Goal: Task Accomplishment & Management: Manage account settings

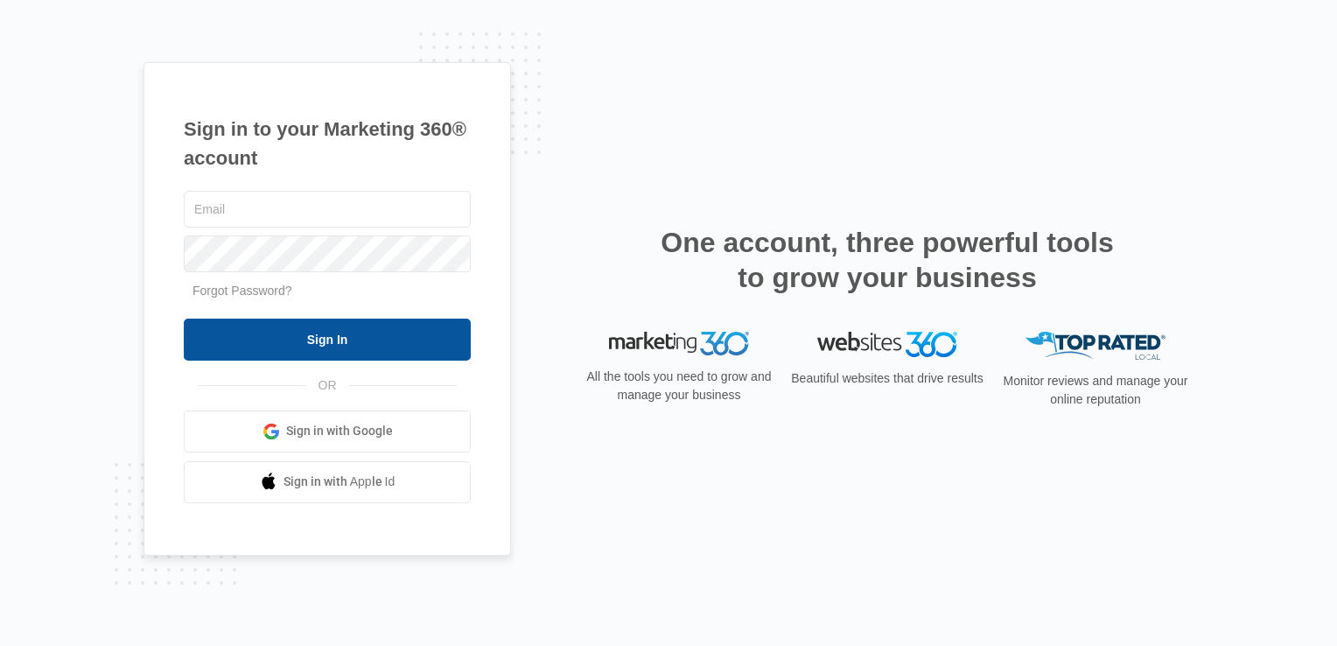
type input "[EMAIL_ADDRESS][DOMAIN_NAME]"
click at [345, 343] on input "Sign In" at bounding box center [327, 339] width 287 height 42
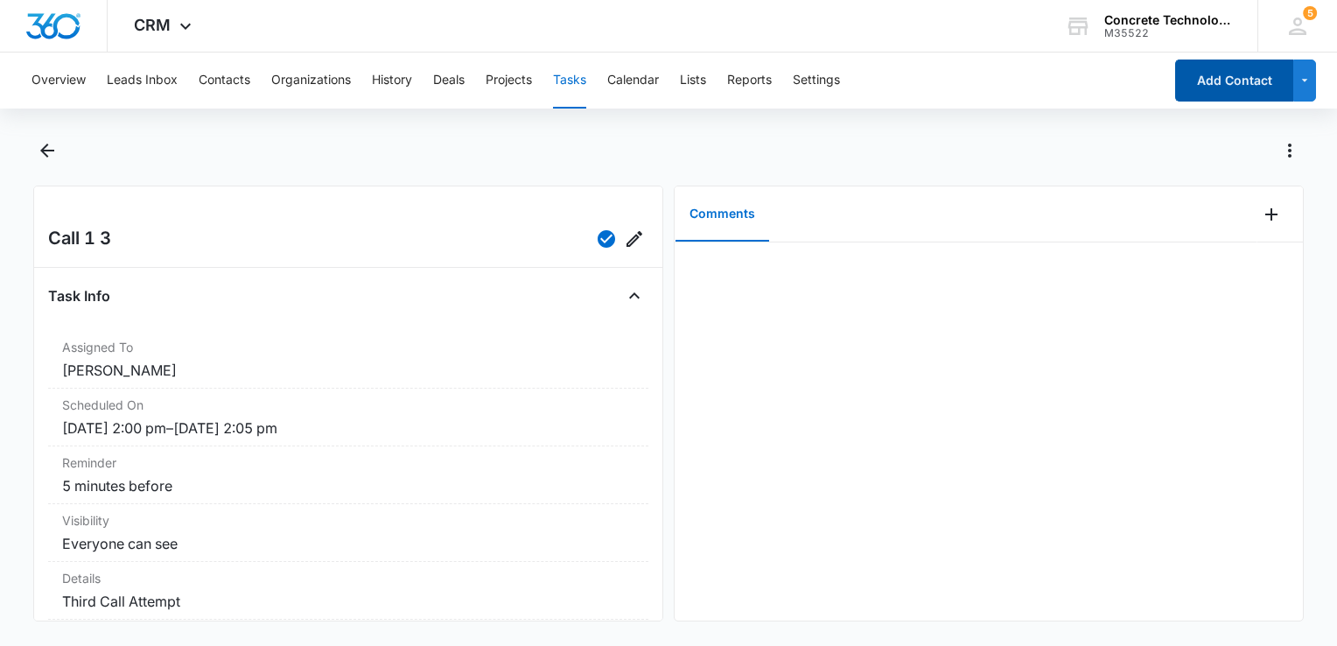
click at [1219, 77] on button "Add Contact" at bounding box center [1234, 80] width 118 height 42
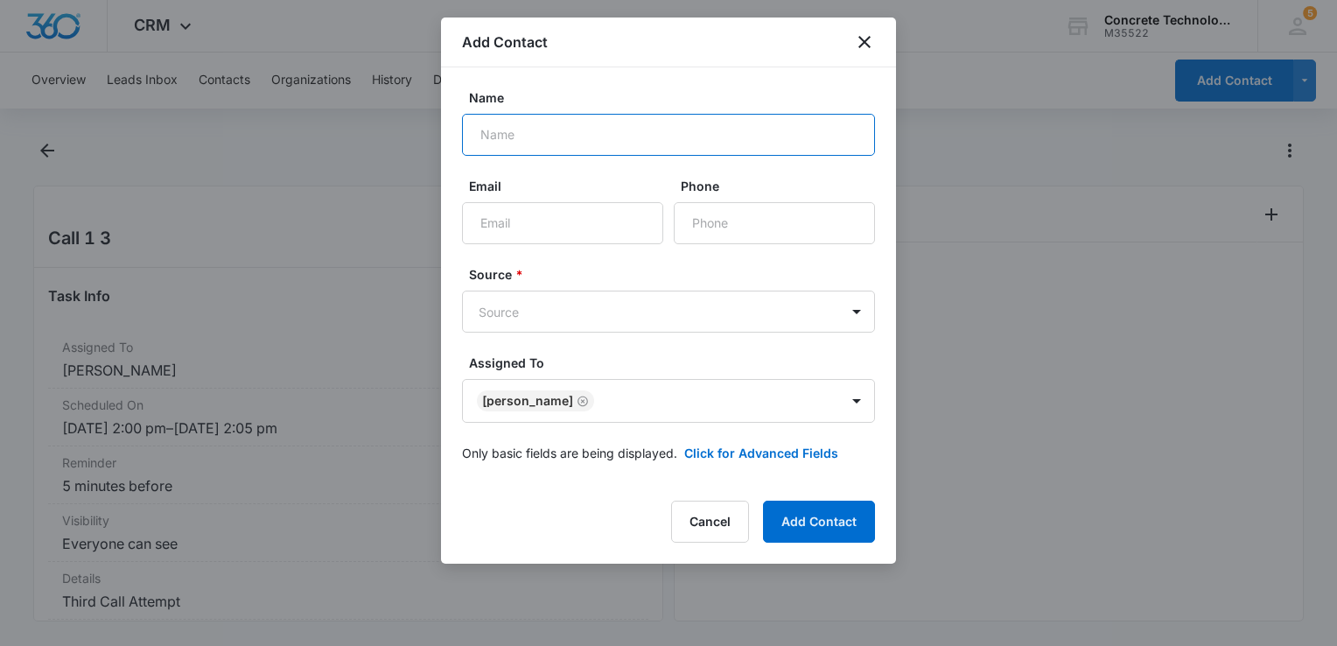
click at [720, 129] on input "Name" at bounding box center [668, 135] width 413 height 42
type input "Alicia King"
click at [719, 454] on button "Click for Advanced Fields" at bounding box center [761, 453] width 154 height 18
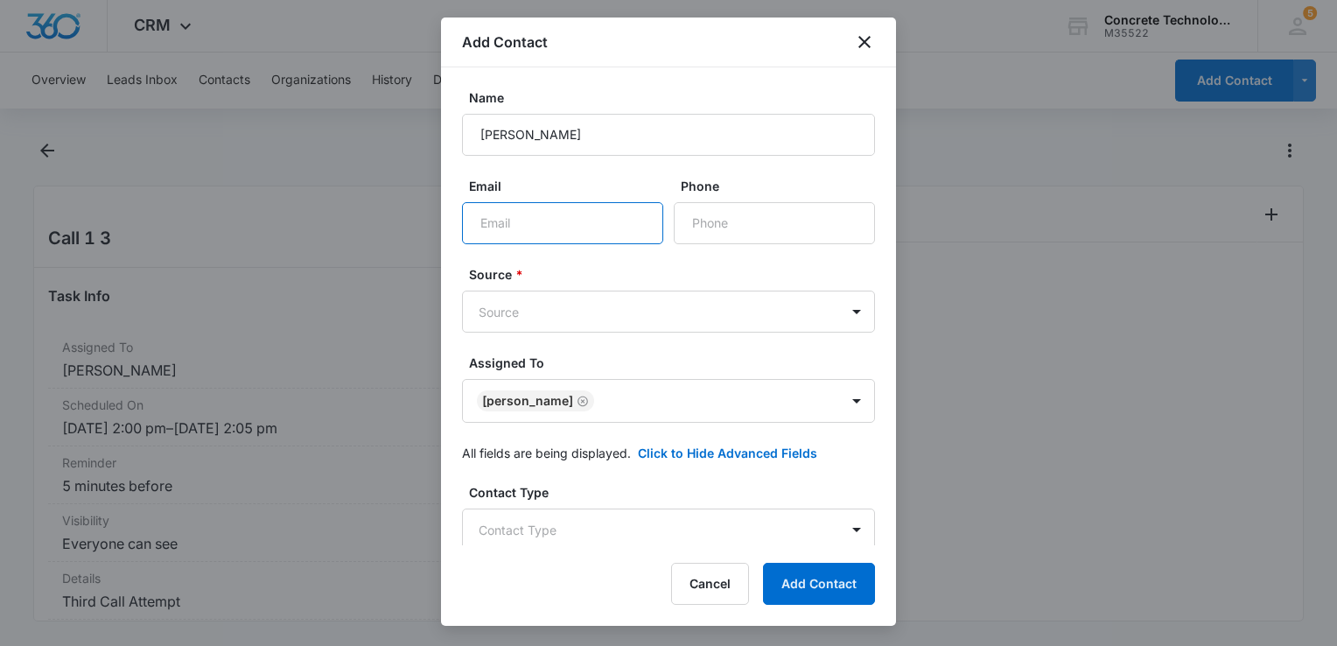
paste input "aking0607@sbcglobal.net"
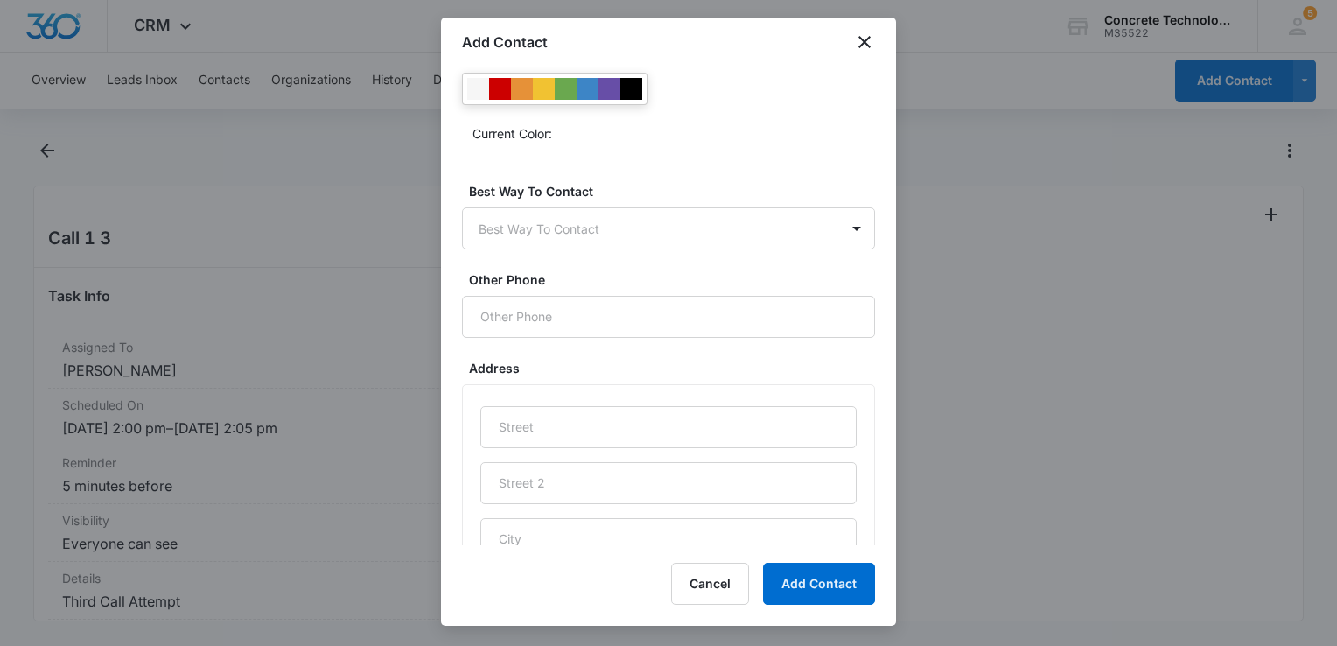
scroll to position [840, 0]
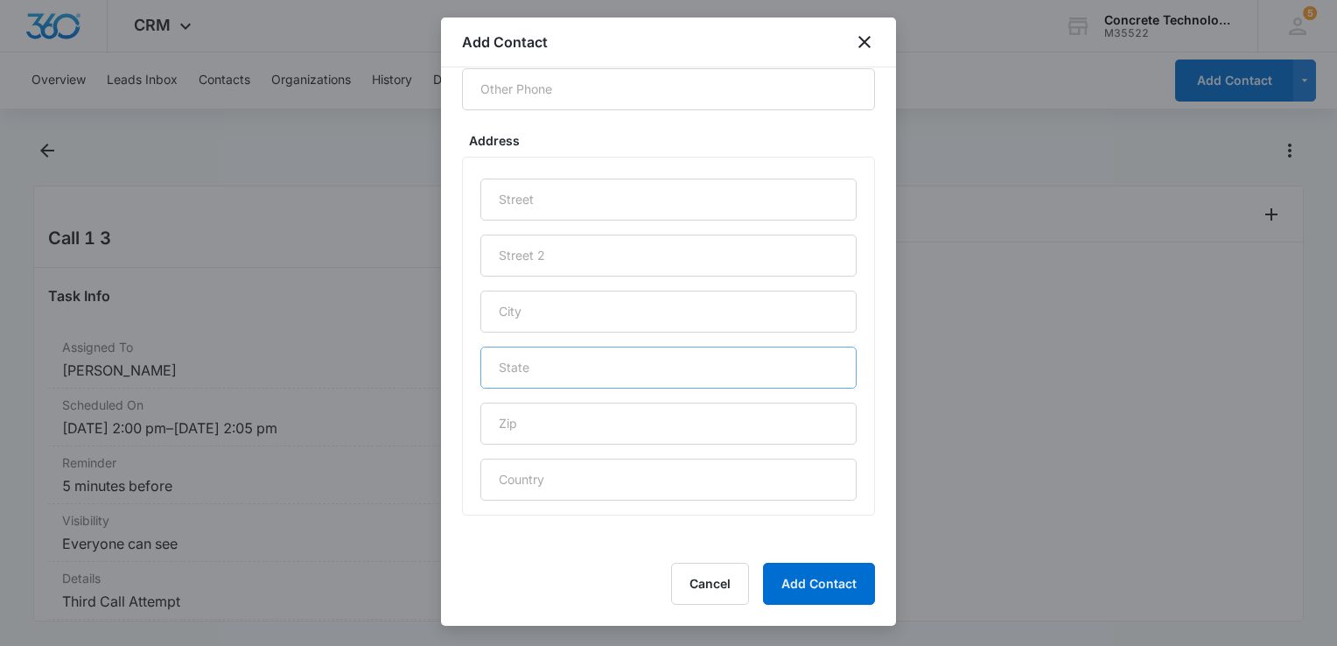
type input "aking0607@sbcglobal.net"
click at [610, 356] on input "text" at bounding box center [668, 367] width 376 height 42
type input "TX"
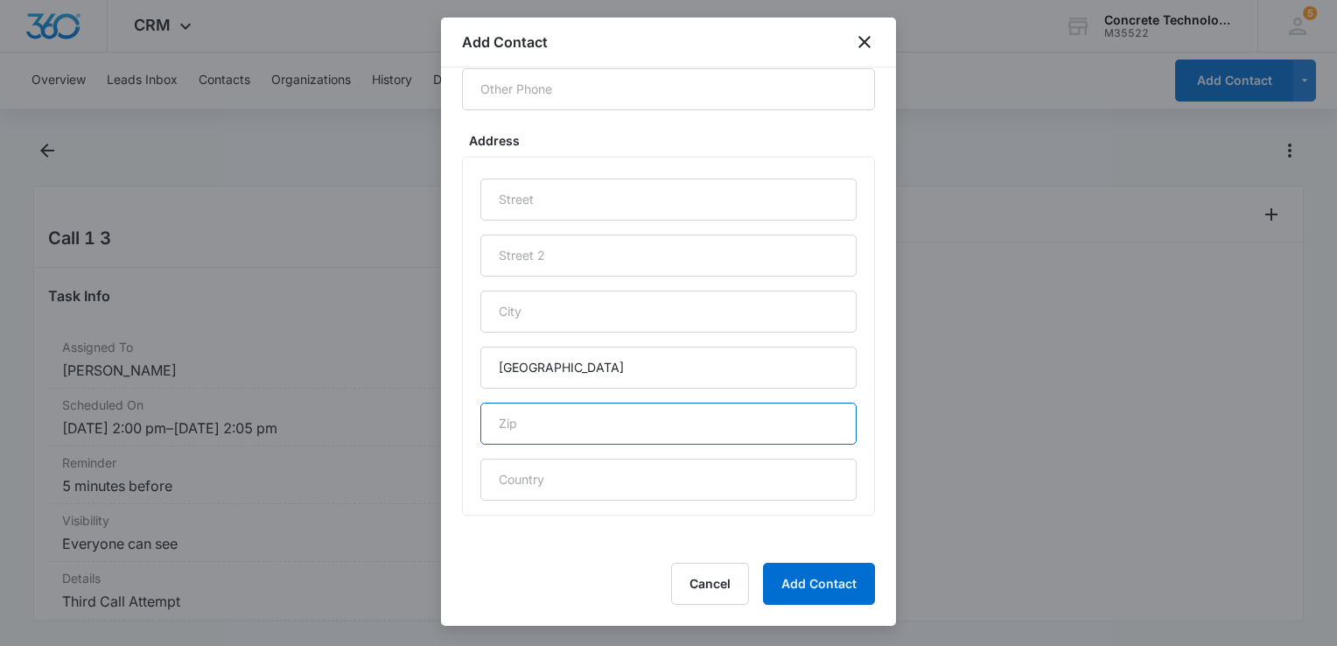
click at [547, 434] on input "text" at bounding box center [668, 423] width 376 height 42
type input "78230"
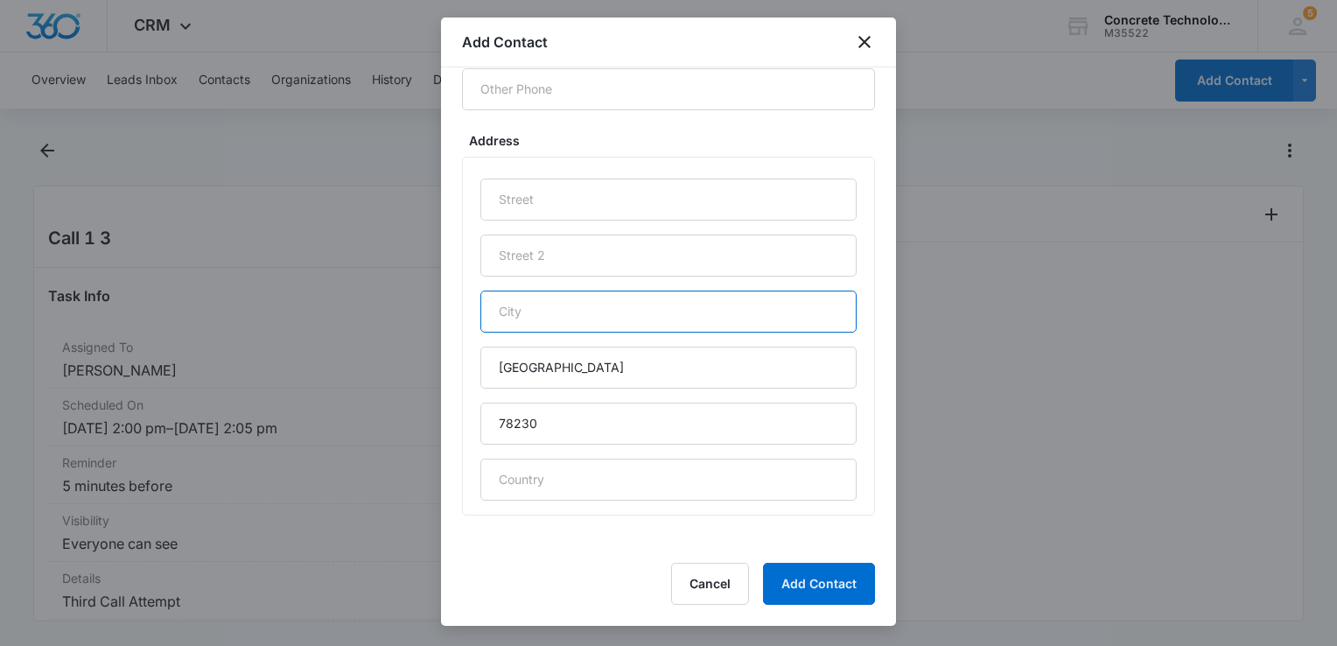
click at [685, 310] on input "text" at bounding box center [668, 311] width 376 height 42
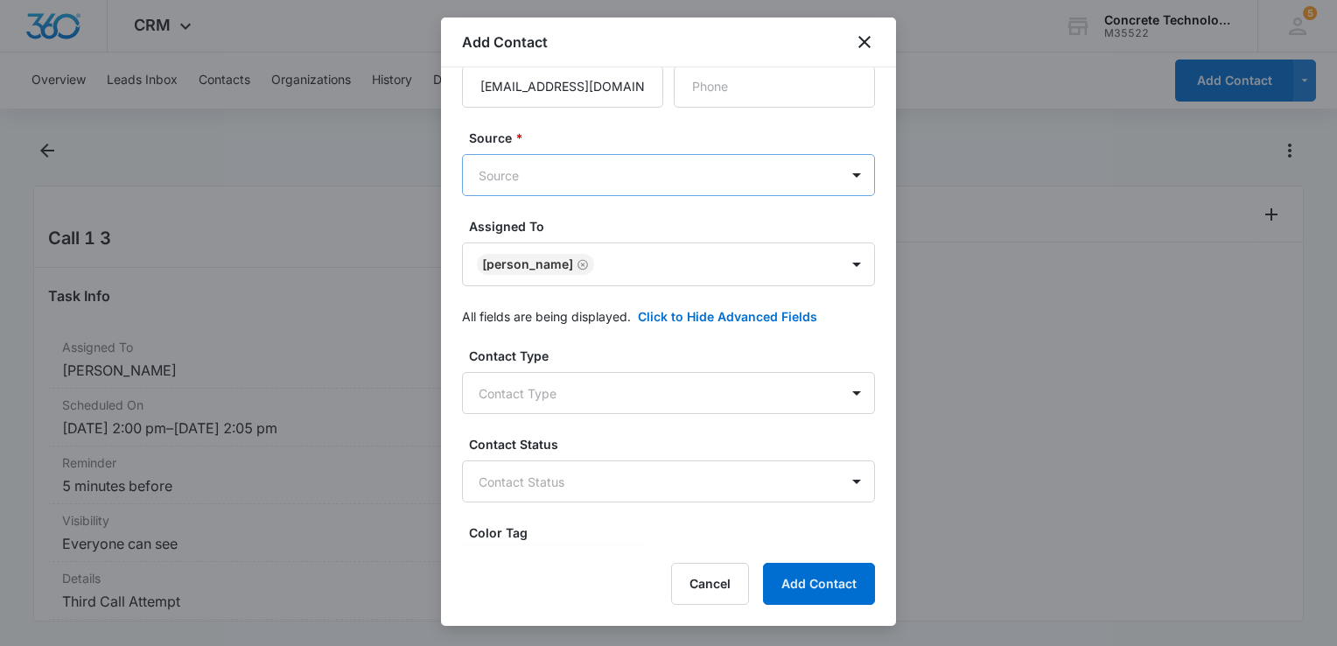
scroll to position [0, 0]
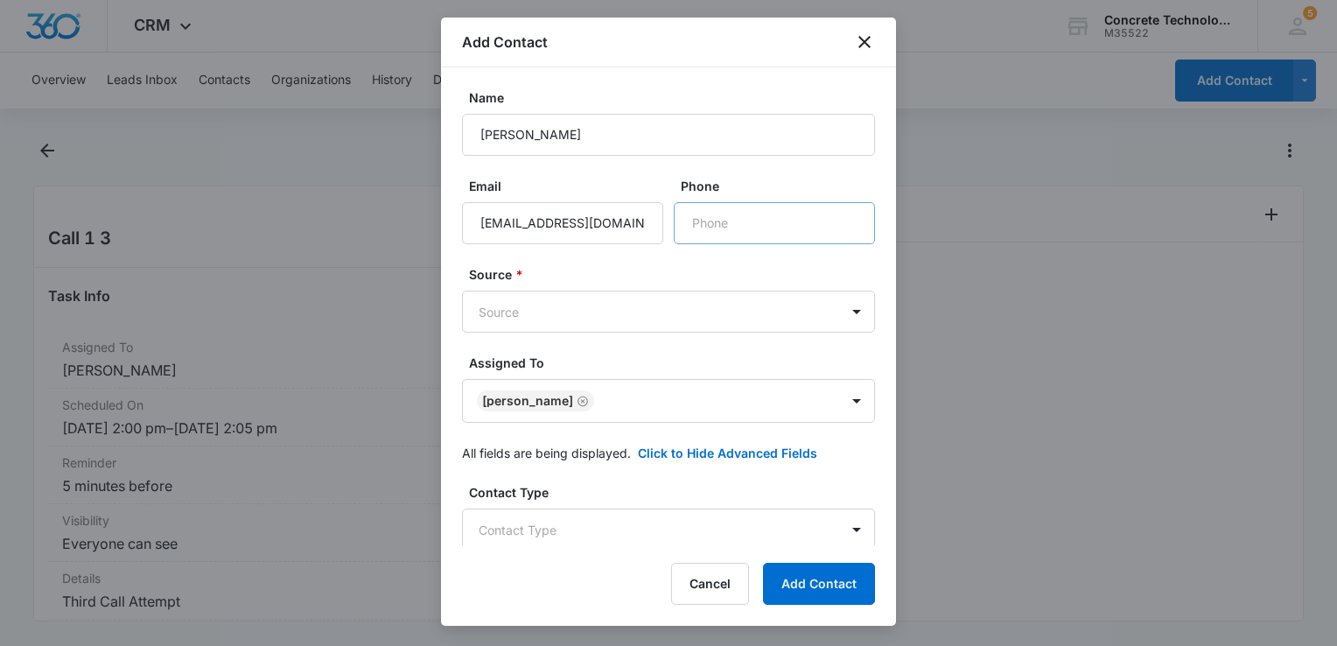
type input "San Antoinio"
paste input "(210) 325-0787"
type input "(210) 325-0787"
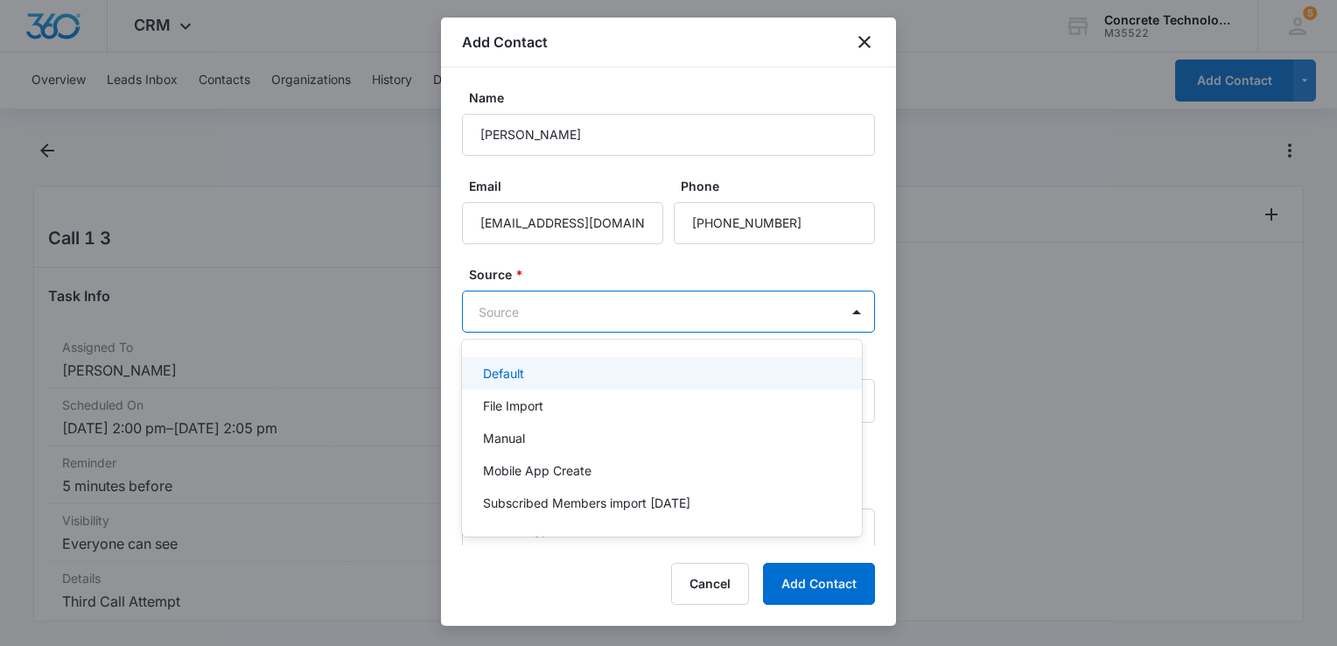
click at [637, 310] on body "CRM Apps Reputation Websites Forms CRM Email Social Content Ads Intelligence Fi…" at bounding box center [668, 323] width 1337 height 646
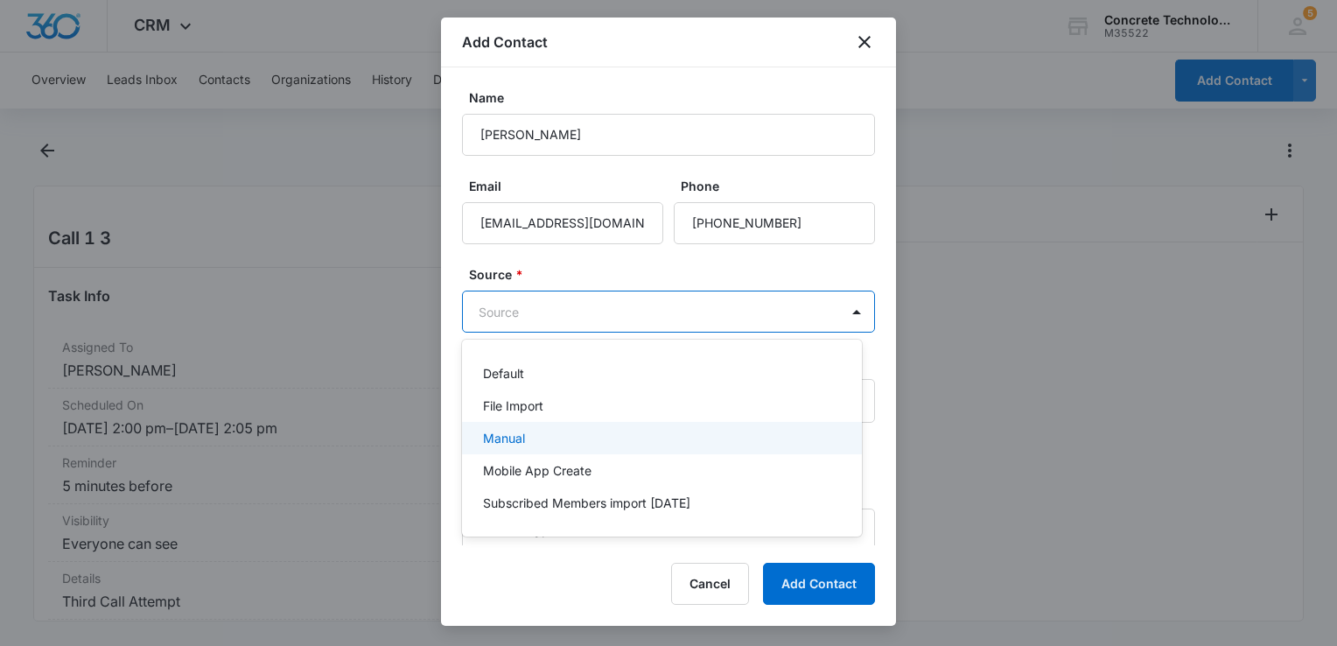
click at [540, 442] on div "Manual" at bounding box center [660, 438] width 354 height 18
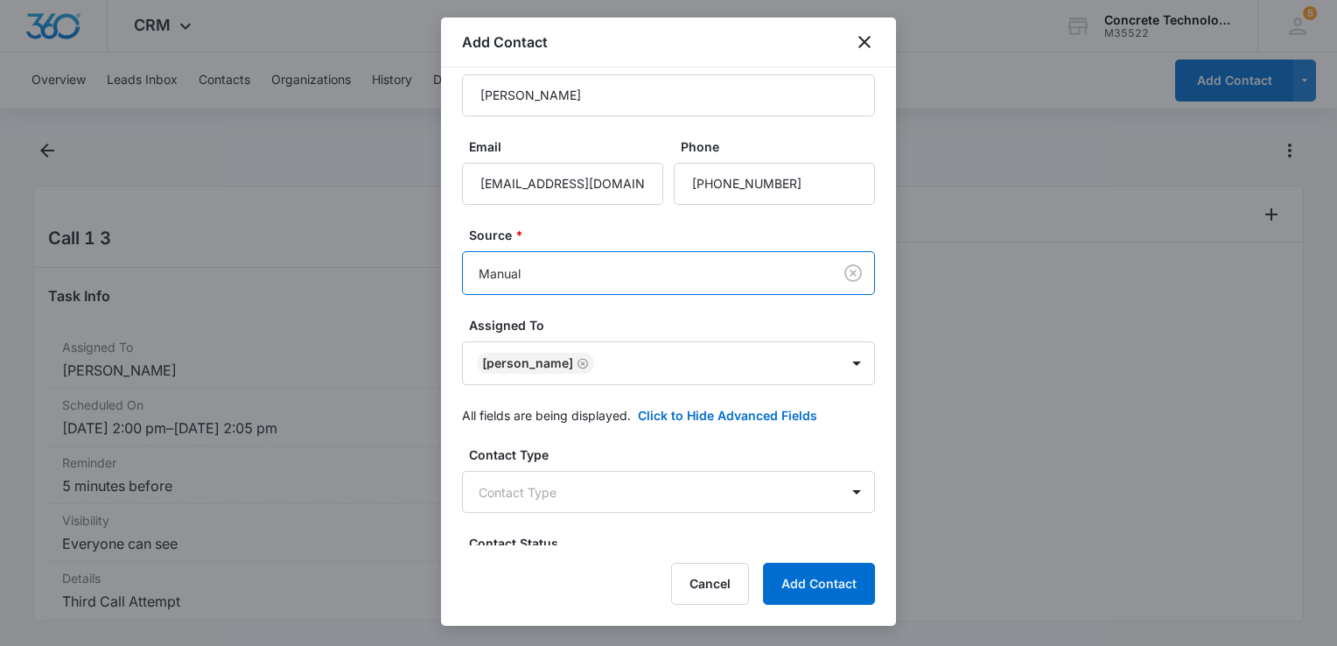
scroll to position [175, 0]
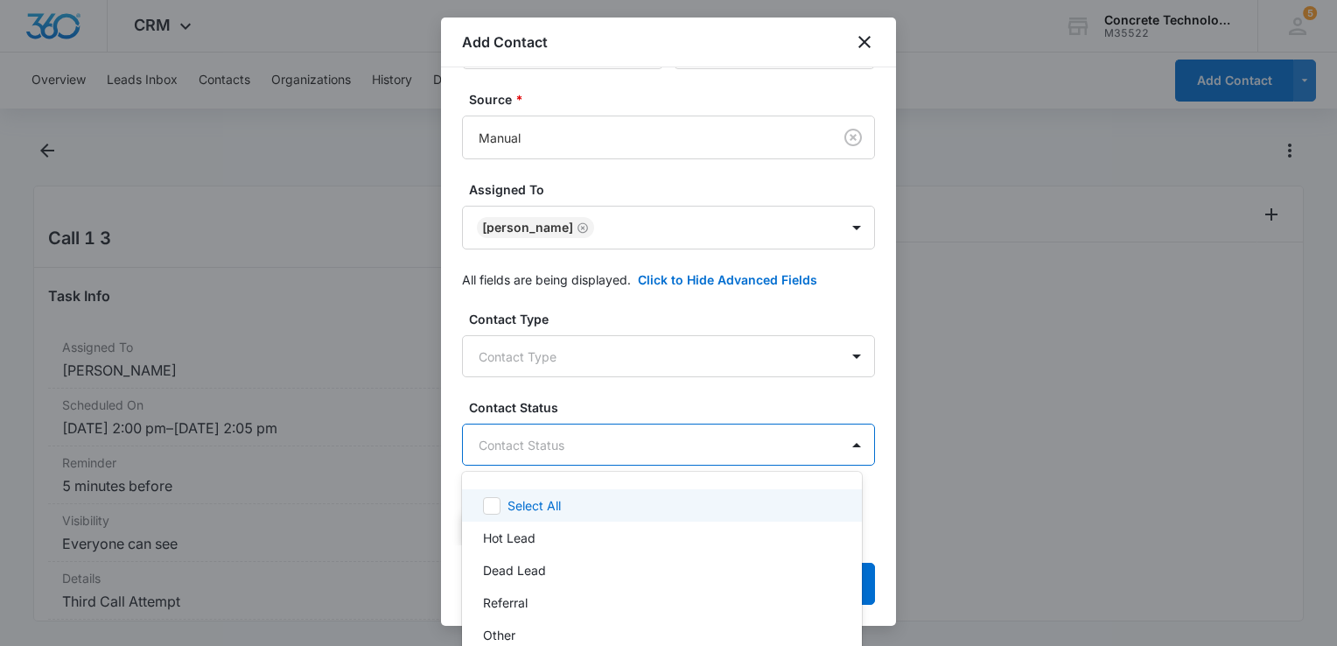
click at [605, 439] on body "CRM Apps Reputation Websites Forms CRM Email Social Content Ads Intelligence Fi…" at bounding box center [668, 323] width 1337 height 646
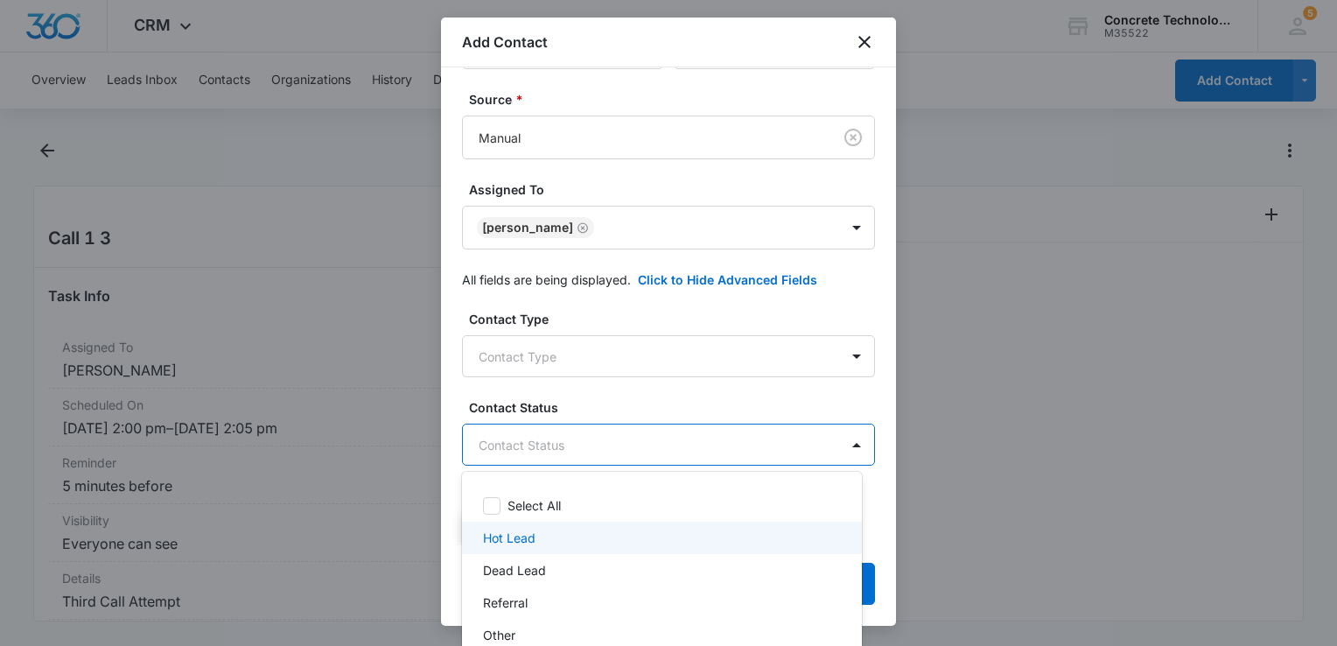
scroll to position [34, 0]
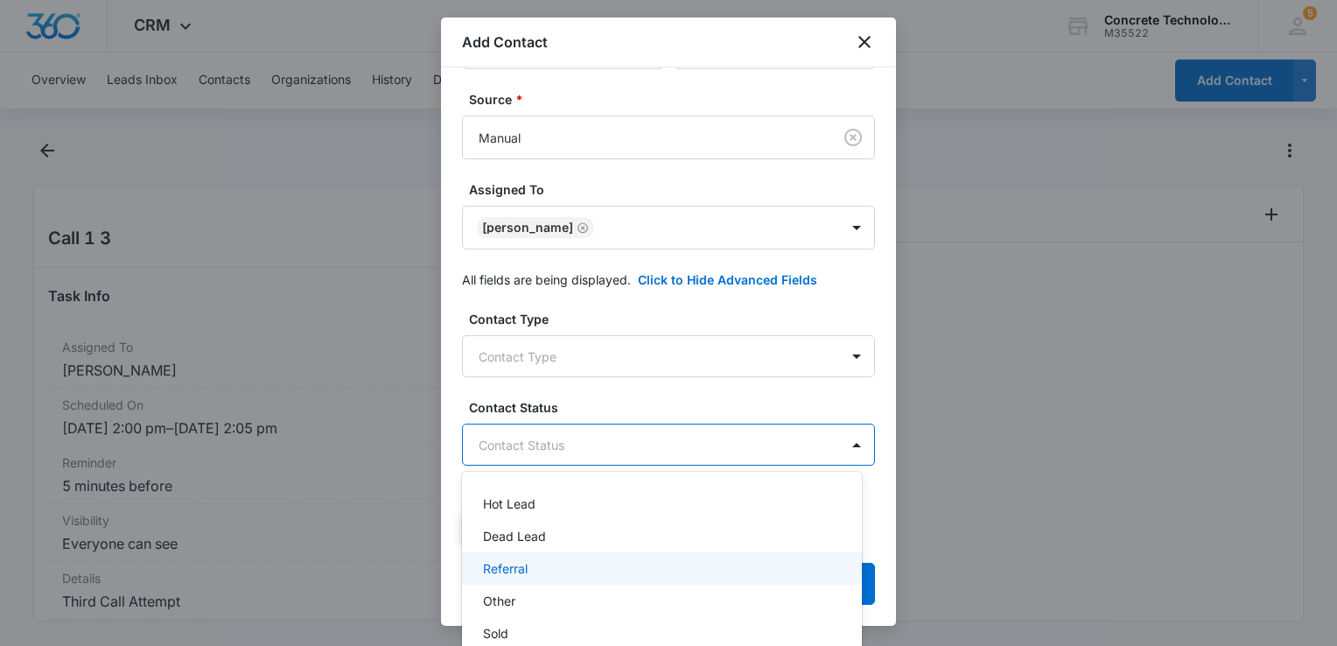
click at [547, 565] on div "Referral" at bounding box center [660, 568] width 354 height 18
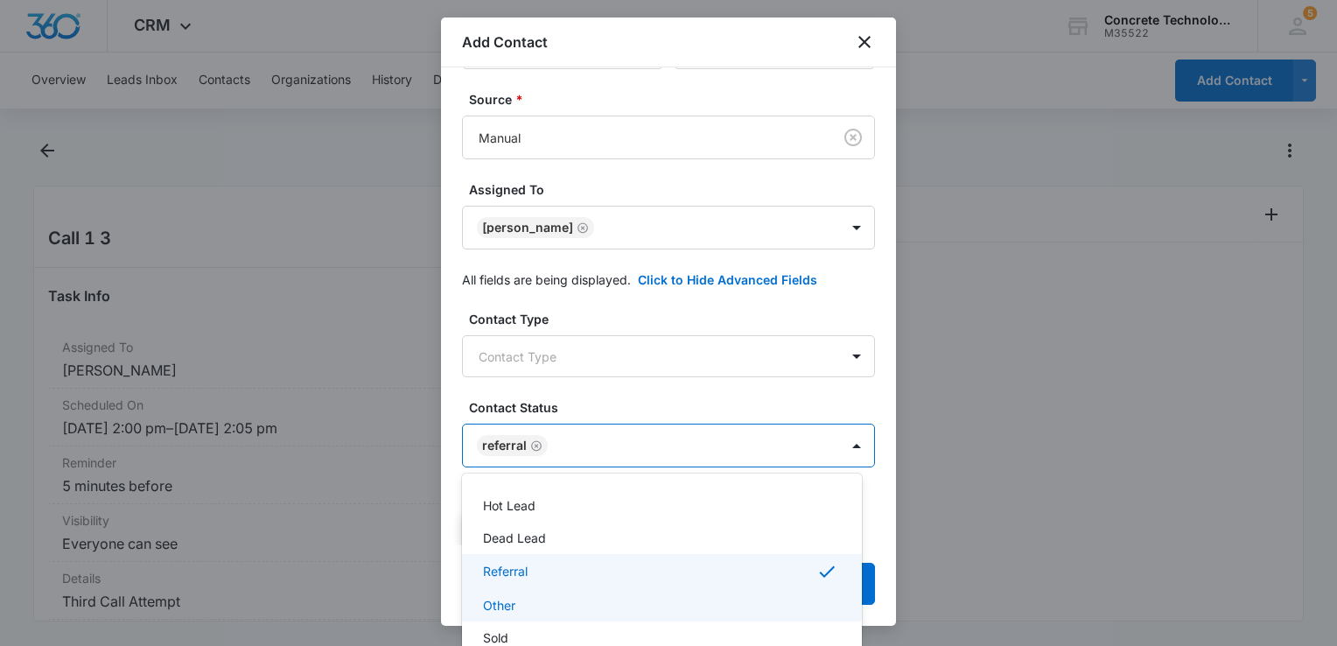
click at [527, 598] on div "Other" at bounding box center [660, 605] width 354 height 18
click at [534, 445] on div at bounding box center [668, 323] width 1337 height 646
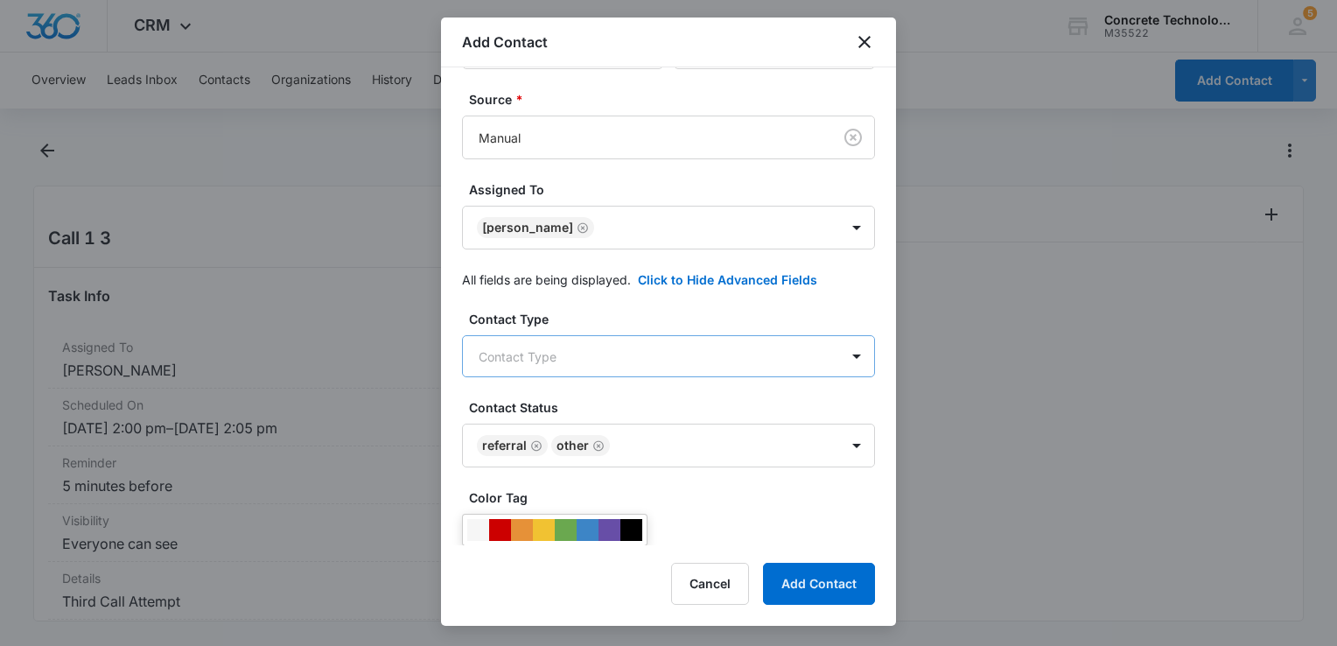
click at [563, 343] on body "CRM Apps Reputation Websites Forms CRM Email Social Content Ads Intelligence Fi…" at bounding box center [668, 323] width 1337 height 646
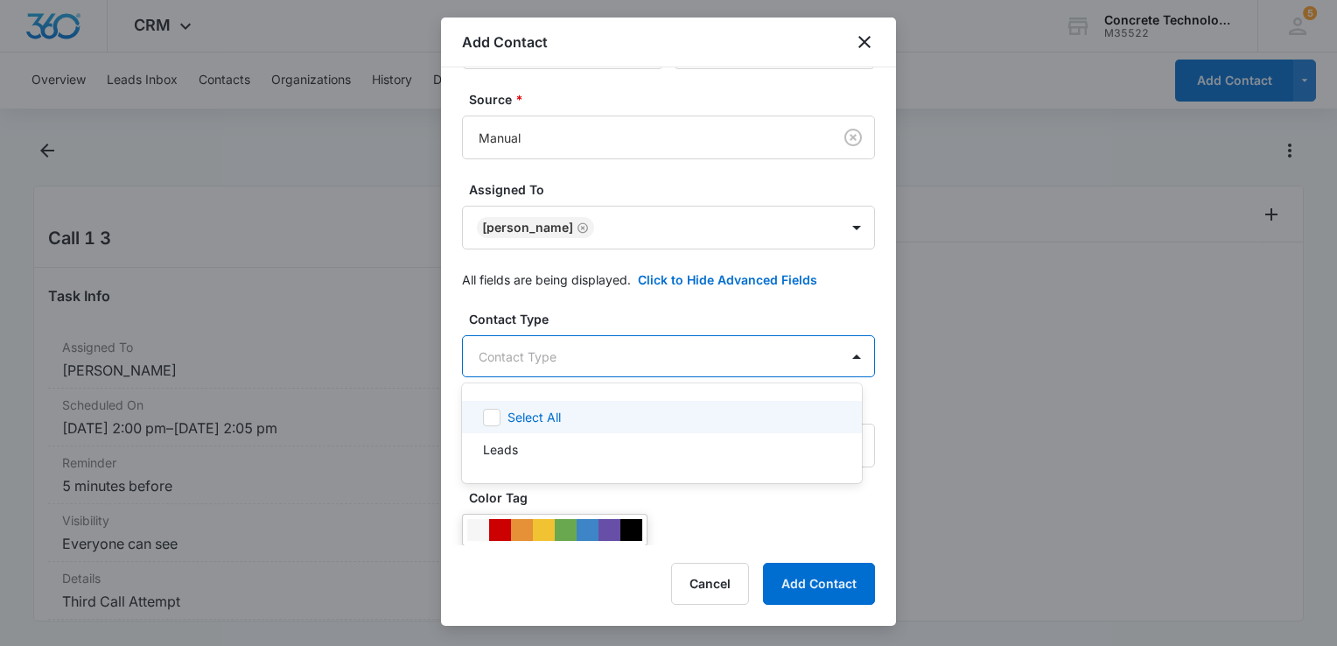
click at [563, 344] on div at bounding box center [668, 323] width 1337 height 646
click at [557, 336] on body "CRM Apps Reputation Websites Forms CRM Email Social Content Ads Intelligence Fi…" at bounding box center [668, 323] width 1337 height 646
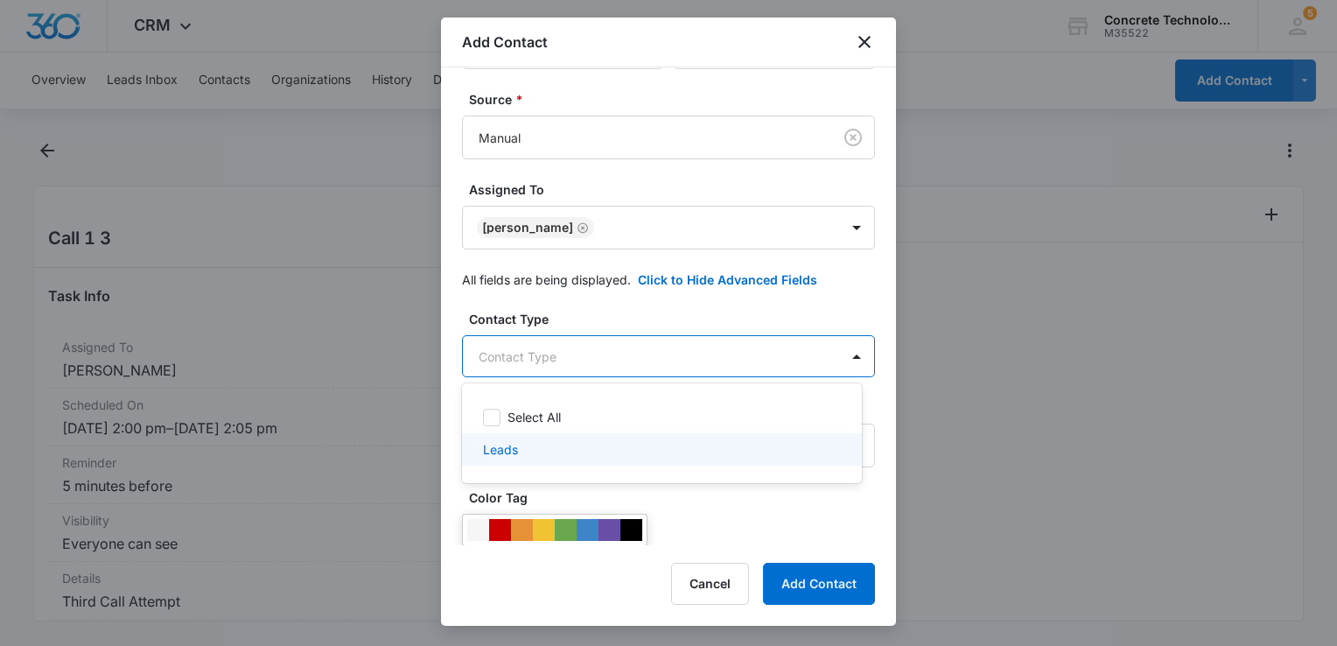
click at [509, 440] on p "Leads" at bounding box center [500, 449] width 35 height 18
click at [815, 577] on div at bounding box center [668, 323] width 1337 height 646
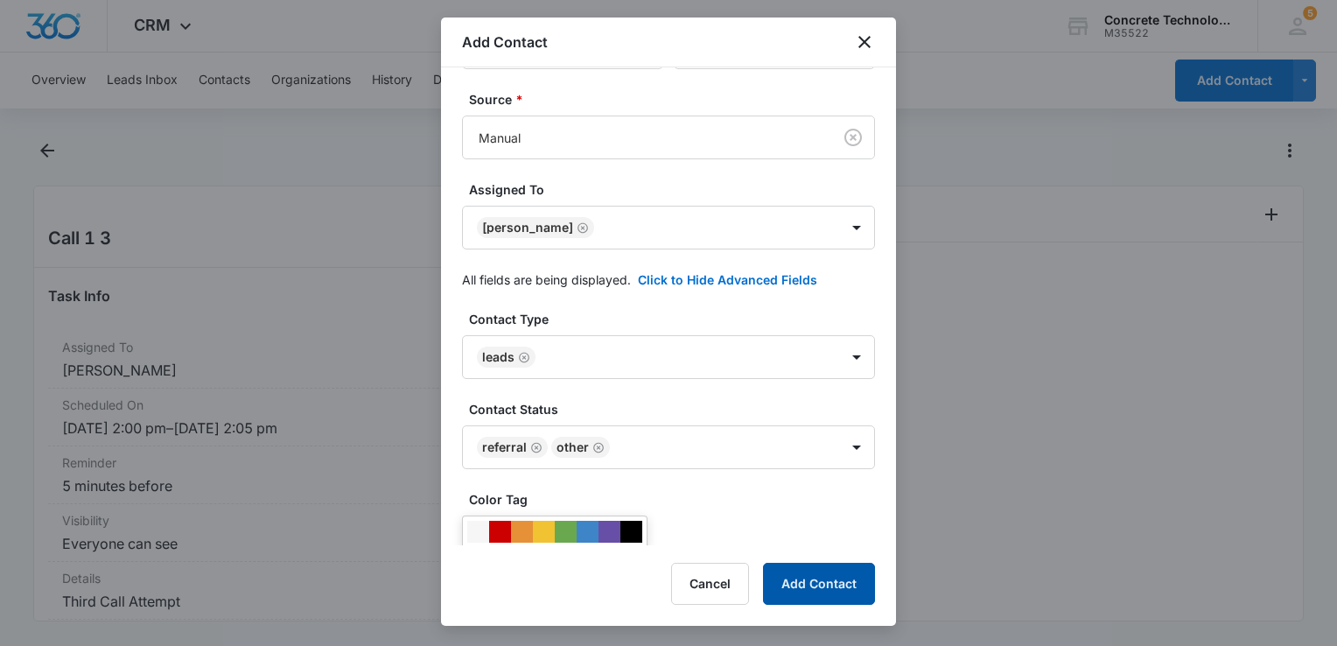
click at [804, 586] on button "Add Contact" at bounding box center [819, 584] width 112 height 42
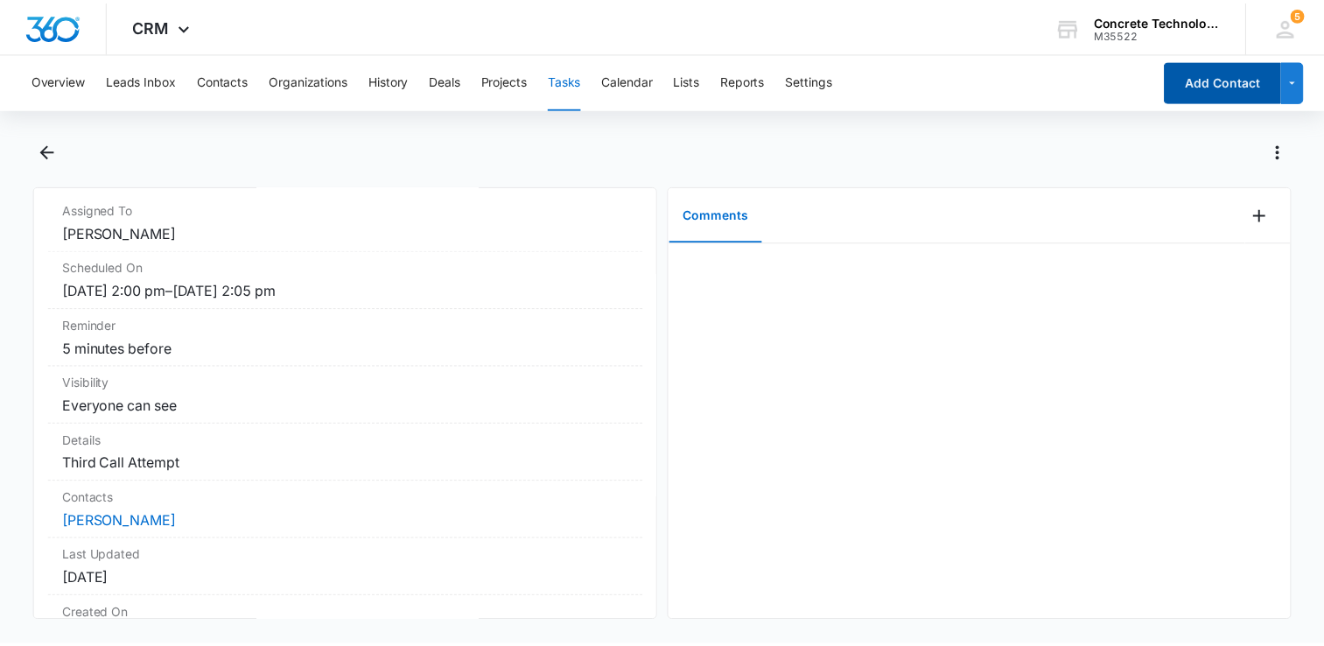
scroll to position [0, 0]
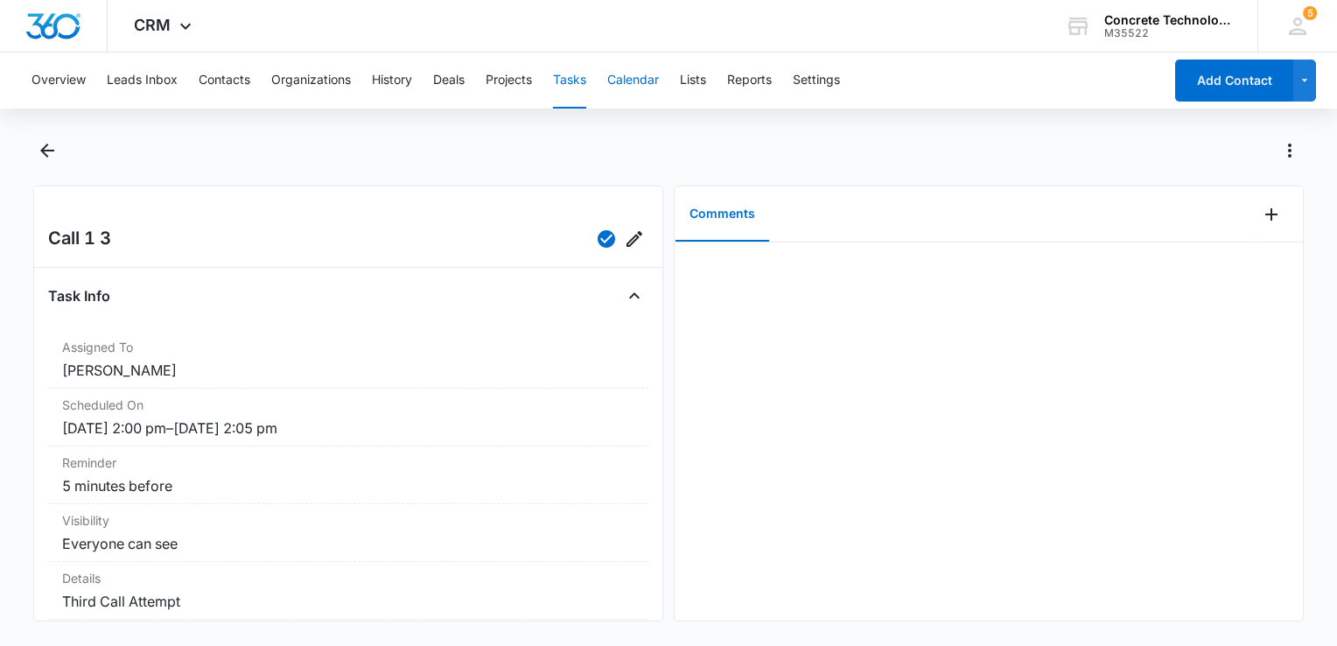
click at [654, 92] on button "Calendar" at bounding box center [633, 80] width 52 height 56
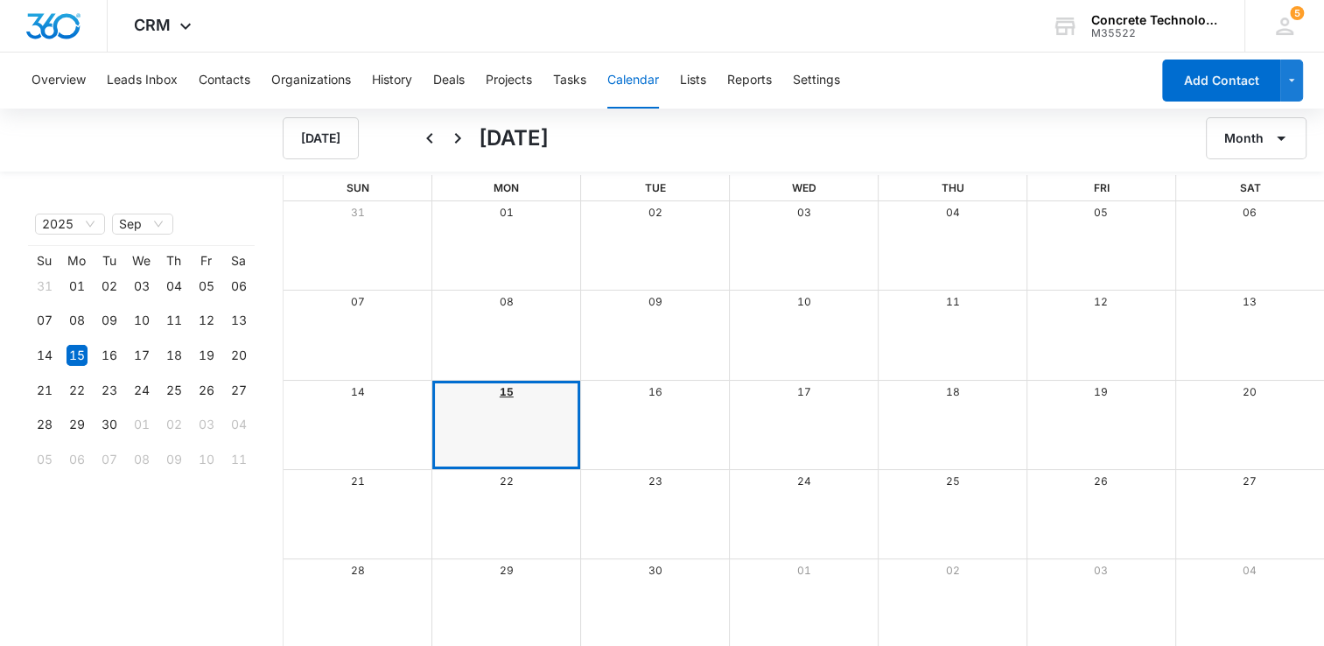
click at [504, 387] on link "15" at bounding box center [507, 391] width 14 height 13
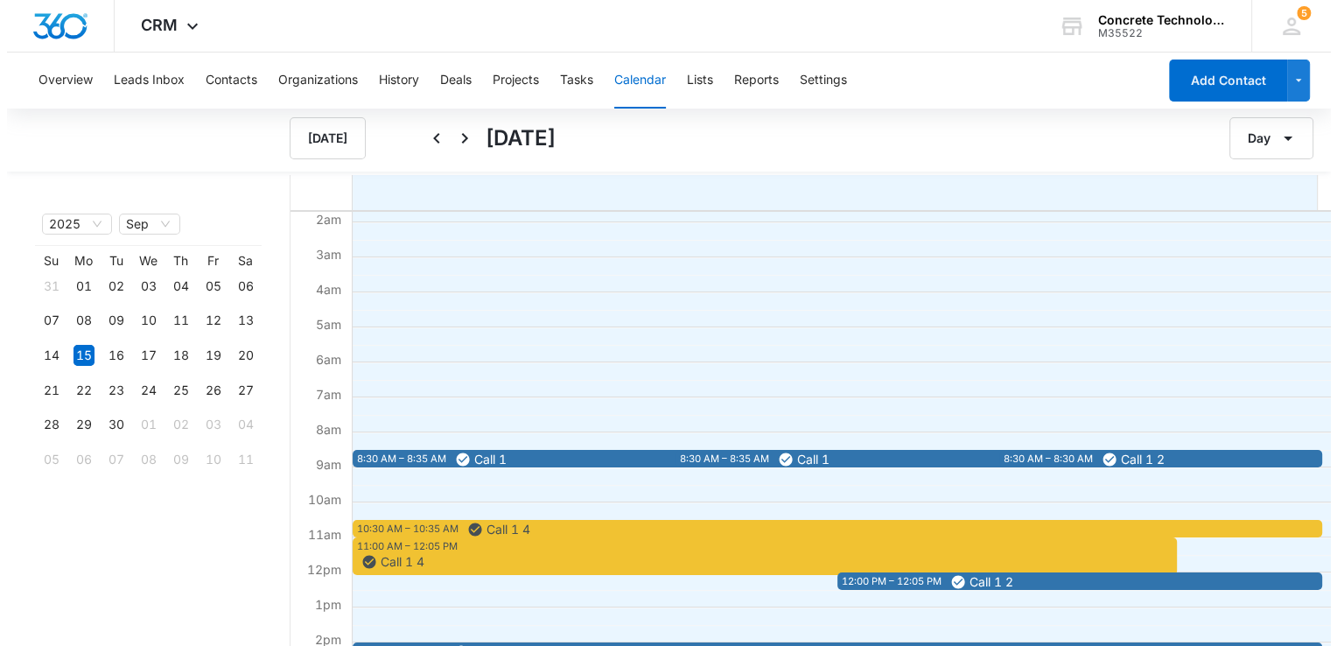
scroll to position [350, 0]
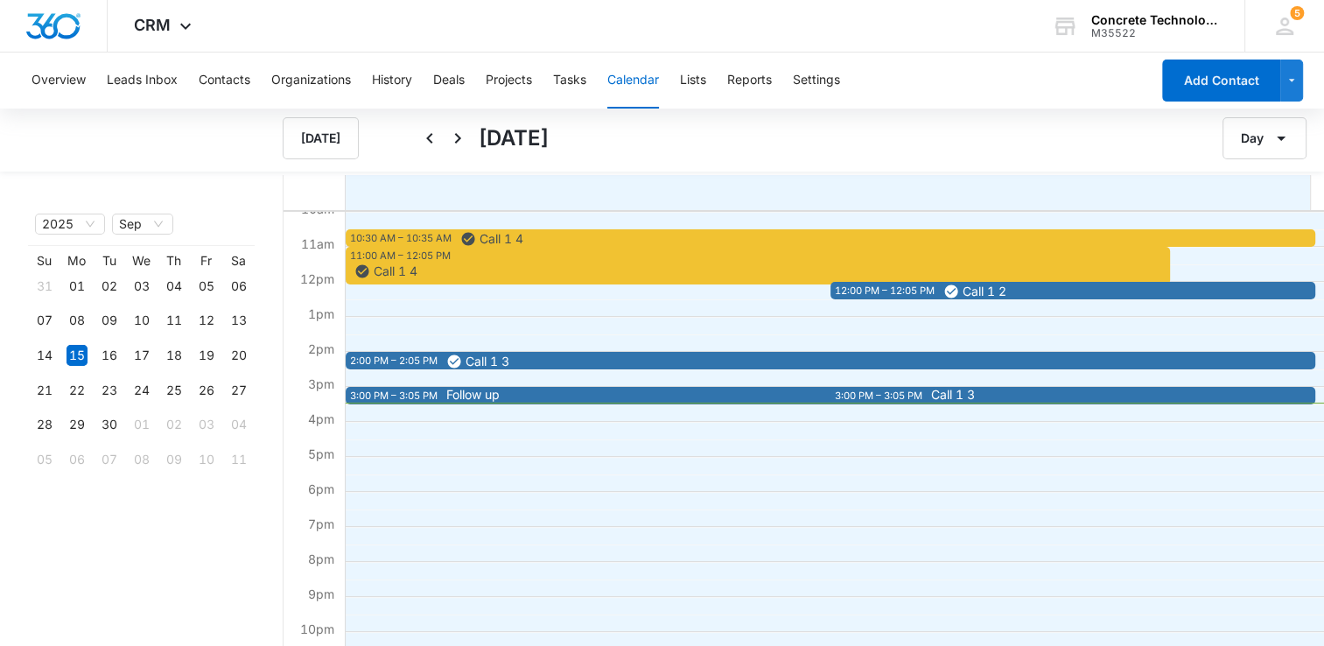
click at [550, 395] on span "Follow up" at bounding box center [851, 394] width 811 height 12
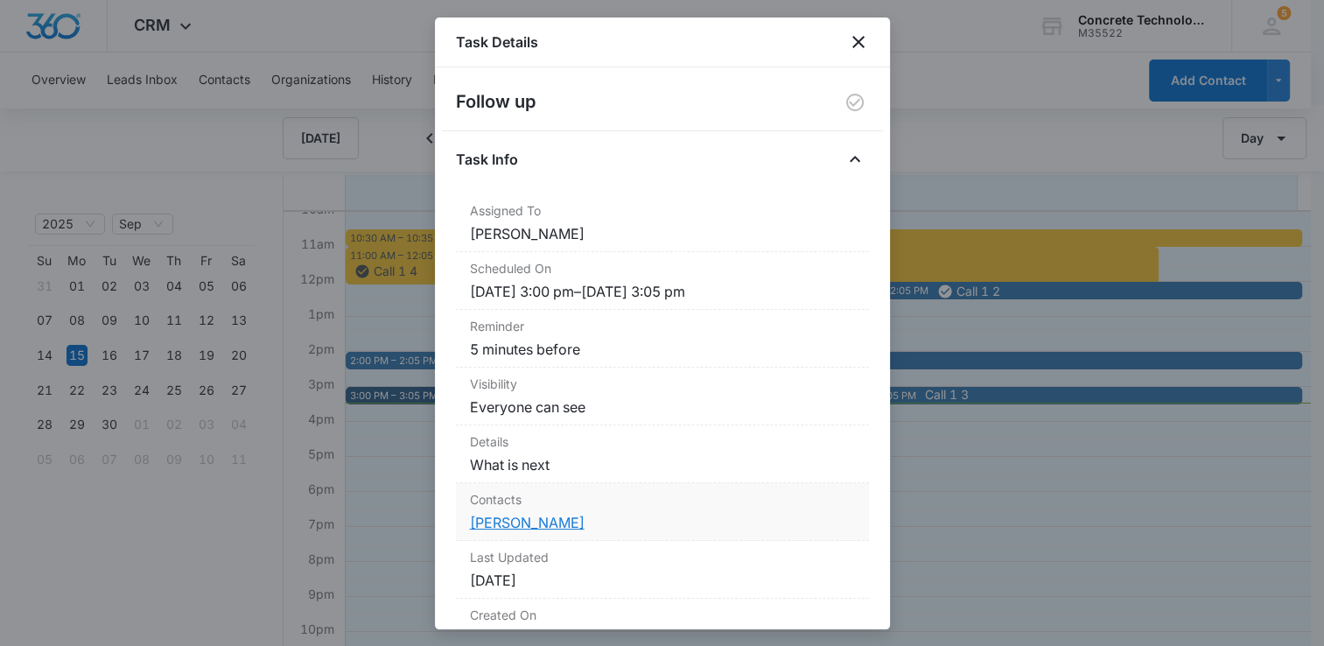
click at [502, 520] on link "Jon Green" at bounding box center [527, 522] width 115 height 17
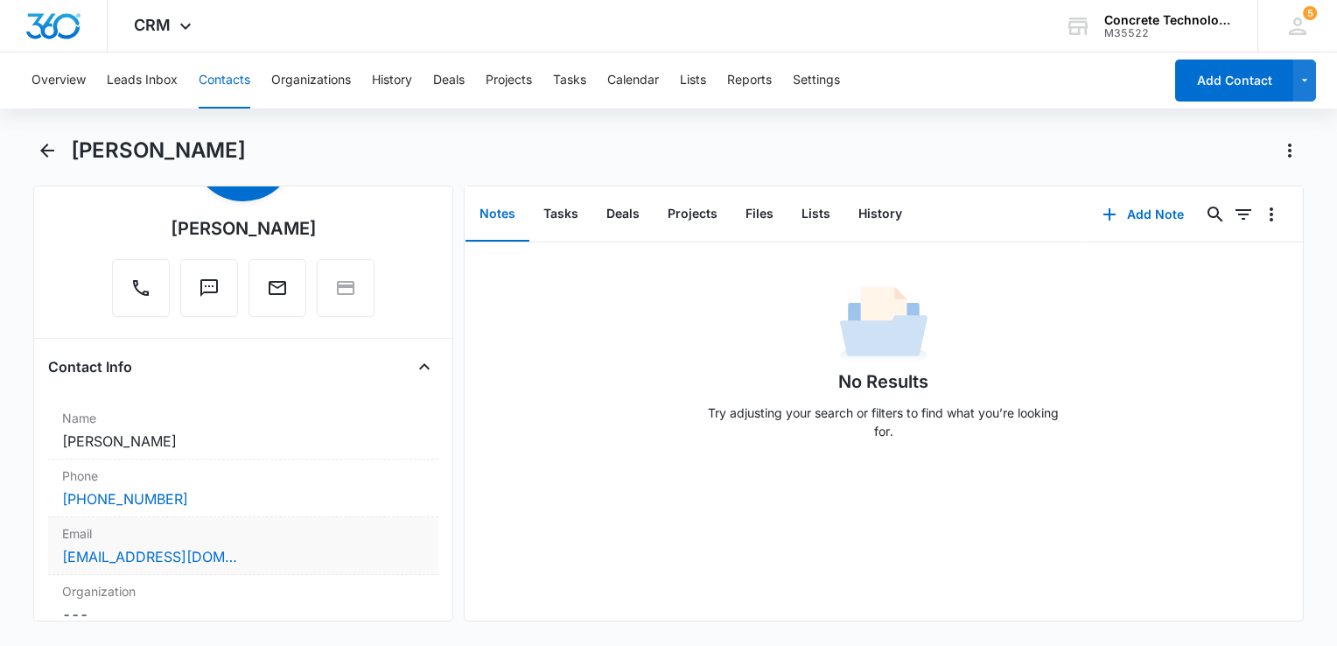
scroll to position [175, 0]
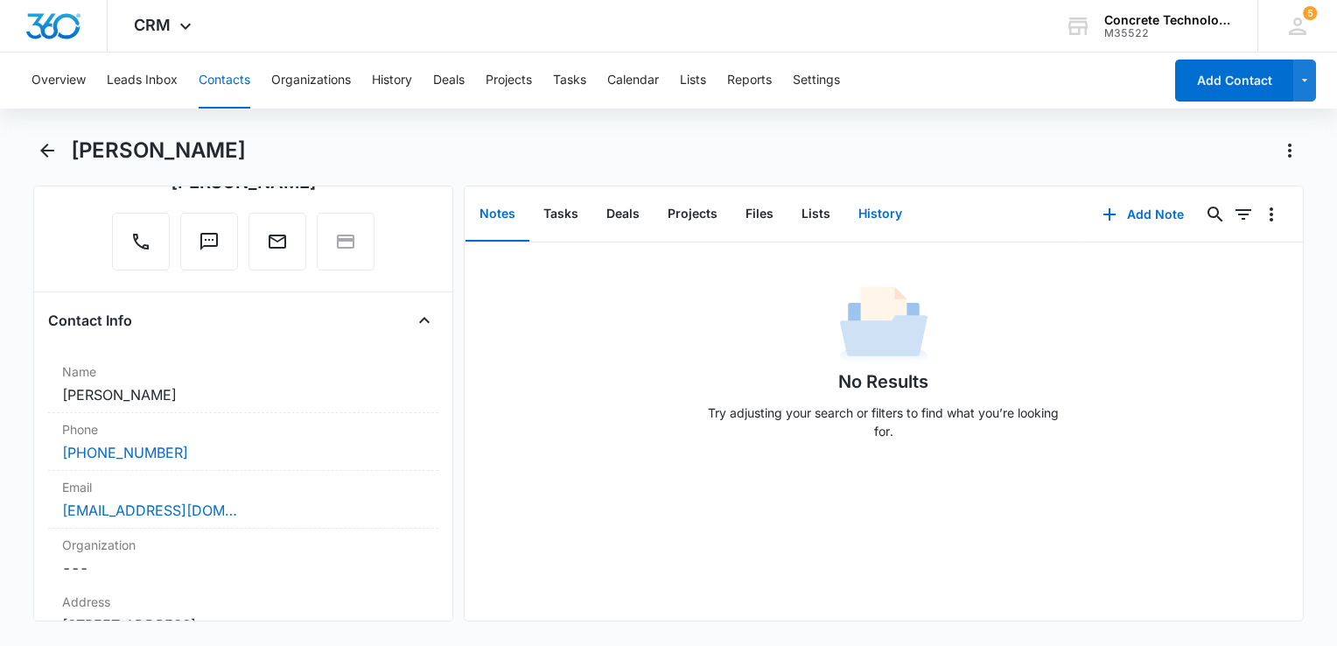
click at [889, 215] on button "History" at bounding box center [880, 214] width 72 height 54
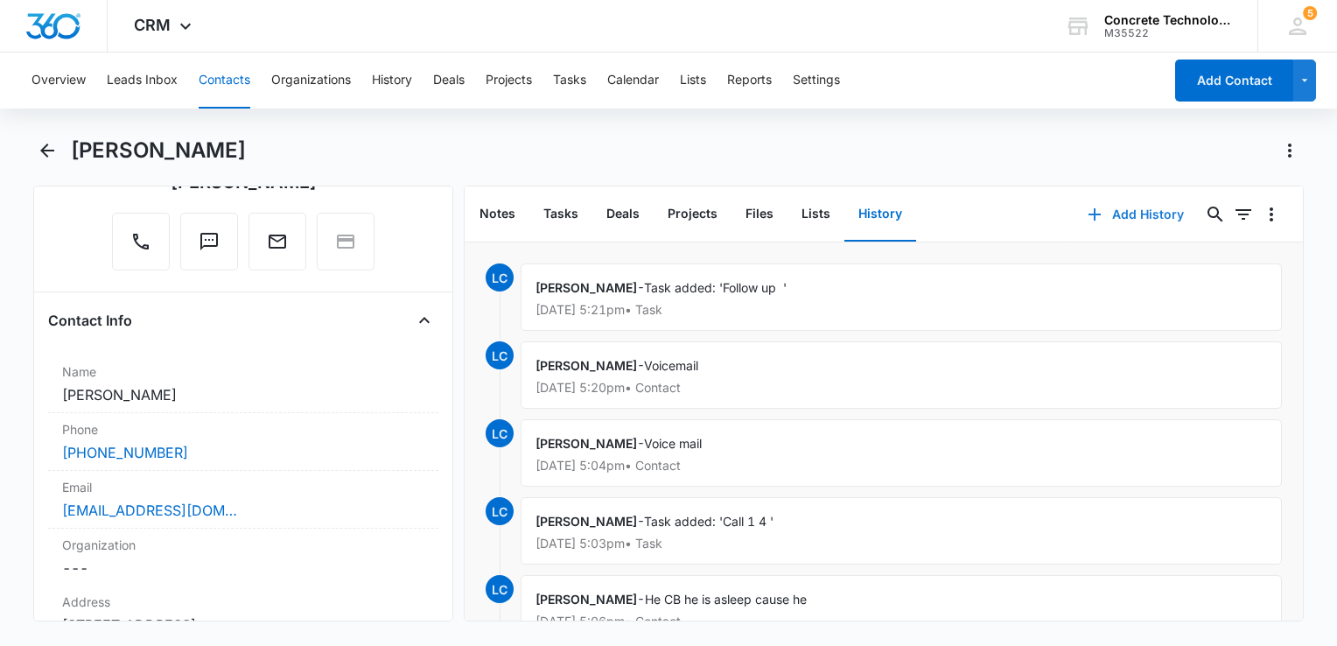
click at [1099, 212] on button "Add History" at bounding box center [1135, 214] width 131 height 42
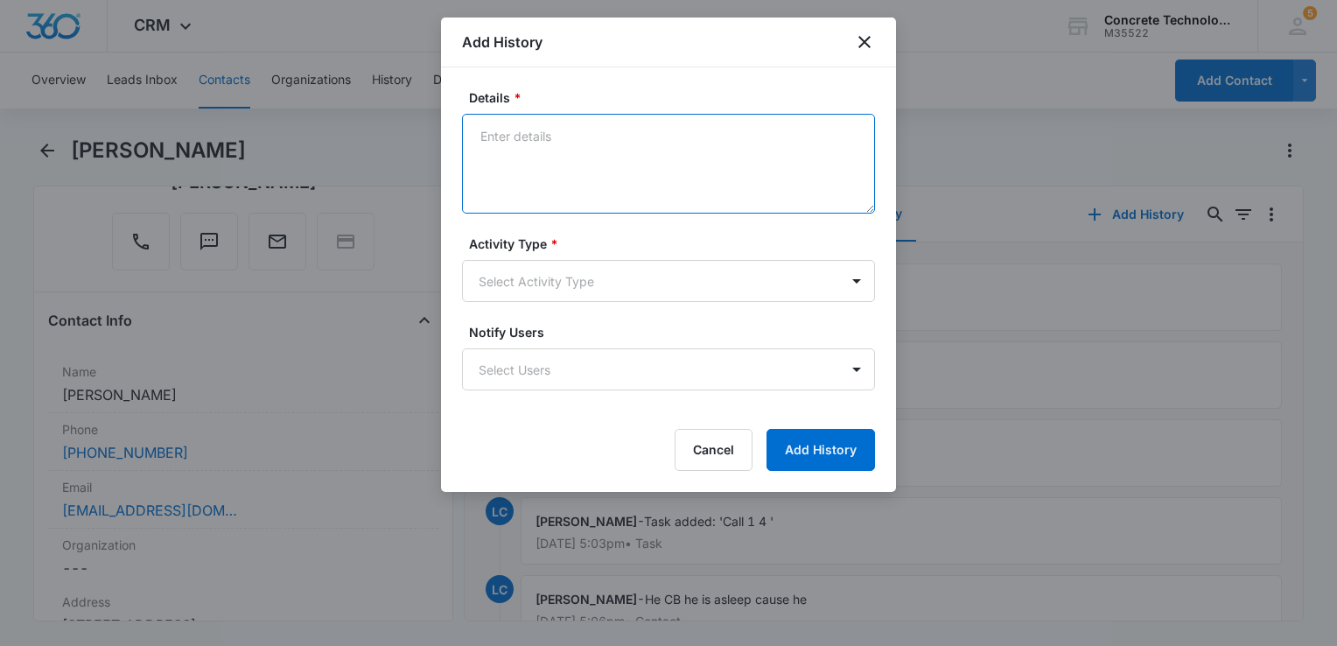
click at [564, 116] on textarea "Details *" at bounding box center [668, 164] width 413 height 100
click at [563, 138] on textarea "Details *" at bounding box center [668, 164] width 413 height 100
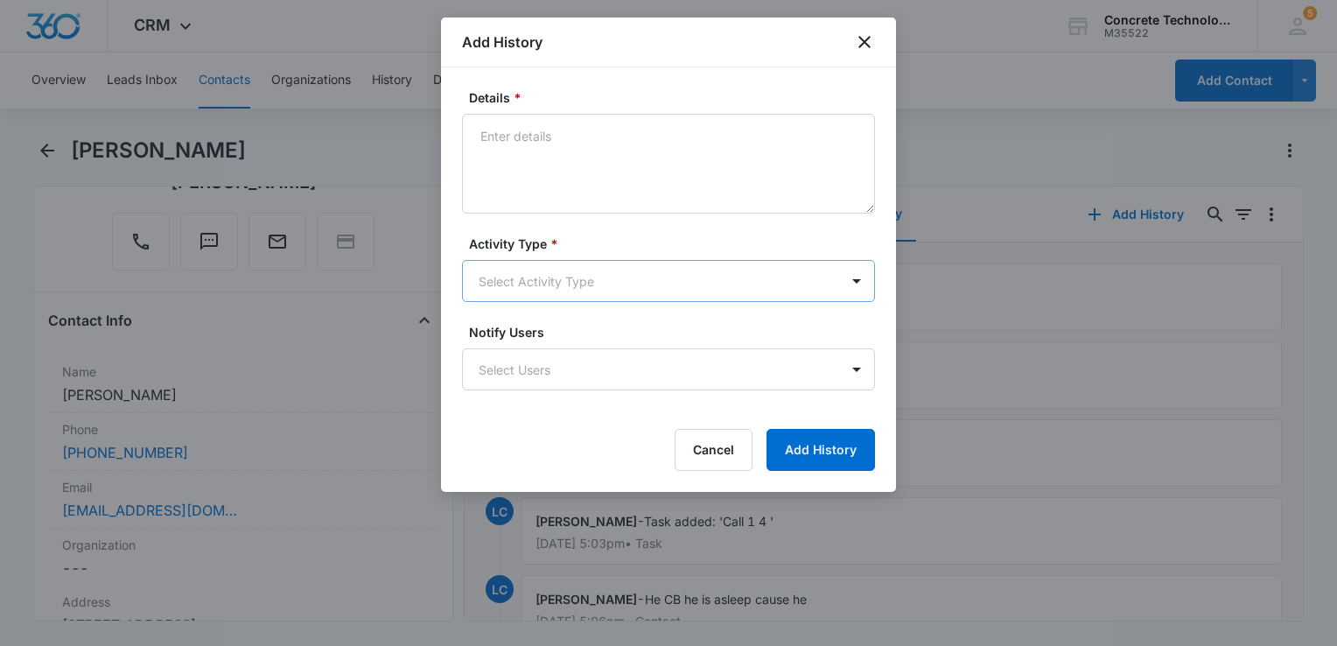
click at [579, 279] on body "CRM Apps Reputation Websites Forms CRM Email Social Content Ads Intelligence Fi…" at bounding box center [668, 323] width 1337 height 646
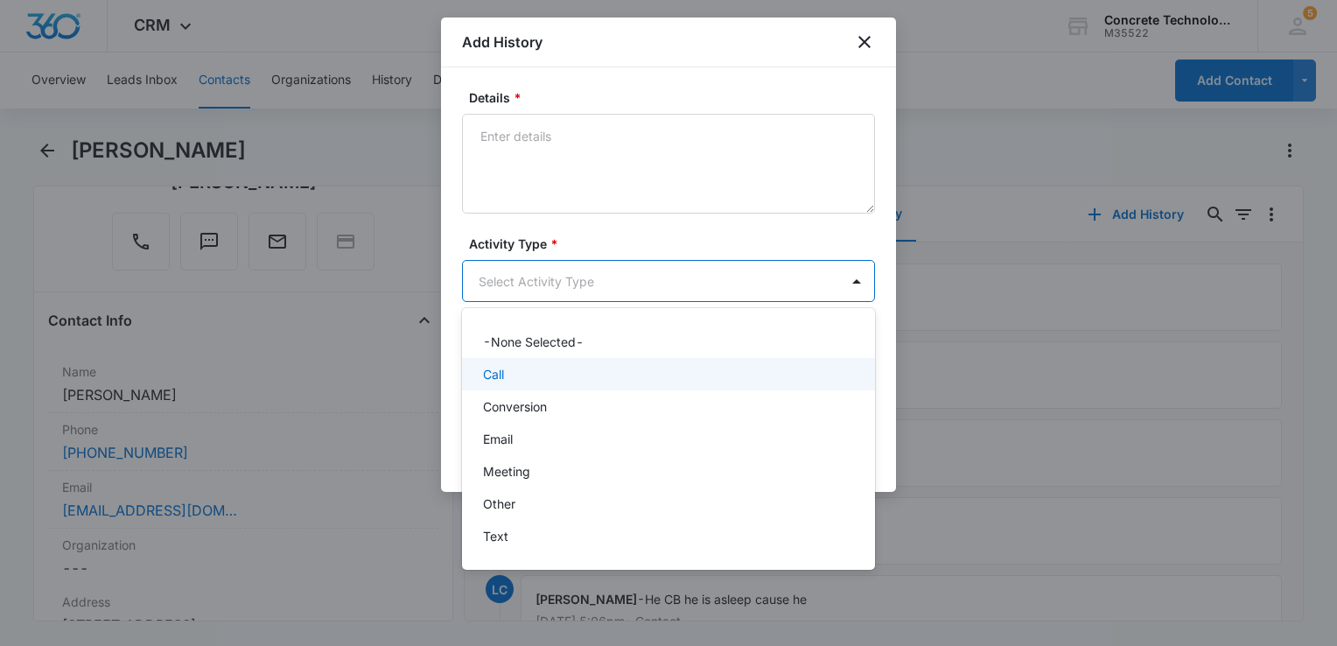
click at [537, 377] on div "Call" at bounding box center [666, 374] width 367 height 18
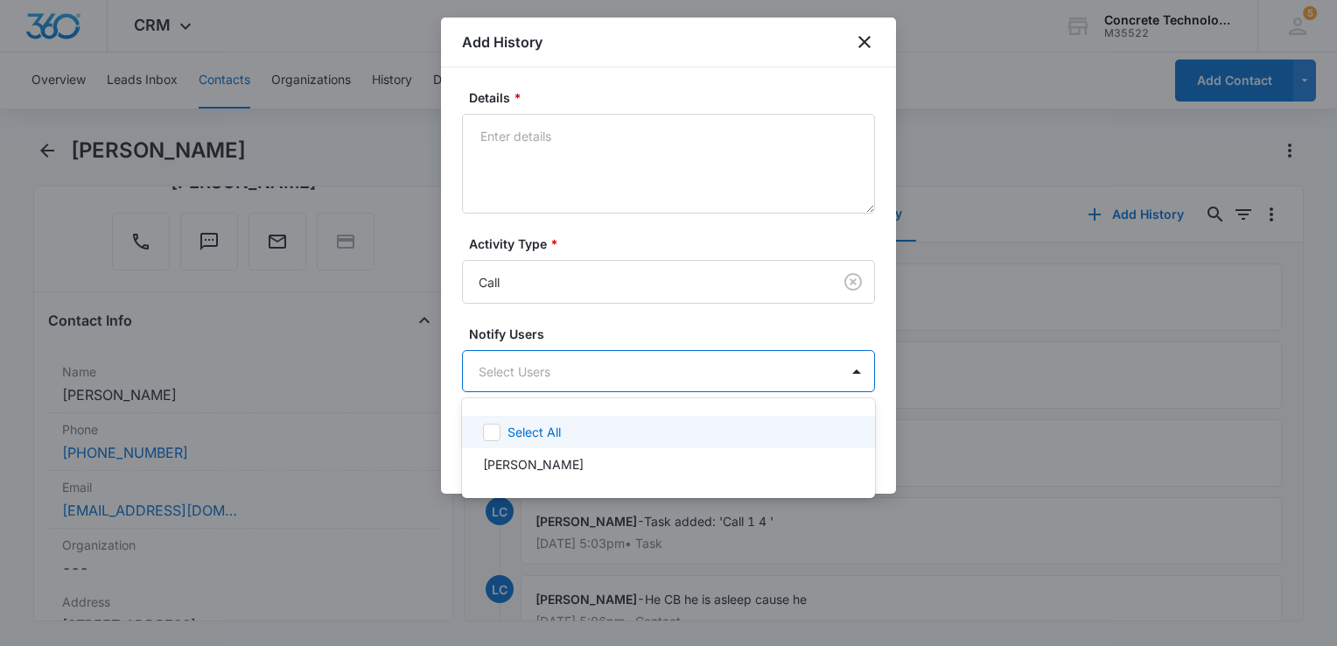
click at [537, 377] on body "CRM Apps Reputation Websites Forms CRM Email Social Content Ads Intelligence Fi…" at bounding box center [668, 323] width 1337 height 646
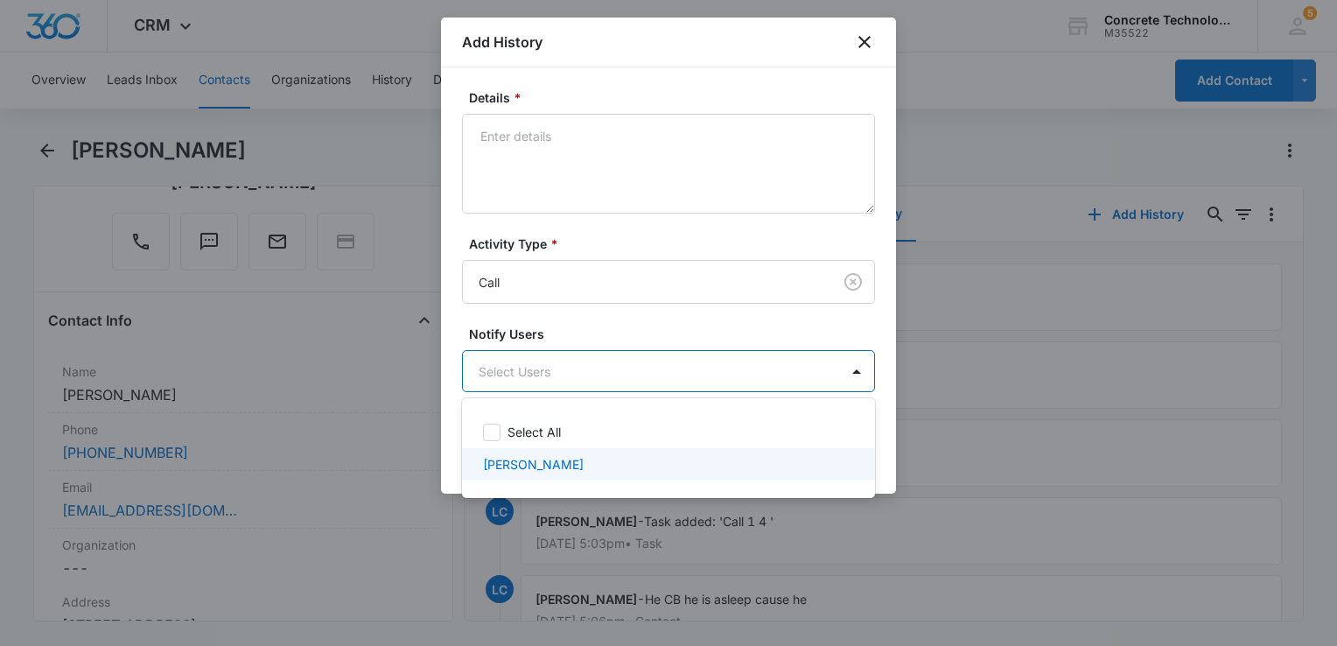
click at [541, 452] on div "[PERSON_NAME]" at bounding box center [668, 464] width 413 height 32
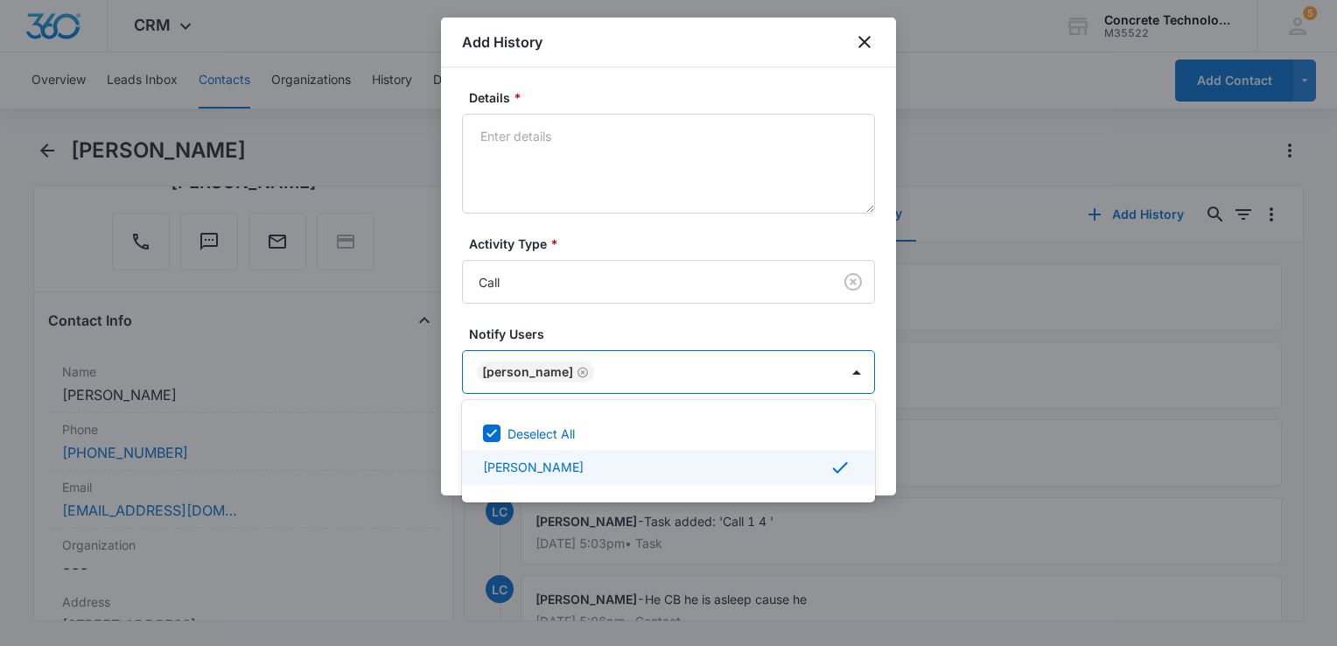
click at [882, 460] on div at bounding box center [668, 323] width 1337 height 646
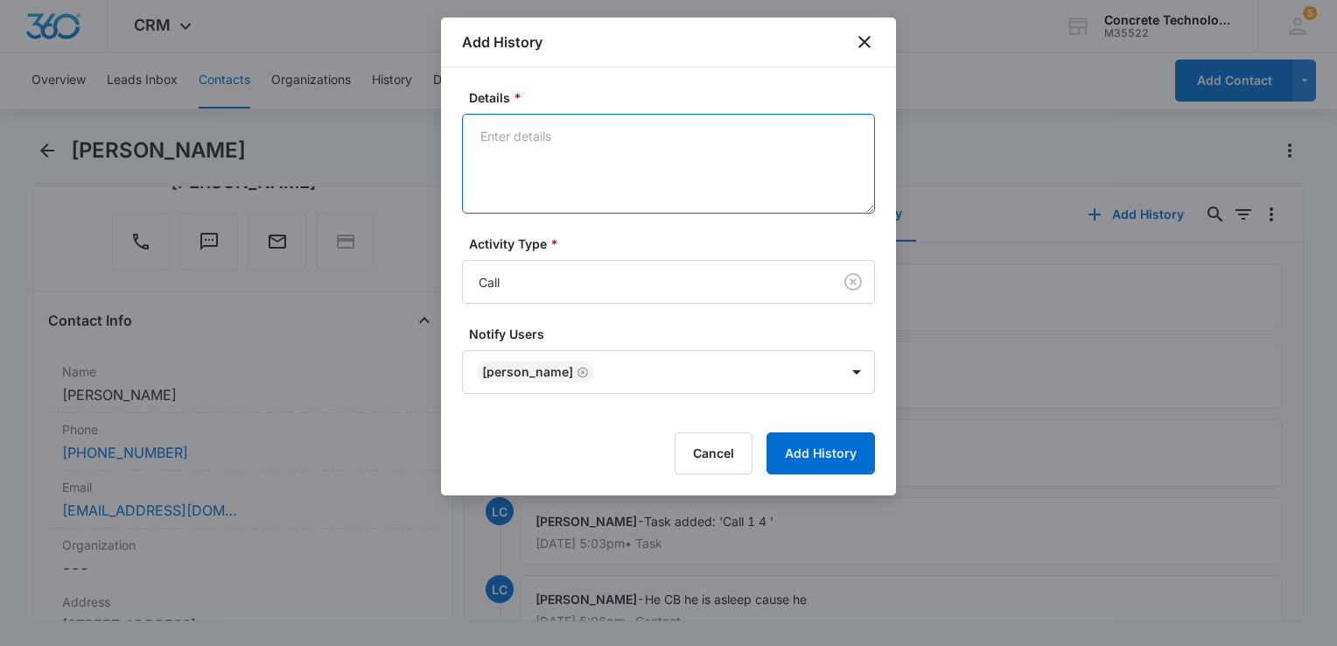
click at [639, 136] on textarea "Details *" at bounding box center [668, 164] width 413 height 100
type textarea "Voicemail"
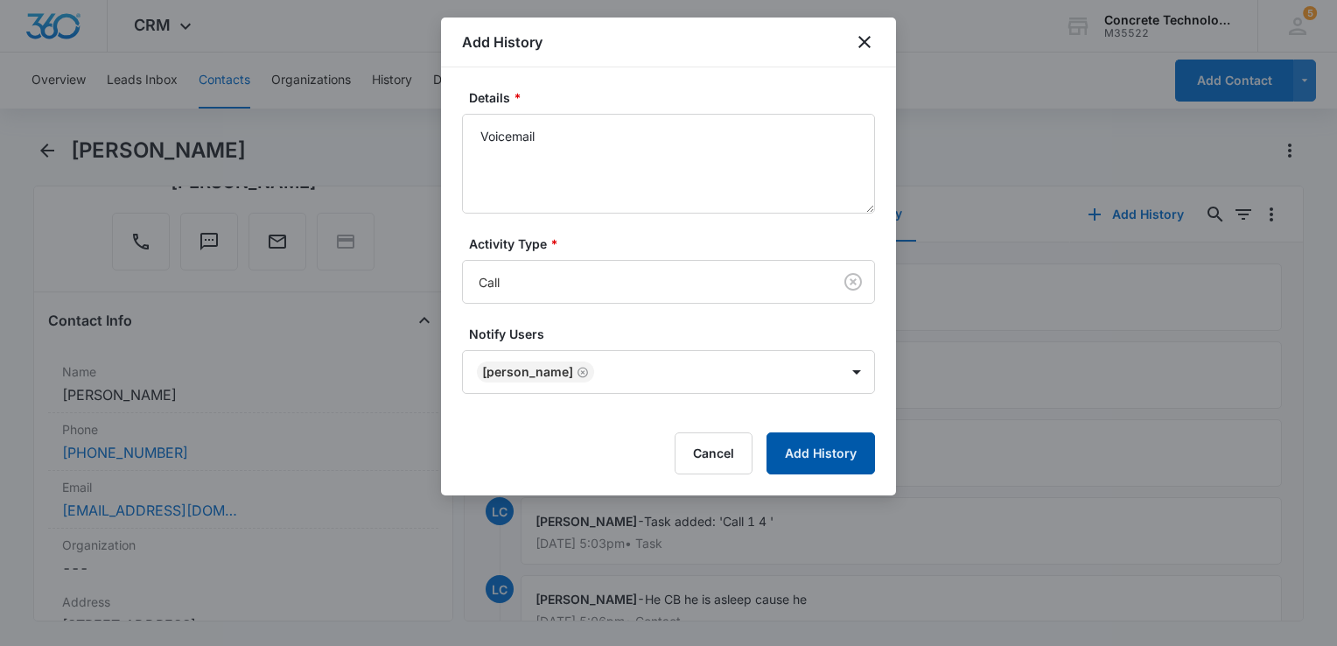
click at [813, 458] on button "Add History" at bounding box center [820, 453] width 108 height 42
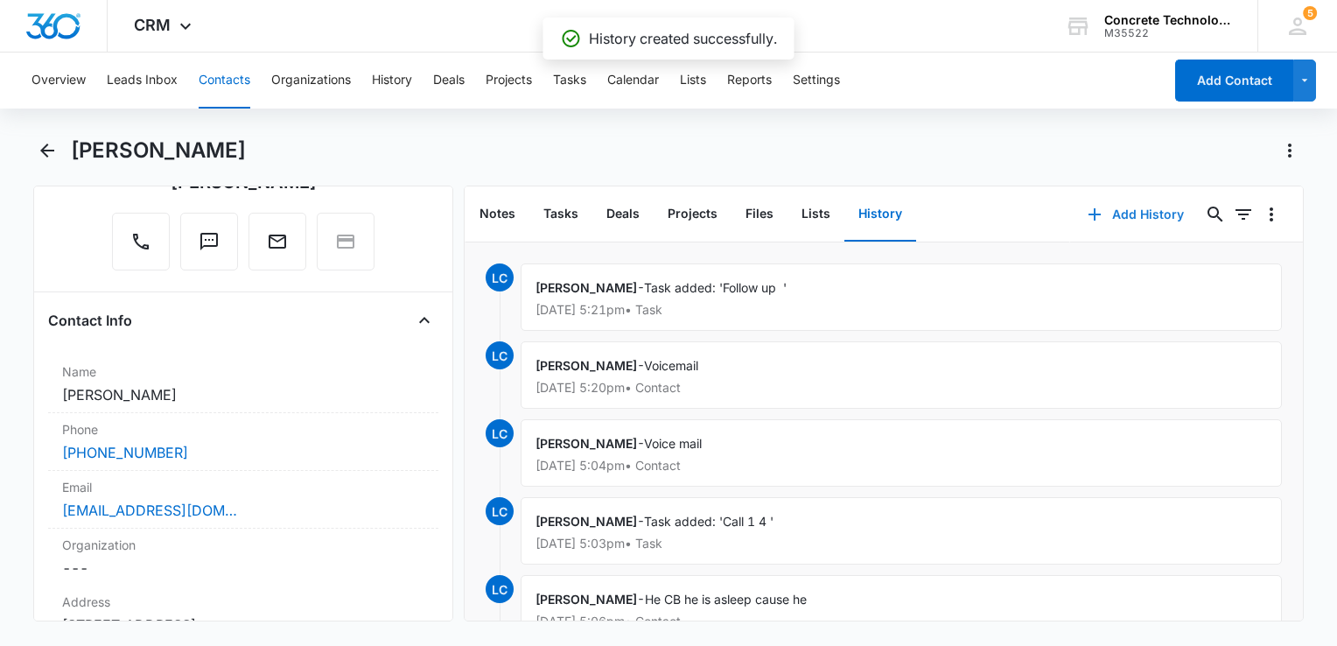
click at [1123, 212] on button "Add History" at bounding box center [1135, 214] width 131 height 42
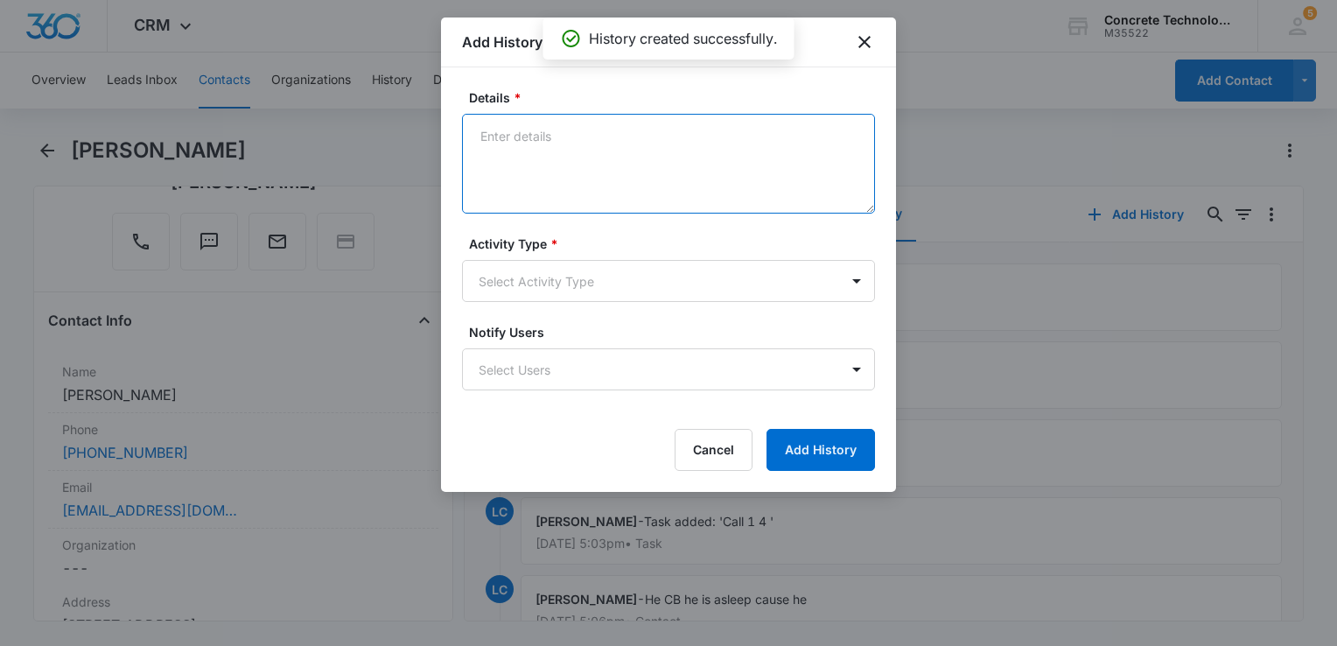
click at [541, 122] on textarea "Details *" at bounding box center [668, 164] width 413 height 100
type textarea "Final"
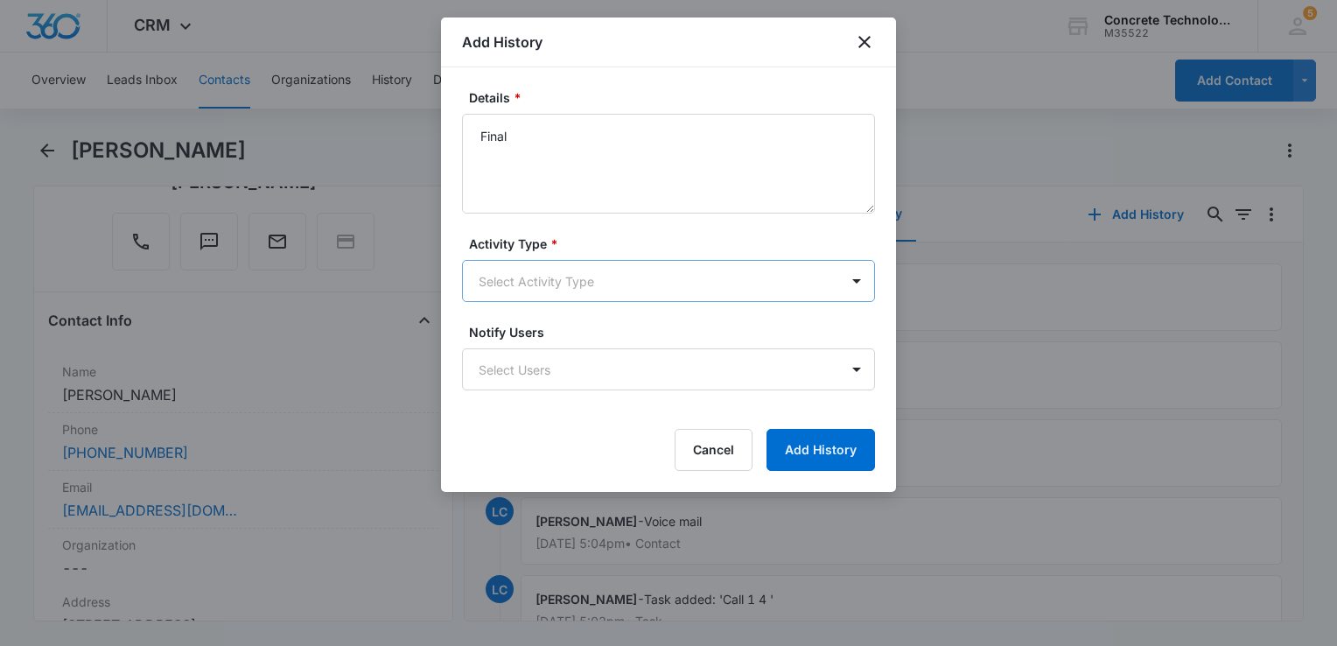
click at [494, 268] on body "CRM Apps Reputation Websites Forms CRM Email Social Content Ads Intelligence Fi…" at bounding box center [668, 323] width 1337 height 646
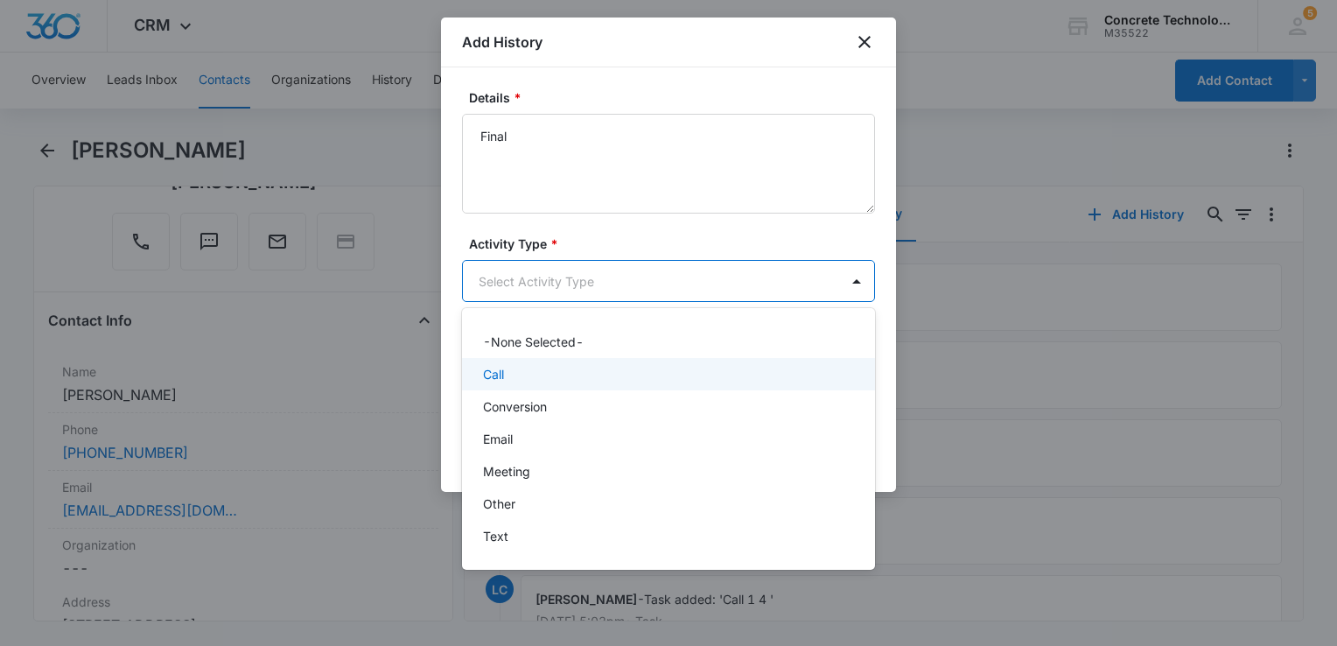
click at [515, 367] on div "Call" at bounding box center [666, 374] width 367 height 18
click at [548, 298] on body "CRM Apps Reputation Websites Forms CRM Email Social Content Ads Intelligence Fi…" at bounding box center [668, 323] width 1337 height 646
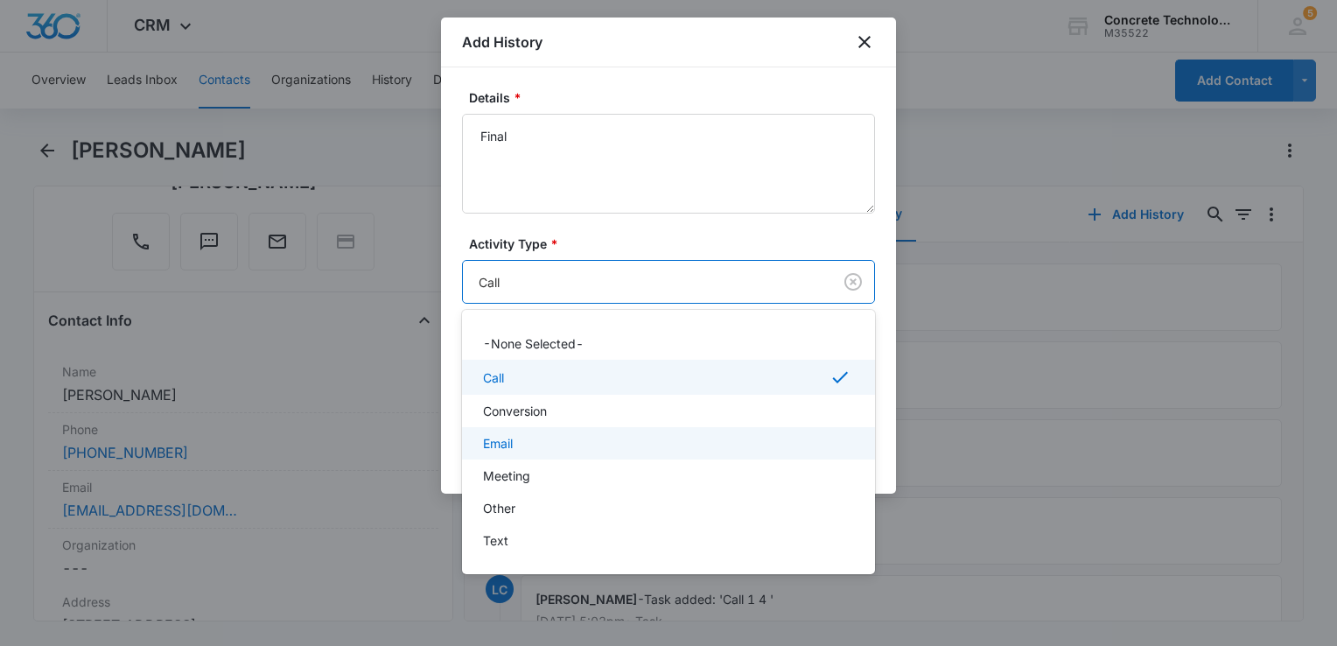
click at [511, 446] on p "Email" at bounding box center [498, 443] width 30 height 18
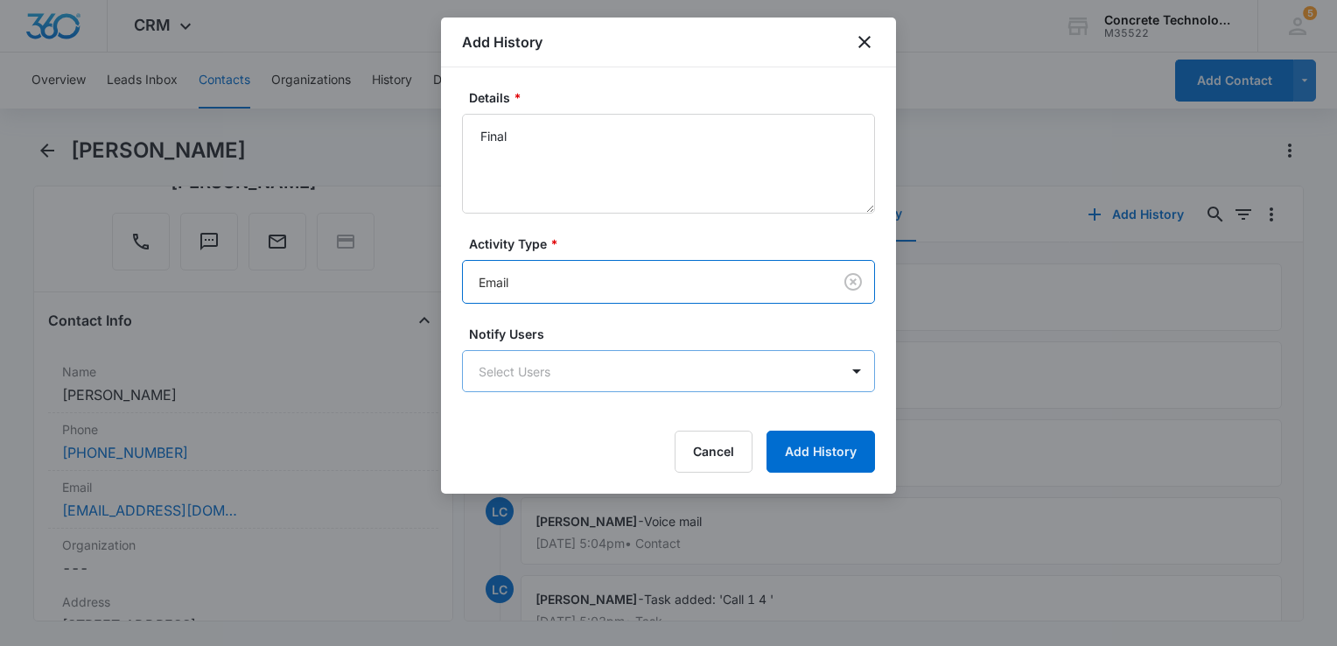
click at [546, 369] on body "CRM Apps Reputation Websites Forms CRM Email Social Content Ads Intelligence Fi…" at bounding box center [668, 323] width 1337 height 646
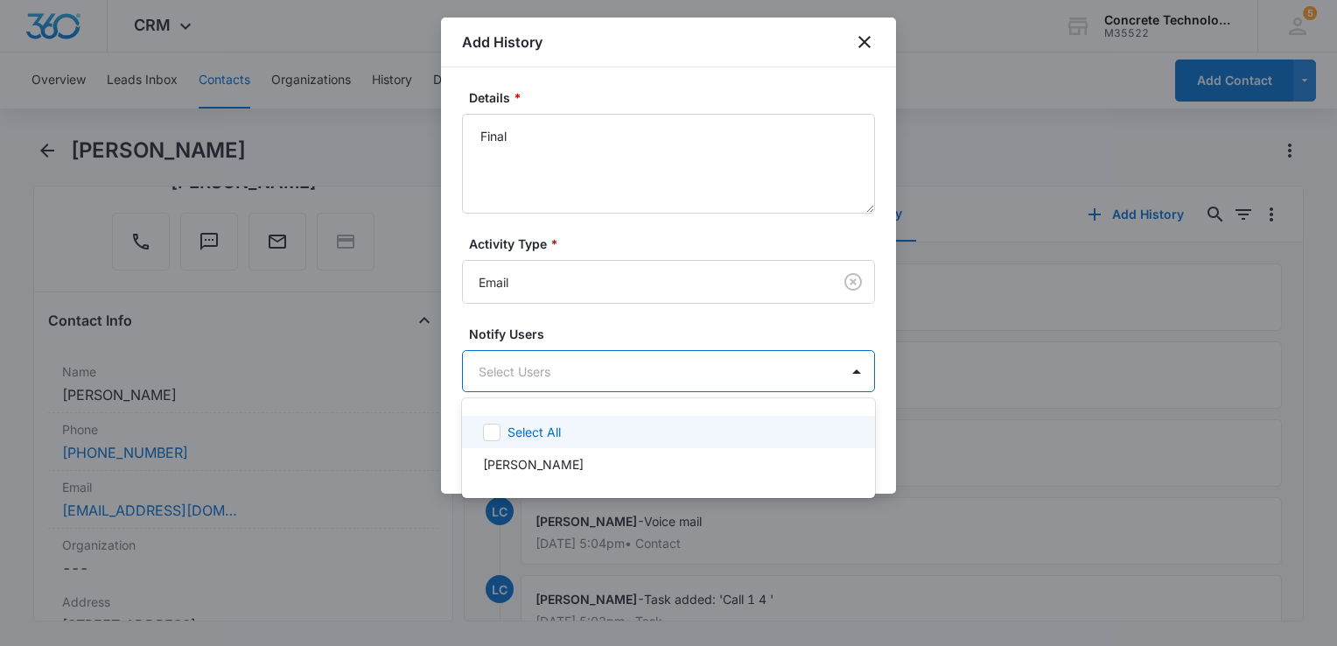
click at [542, 446] on div "Select All" at bounding box center [668, 432] width 413 height 32
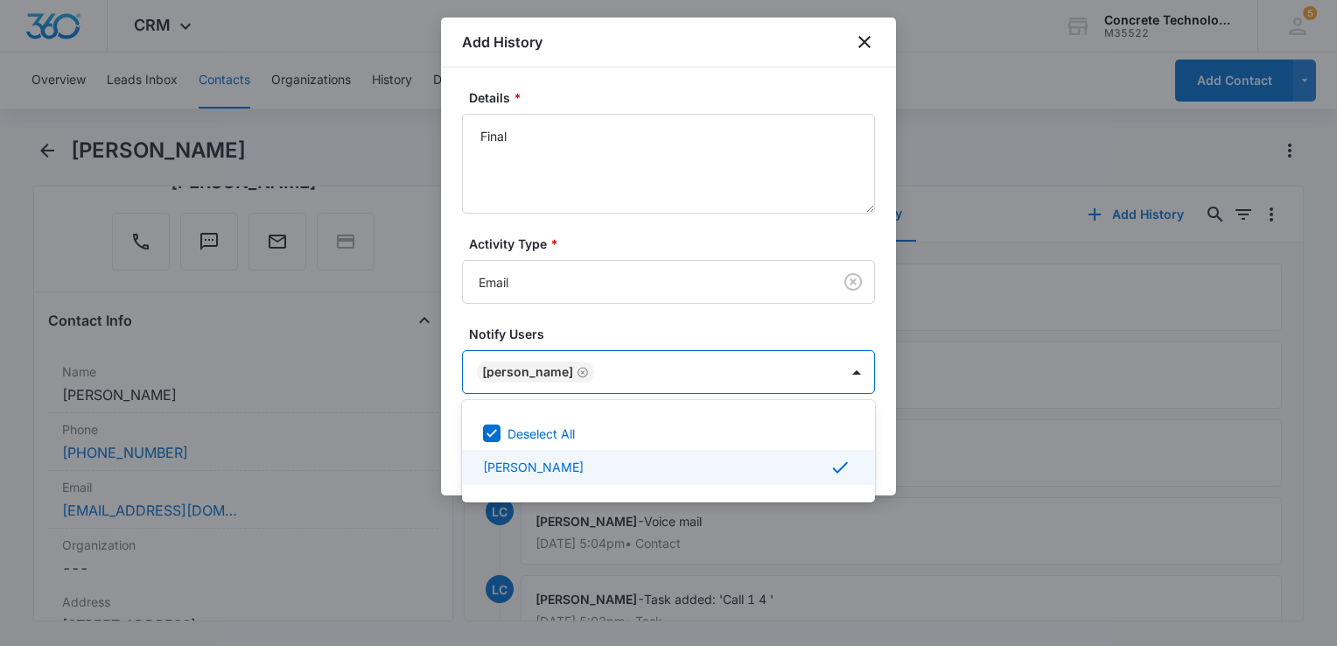
click at [890, 457] on div at bounding box center [668, 323] width 1337 height 646
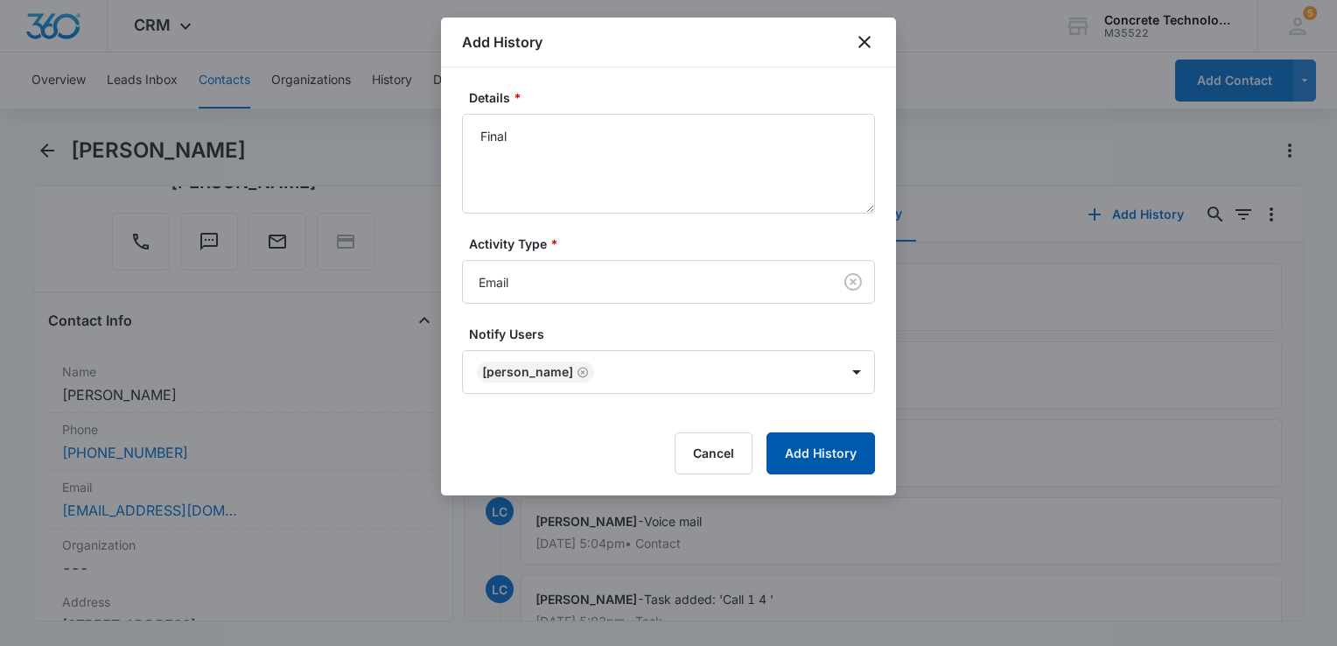
click at [815, 445] on button "Add History" at bounding box center [820, 453] width 108 height 42
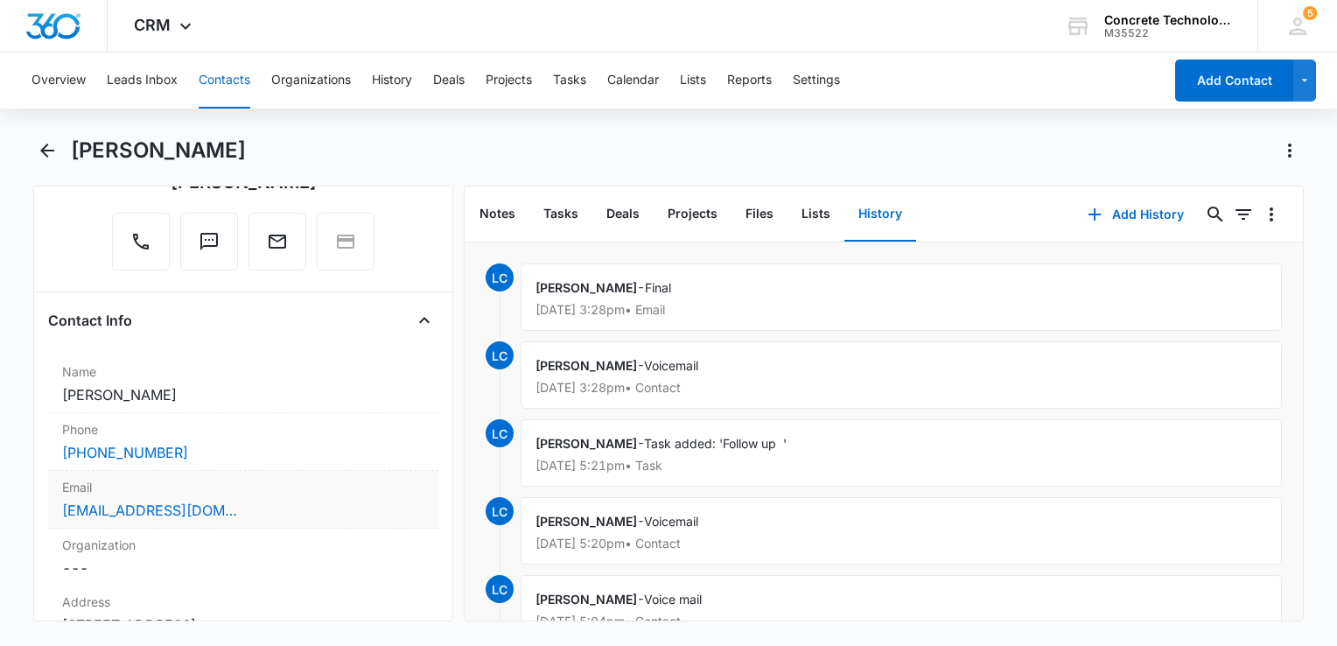
click at [241, 511] on div "Djjoneg@yahoo.com" at bounding box center [243, 510] width 362 height 21
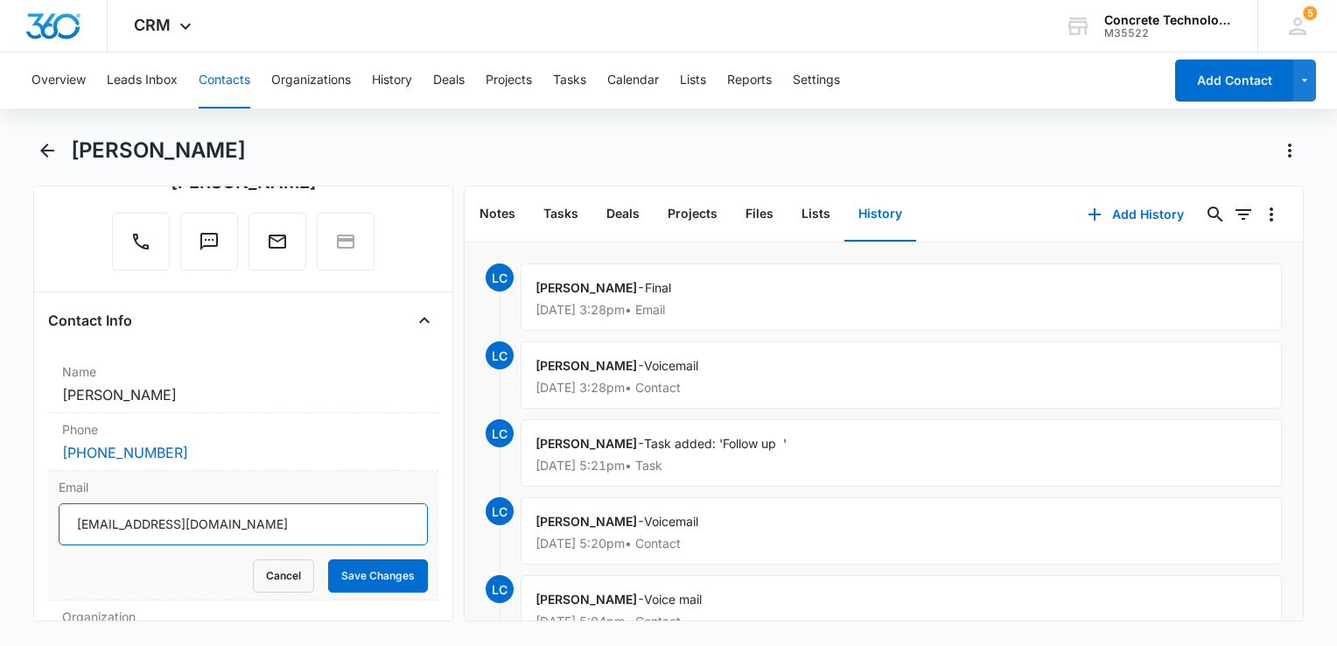
drag, startPoint x: 35, startPoint y: 503, endPoint x: -3, endPoint y: 500, distance: 38.7
click at [0, 500] on html "CRM Apps Reputation Websites Forms CRM Email Social Content Ads Intelligence Fi…" at bounding box center [668, 323] width 1337 height 646
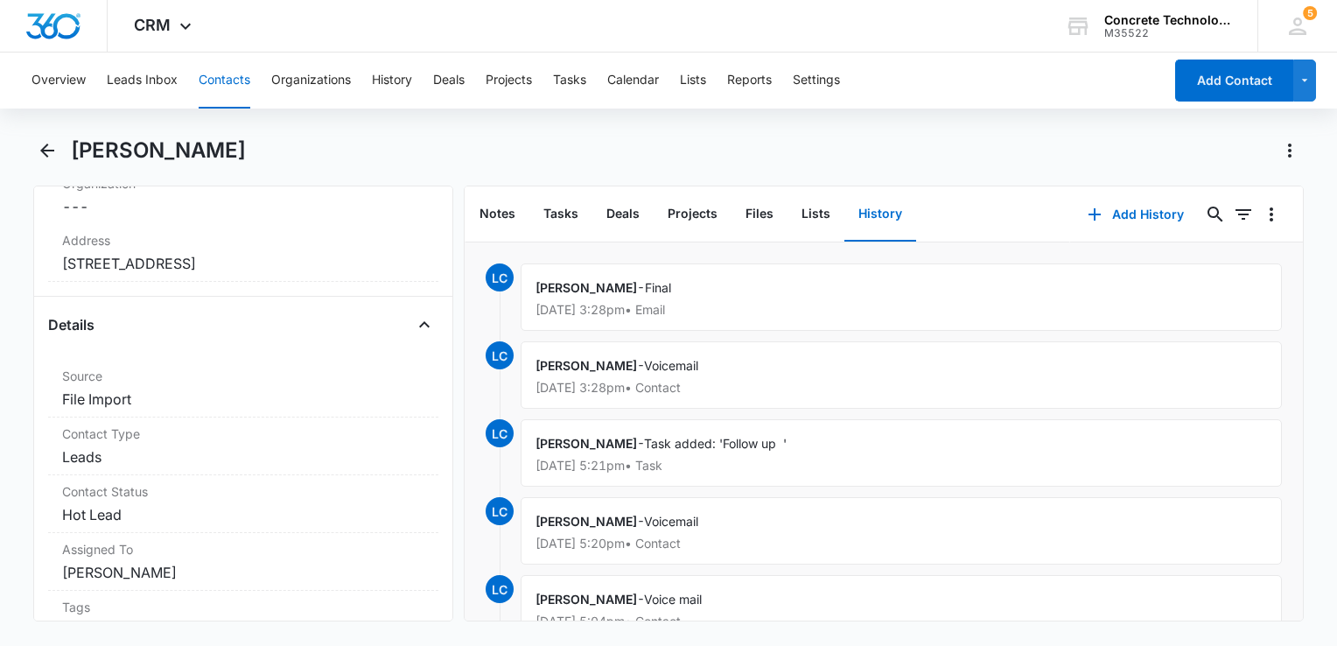
scroll to position [700, 0]
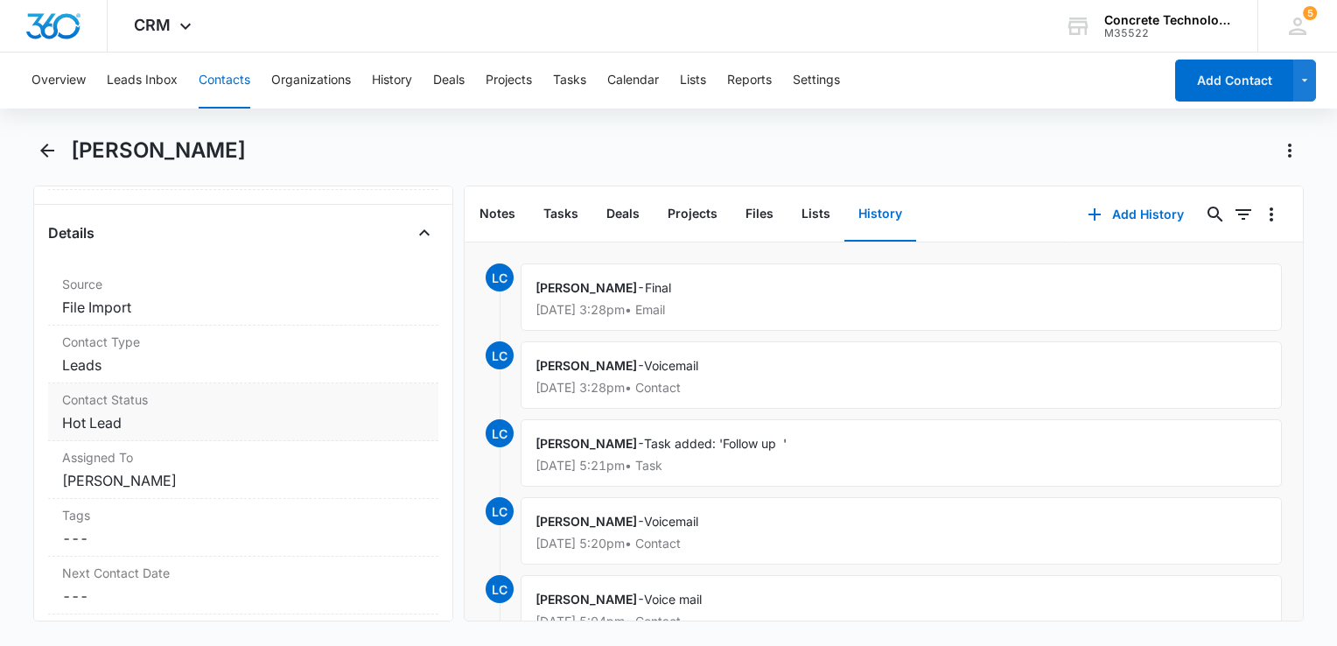
click at [202, 404] on label "Contact Status" at bounding box center [243, 399] width 362 height 18
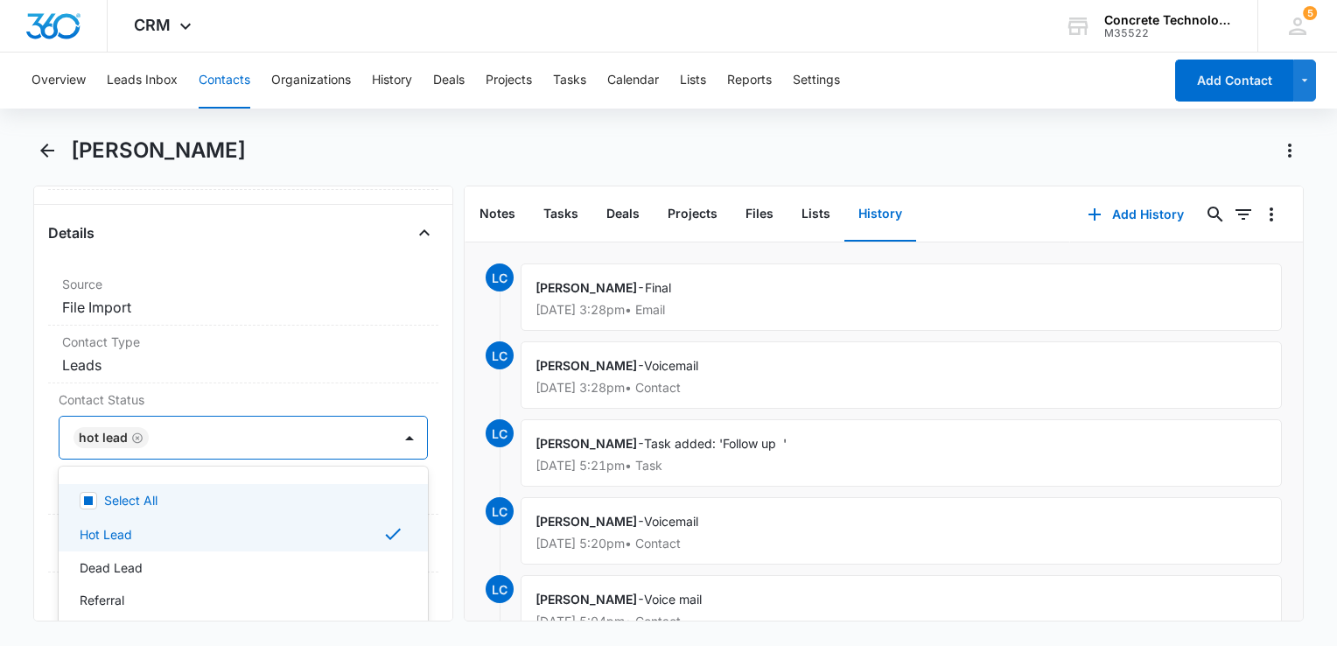
click at [165, 432] on div at bounding box center [261, 437] width 215 height 24
click at [134, 435] on icon "Remove Hot Lead" at bounding box center [137, 437] width 12 height 13
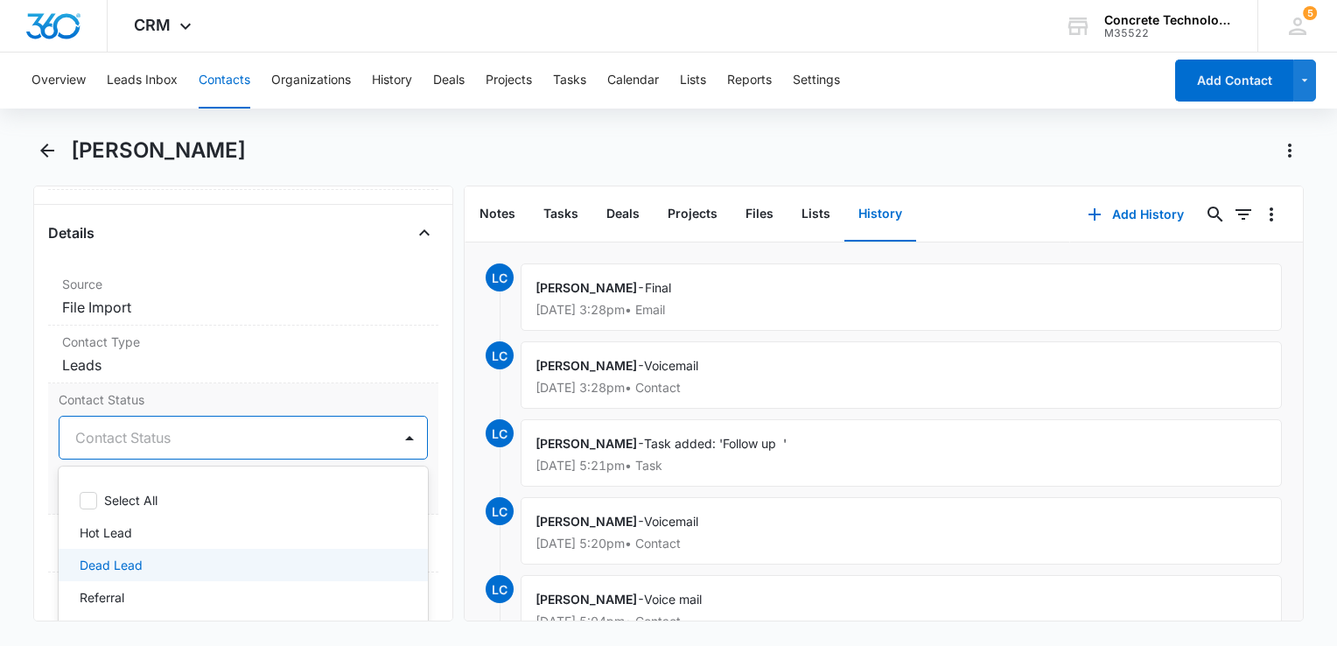
click at [101, 556] on p "Dead Lead" at bounding box center [111, 565] width 63 height 18
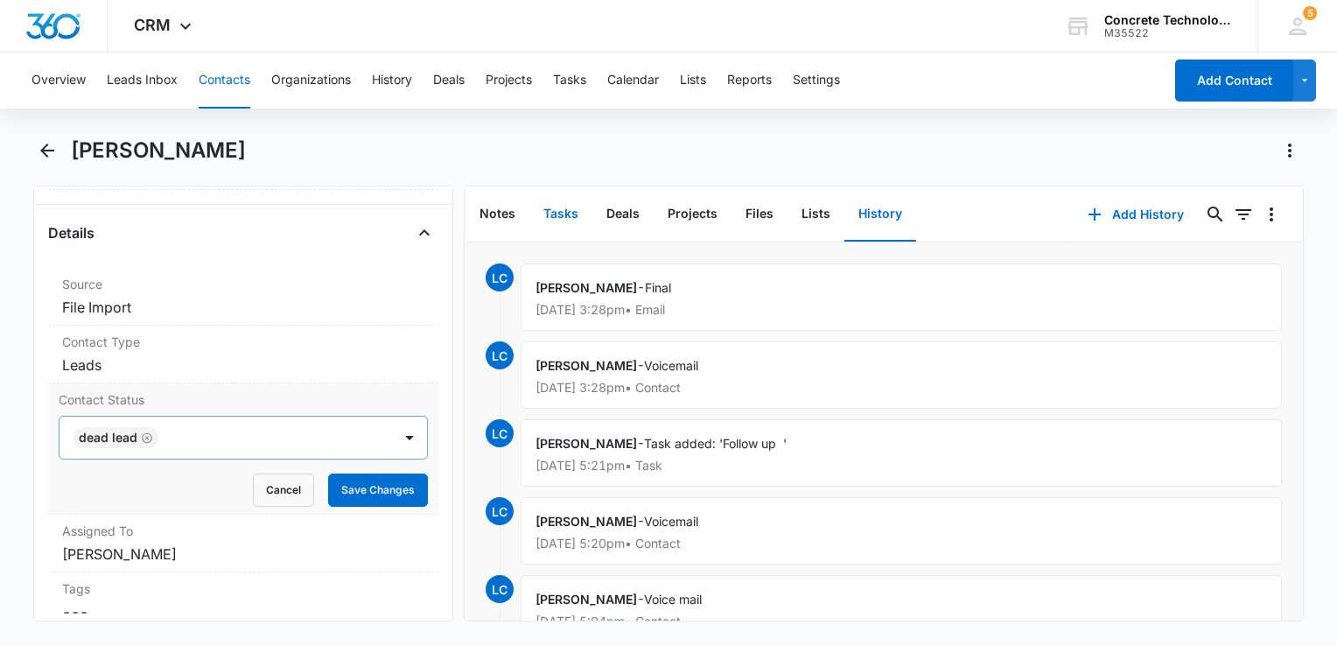
click at [561, 220] on button "Tasks" at bounding box center [560, 214] width 63 height 54
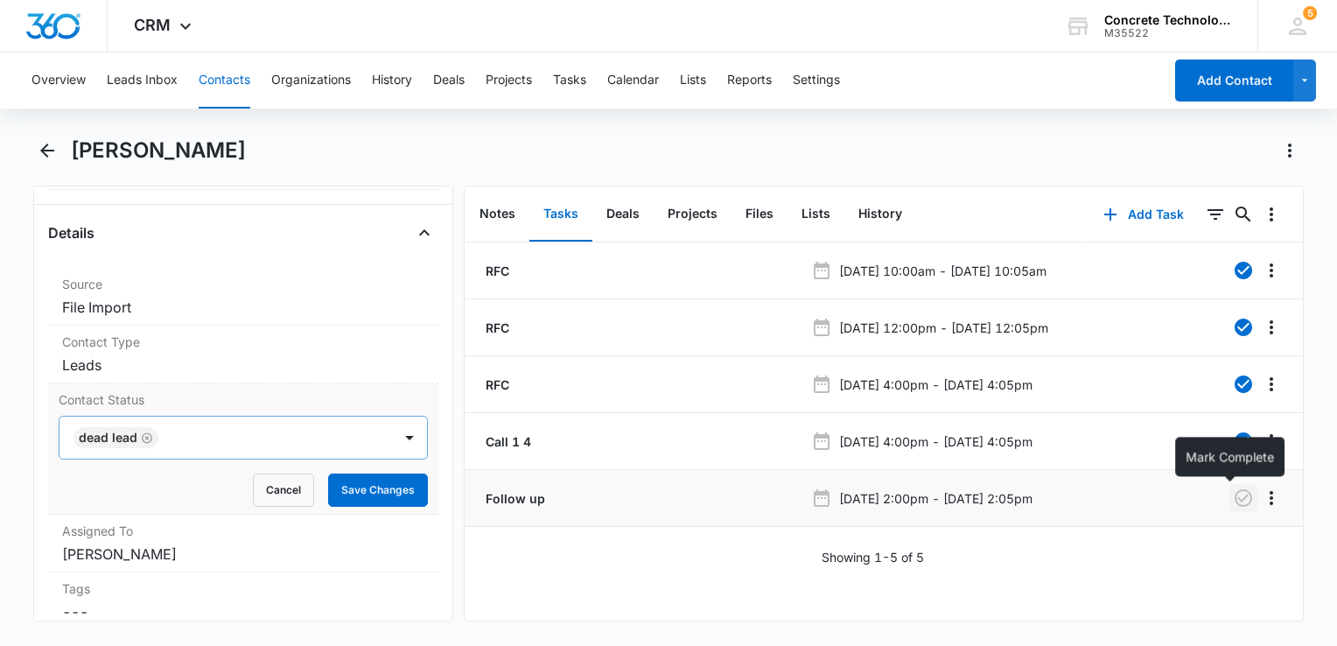
click at [1233, 496] on icon "button" at bounding box center [1243, 497] width 21 height 21
click at [232, 88] on button "Contacts" at bounding box center [225, 80] width 52 height 56
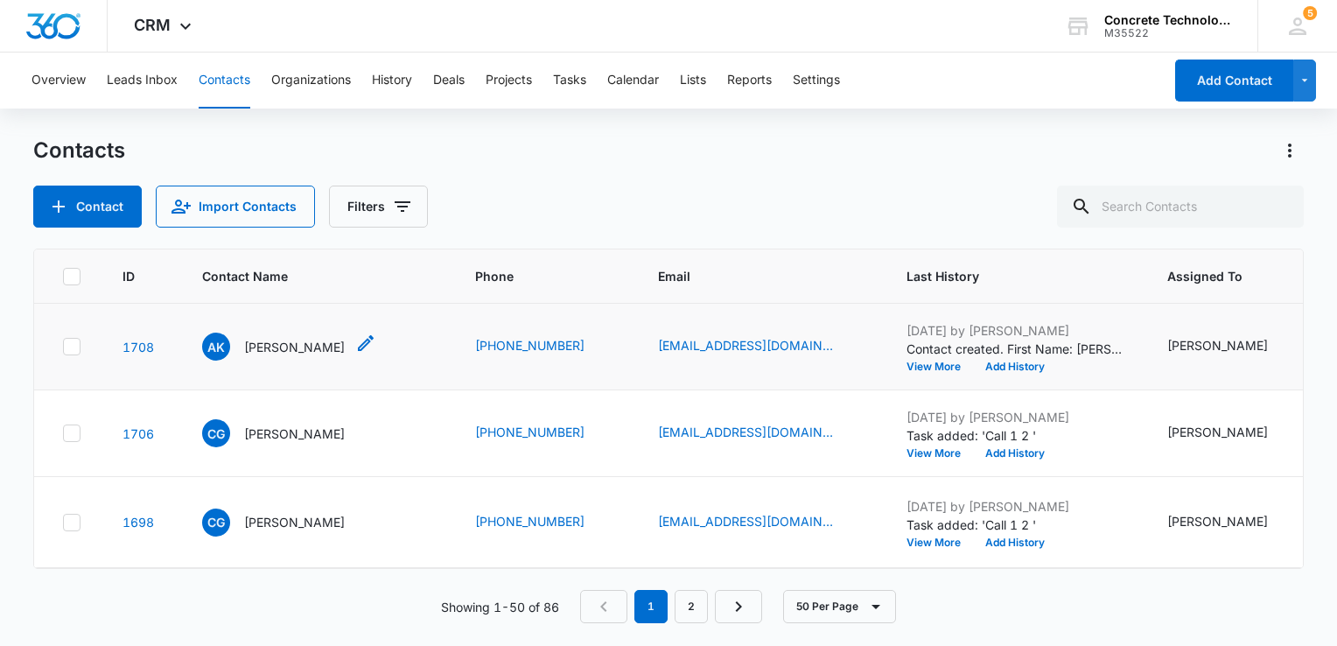
click at [287, 344] on p "[PERSON_NAME]" at bounding box center [294, 347] width 101 height 18
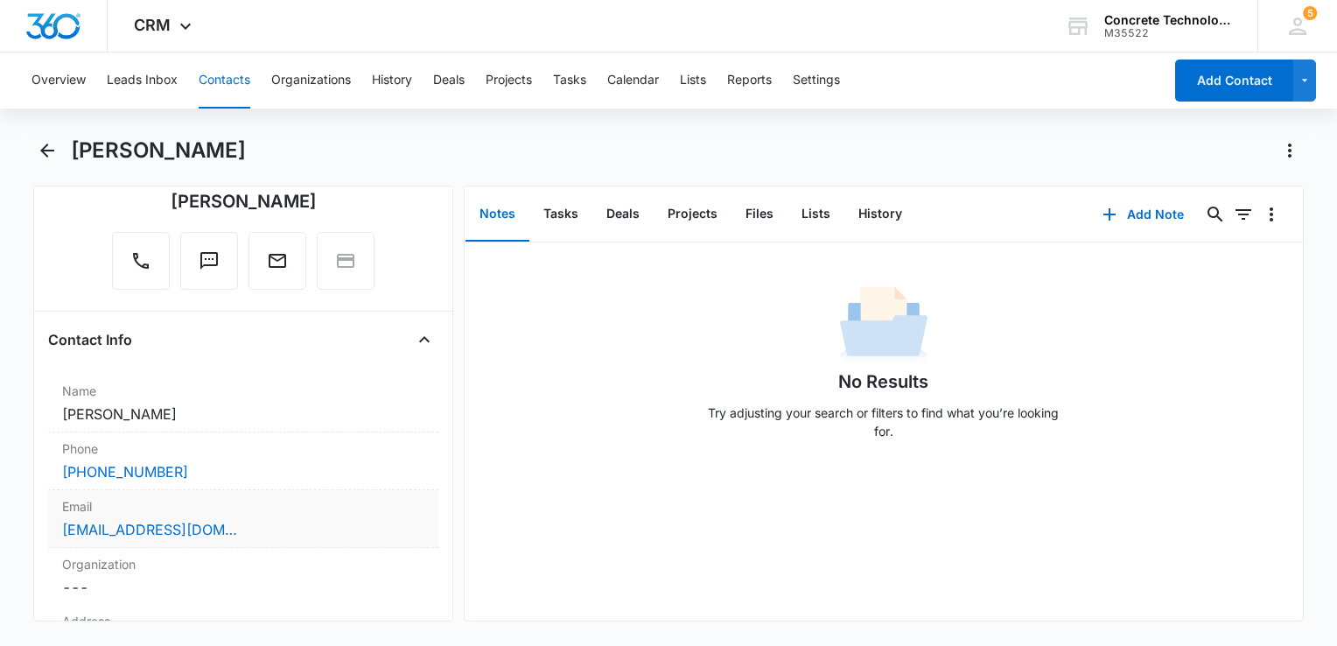
scroll to position [175, 0]
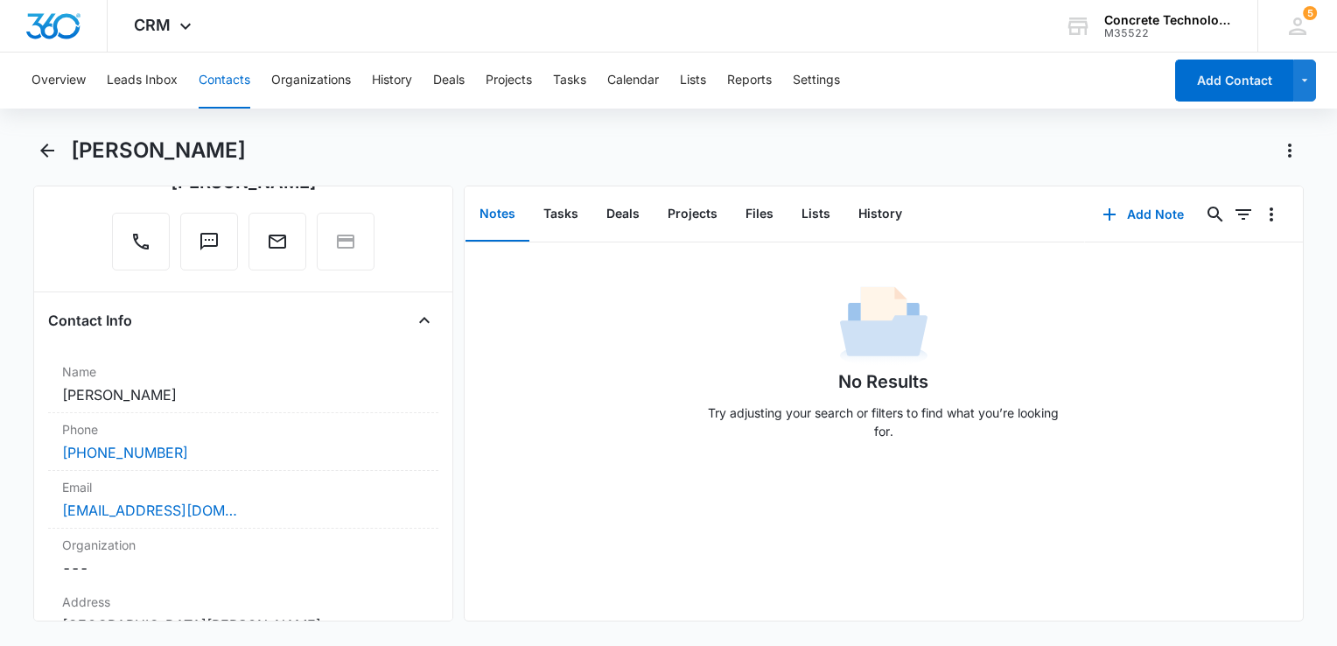
click at [238, 80] on button "Contacts" at bounding box center [225, 80] width 52 height 56
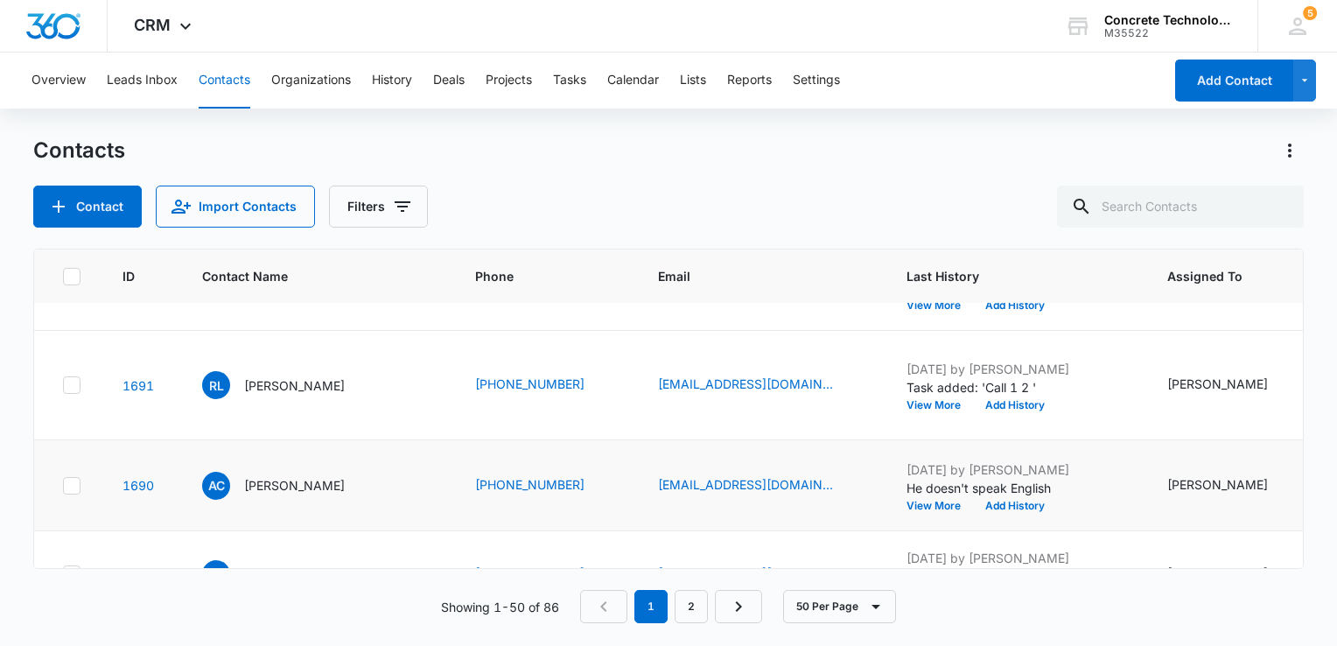
scroll to position [175, 0]
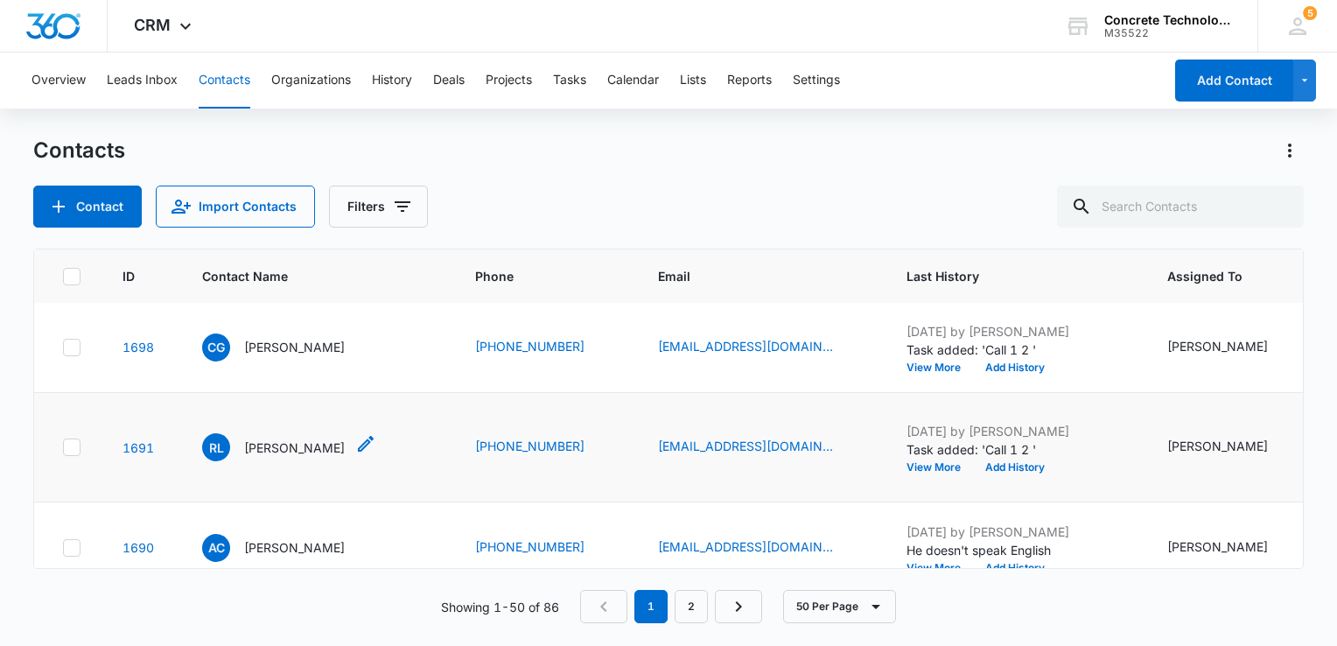
click at [296, 438] on p "[PERSON_NAME]" at bounding box center [294, 447] width 101 height 18
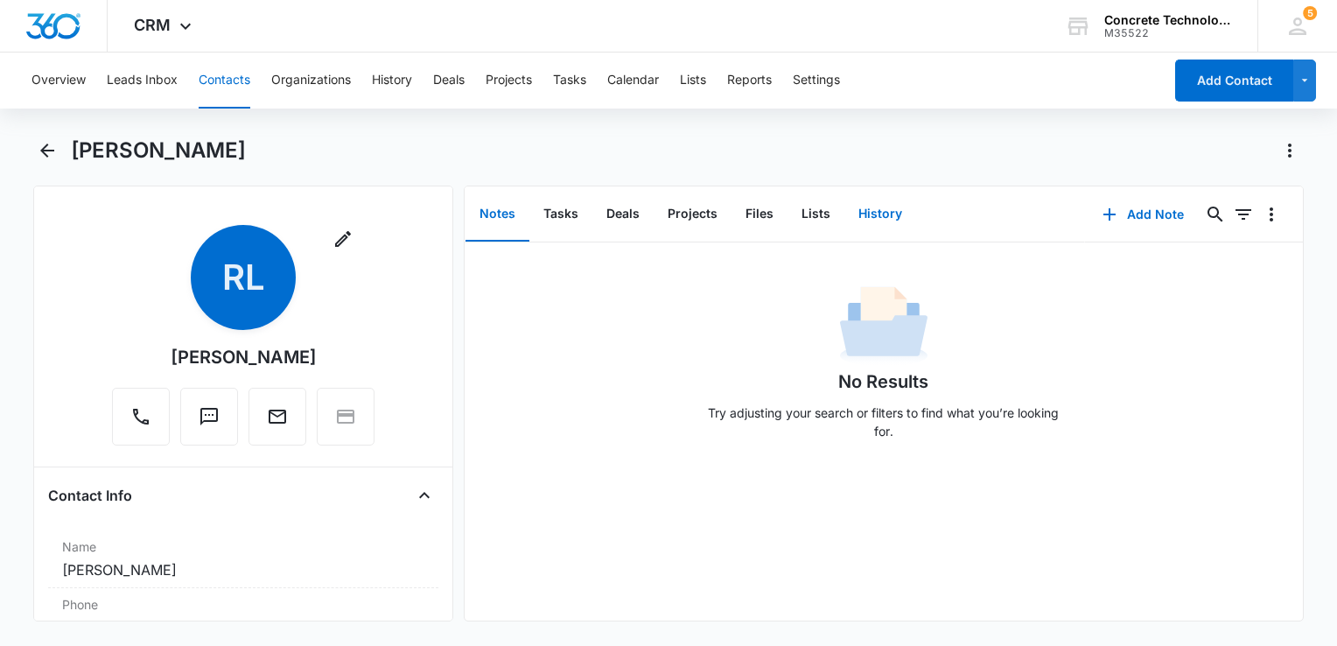
click at [890, 209] on button "History" at bounding box center [880, 214] width 72 height 54
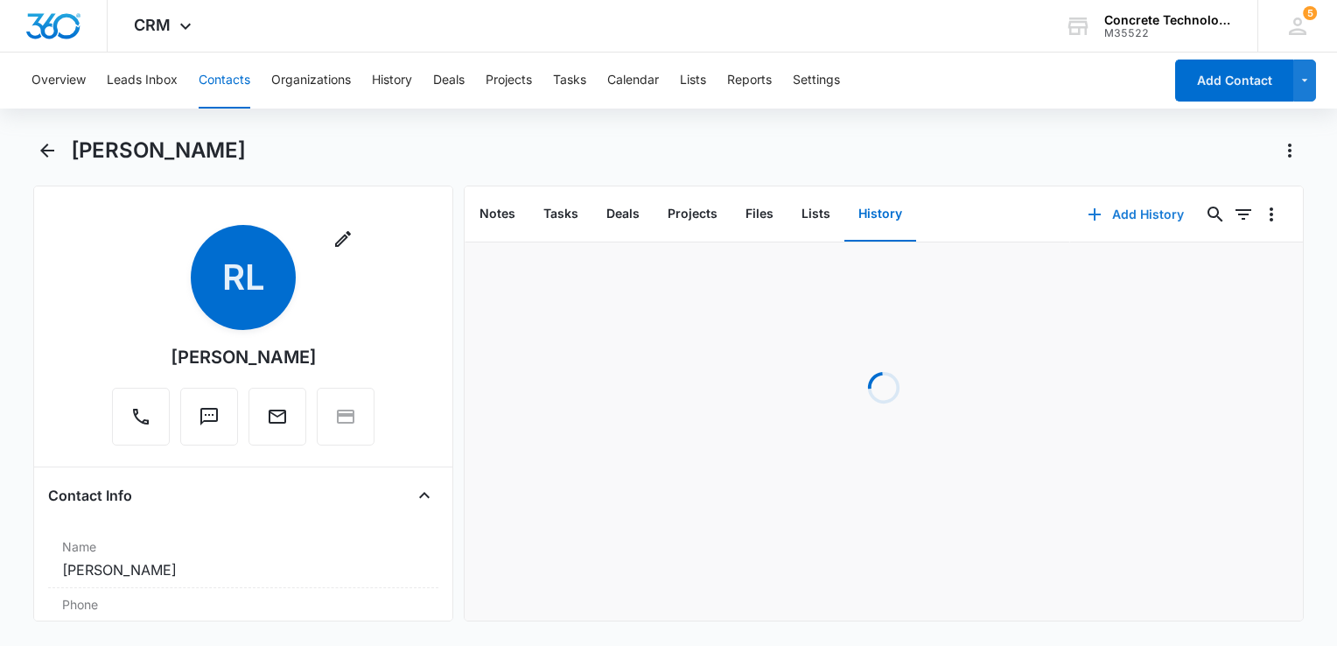
click at [1116, 215] on button "Add History" at bounding box center [1135, 214] width 131 height 42
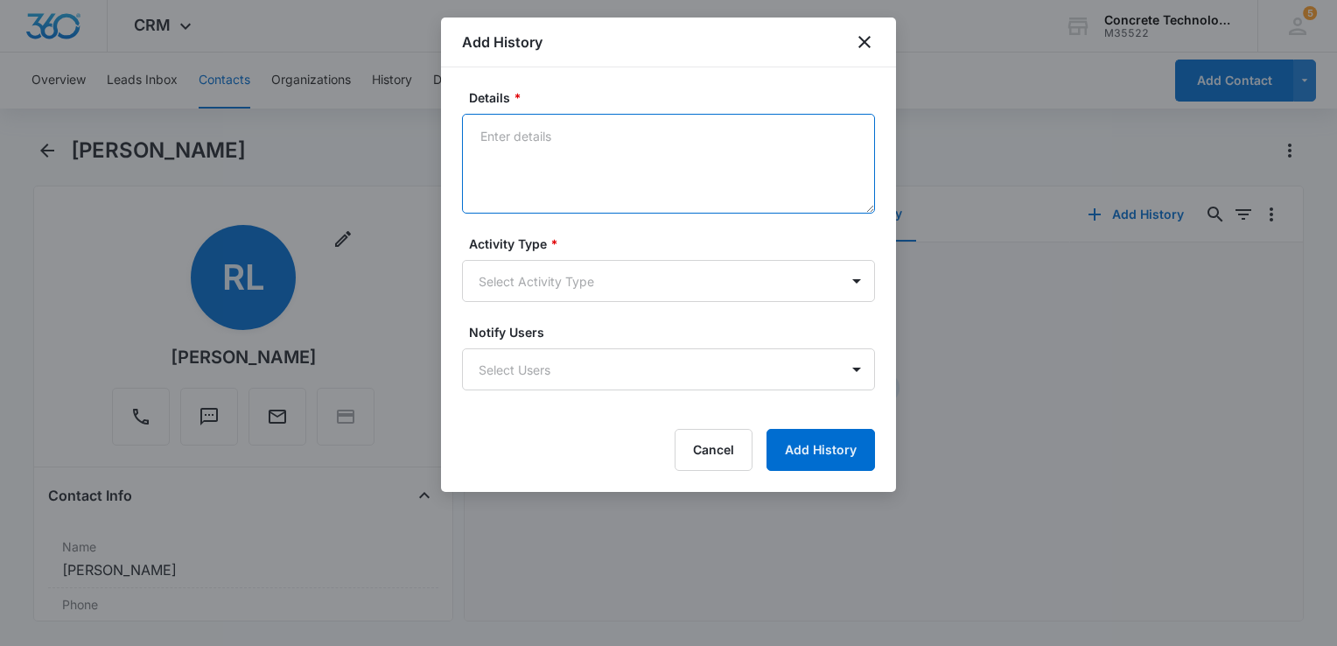
click at [630, 159] on textarea "Details *" at bounding box center [668, 164] width 413 height 100
type textarea "Different direction"
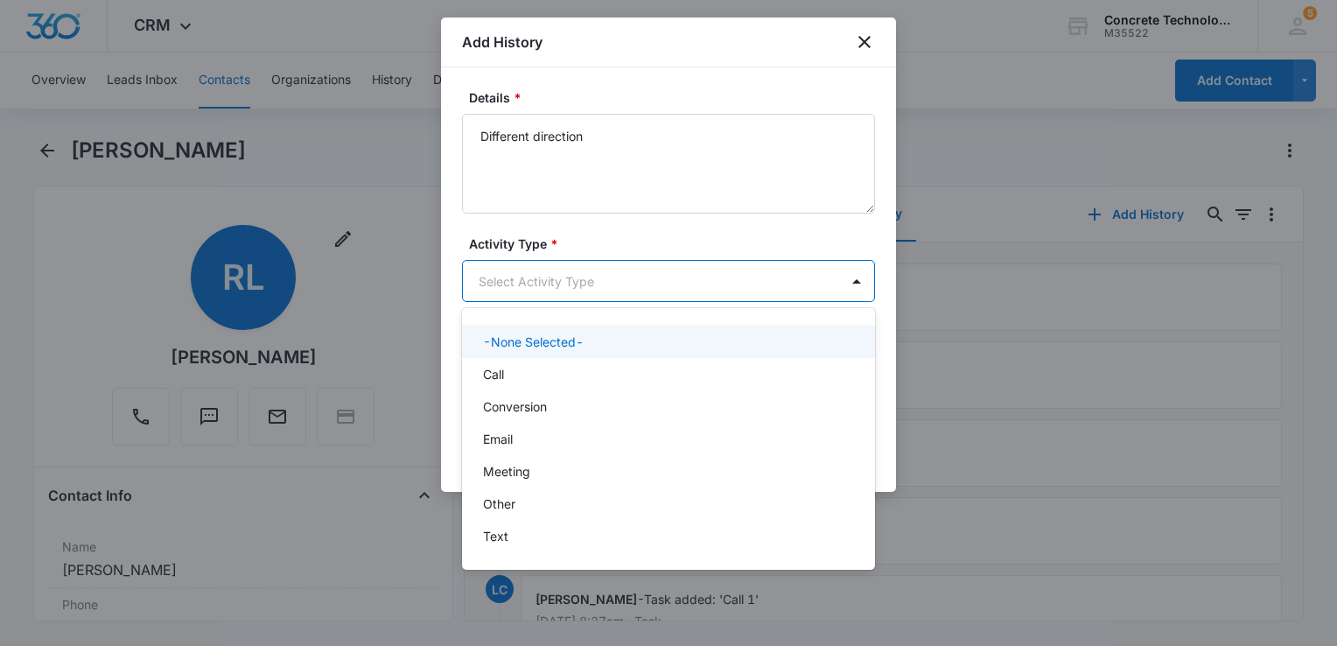
click at [584, 271] on body "CRM Apps Reputation Websites Forms CRM Email Social Content Ads Intelligence Fi…" at bounding box center [668, 323] width 1337 height 646
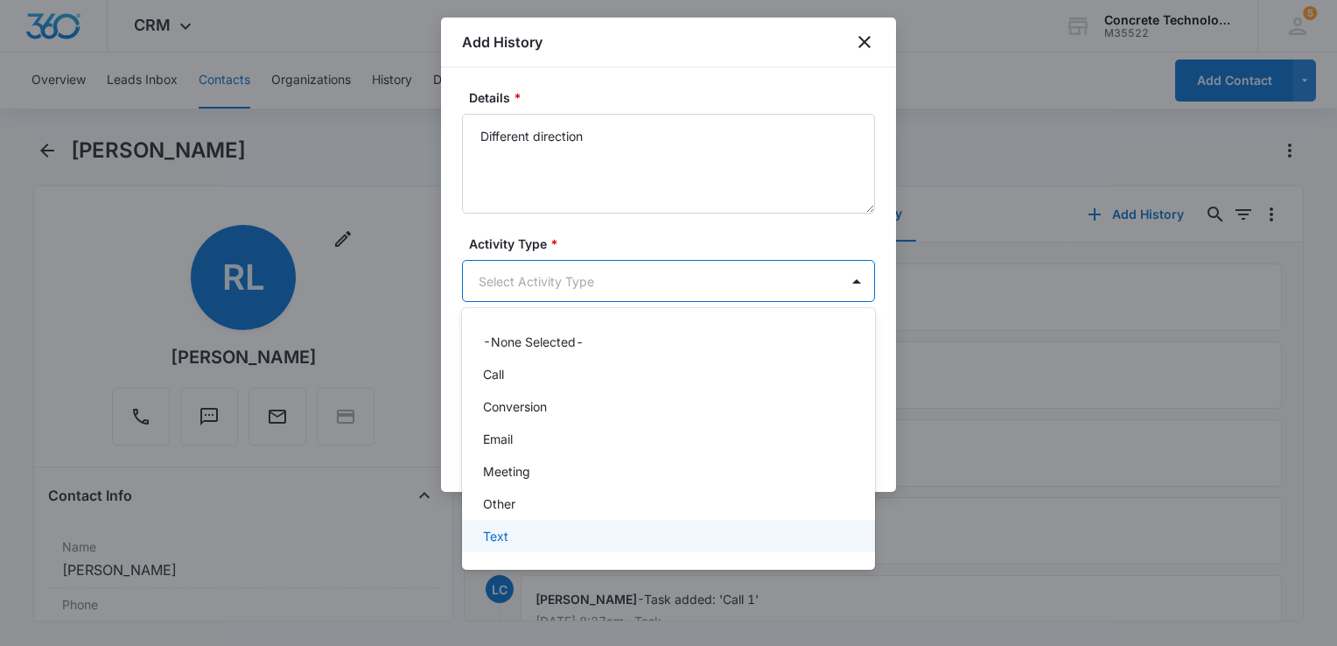
click at [563, 528] on div "Text" at bounding box center [666, 536] width 367 height 18
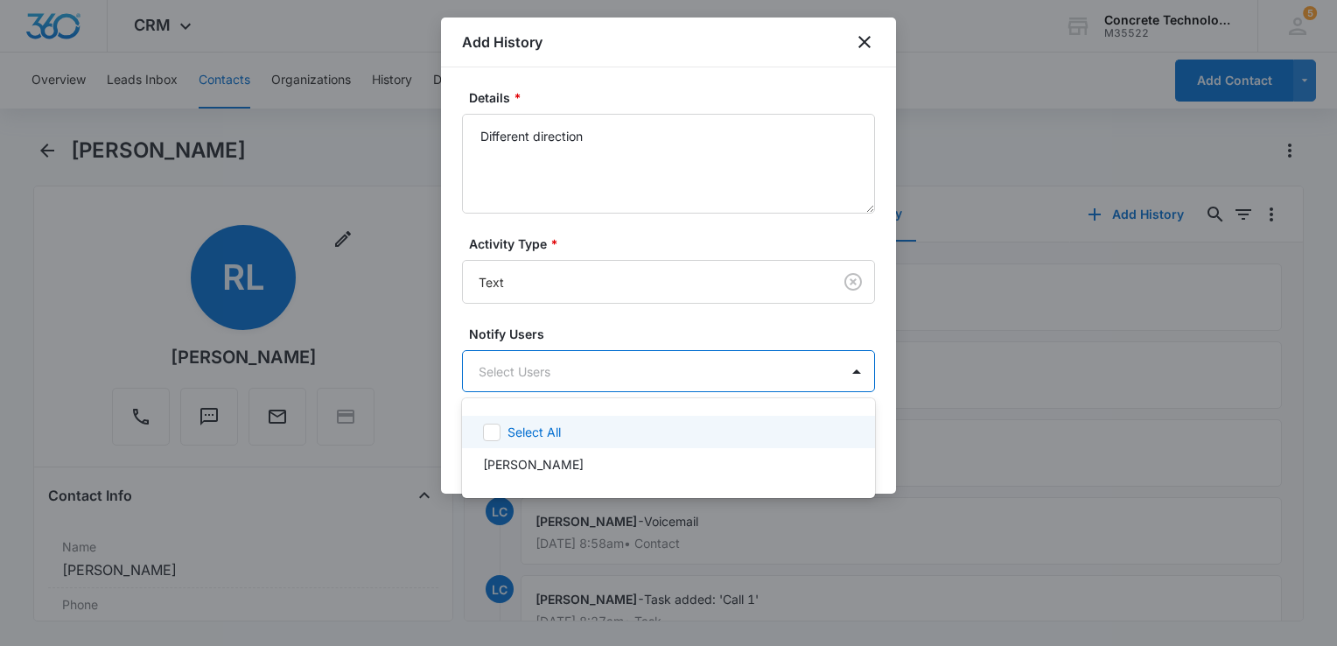
click at [560, 383] on body "CRM Apps Reputation Websites Forms CRM Email Social Content Ads Intelligence Fi…" at bounding box center [668, 323] width 1337 height 646
click at [551, 431] on p "Select All" at bounding box center [533, 432] width 53 height 18
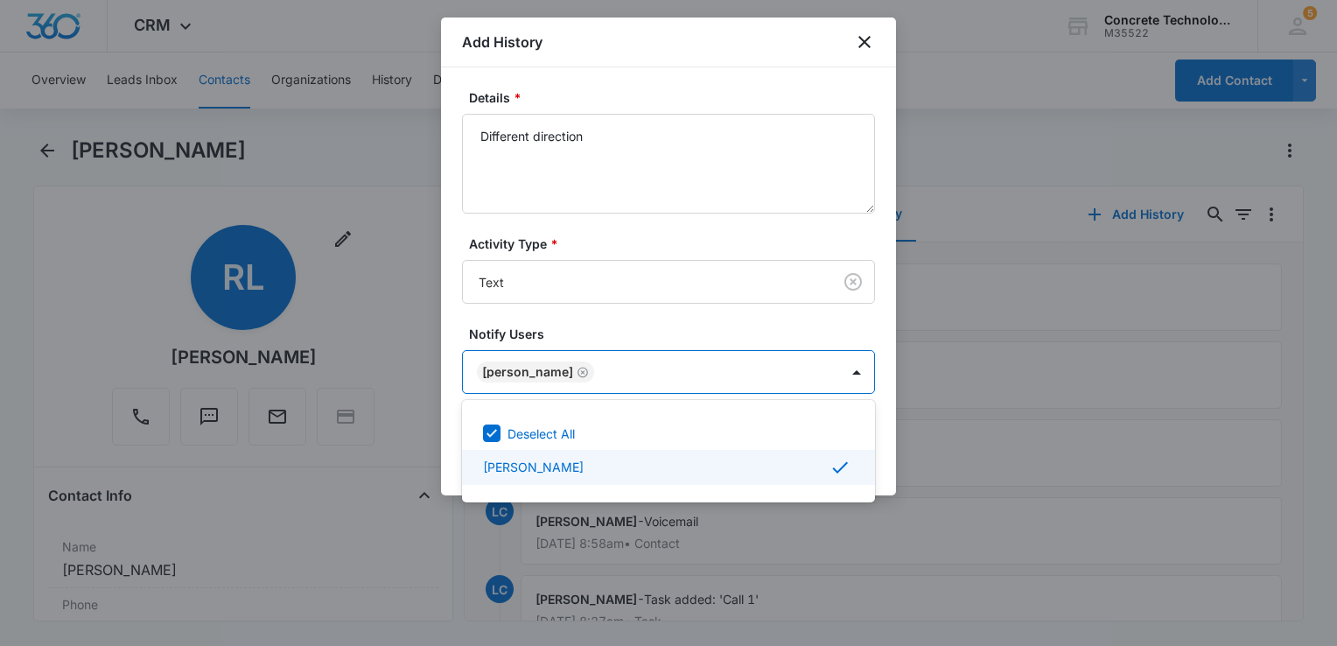
click at [892, 461] on div at bounding box center [668, 323] width 1337 height 646
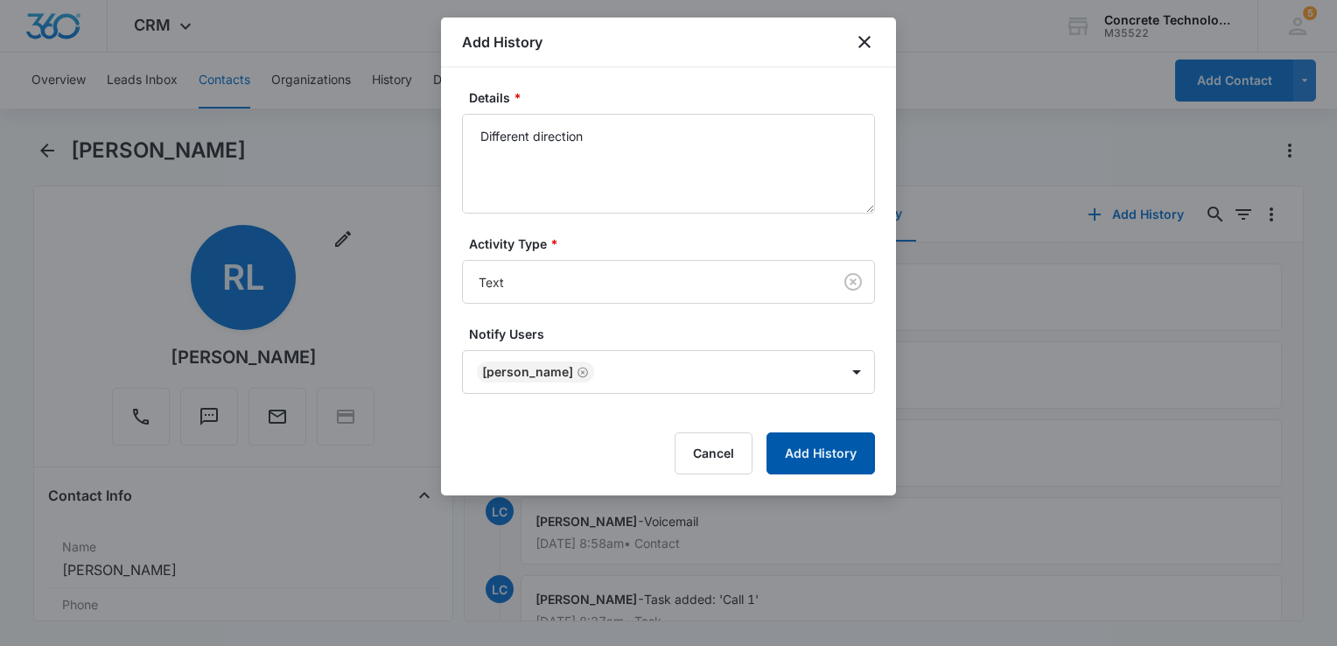
click at [852, 457] on button "Add History" at bounding box center [820, 453] width 108 height 42
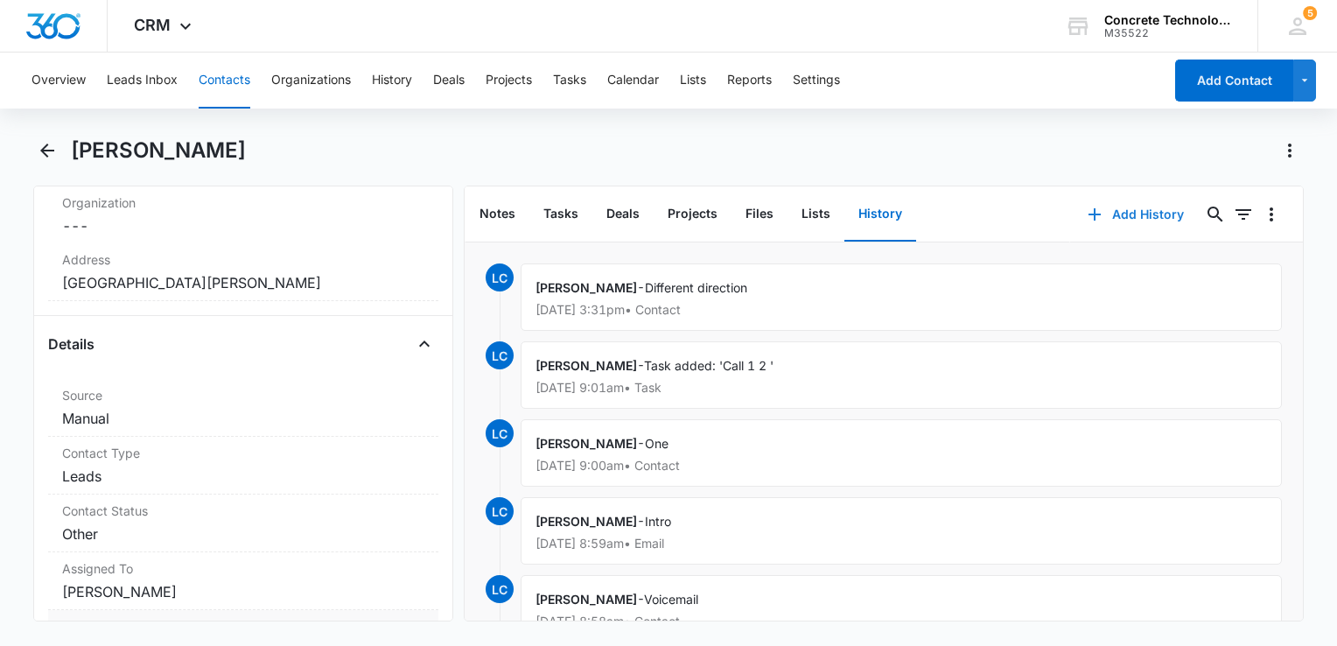
scroll to position [612, 0]
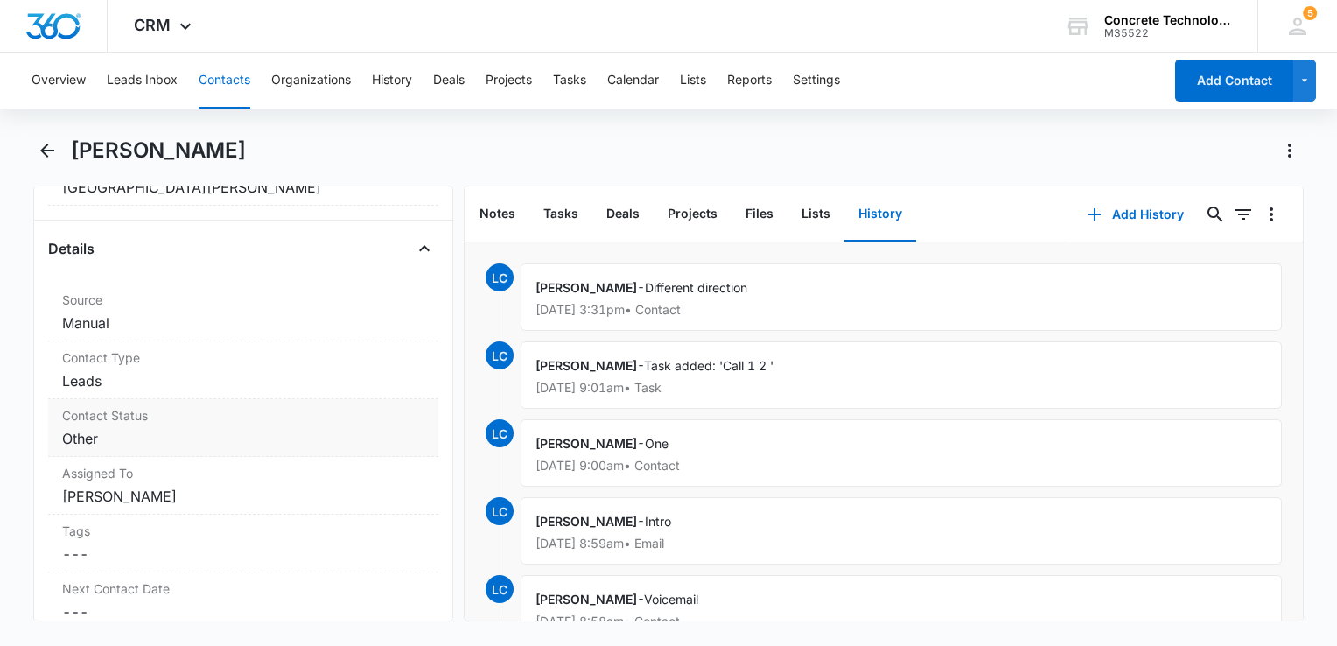
click at [171, 423] on div "Contact Status Cancel Save Changes Other" at bounding box center [243, 428] width 390 height 58
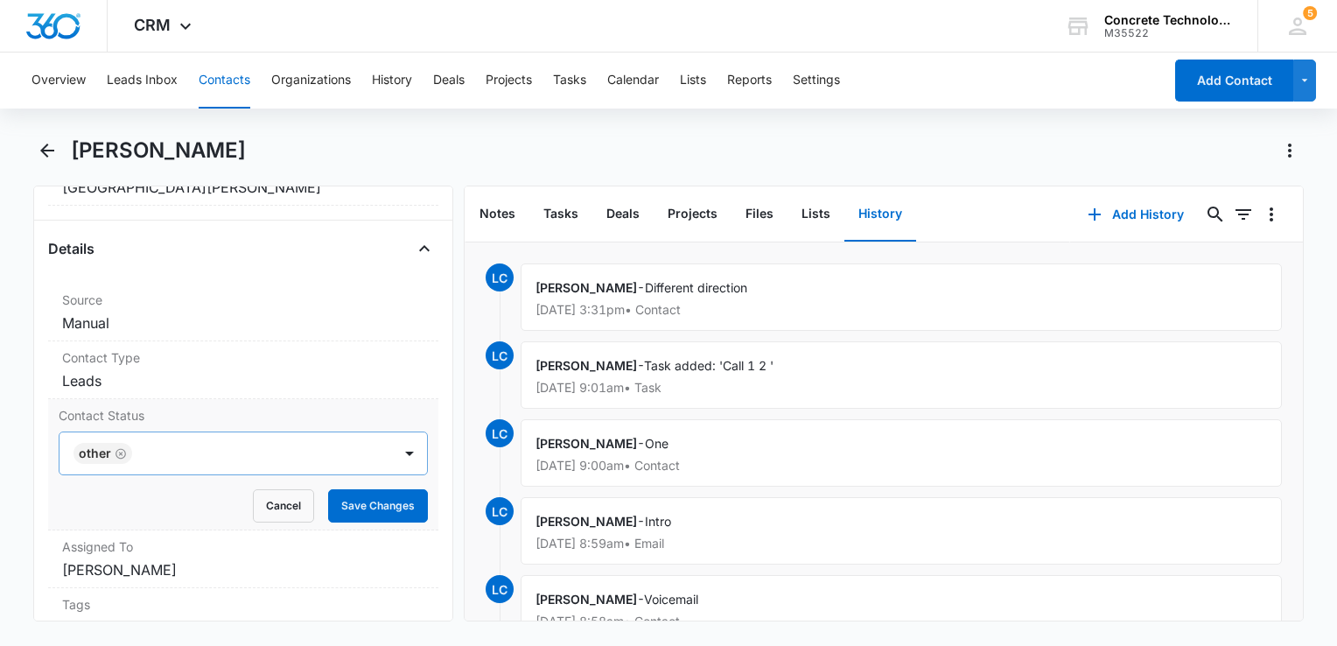
click at [119, 447] on icon "Remove Other" at bounding box center [121, 453] width 12 height 13
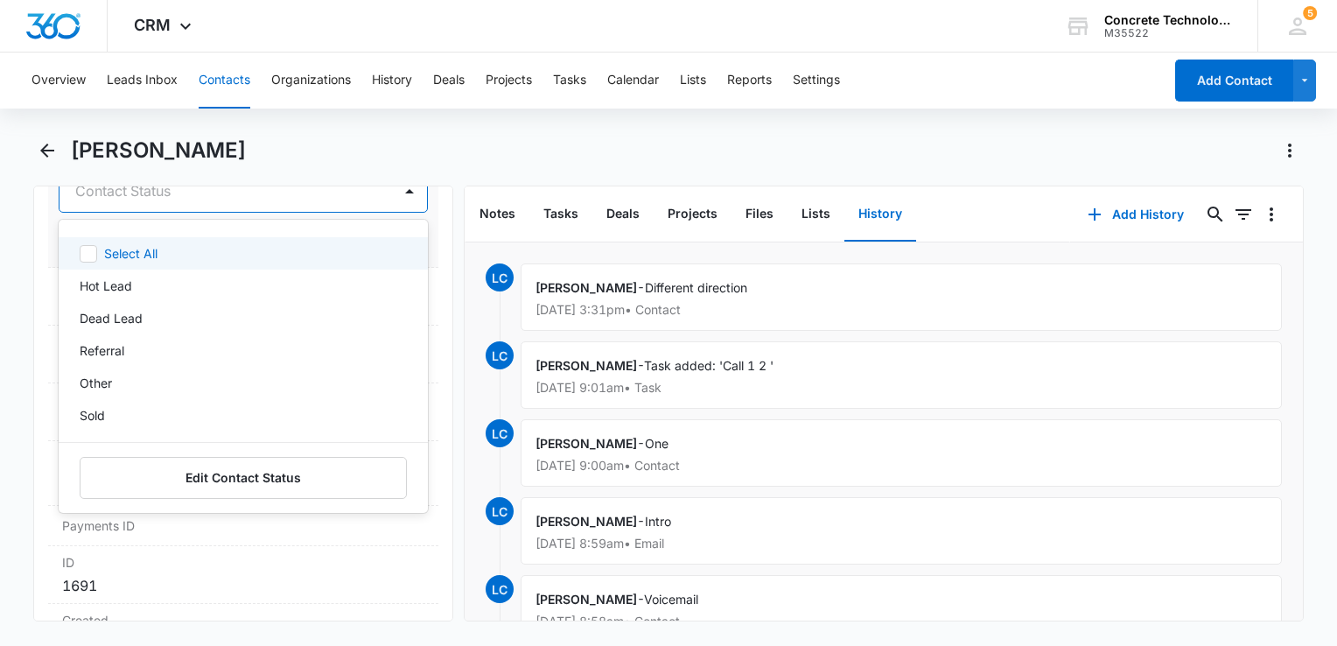
click at [147, 194] on div at bounding box center [222, 190] width 294 height 24
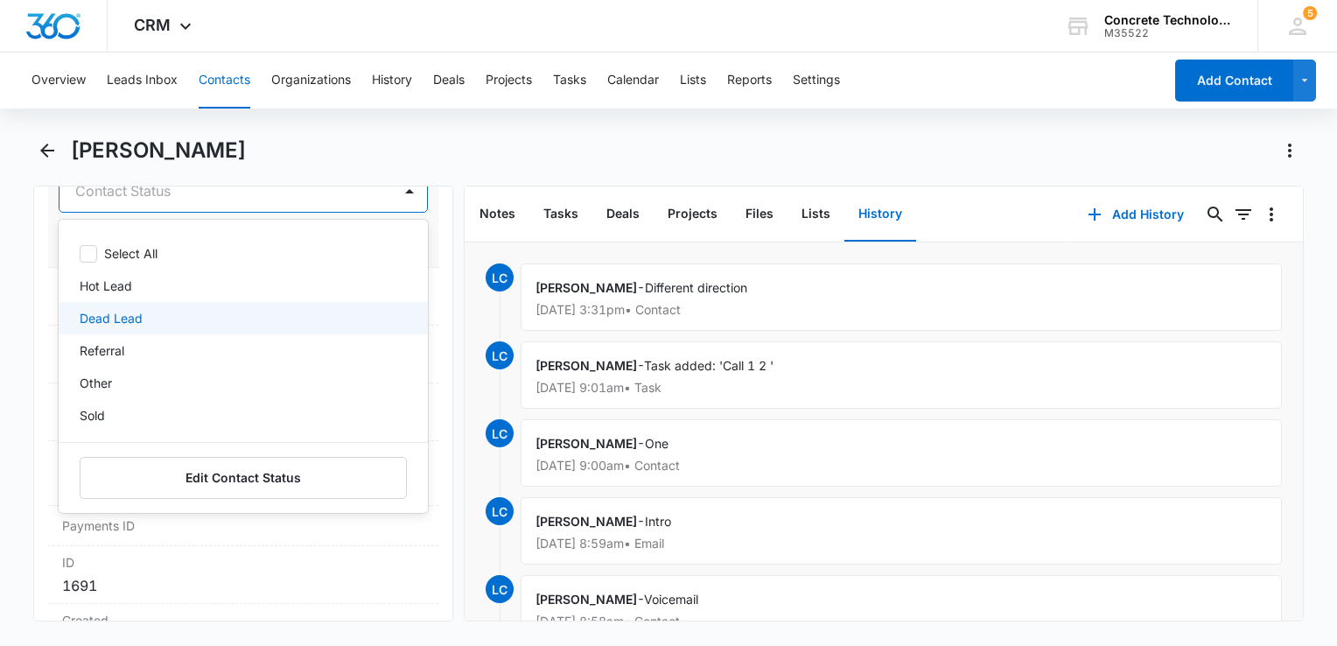
click at [116, 311] on p "Dead Lead" at bounding box center [111, 318] width 63 height 18
click at [567, 217] on button "Tasks" at bounding box center [560, 214] width 63 height 54
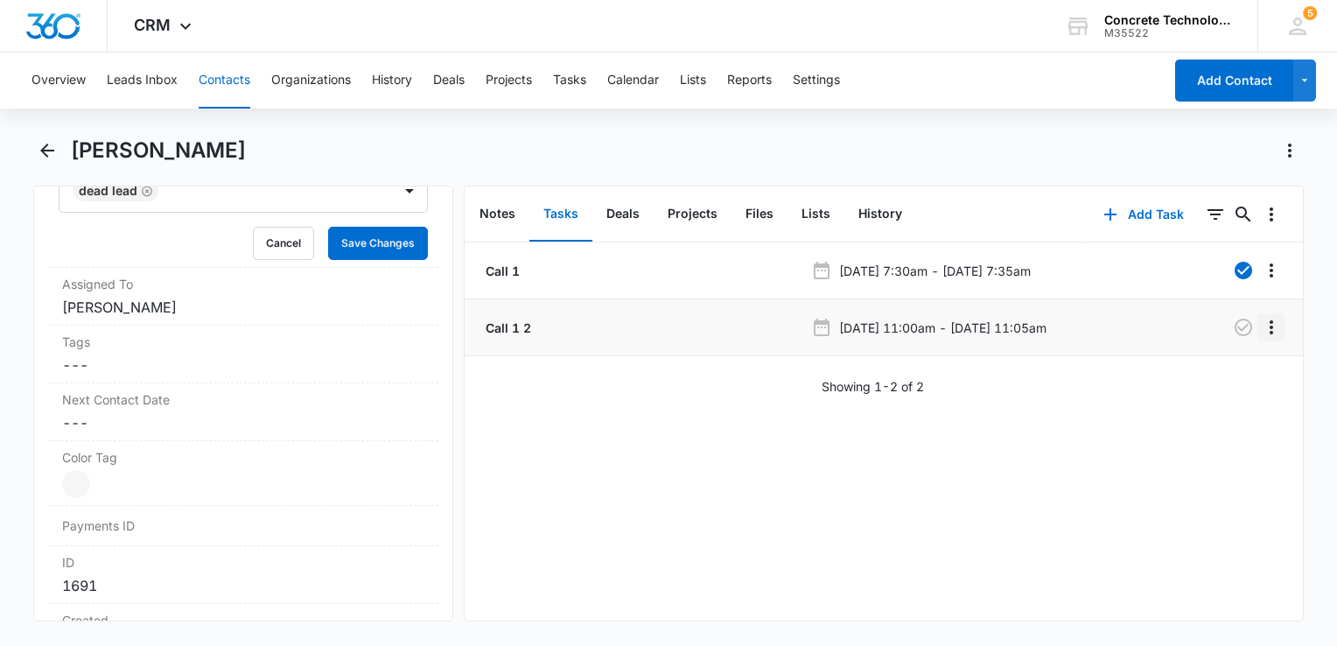
click at [1261, 329] on icon "Overflow Menu" at bounding box center [1271, 327] width 21 height 21
click at [1230, 398] on button "Delete" at bounding box center [1222, 402] width 100 height 26
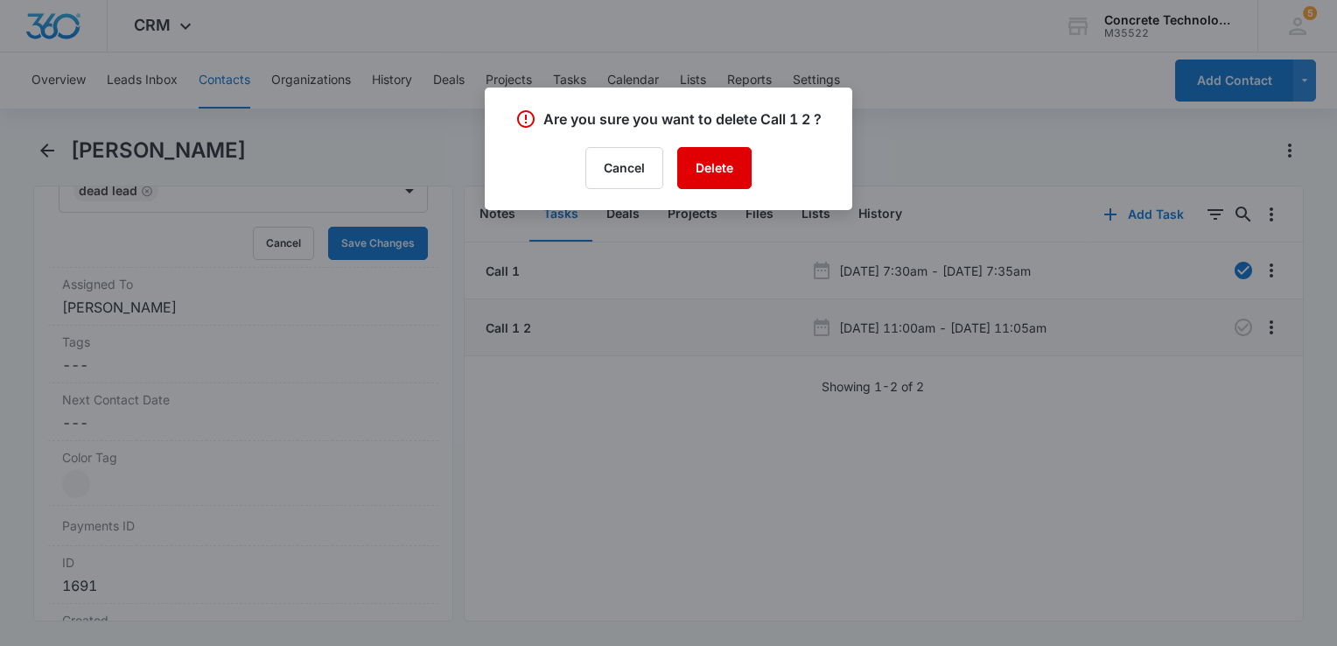
click at [724, 163] on button "Delete" at bounding box center [714, 168] width 74 height 42
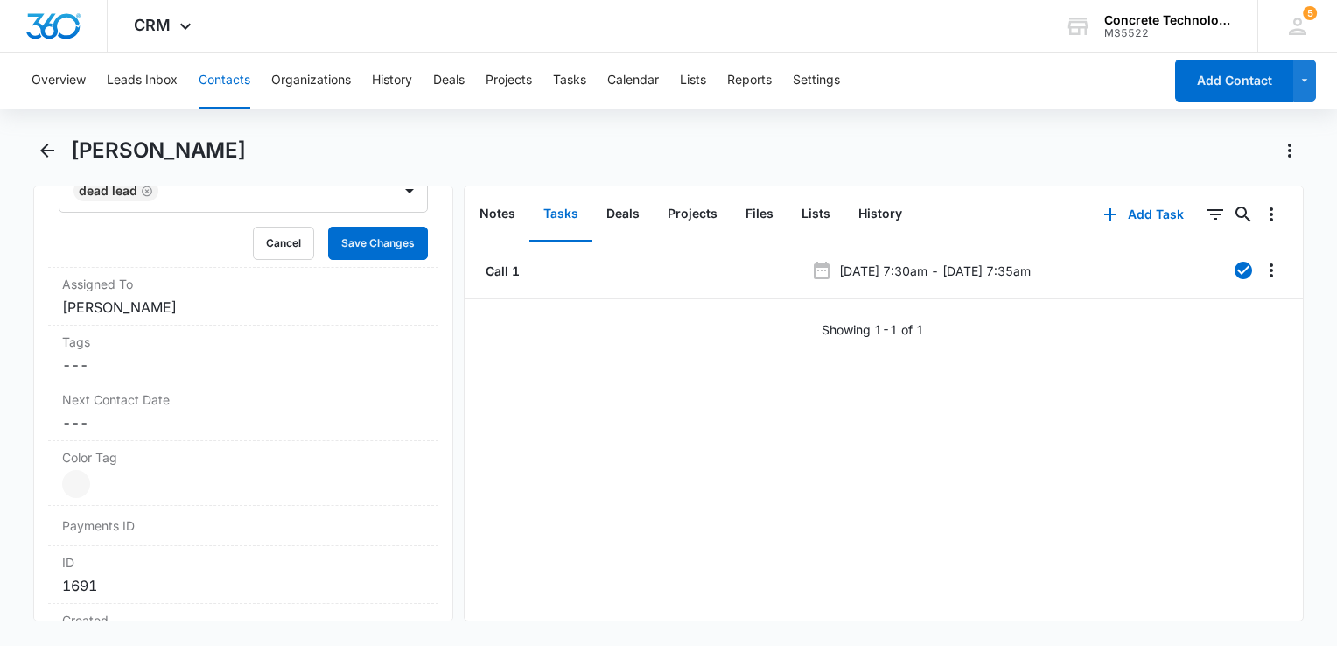
click at [217, 79] on button "Contacts" at bounding box center [225, 80] width 52 height 56
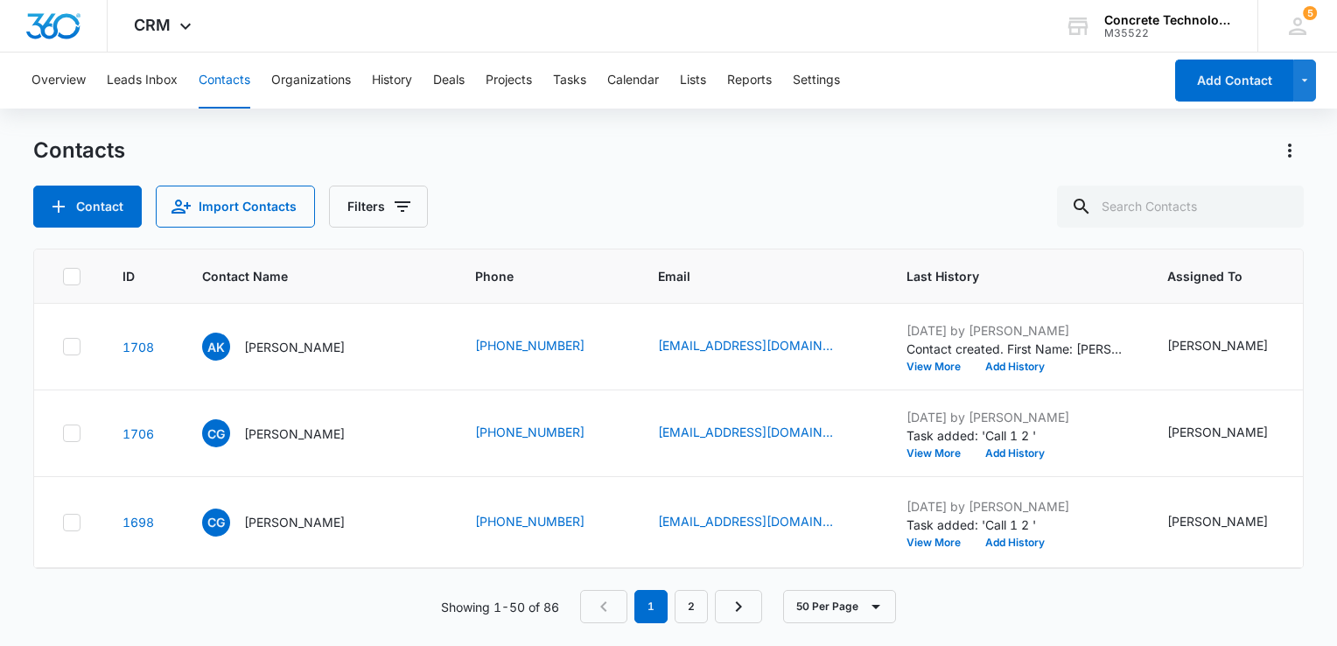
click at [605, 603] on nav "1 2" at bounding box center [671, 606] width 182 height 33
click at [646, 72] on button "Calendar" at bounding box center [633, 80] width 52 height 56
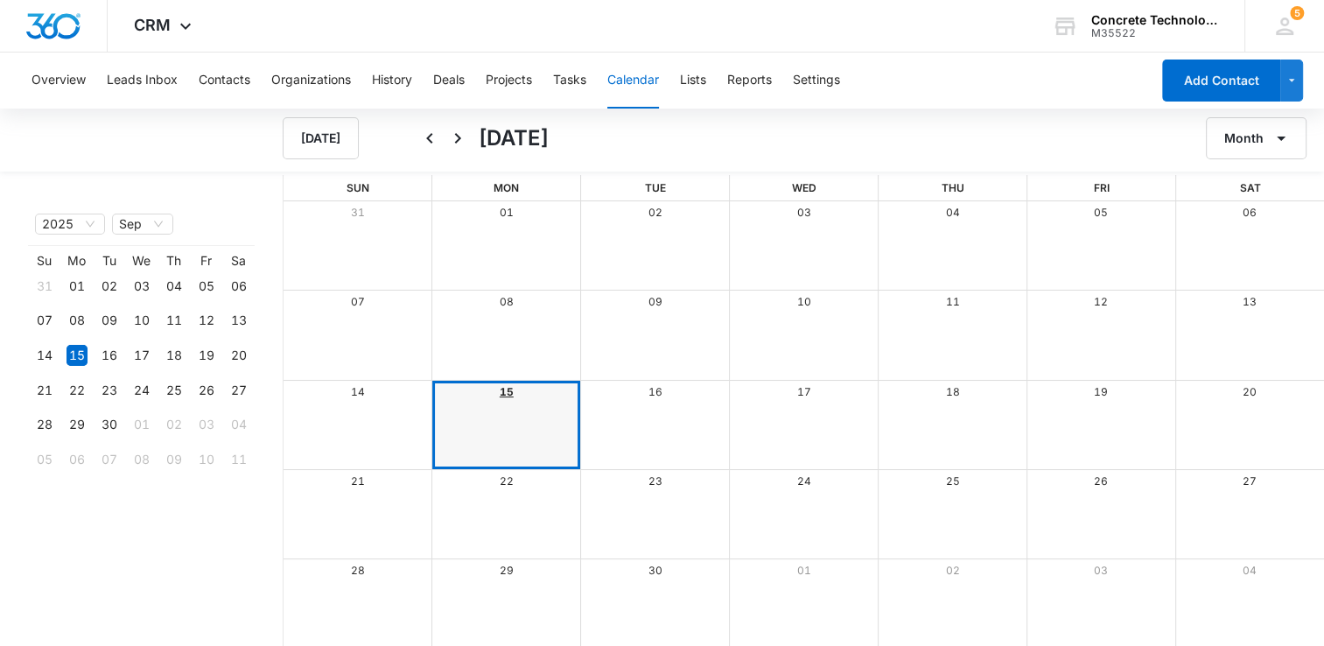
click at [500, 394] on link "15" at bounding box center [507, 391] width 14 height 13
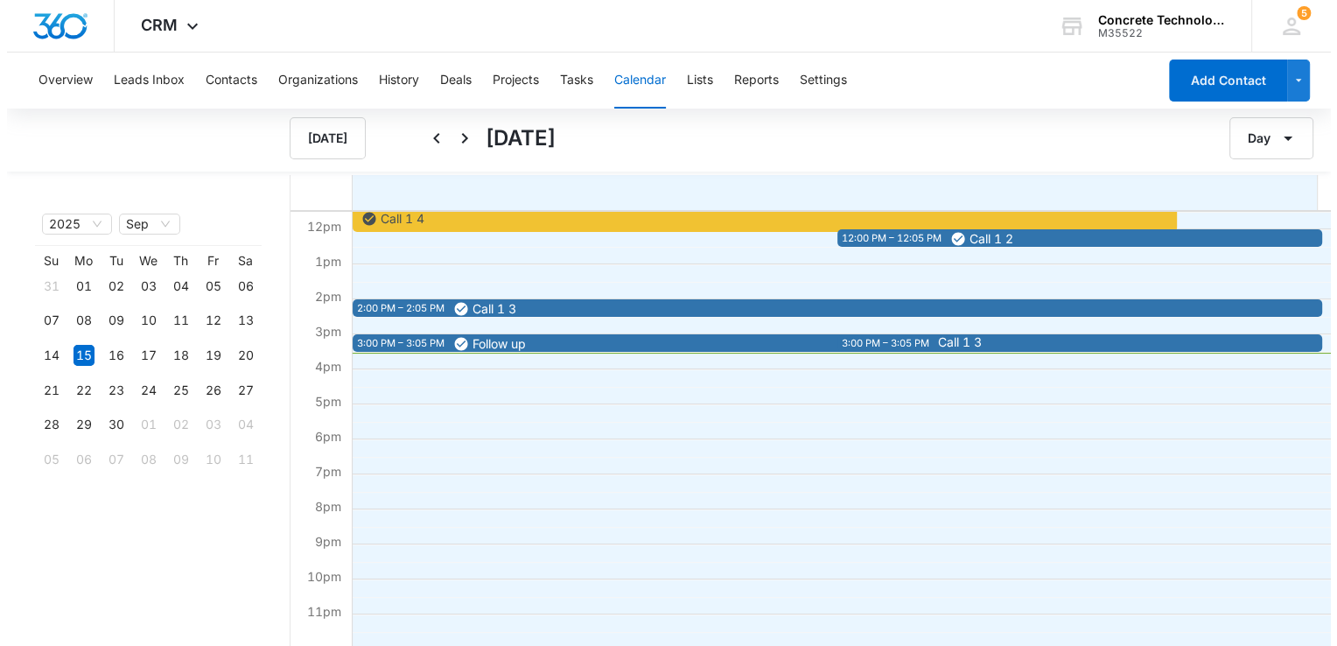
scroll to position [402, 0]
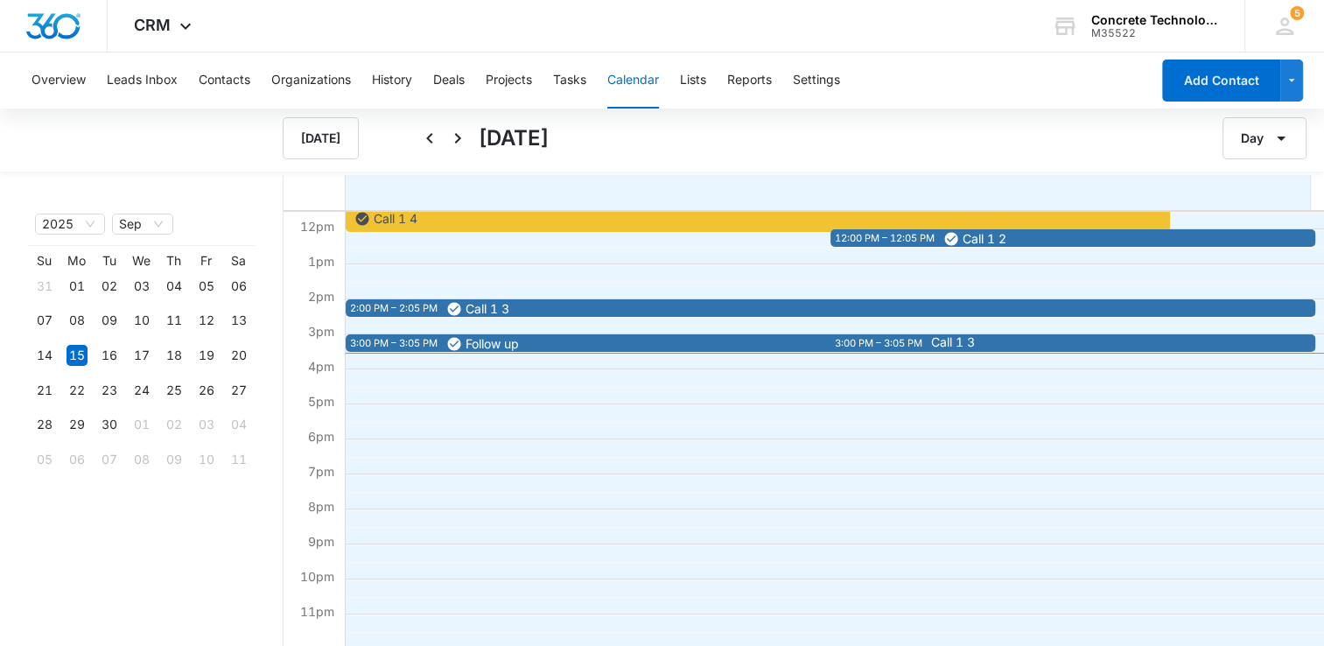
click at [966, 345] on span "Call 1 3" at bounding box center [953, 342] width 44 height 12
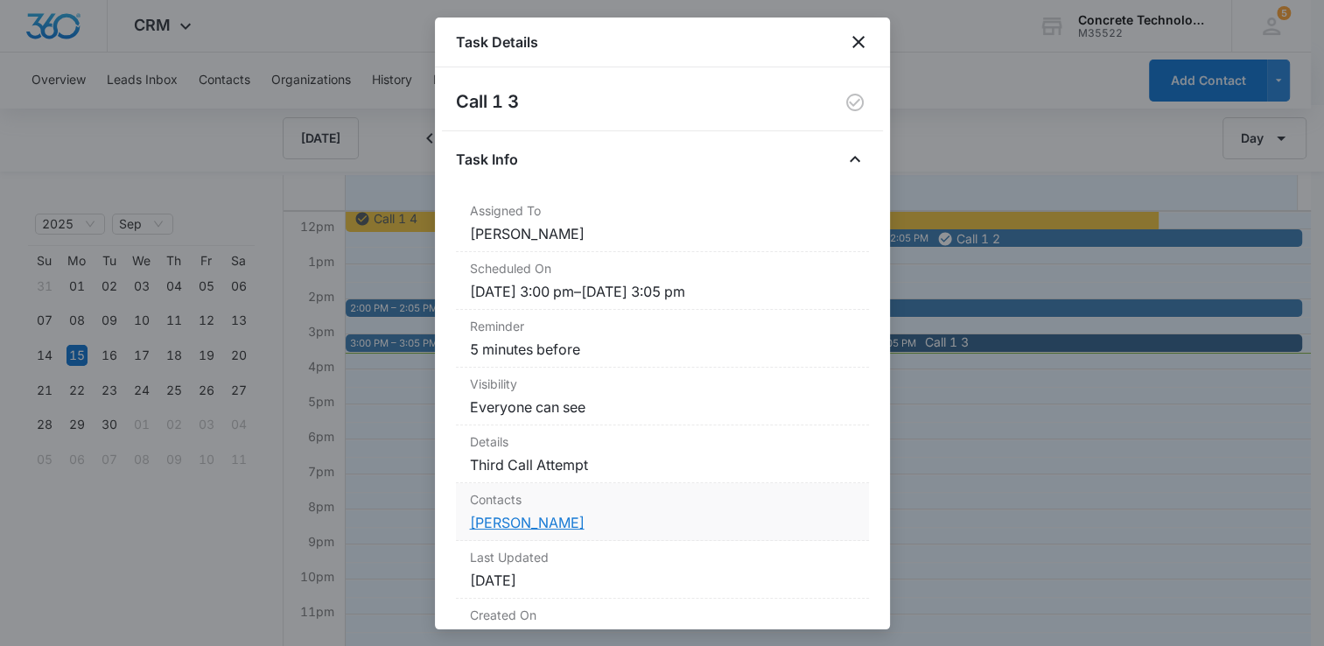
click at [484, 525] on link "[PERSON_NAME]" at bounding box center [527, 522] width 115 height 17
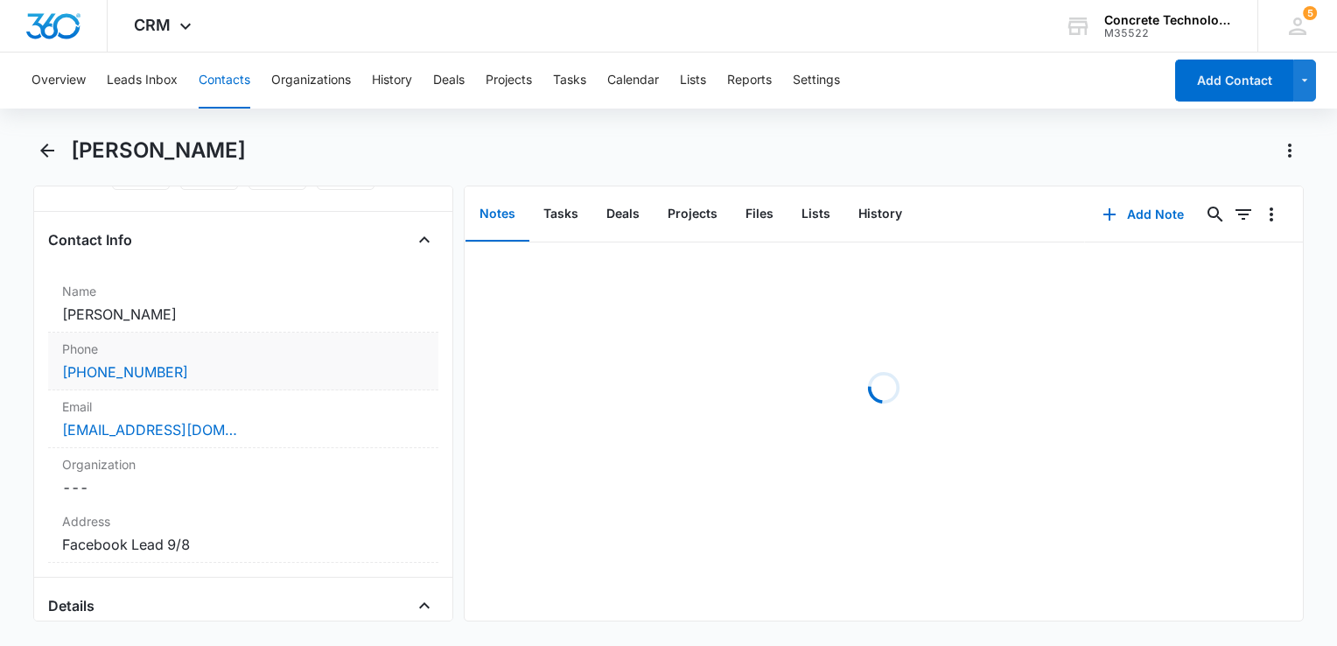
scroll to position [262, 0]
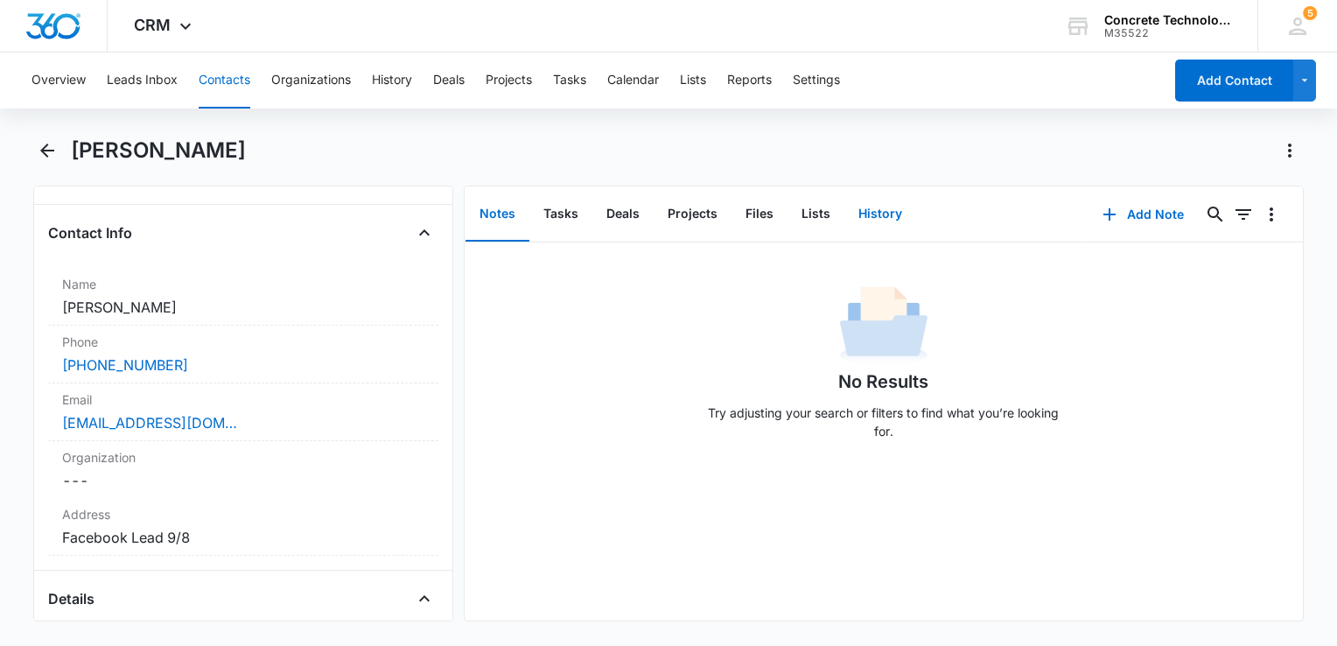
click at [885, 216] on button "History" at bounding box center [880, 214] width 72 height 54
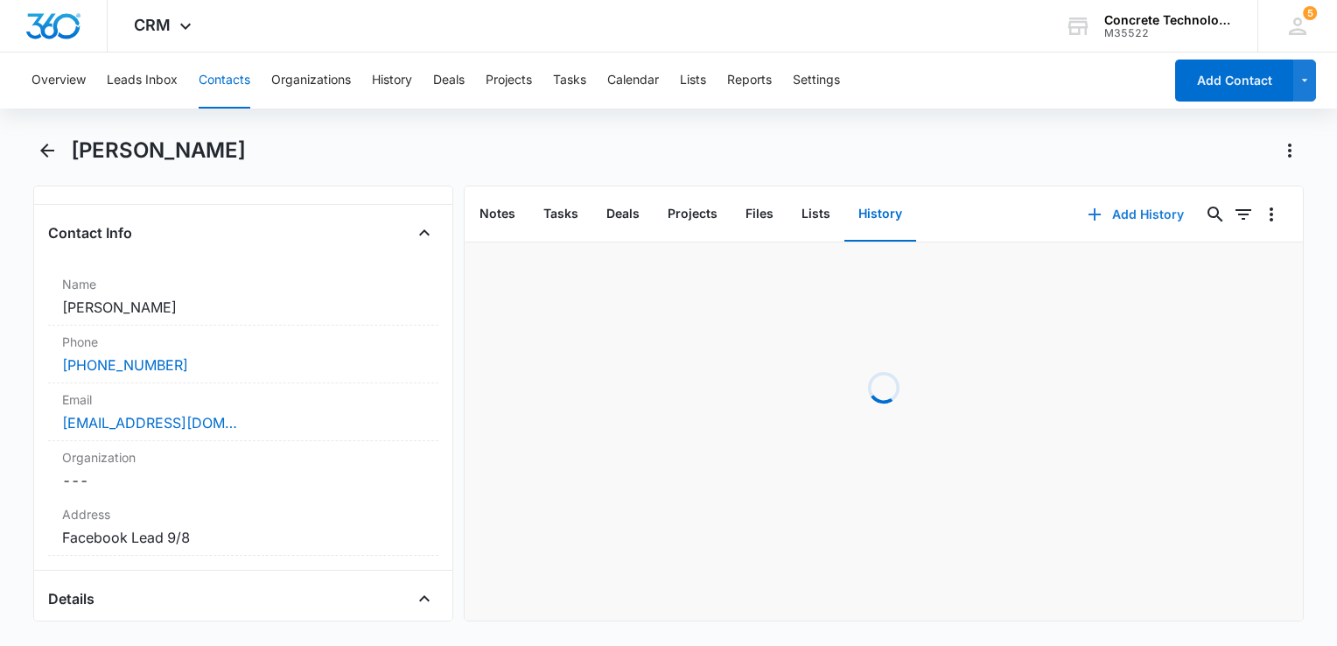
click at [1089, 214] on icon "button" at bounding box center [1094, 214] width 21 height 21
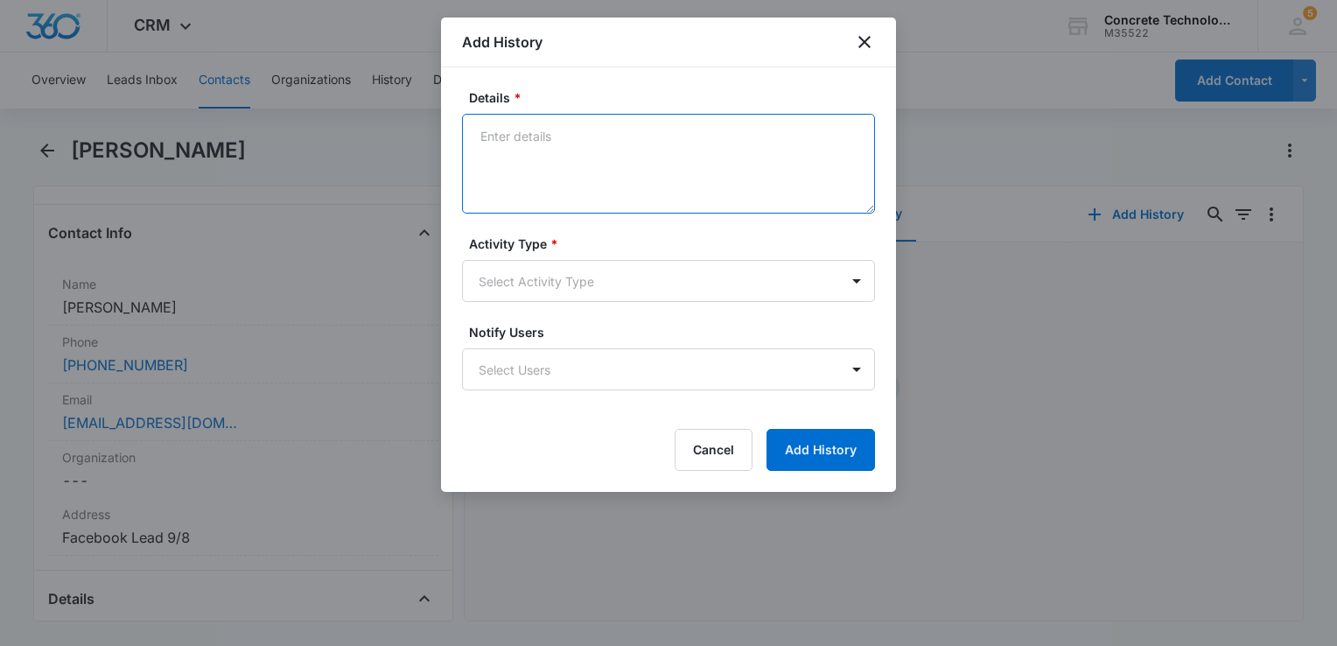
click at [725, 181] on textarea "Details *" at bounding box center [668, 164] width 413 height 100
type textarea "Voicemail"
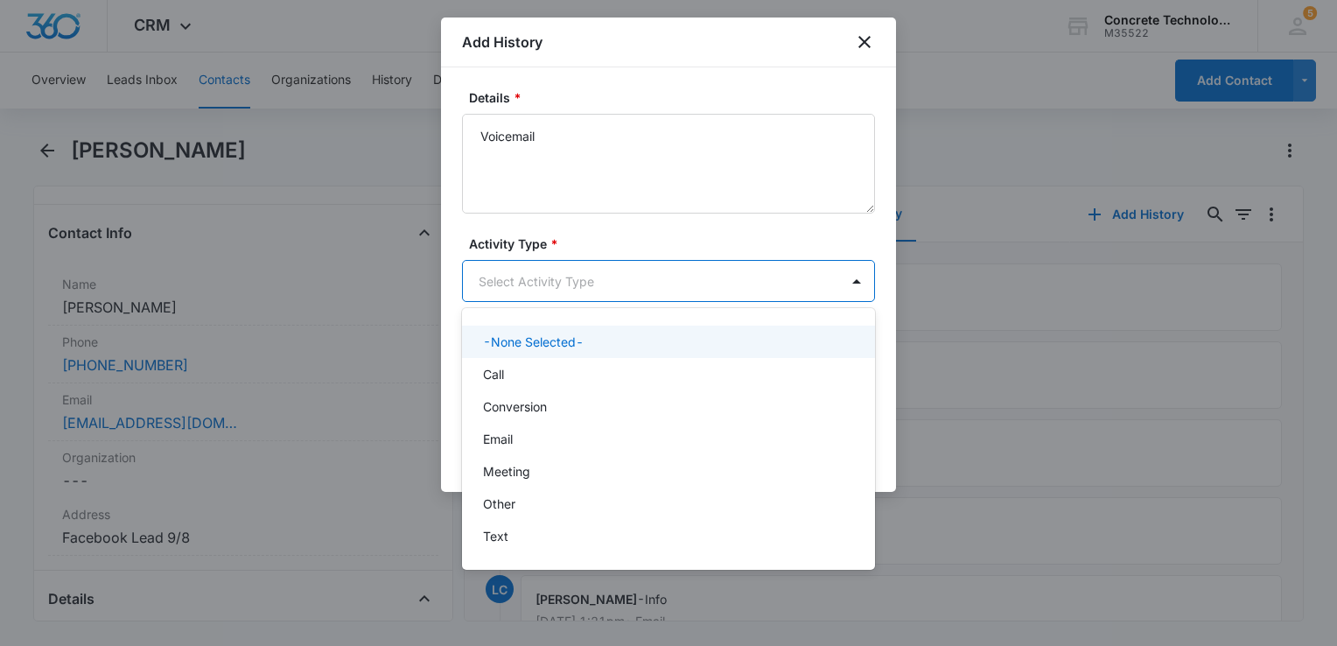
click at [599, 265] on body "CRM Apps Reputation Websites Forms CRM Email Social Content Ads Intelligence Fi…" at bounding box center [668, 323] width 1337 height 646
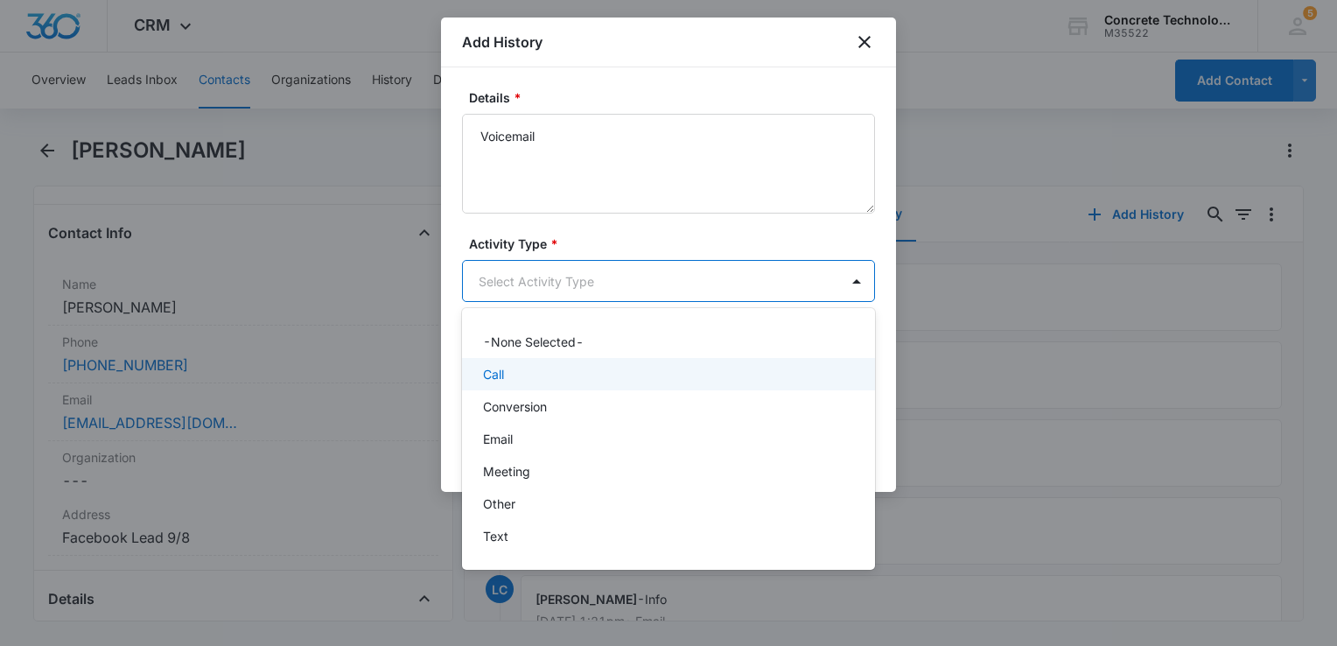
click at [564, 369] on div "Call" at bounding box center [666, 374] width 367 height 18
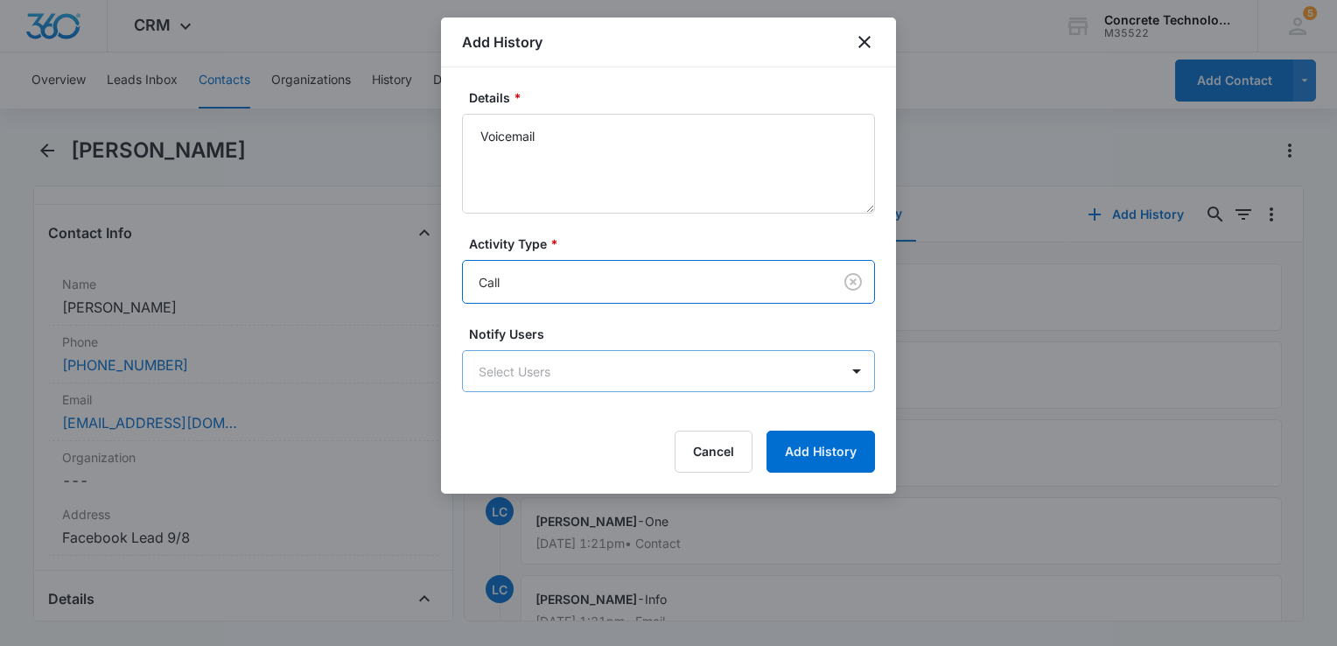
click at [574, 370] on body "CRM Apps Reputation Websites Forms CRM Email Social Content Ads Intelligence Fi…" at bounding box center [668, 323] width 1337 height 646
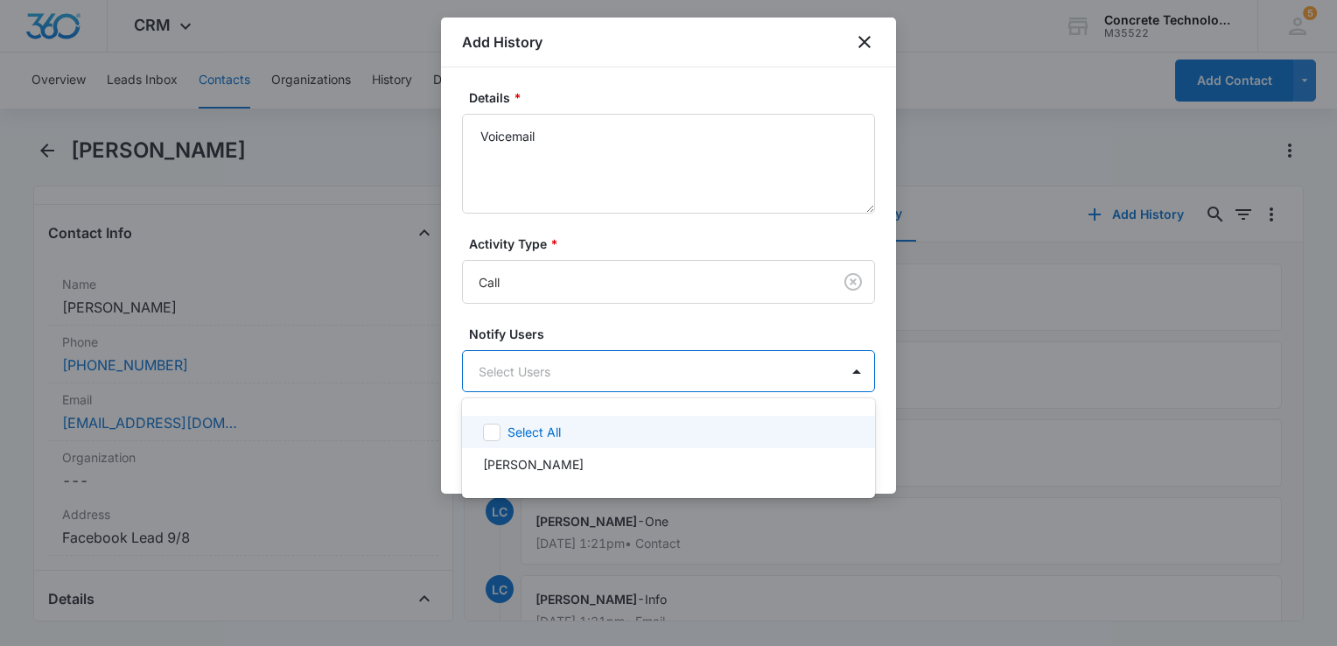
click at [553, 439] on p "Select All" at bounding box center [533, 432] width 53 height 18
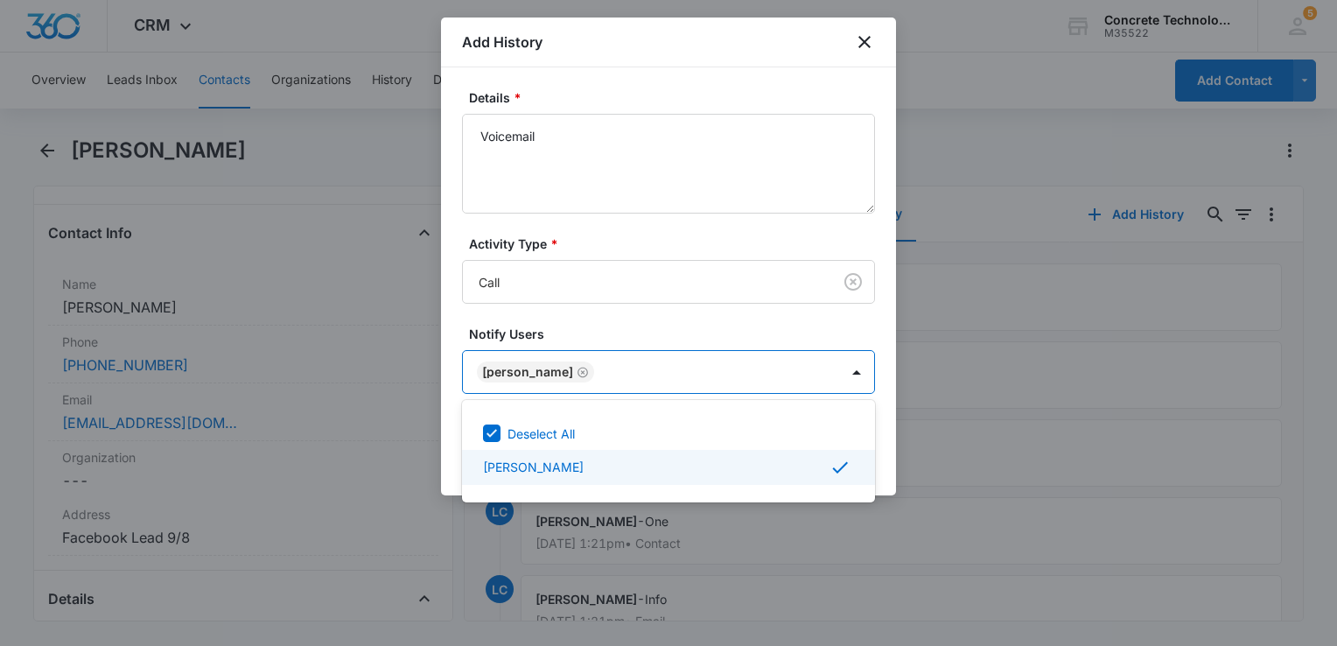
click at [891, 439] on div at bounding box center [668, 323] width 1337 height 646
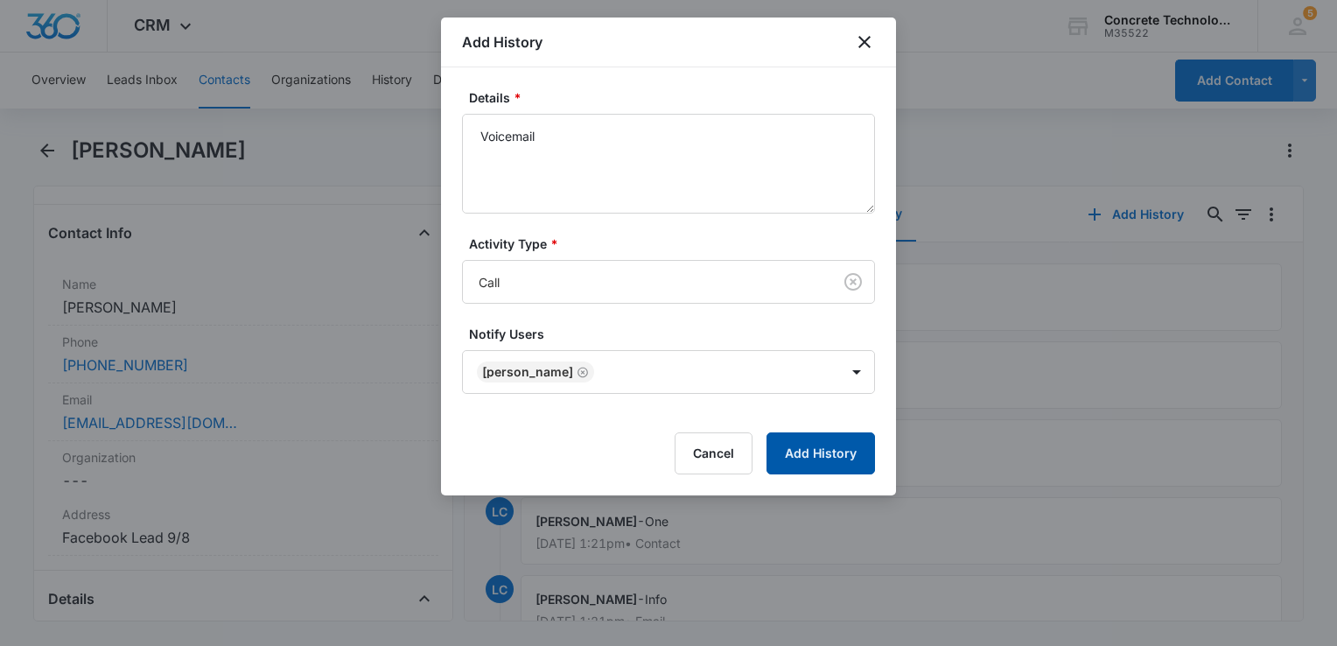
click at [797, 459] on button "Add History" at bounding box center [820, 453] width 108 height 42
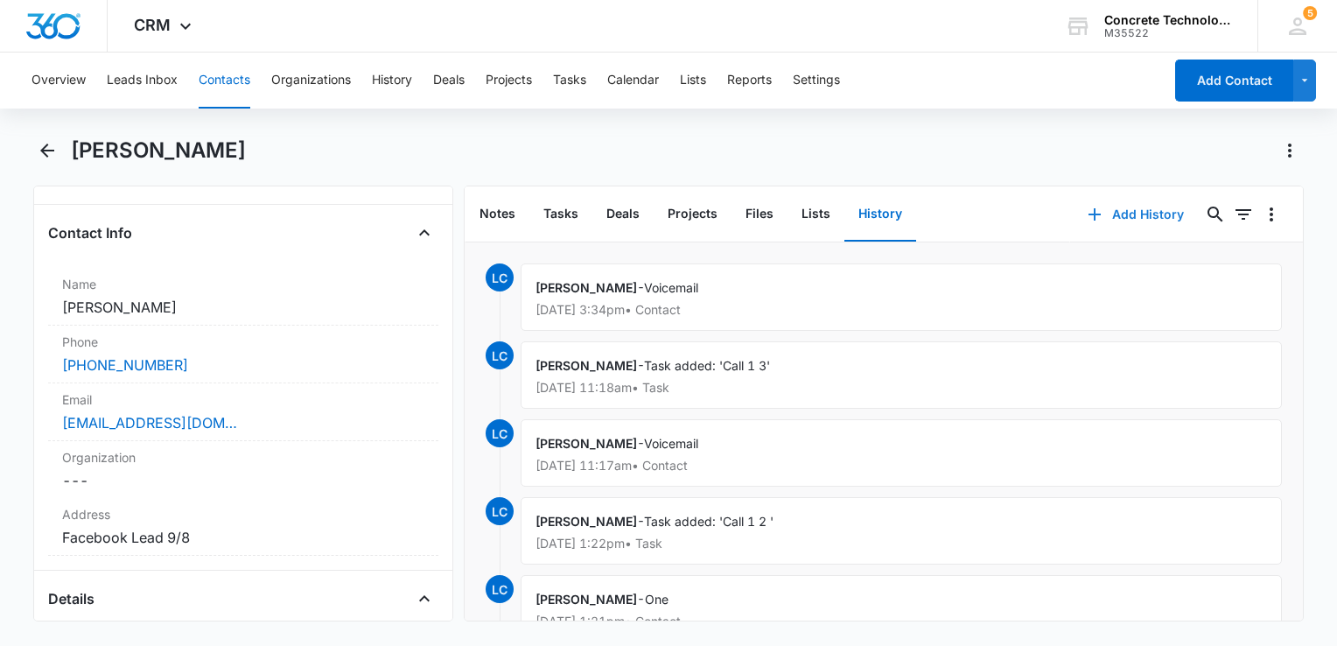
click at [1101, 218] on button "Add History" at bounding box center [1135, 214] width 131 height 42
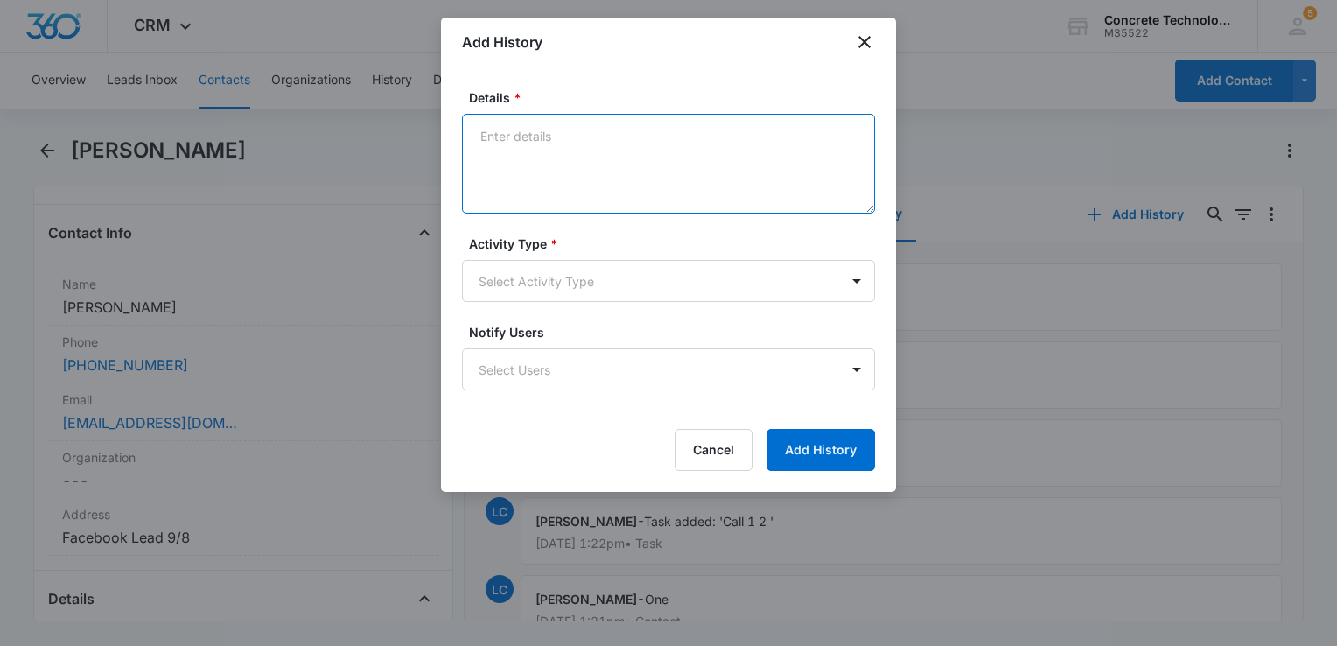
click at [642, 156] on textarea "Details *" at bounding box center [668, 164] width 413 height 100
type textarea "Next step"
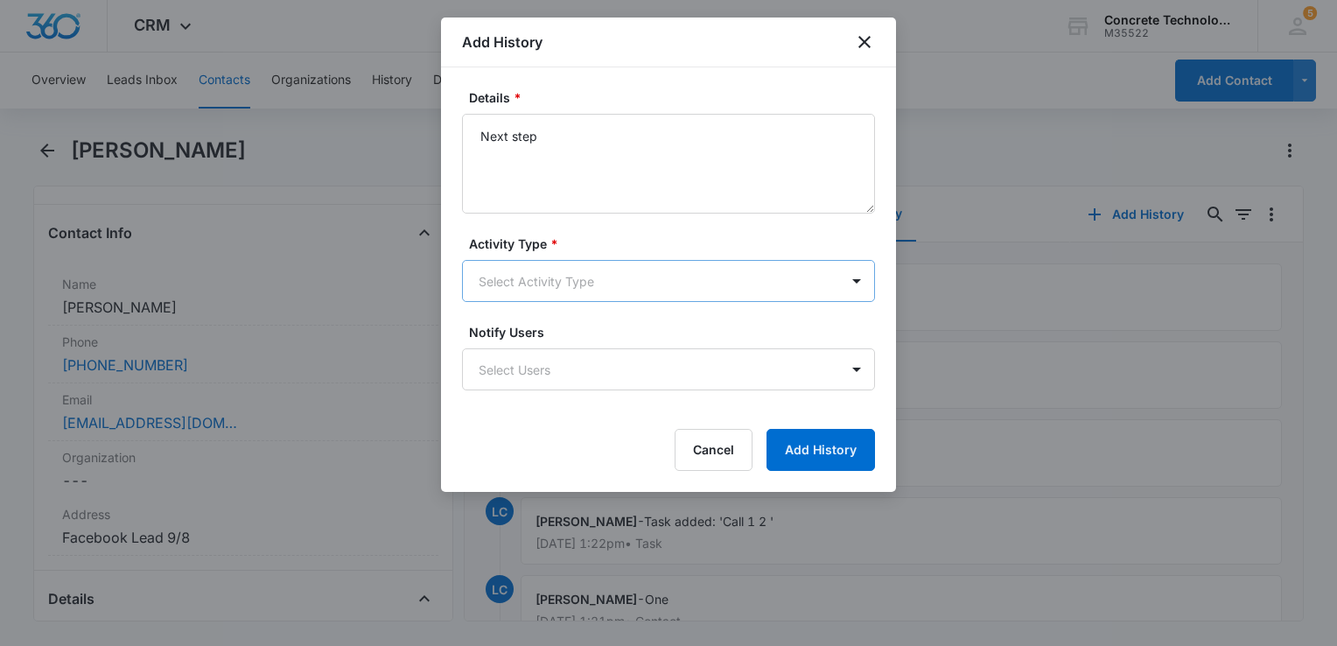
click at [626, 297] on body "CRM Apps Reputation Websites Forms CRM Email Social Content Ads Intelligence Fi…" at bounding box center [668, 323] width 1337 height 646
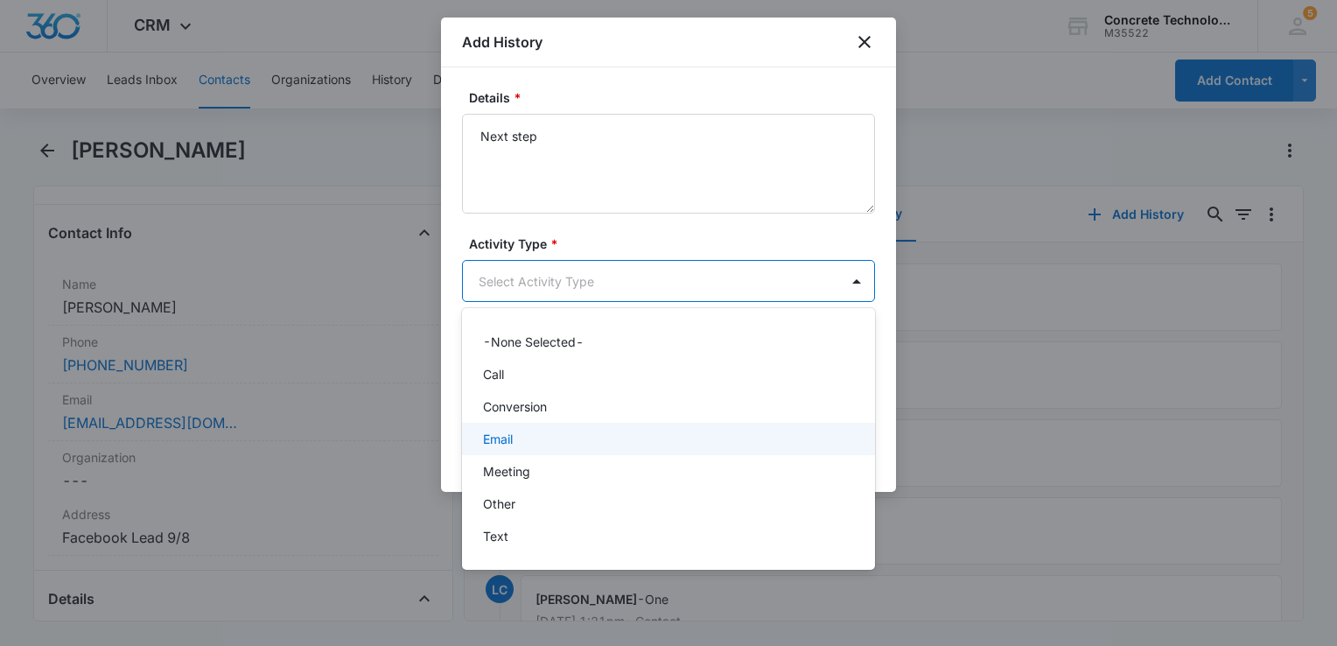
click at [559, 446] on div "Email" at bounding box center [666, 439] width 367 height 18
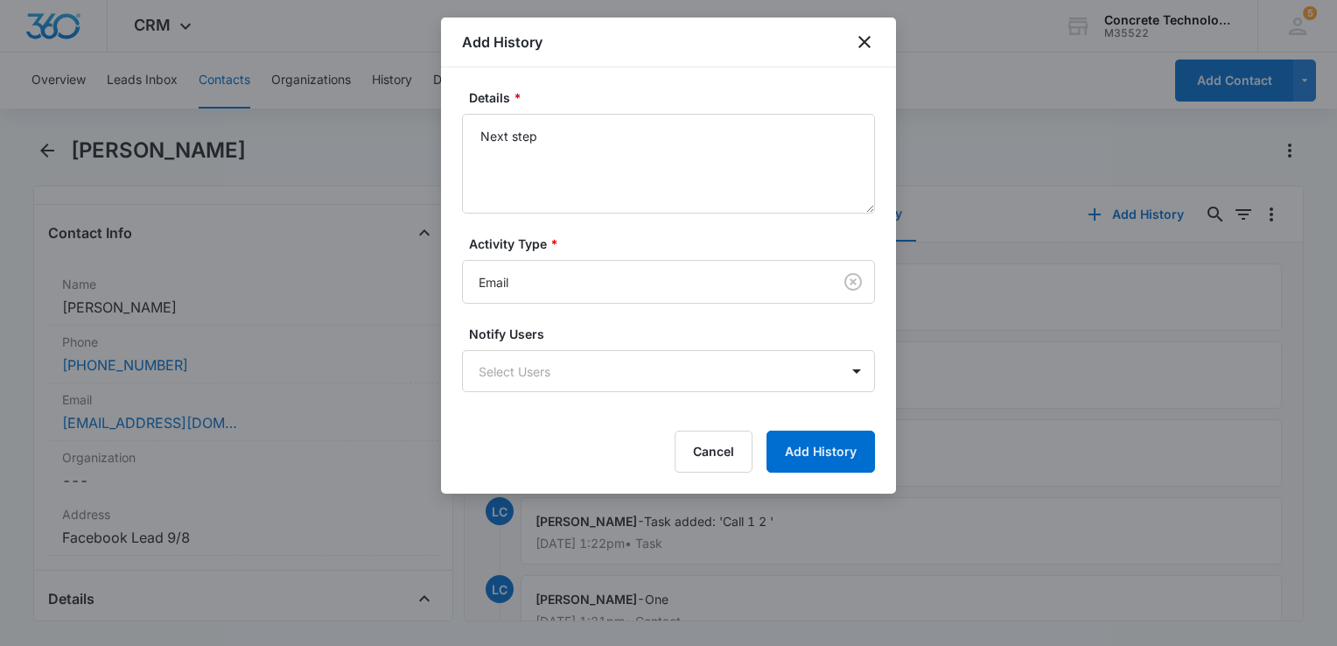
click at [566, 395] on form "Details * Next step Activity Type * Email Notify Users Select Users Cancel Add …" at bounding box center [668, 280] width 413 height 384
click at [566, 392] on form "Details * Next step Activity Type * Email Notify Users Select Users Cancel Add …" at bounding box center [668, 280] width 413 height 384
click at [566, 381] on body "CRM Apps Reputation Websites Forms CRM Email Social Content Ads Intelligence Fi…" at bounding box center [668, 323] width 1337 height 646
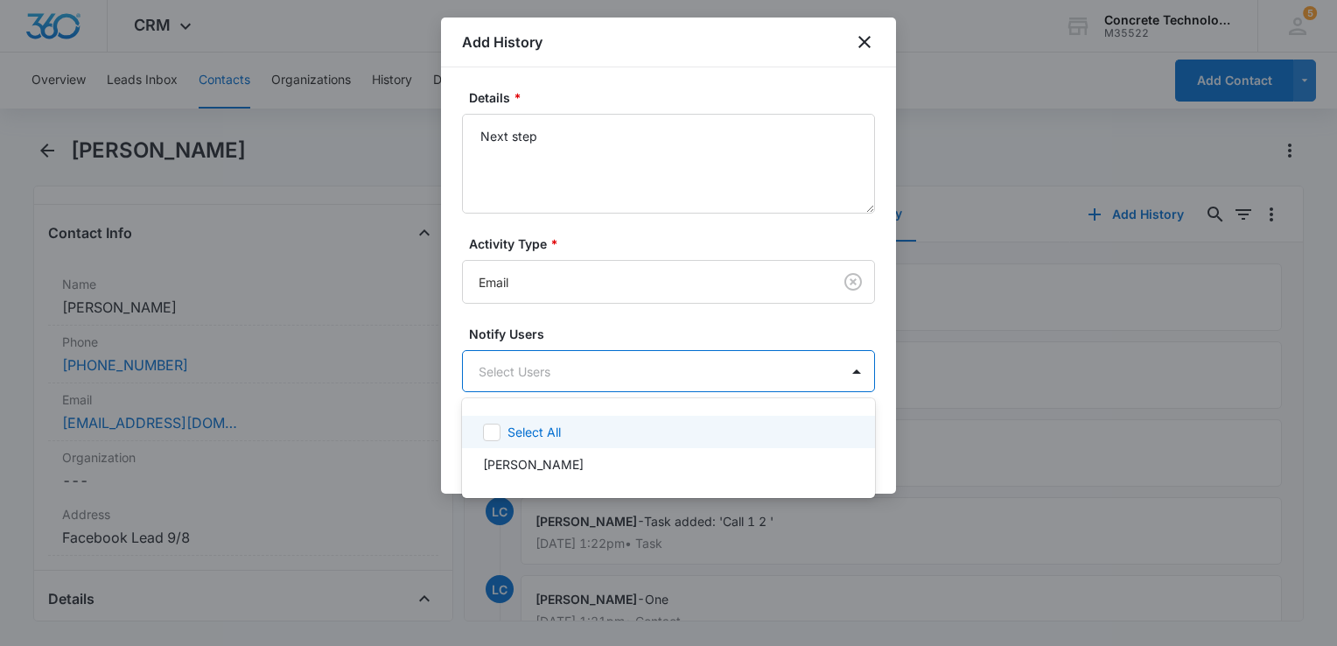
click at [521, 444] on div "Select All" at bounding box center [668, 432] width 413 height 32
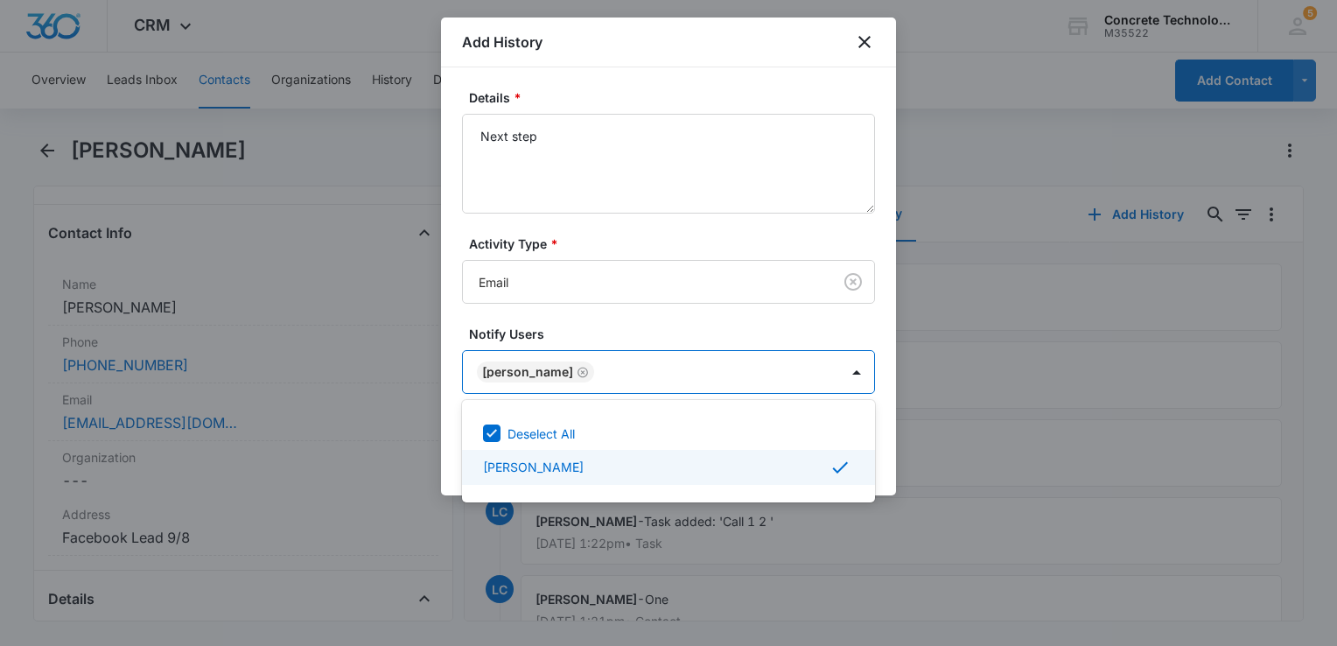
click at [883, 462] on div at bounding box center [668, 323] width 1337 height 646
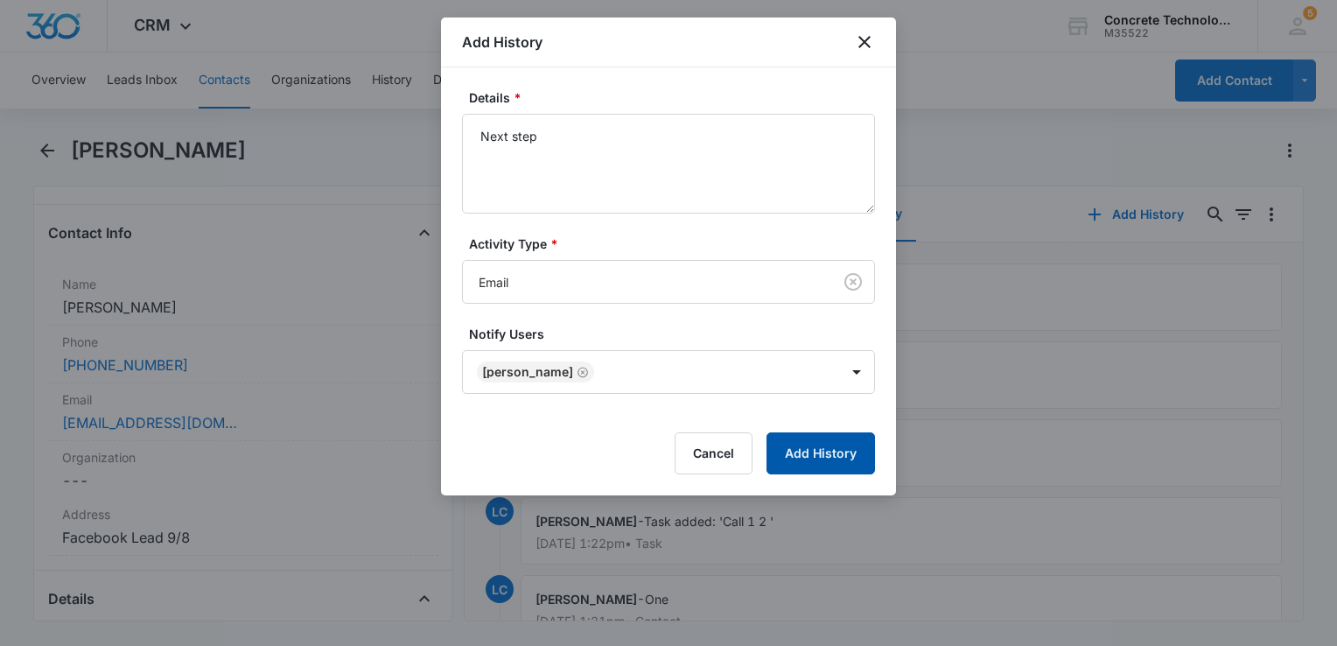
click at [838, 446] on button "Add History" at bounding box center [820, 453] width 108 height 42
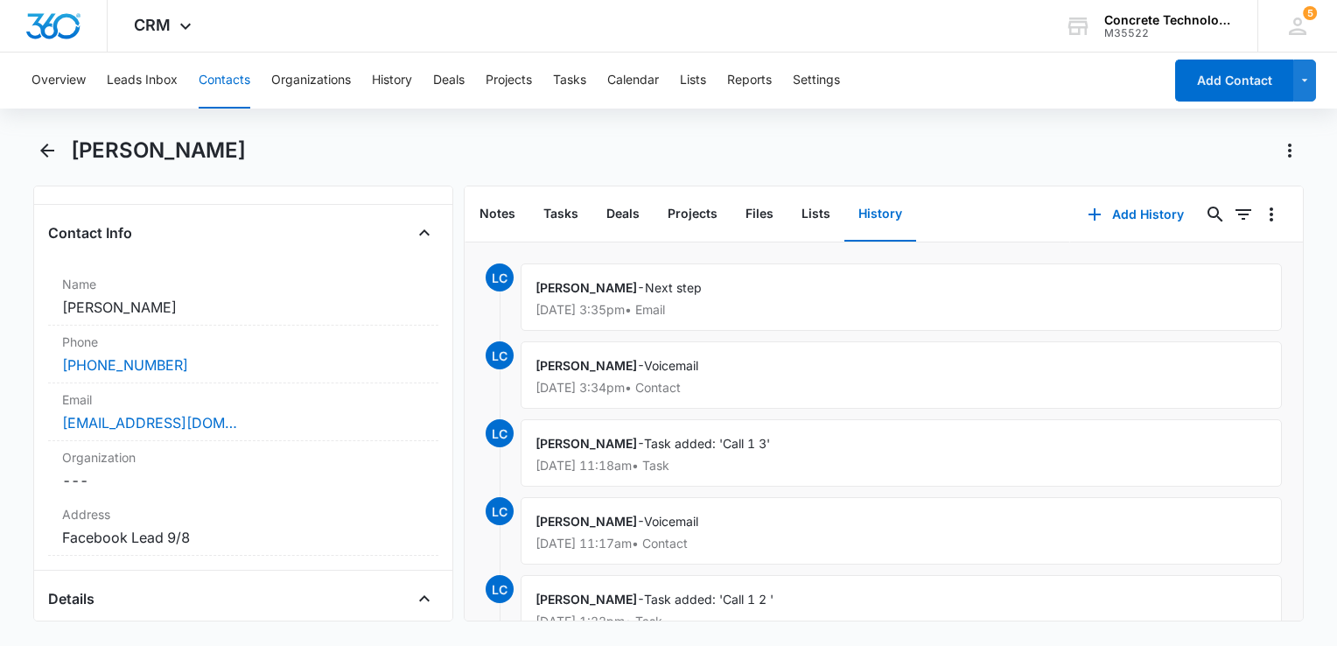
click at [240, 88] on button "Contacts" at bounding box center [225, 80] width 52 height 56
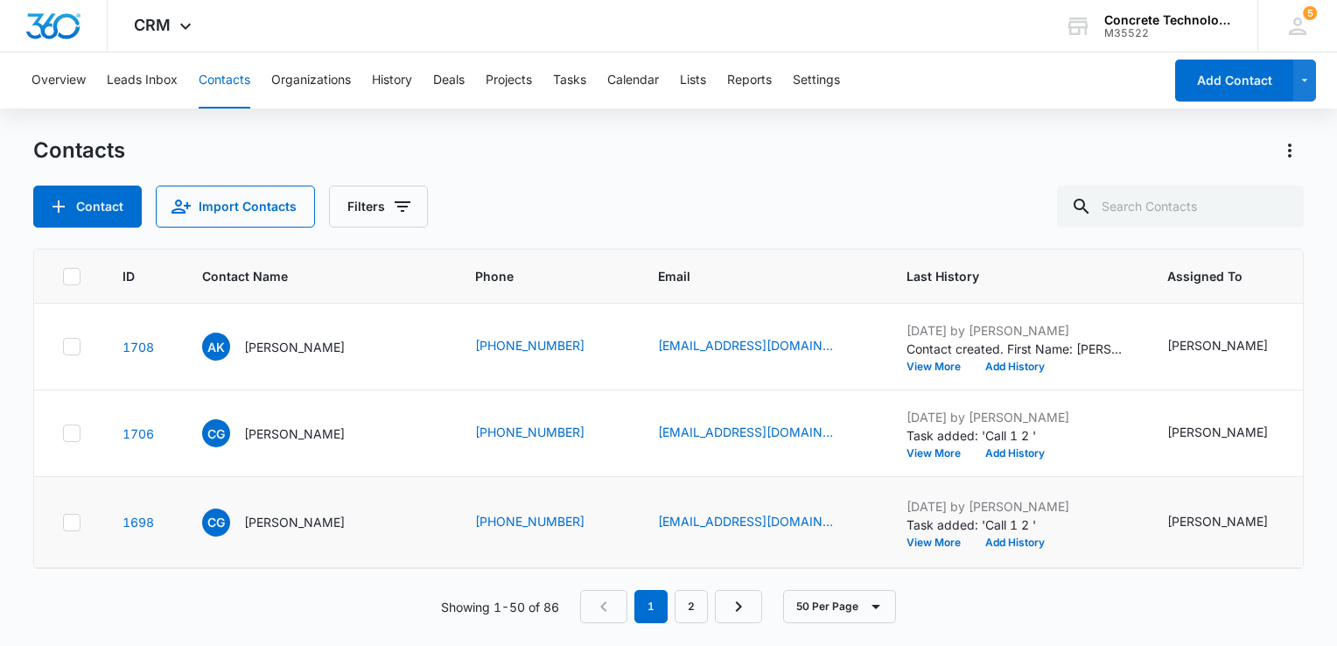
click at [273, 340] on p "[PERSON_NAME]" at bounding box center [294, 347] width 101 height 18
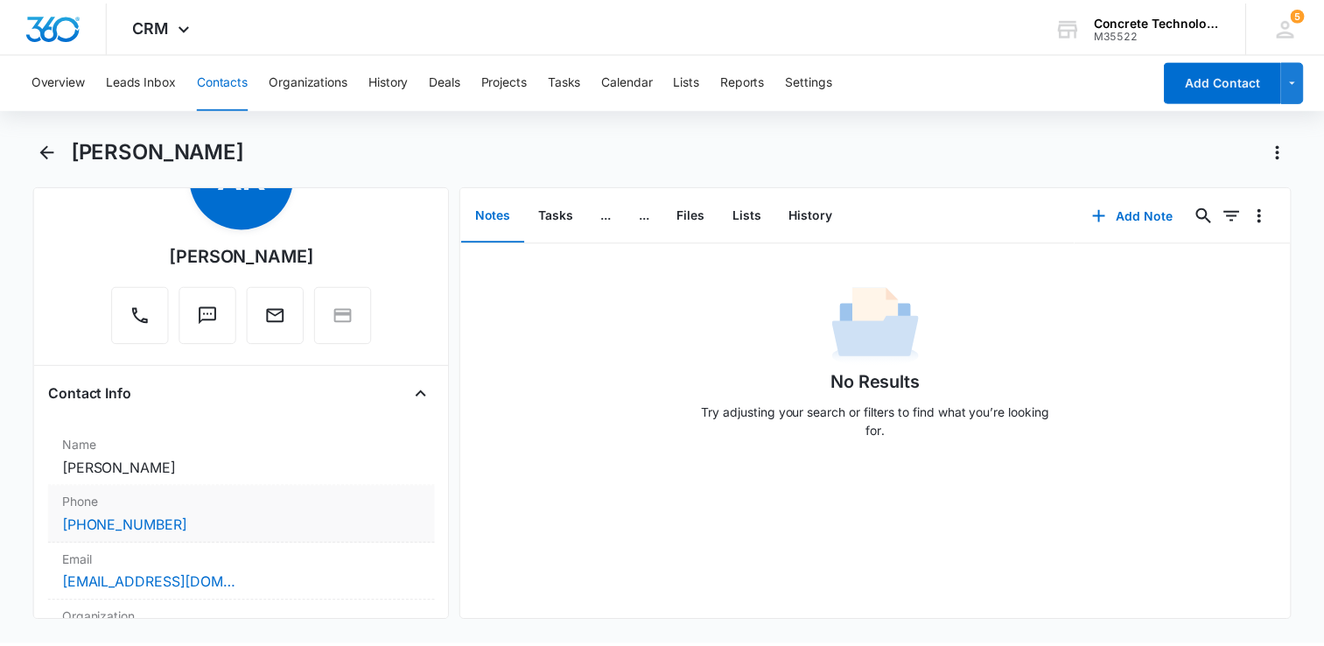
scroll to position [175, 0]
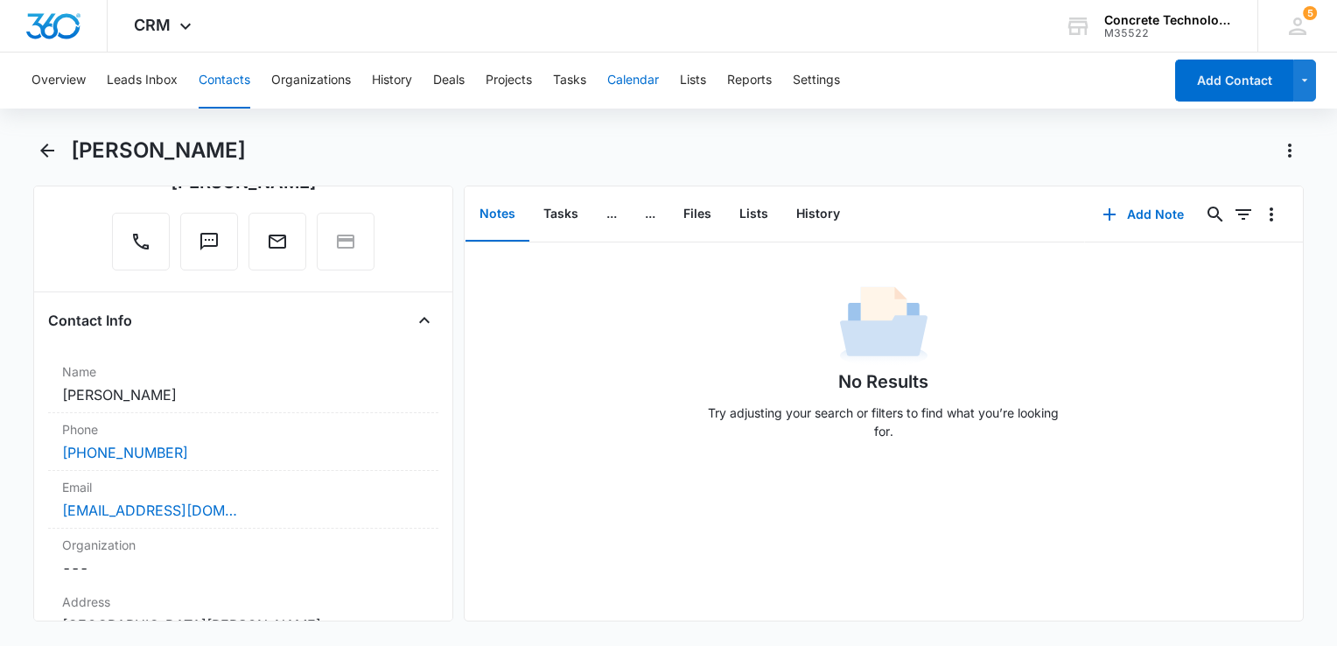
click at [651, 81] on button "Calendar" at bounding box center [633, 80] width 52 height 56
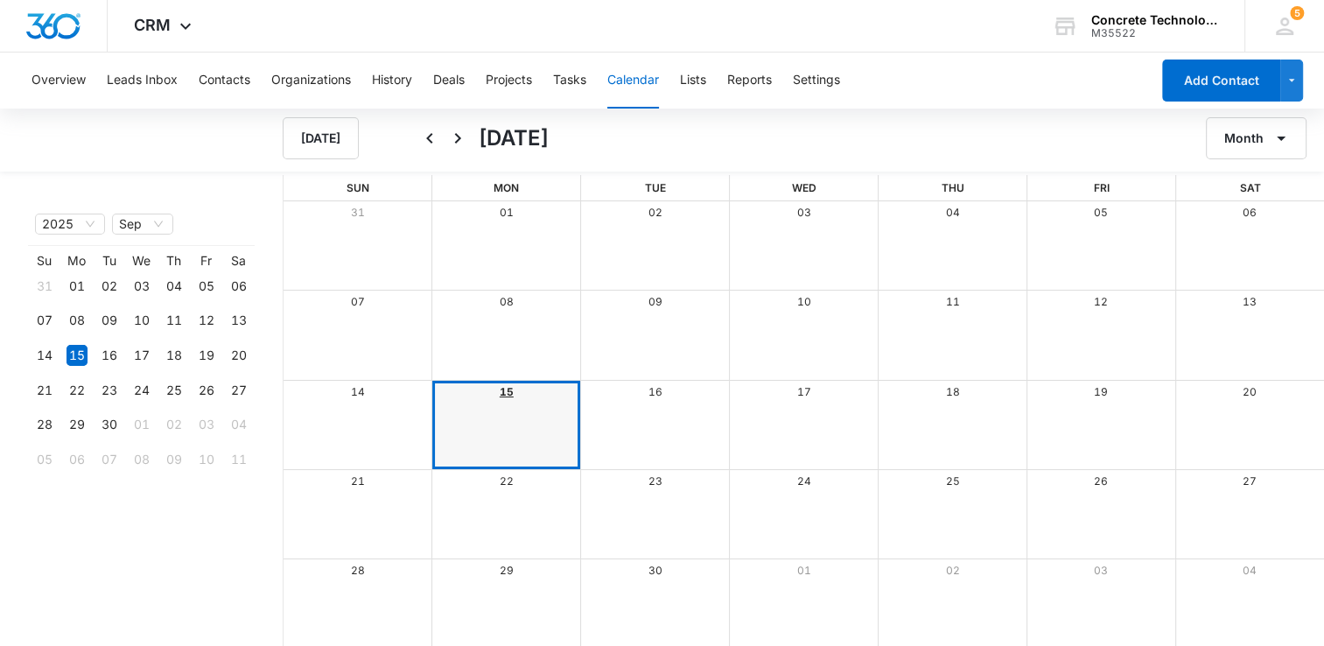
click at [507, 391] on link "15" at bounding box center [507, 391] width 14 height 13
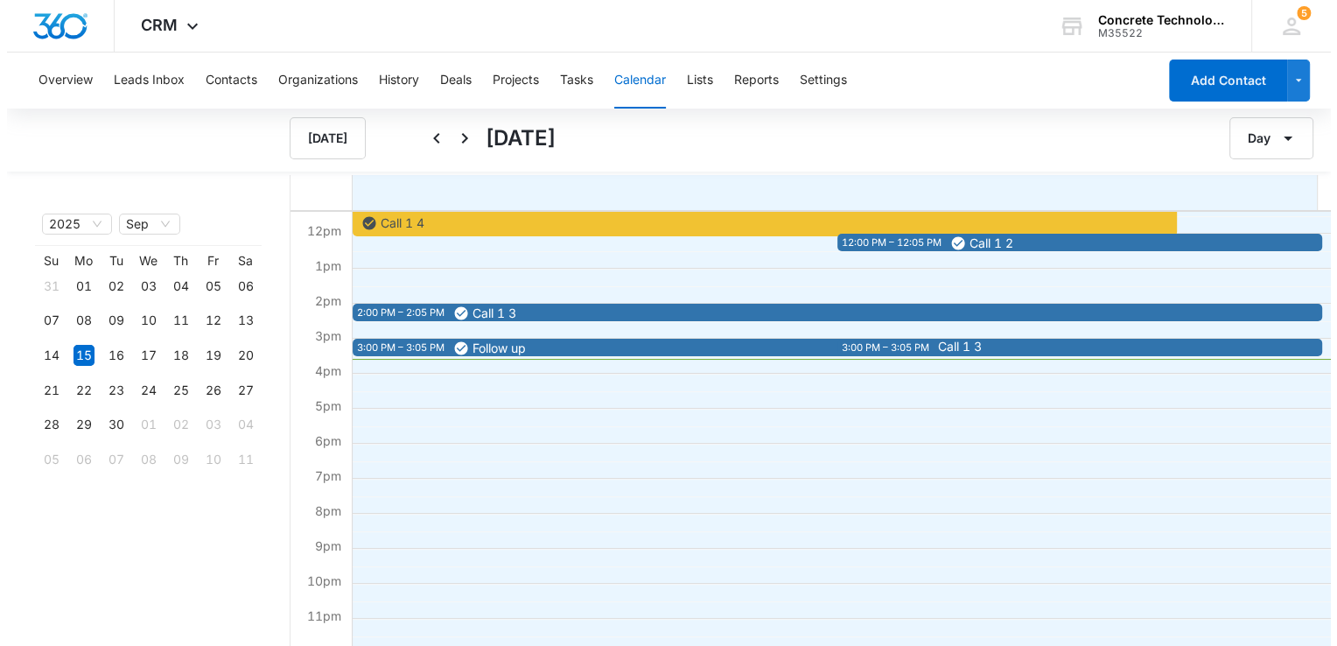
scroll to position [402, 0]
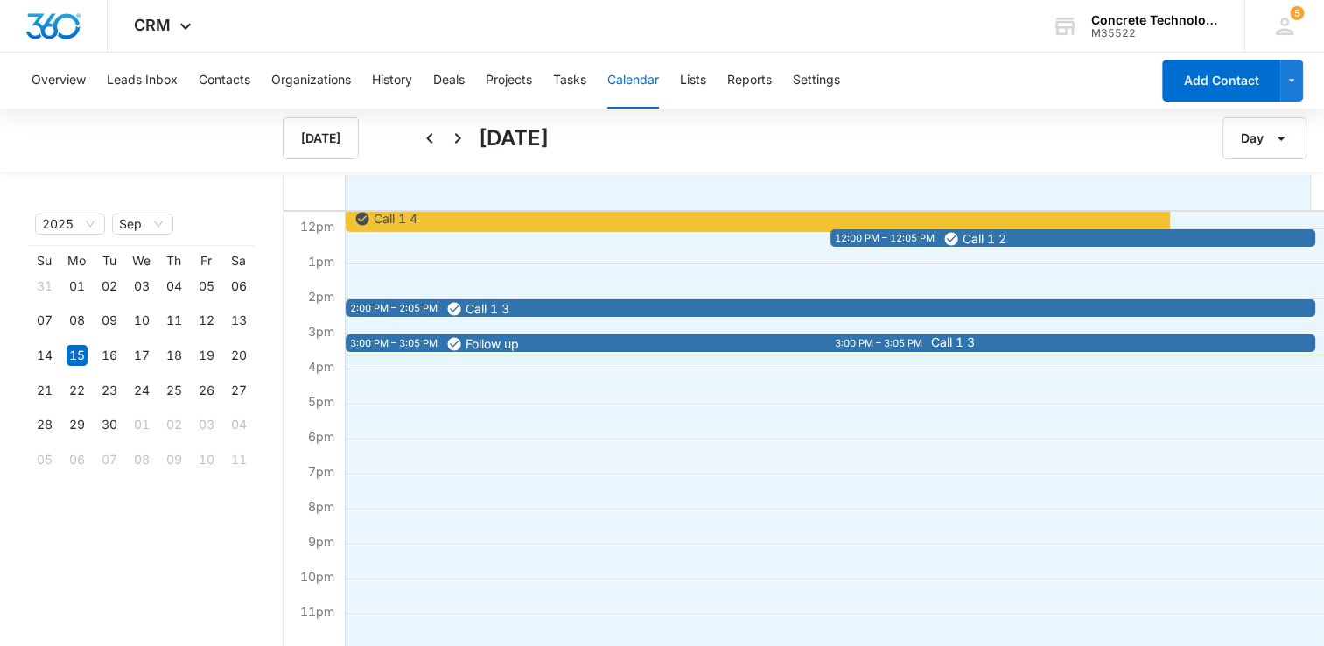
click at [980, 336] on span "Call 1 3" at bounding box center [1167, 342] width 472 height 12
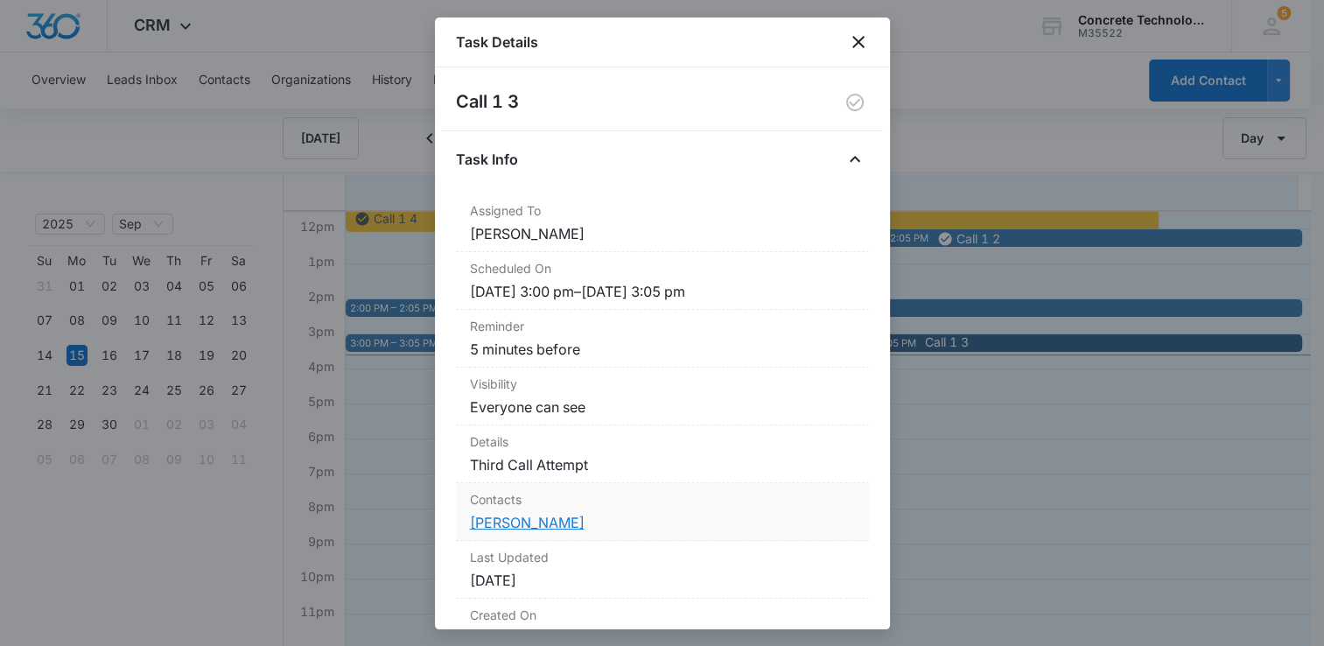
click at [513, 526] on link "[PERSON_NAME]" at bounding box center [527, 522] width 115 height 17
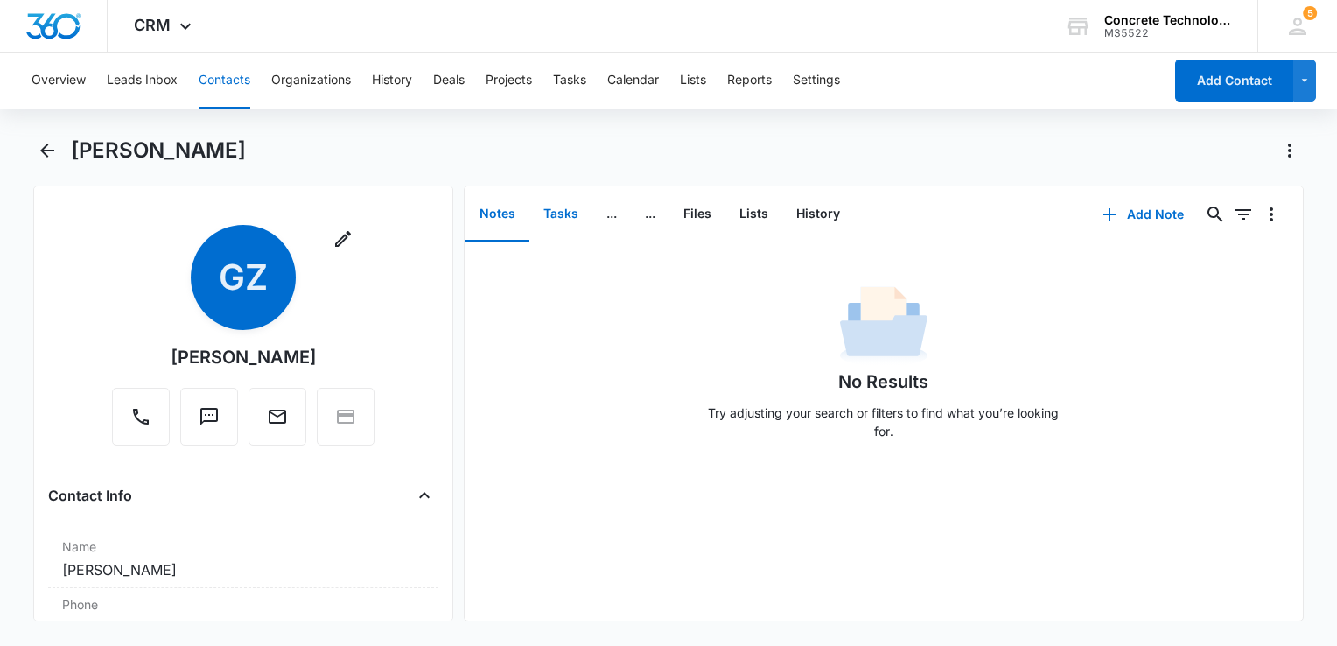
click at [574, 214] on button "Tasks" at bounding box center [560, 214] width 63 height 54
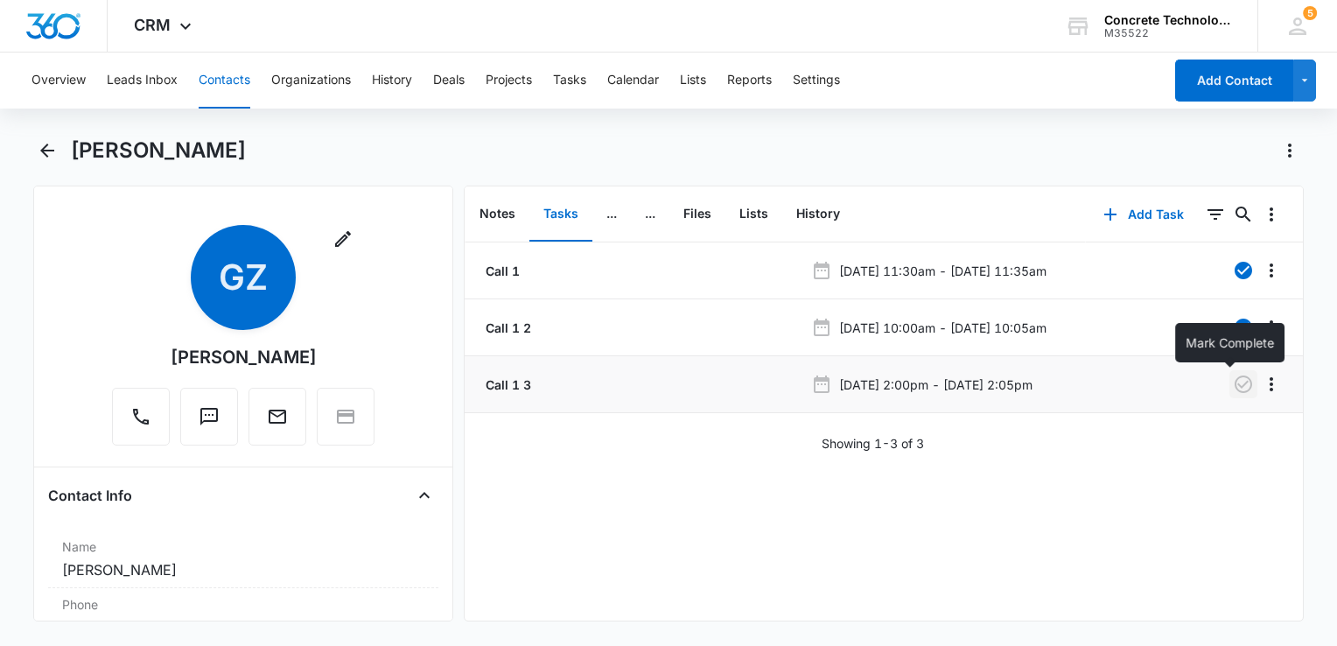
click at [1235, 382] on icon "button" at bounding box center [1243, 383] width 17 height 17
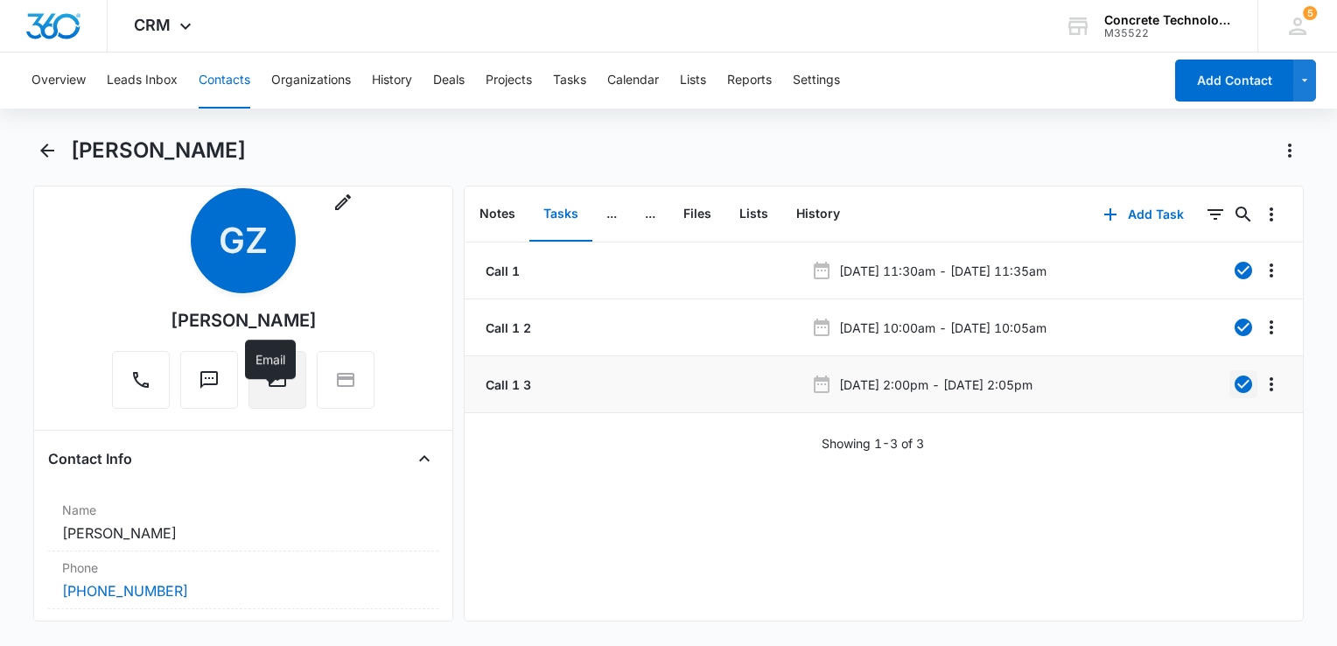
scroll to position [262, 0]
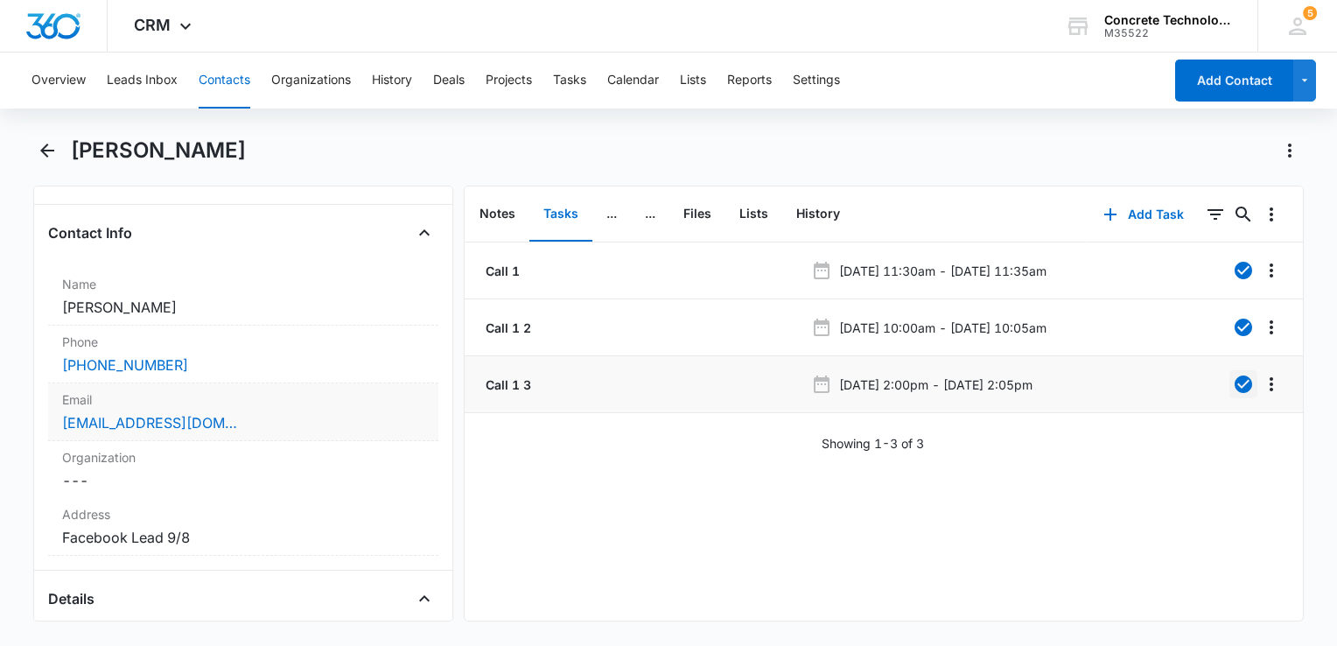
click at [276, 418] on div "[EMAIL_ADDRESS][DOMAIN_NAME]" at bounding box center [243, 422] width 362 height 21
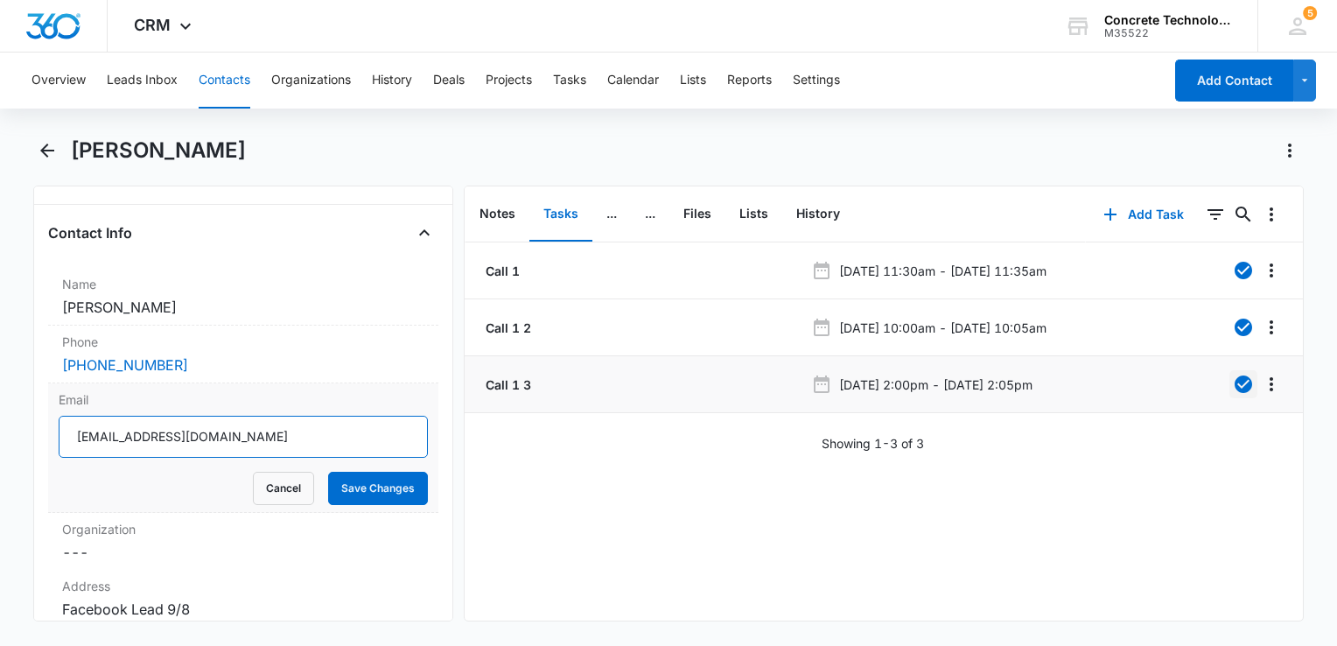
drag, startPoint x: 276, startPoint y: 427, endPoint x: 42, endPoint y: 415, distance: 233.9
click at [3, 413] on main "Ging Zapata Remove GZ Ging Zapata Contact Info Name Cancel Save Changes Ging Za…" at bounding box center [668, 389] width 1337 height 506
click at [1134, 223] on button "Add Task" at bounding box center [1143, 214] width 115 height 42
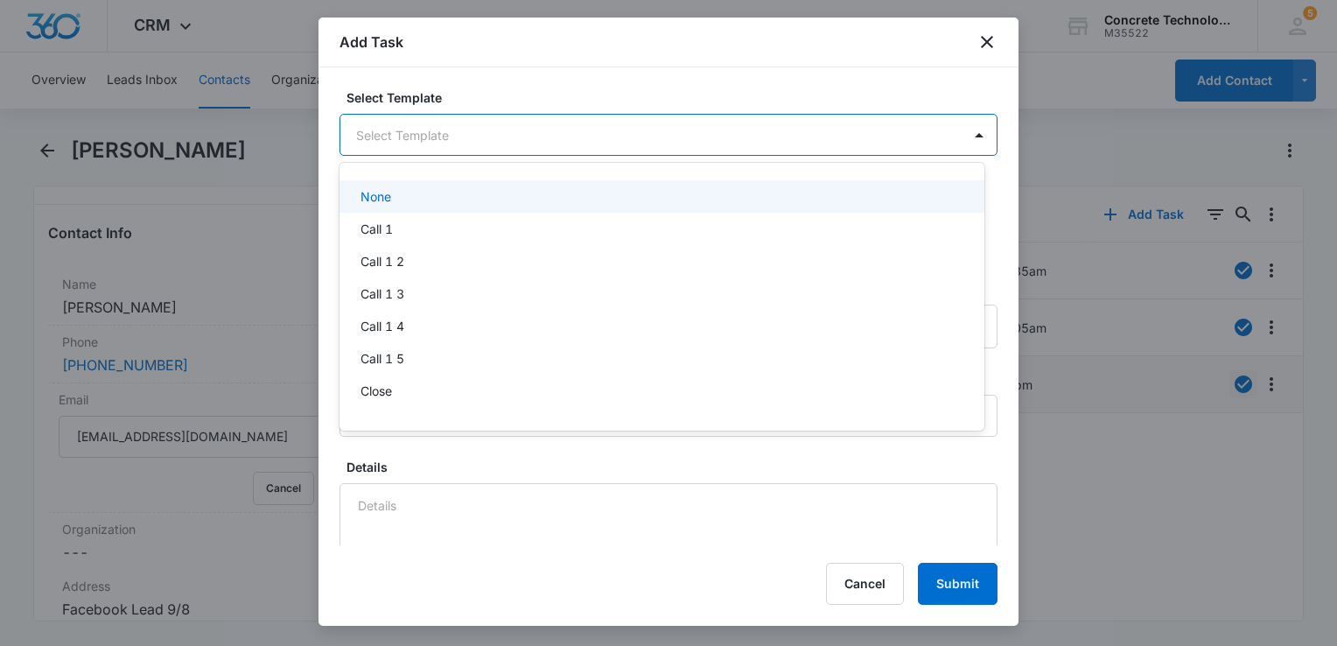
click at [547, 129] on body "CRM Apps Reputation Websites Forms CRM Email Social Content Ads Intelligence Fi…" at bounding box center [668, 323] width 1337 height 646
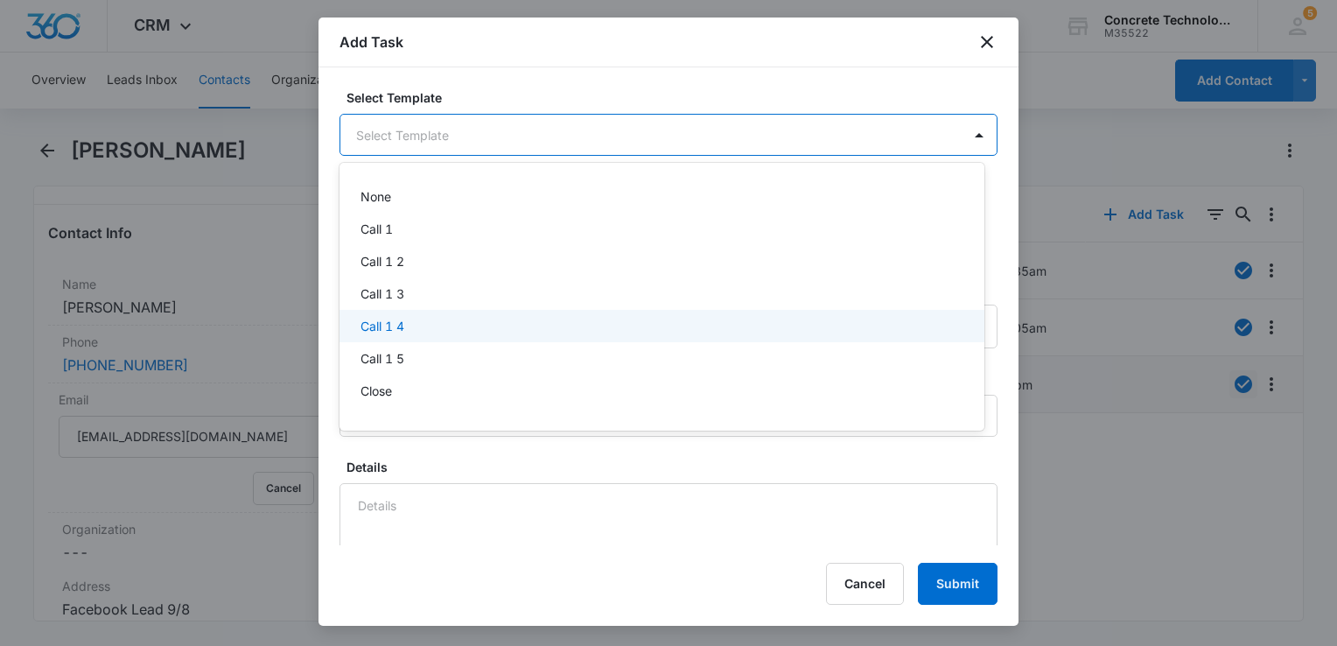
click at [441, 332] on div "Call 1 4" at bounding box center [659, 326] width 599 height 18
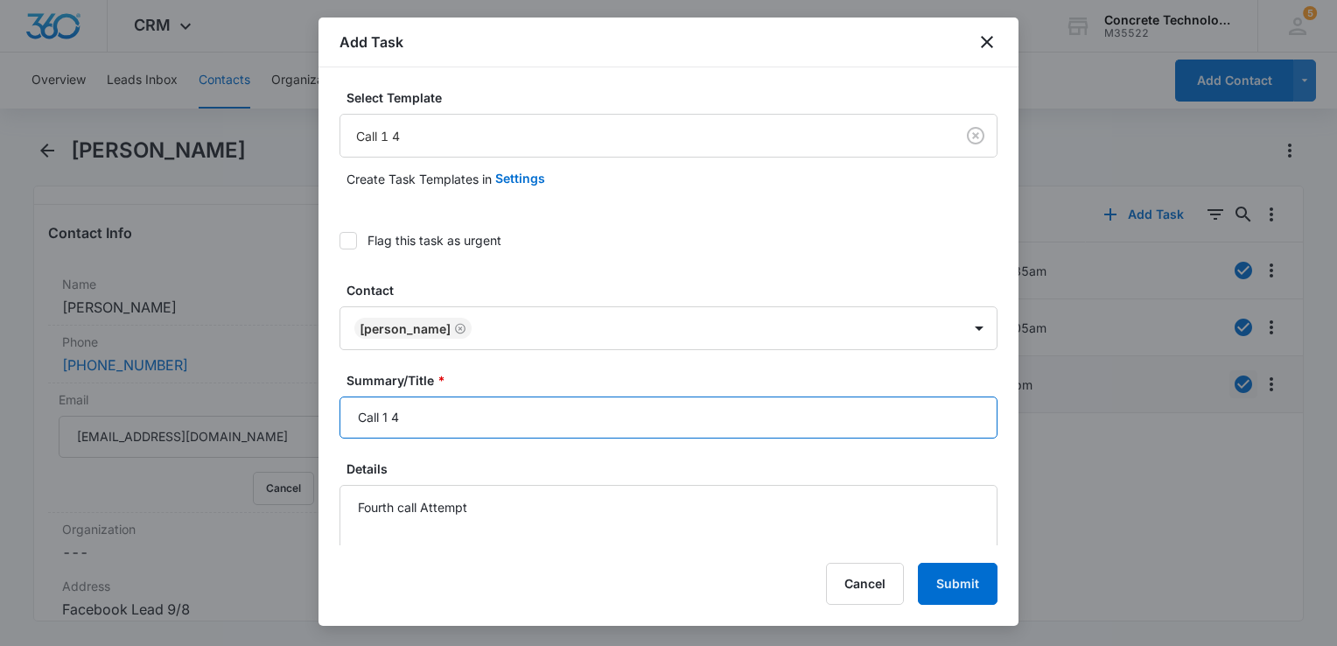
click at [504, 422] on input "Call 1 4" at bounding box center [668, 417] width 658 height 42
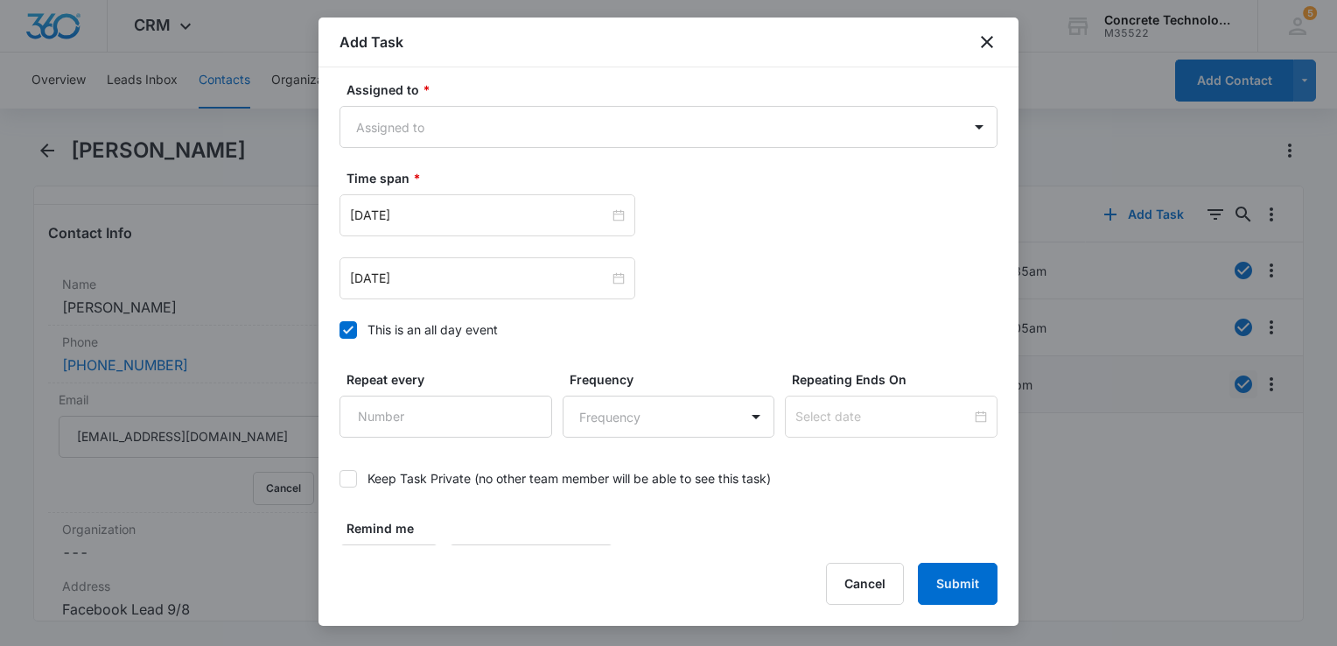
scroll to position [1251, 0]
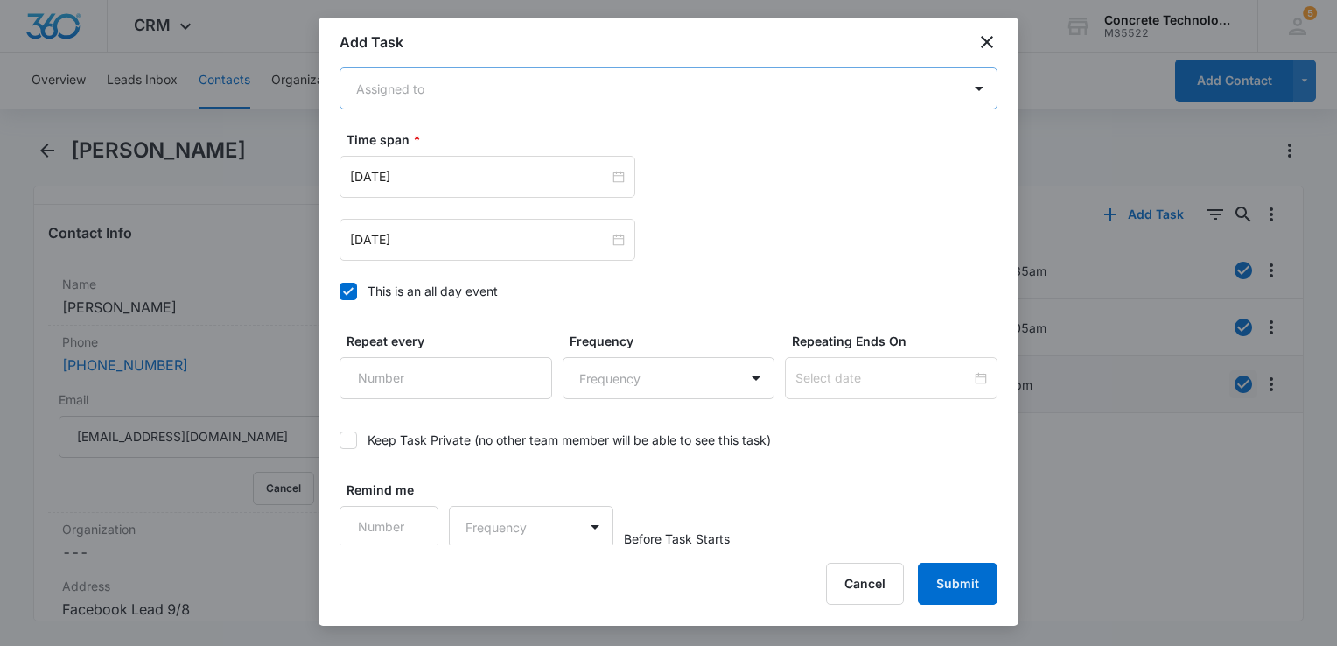
type input "Call 1 4"
click at [498, 102] on body "CRM Apps Reputation Websites Forms CRM Email Social Content Ads Intelligence Fi…" at bounding box center [668, 323] width 1337 height 646
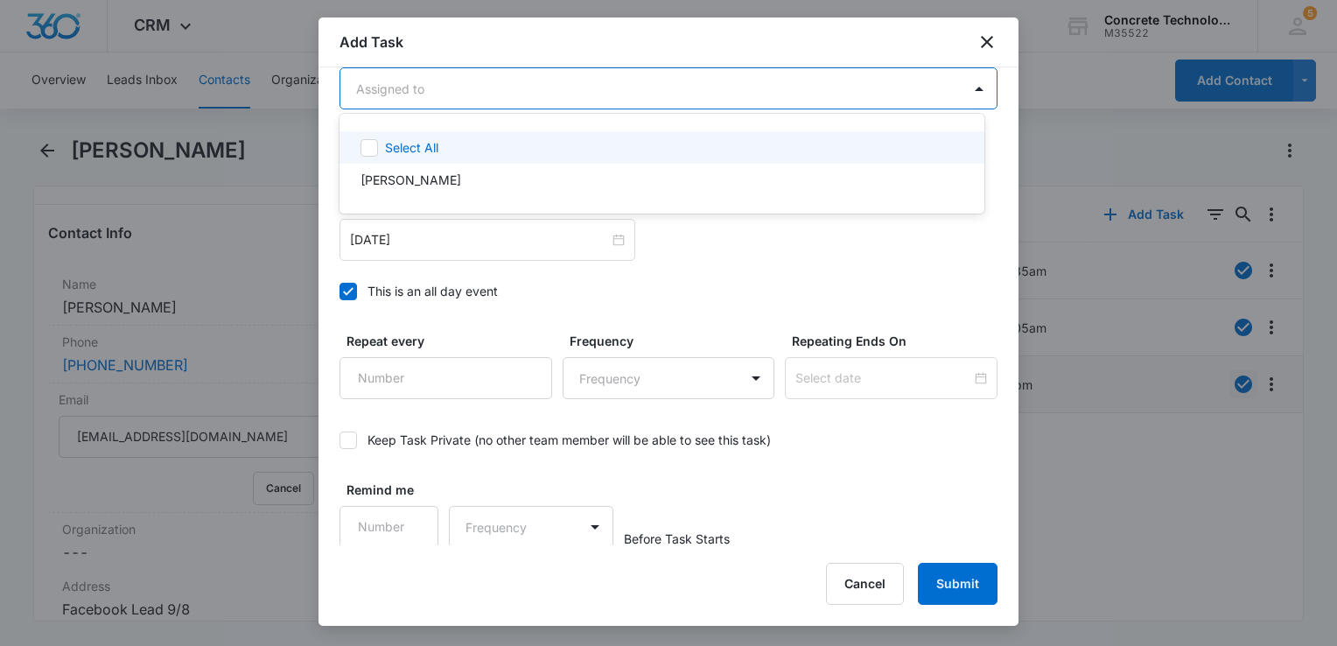
click at [446, 168] on div "[PERSON_NAME]" at bounding box center [661, 180] width 645 height 32
checkbox input "true"
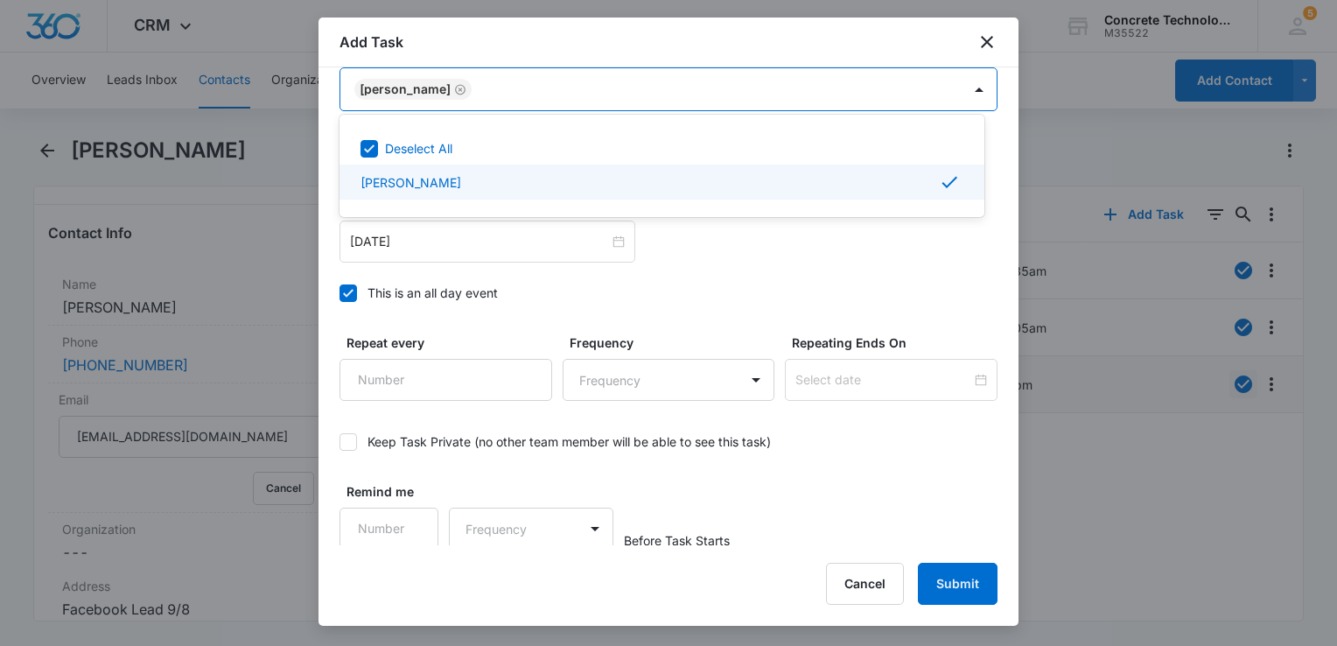
scroll to position [1252, 0]
click at [421, 260] on div at bounding box center [668, 323] width 1337 height 646
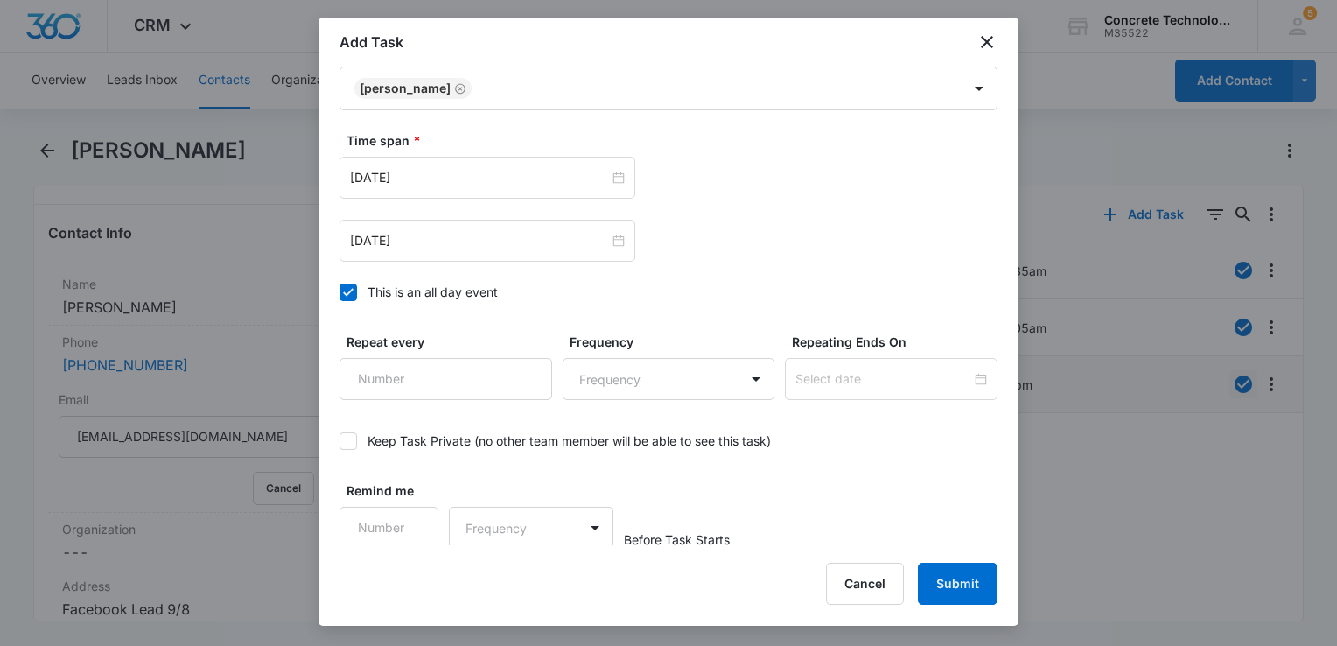
click at [343, 285] on icon at bounding box center [348, 292] width 16 height 16
click at [339, 292] on input "This is an all day event" at bounding box center [339, 292] width 0 height 0
click at [509, 242] on input "Aug 5, 2025" at bounding box center [479, 240] width 259 height 19
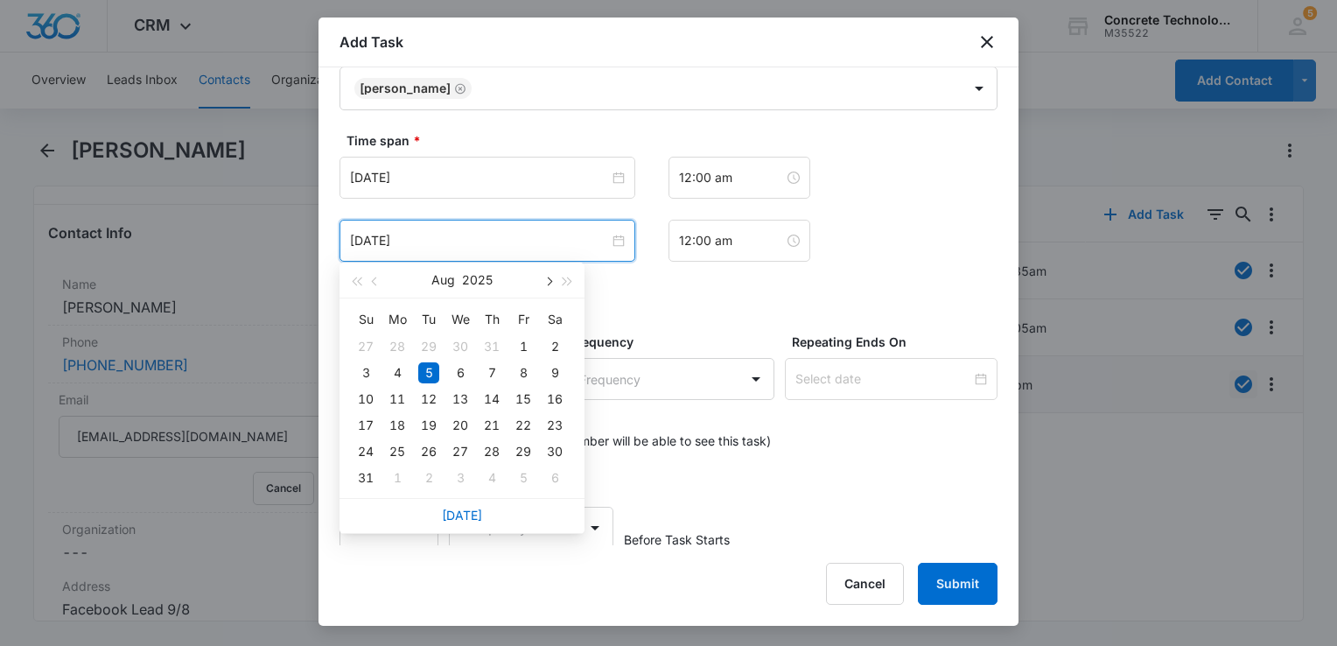
click at [551, 278] on button "button" at bounding box center [547, 279] width 19 height 35
type input "[DATE]"
click at [462, 395] on div "17" at bounding box center [460, 398] width 21 height 21
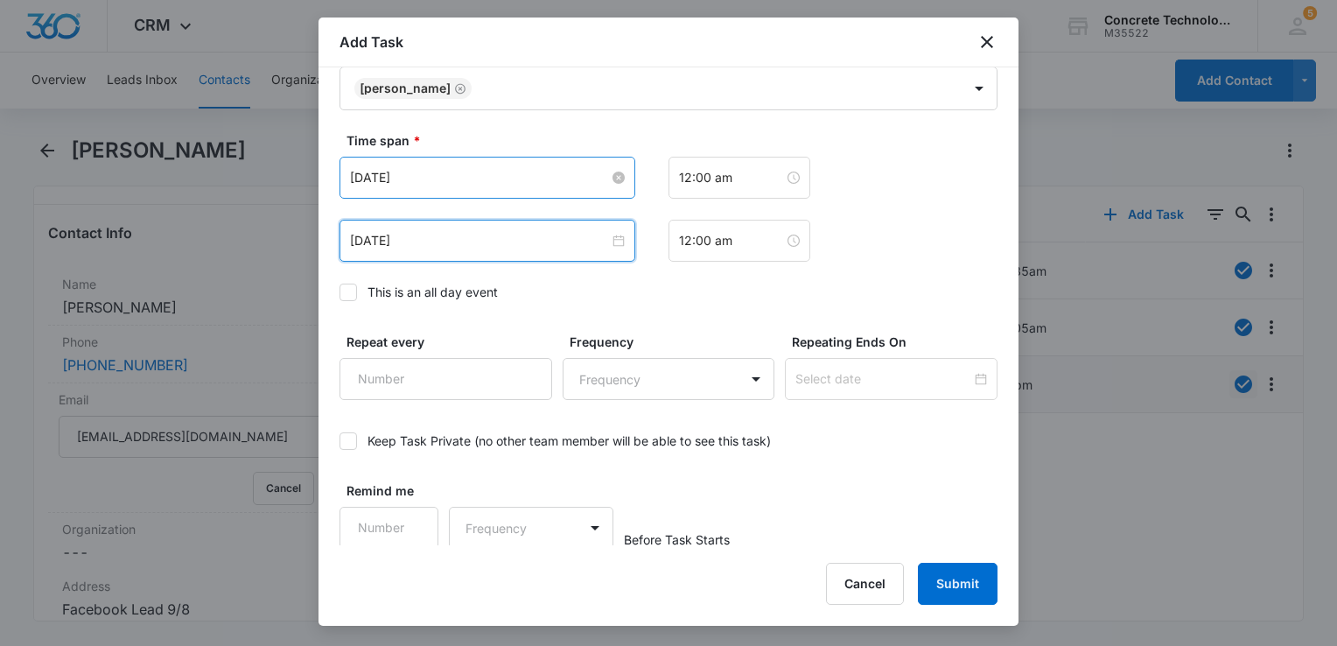
click at [485, 173] on input "Aug 5, 2025" at bounding box center [479, 177] width 259 height 19
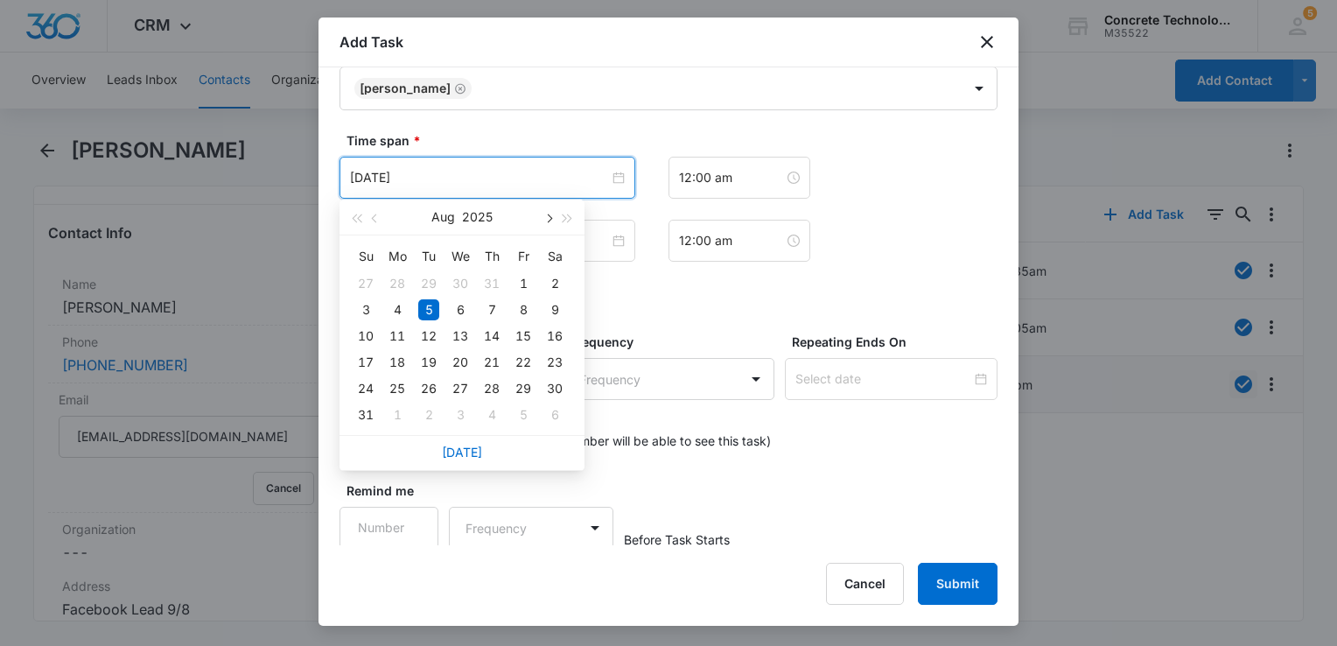
click at [549, 220] on span "button" at bounding box center [547, 218] width 9 height 9
type input "[DATE]"
click at [467, 339] on div "17" at bounding box center [460, 335] width 21 height 21
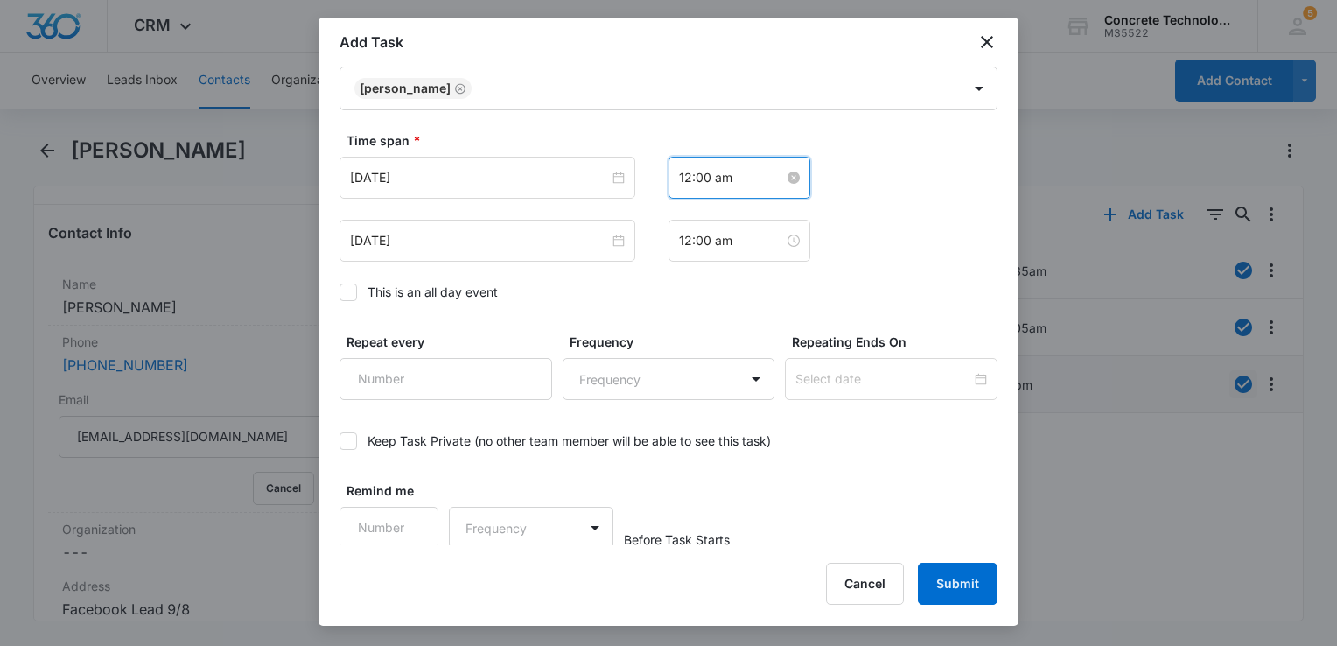
click at [747, 170] on input "12:00 am" at bounding box center [731, 177] width 105 height 19
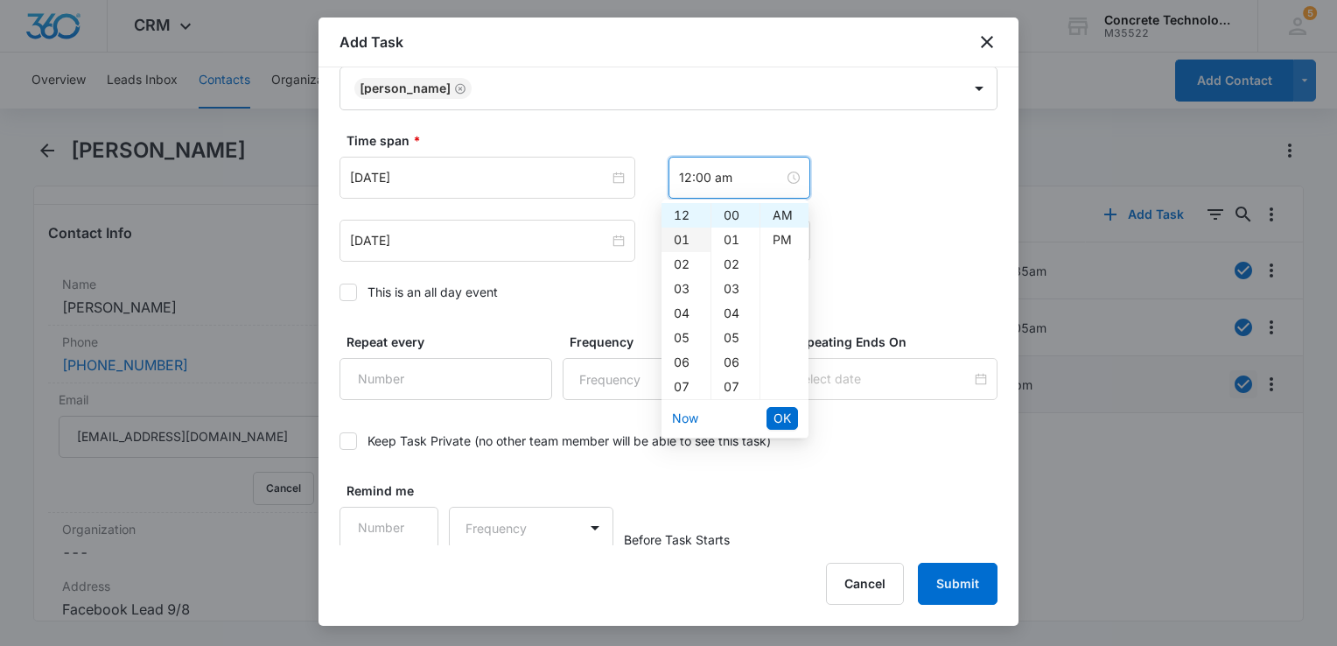
click at [682, 237] on div "01" at bounding box center [685, 239] width 49 height 24
click at [775, 231] on div "PM" at bounding box center [784, 239] width 48 height 24
type input "1:00 pm"
click at [774, 419] on span "OK" at bounding box center [781, 418] width 17 height 19
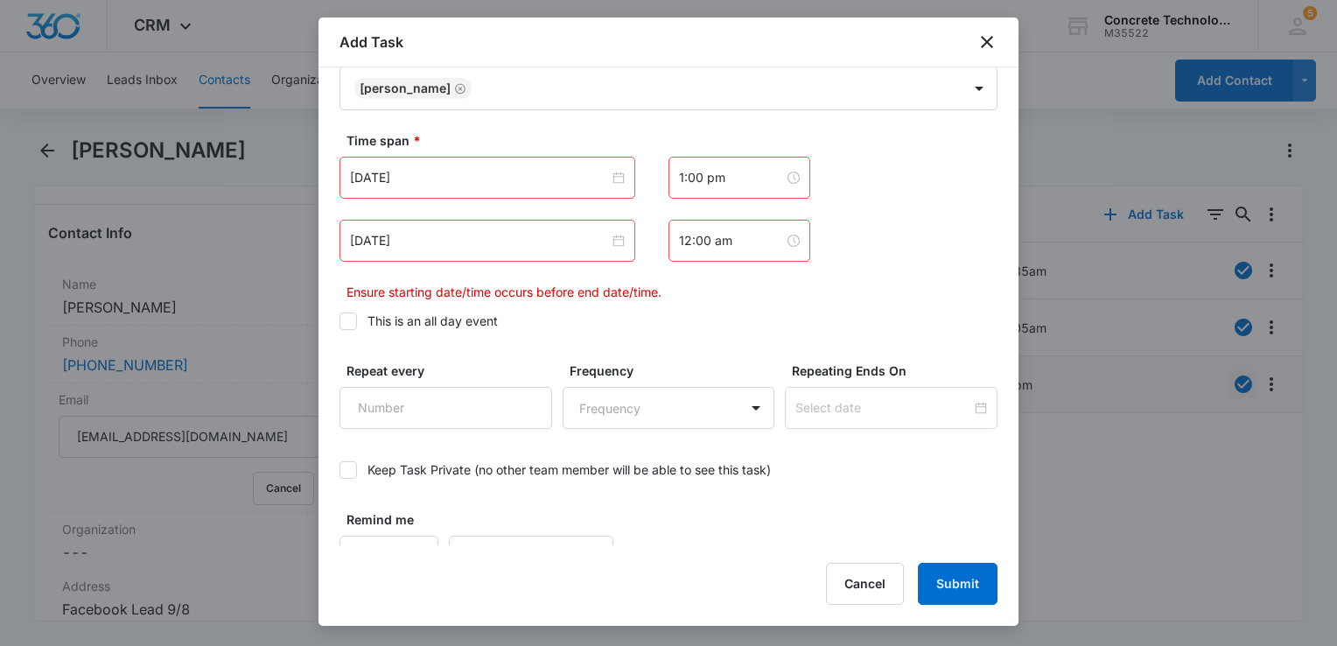
click at [747, 250] on div "12:00 am" at bounding box center [739, 241] width 142 height 42
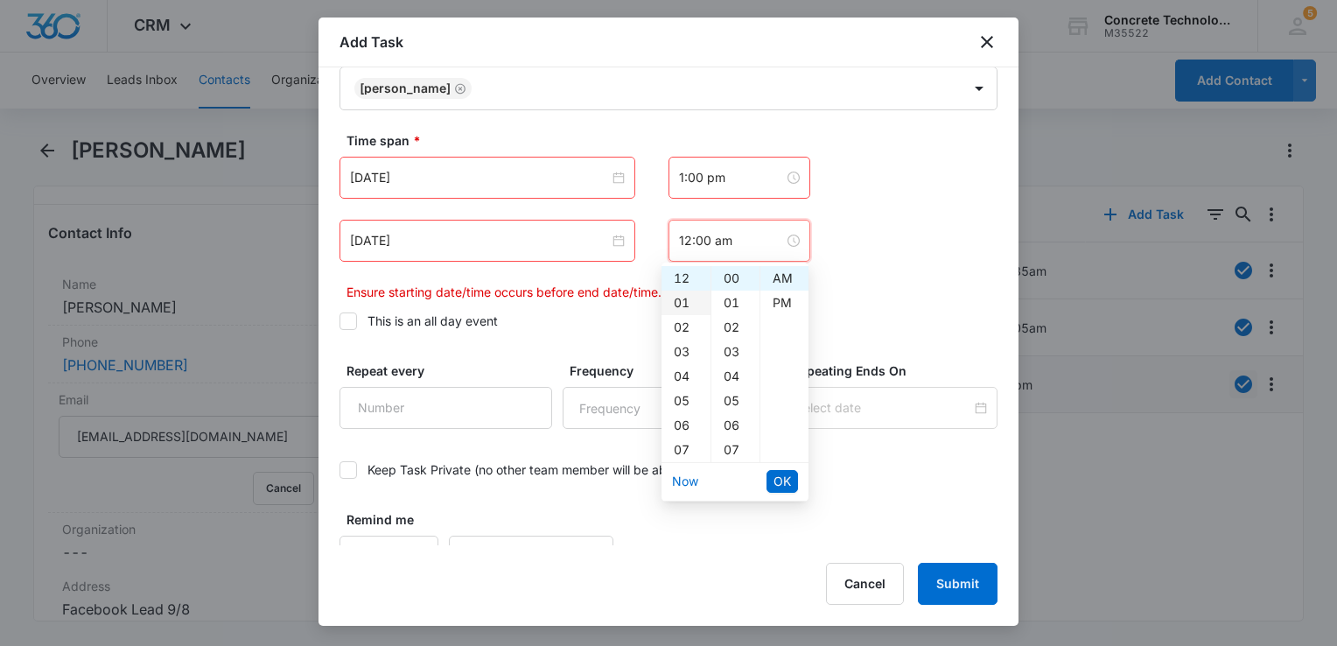
click at [689, 305] on div "01" at bounding box center [685, 302] width 49 height 24
click at [732, 398] on div "05" at bounding box center [735, 400] width 48 height 24
click at [788, 306] on div "PM" at bounding box center [784, 302] width 48 height 24
type input "1:05 pm"
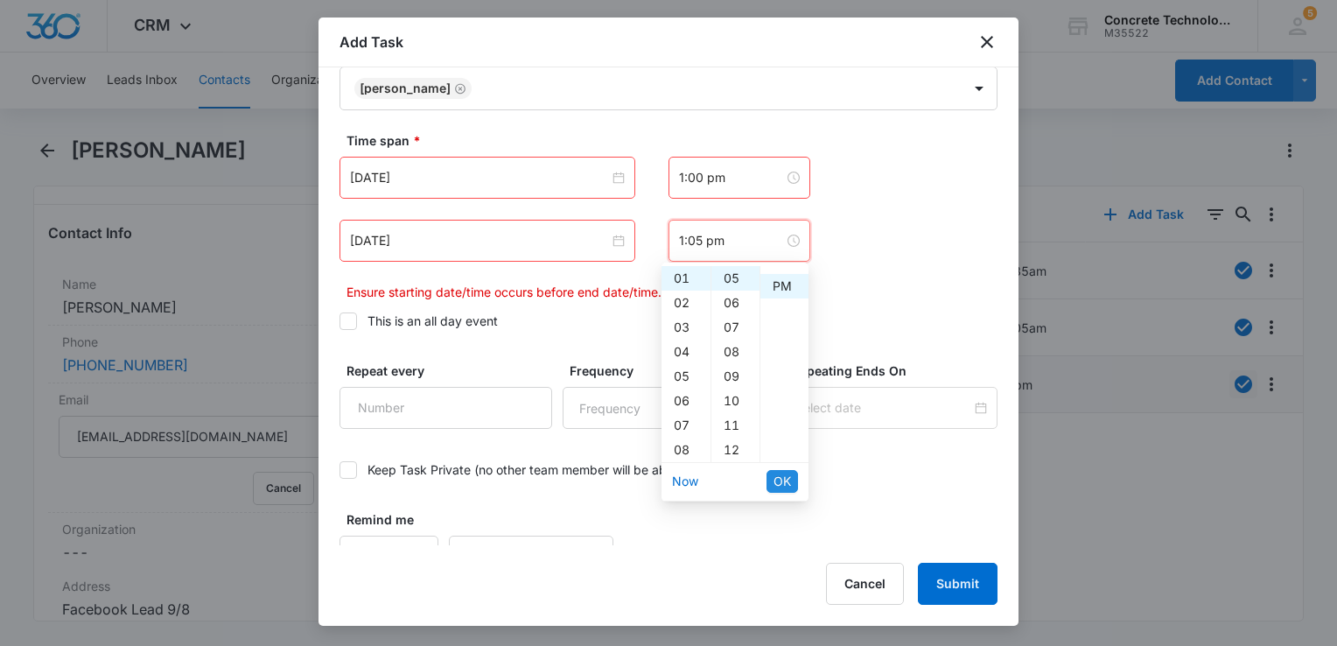
scroll to position [24, 0]
click at [785, 470] on button "OK" at bounding box center [781, 481] width 31 height 23
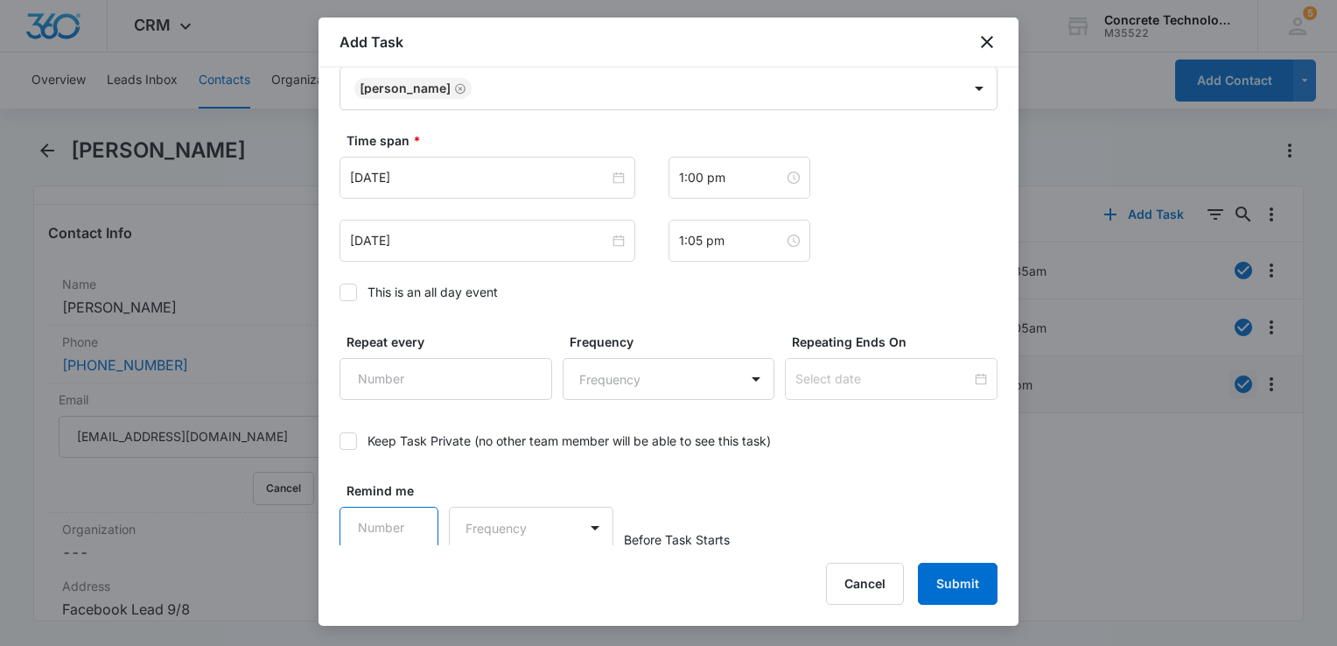
click at [381, 514] on input "Remind me" at bounding box center [388, 528] width 99 height 42
click at [387, 506] on div "Remind me" at bounding box center [388, 514] width 99 height 67
click at [374, 534] on input "Remind me" at bounding box center [388, 528] width 99 height 42
click at [385, 523] on input "Remind me" at bounding box center [388, 528] width 99 height 42
click at [402, 514] on input "Remind me" at bounding box center [388, 528] width 99 height 42
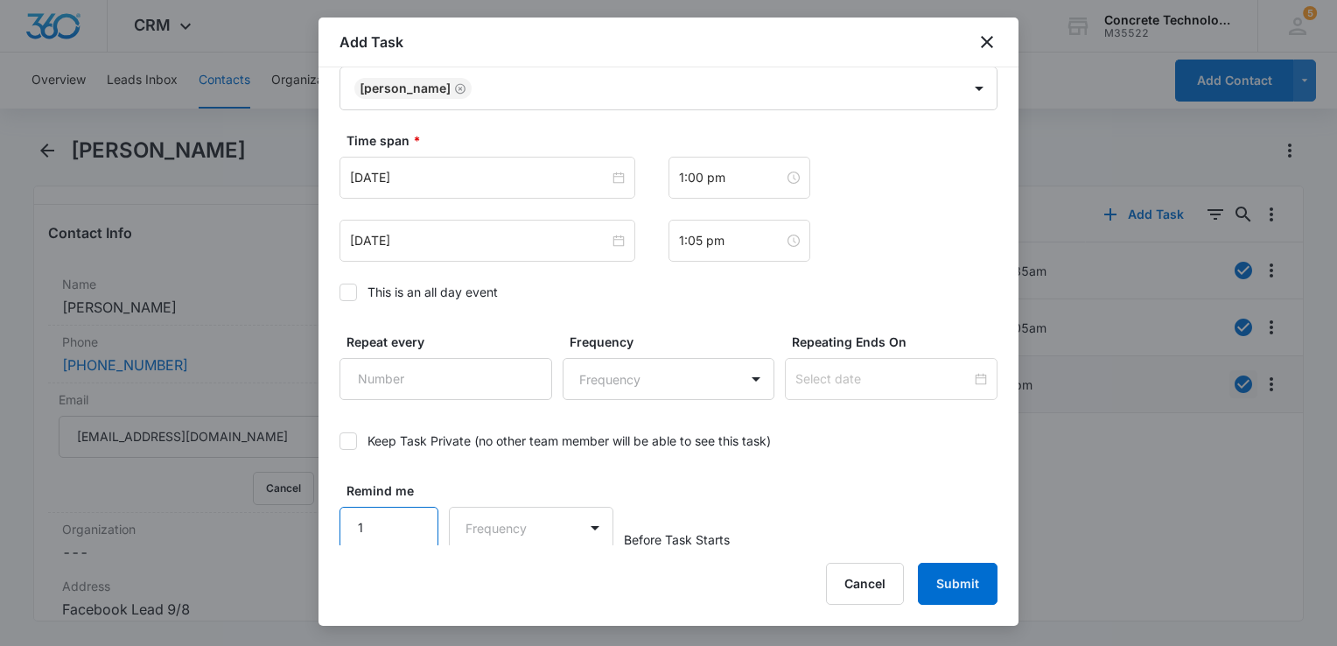
click at [409, 513] on input "1" at bounding box center [388, 528] width 99 height 42
click at [409, 513] on input "2" at bounding box center [388, 528] width 99 height 42
click at [409, 513] on input "3" at bounding box center [388, 528] width 99 height 42
click at [409, 513] on input "4" at bounding box center [388, 528] width 99 height 42
type input "5"
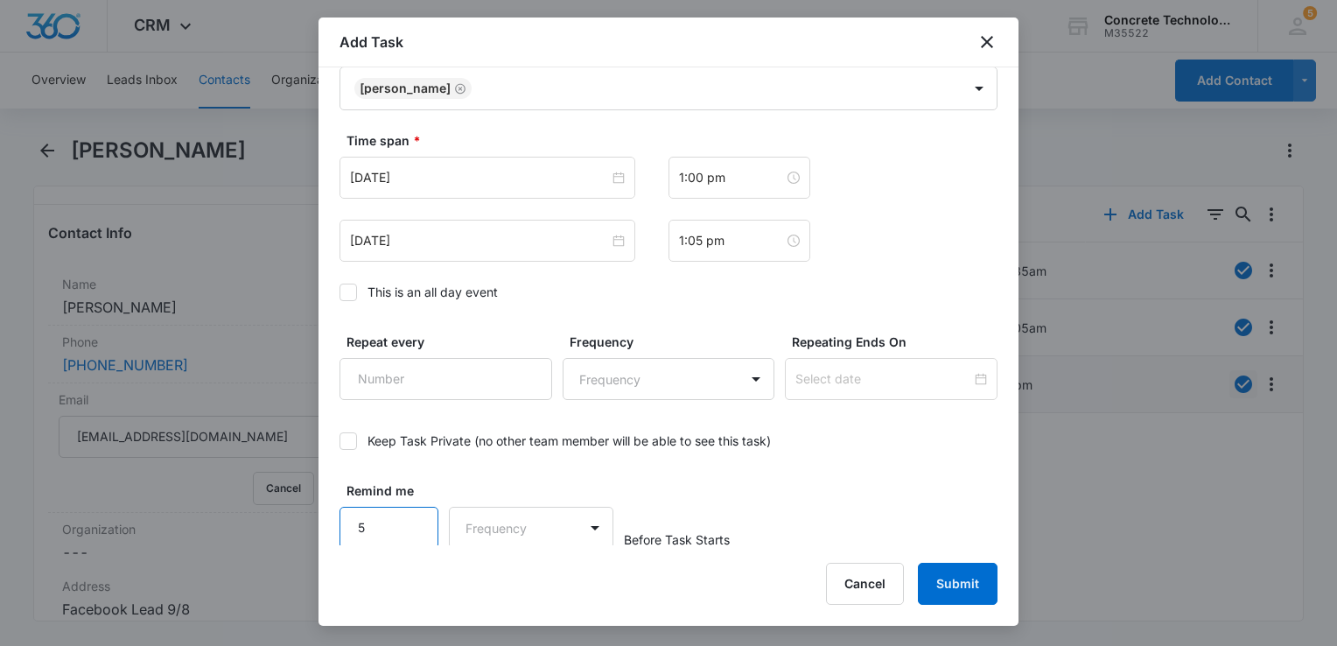
click at [409, 513] on input "5" at bounding box center [388, 528] width 99 height 42
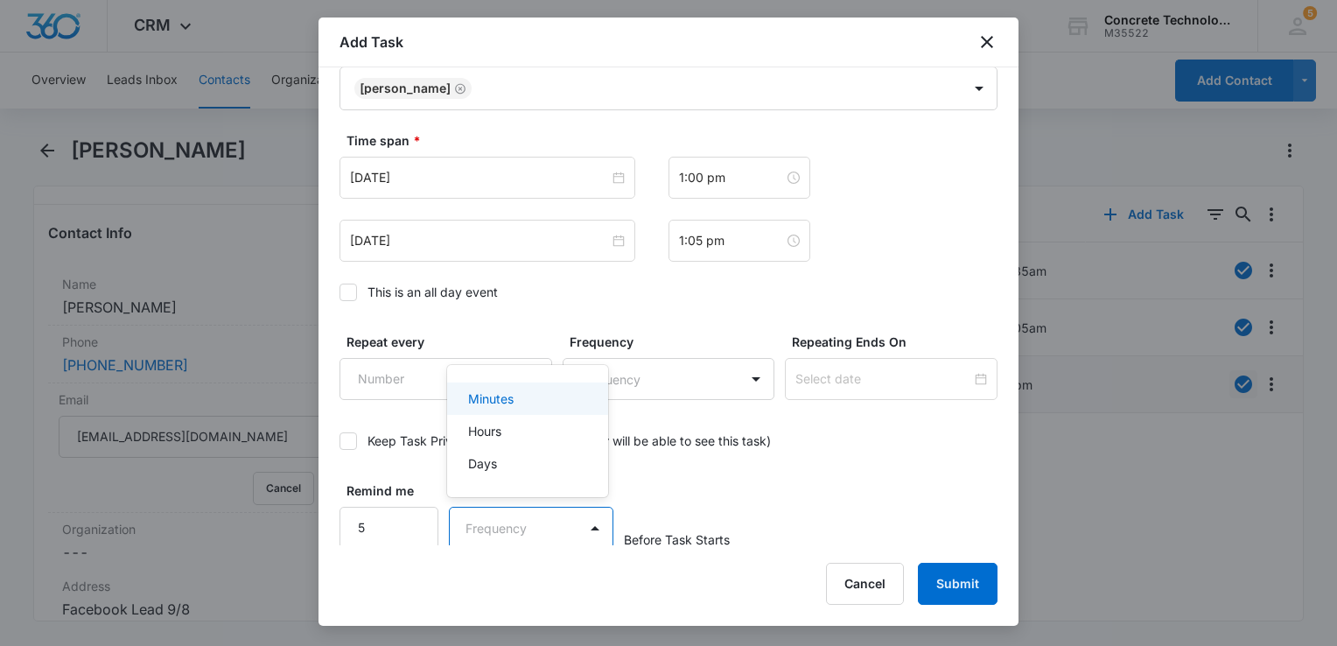
click at [496, 530] on body "CRM Apps Reputation Websites Forms CRM Email Social Content Ads Intelligence Fi…" at bounding box center [668, 323] width 1337 height 646
click at [509, 394] on p "Minutes" at bounding box center [490, 398] width 45 height 18
click at [992, 587] on button "Submit" at bounding box center [958, 584] width 80 height 42
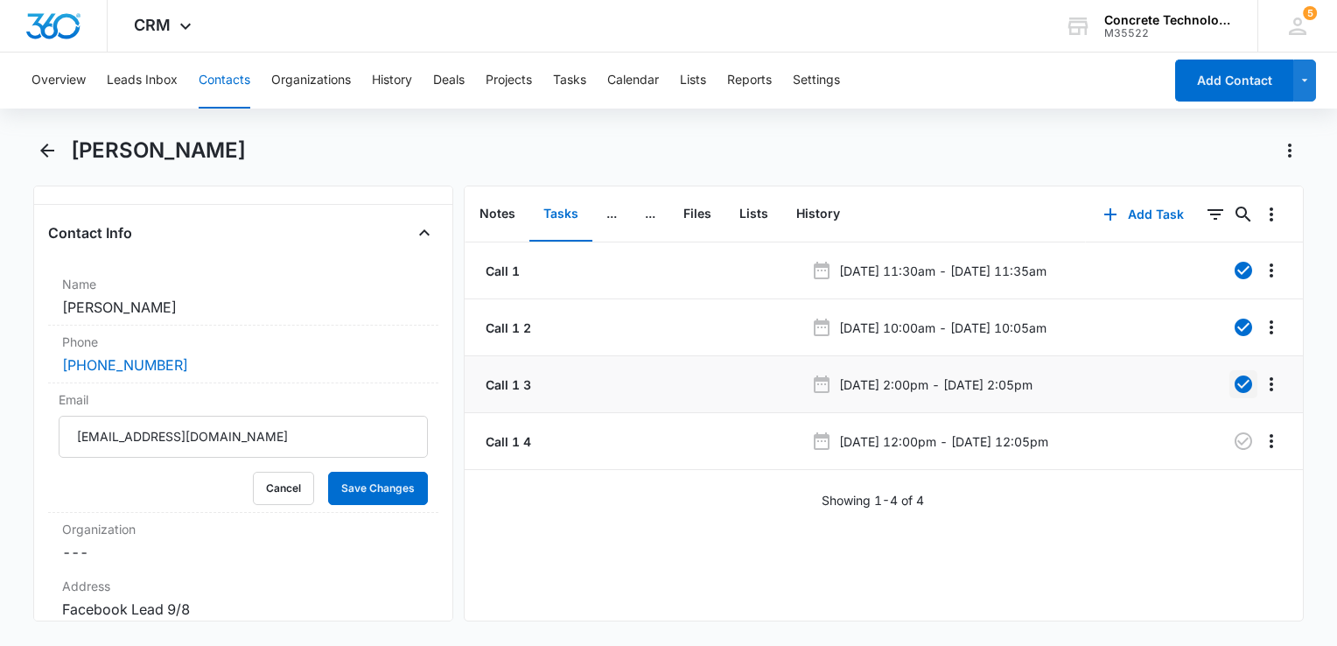
click at [208, 82] on button "Contacts" at bounding box center [225, 80] width 52 height 56
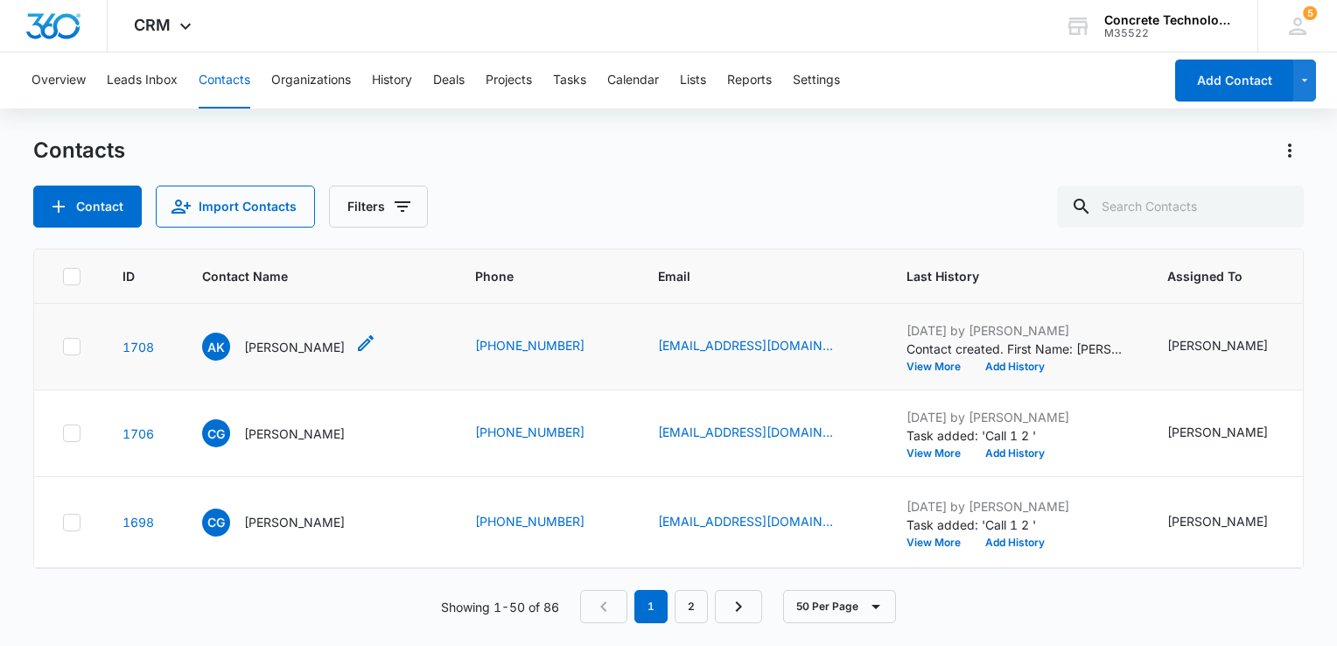
click at [283, 345] on p "[PERSON_NAME]" at bounding box center [294, 347] width 101 height 18
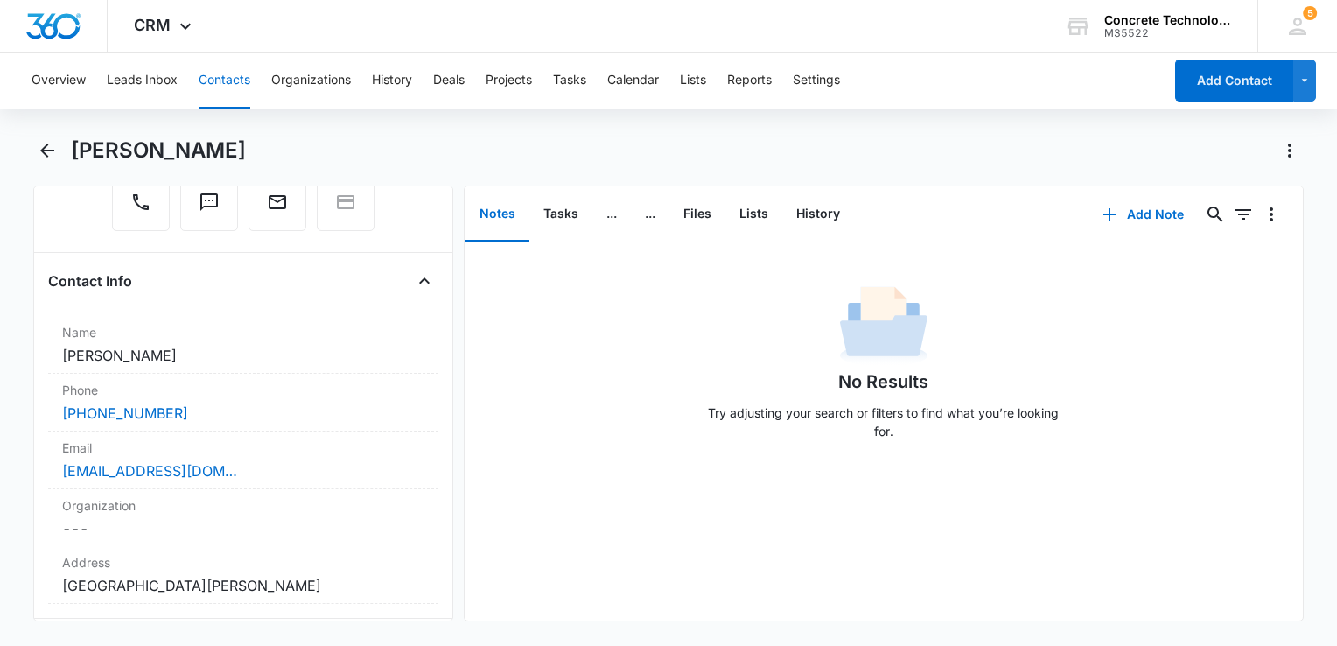
scroll to position [350, 0]
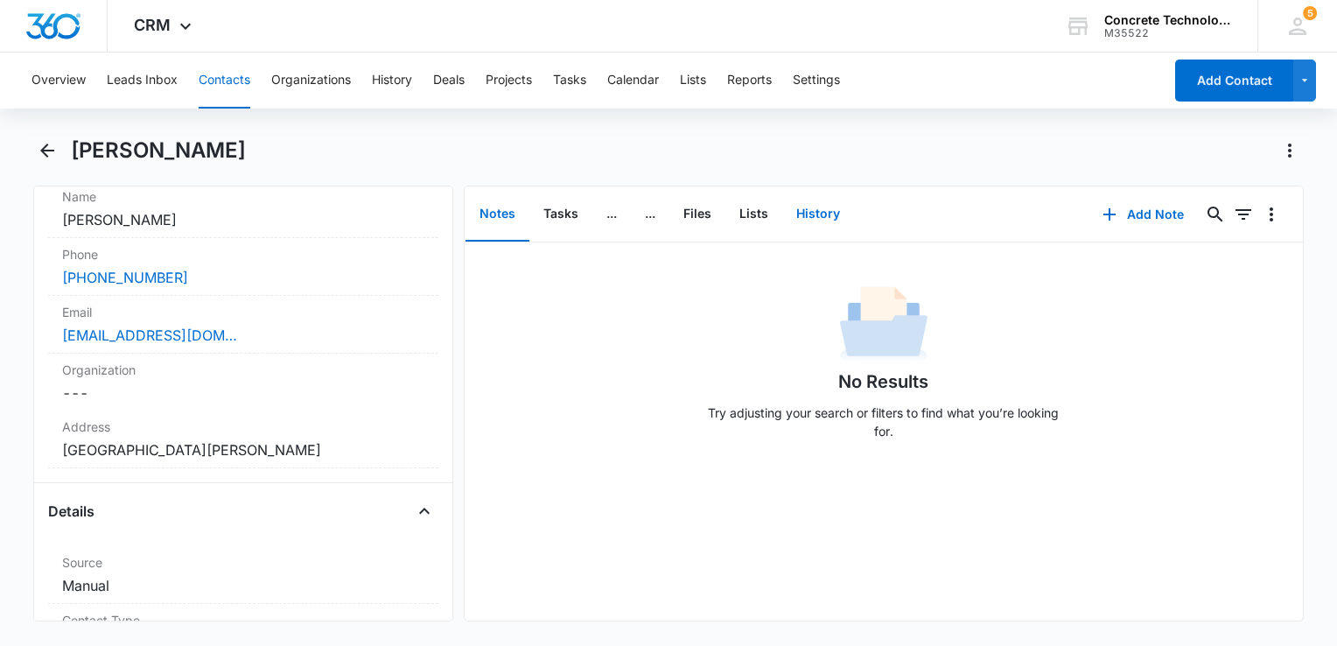
click at [815, 213] on button "History" at bounding box center [818, 214] width 72 height 54
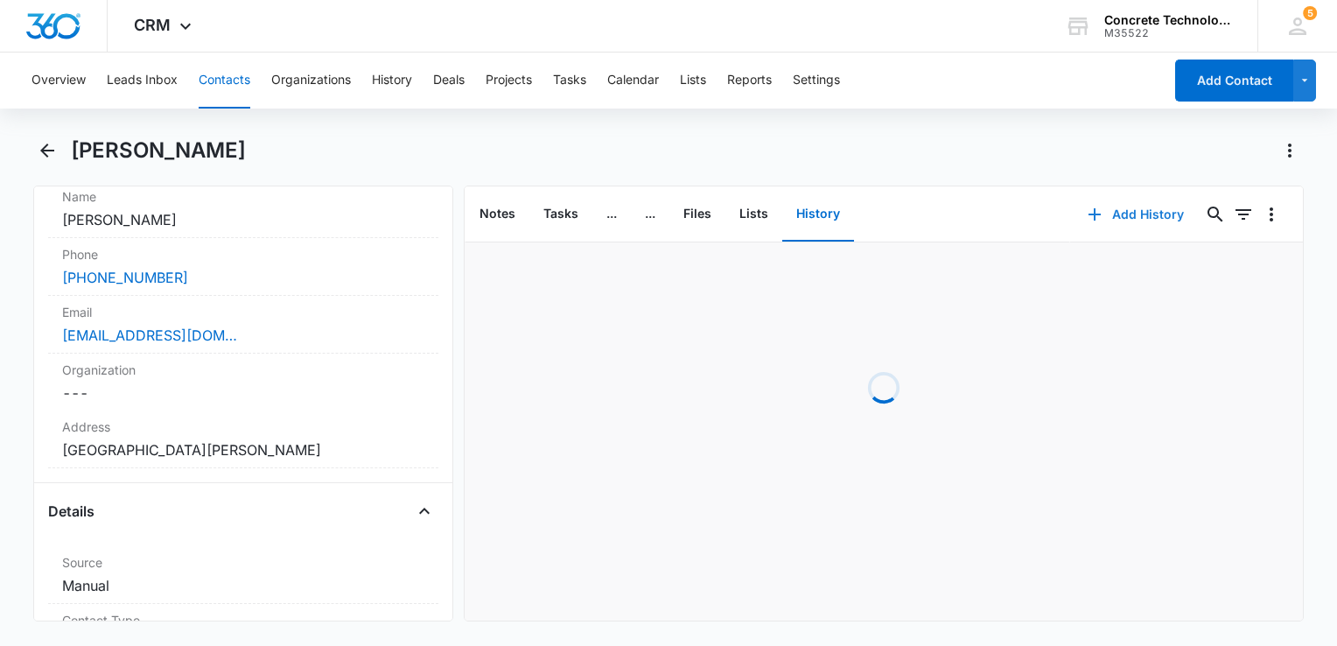
click at [1113, 215] on button "Add History" at bounding box center [1135, 214] width 131 height 42
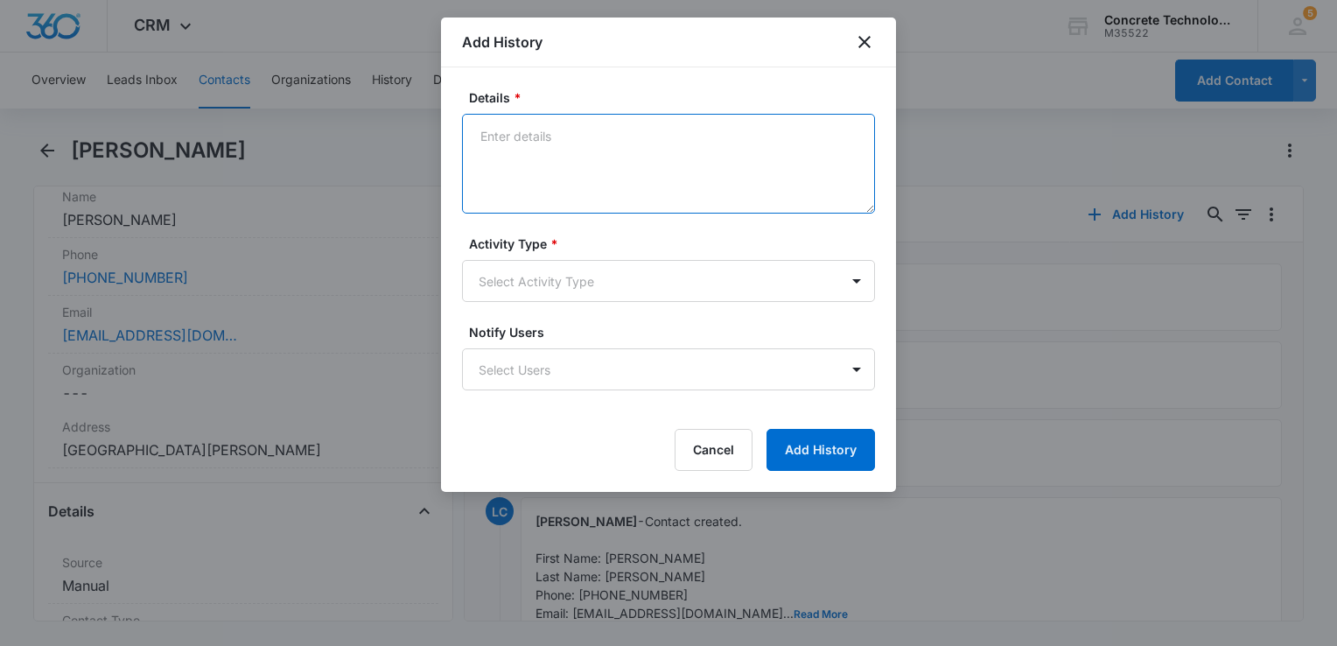
click at [654, 131] on textarea "Details *" at bounding box center [668, 164] width 413 height 100
type textarea "Voicemail"
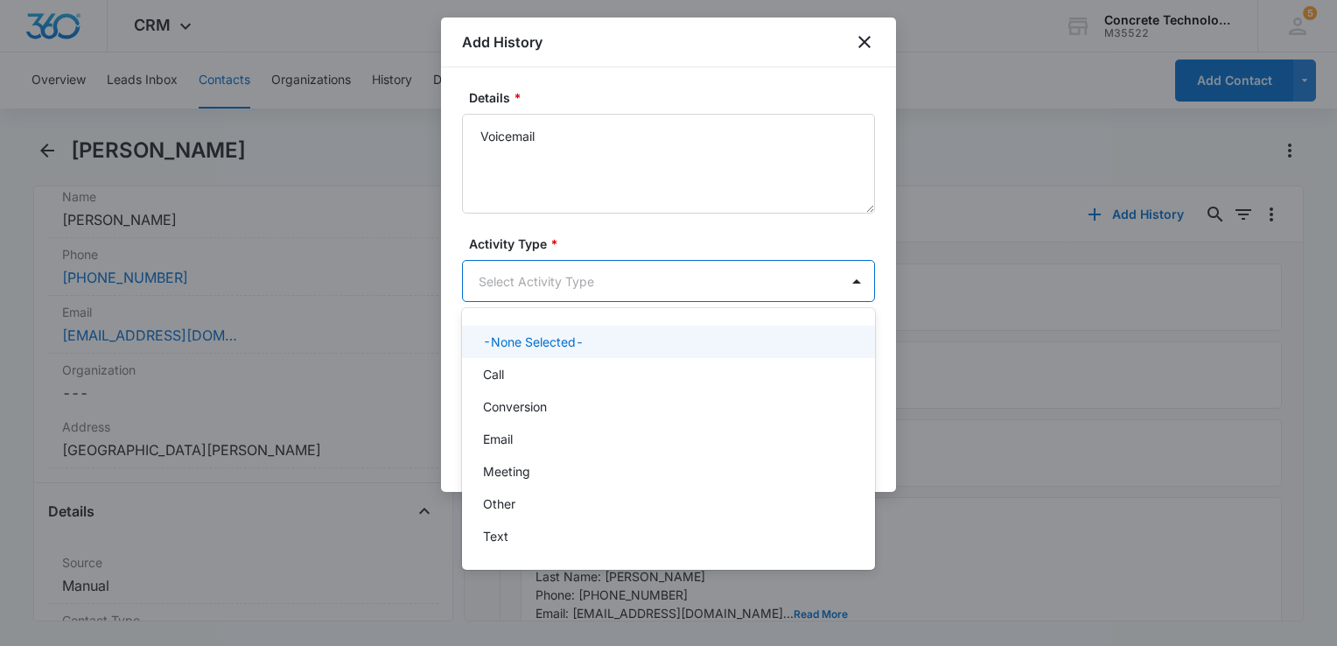
click at [609, 275] on body "CRM Apps Reputation Websites Forms CRM Email Social Content Ads Intelligence Fi…" at bounding box center [668, 323] width 1337 height 646
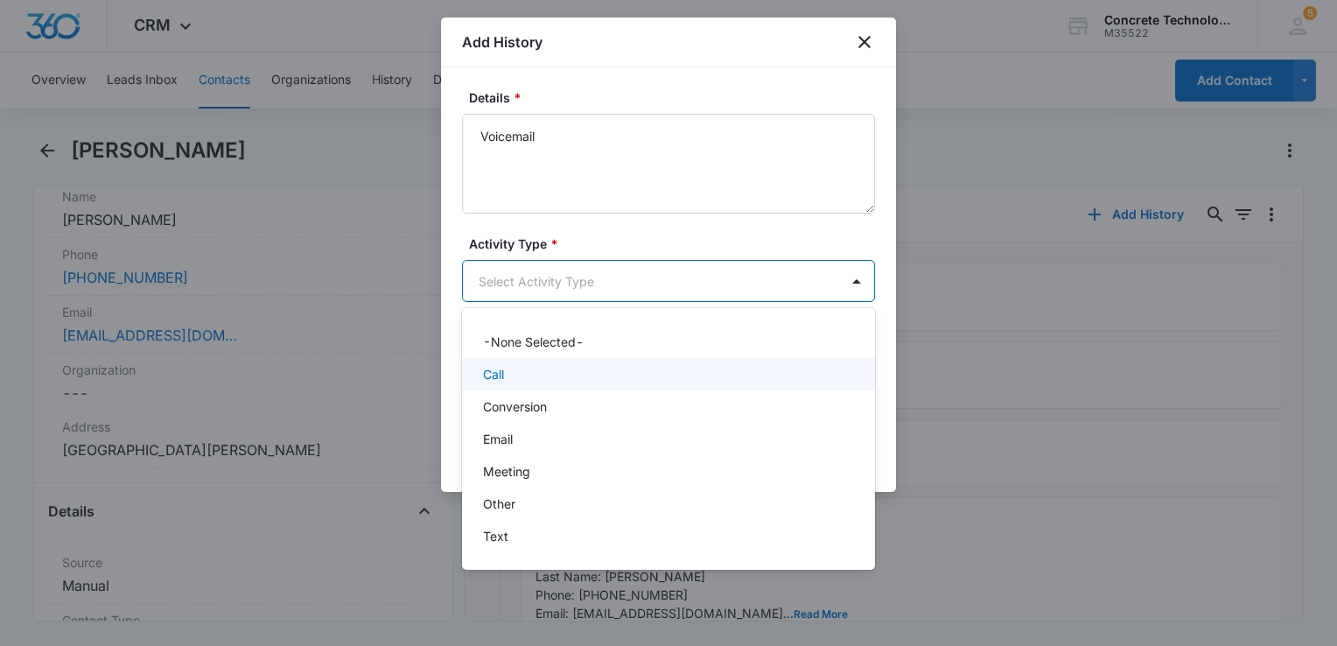
click at [549, 385] on div "Call" at bounding box center [668, 374] width 413 height 32
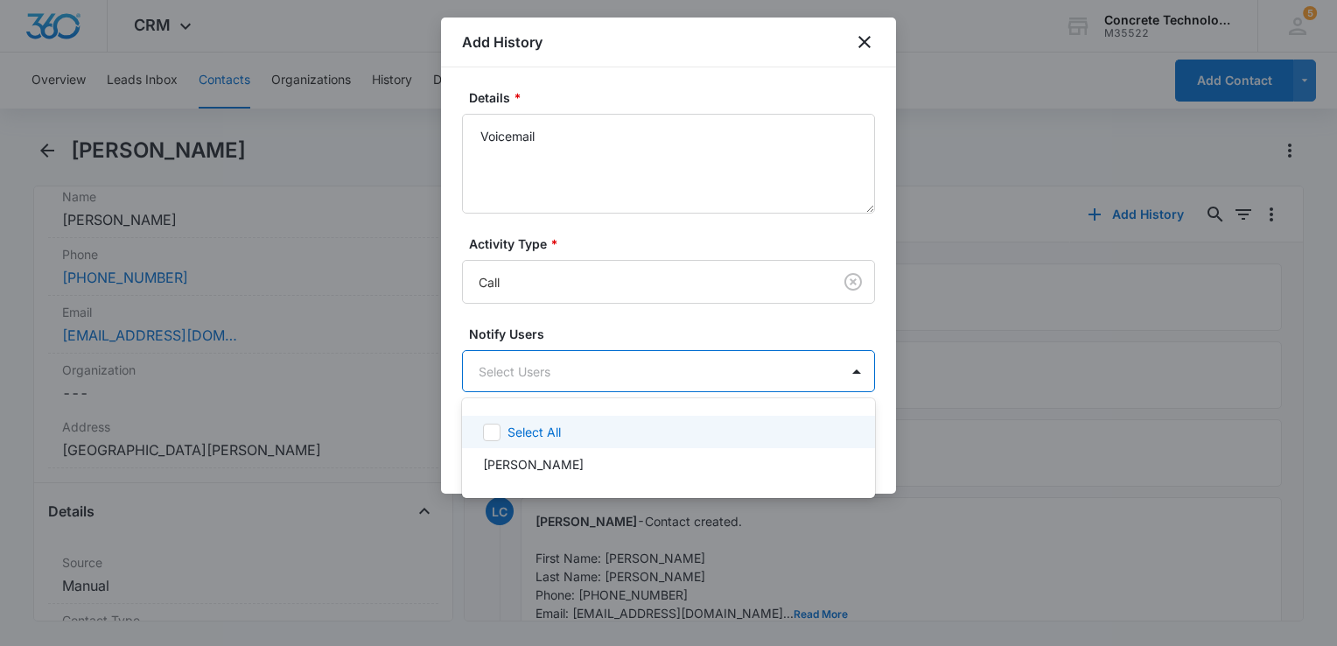
click at [549, 385] on body "CRM Apps Reputation Websites Forms CRM Email Social Content Ads Intelligence Fi…" at bounding box center [668, 323] width 1337 height 646
click at [507, 442] on div "Select All" at bounding box center [668, 432] width 413 height 32
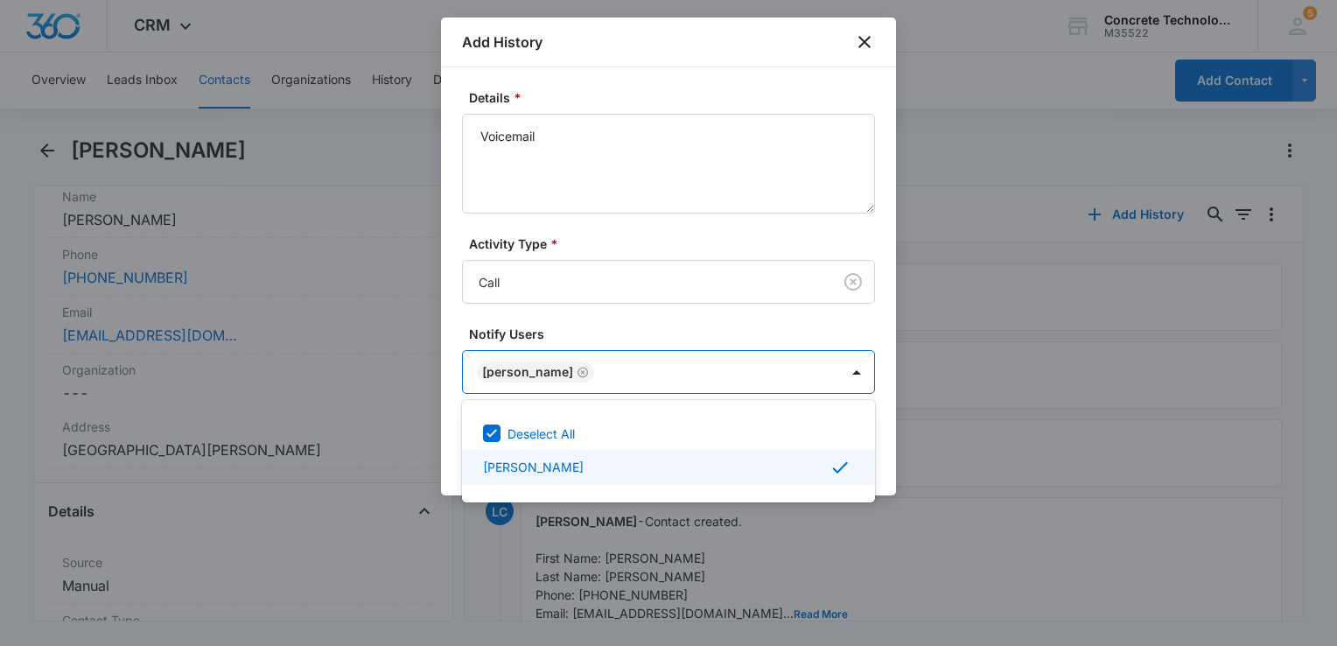
click at [889, 479] on div at bounding box center [668, 323] width 1337 height 646
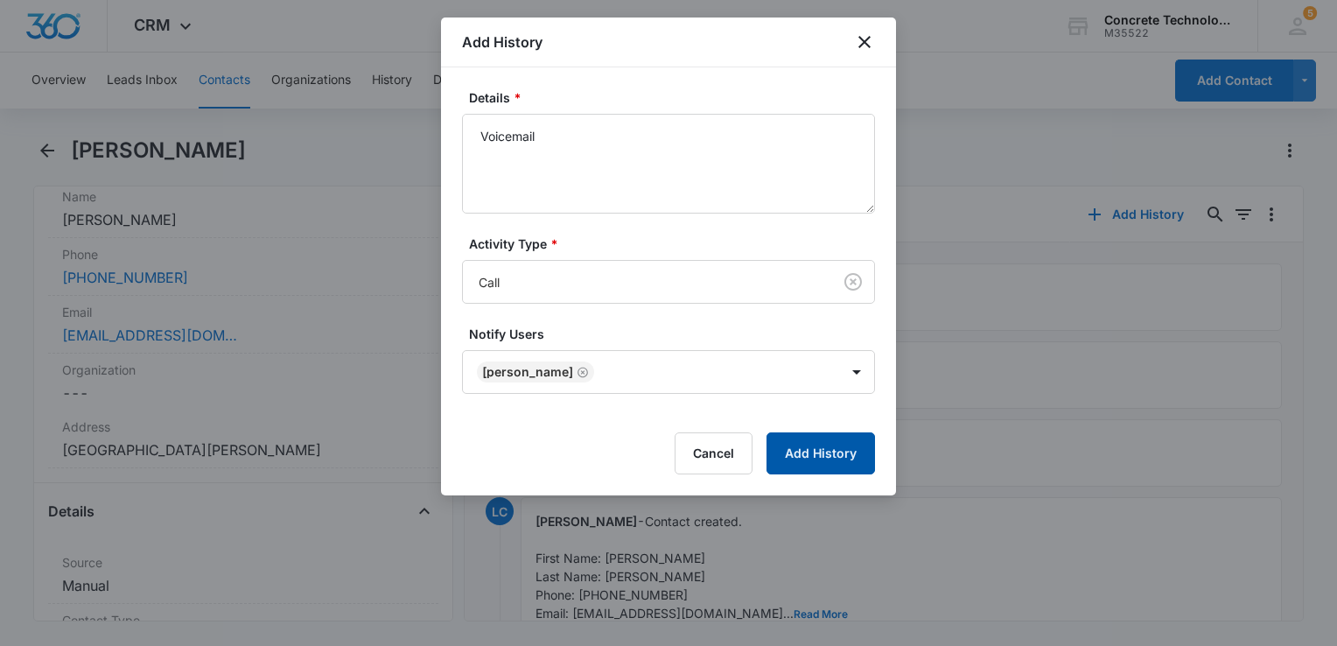
click at [828, 457] on button "Add History" at bounding box center [820, 453] width 108 height 42
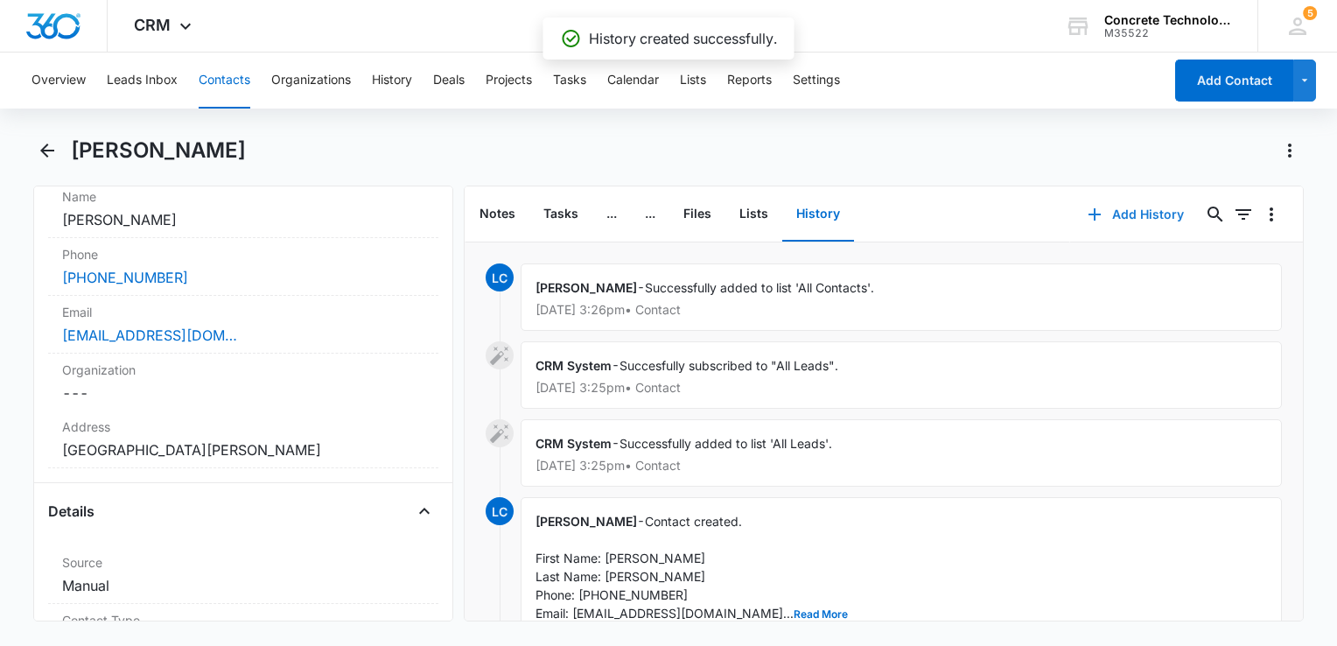
click at [1084, 215] on icon "button" at bounding box center [1094, 214] width 21 height 21
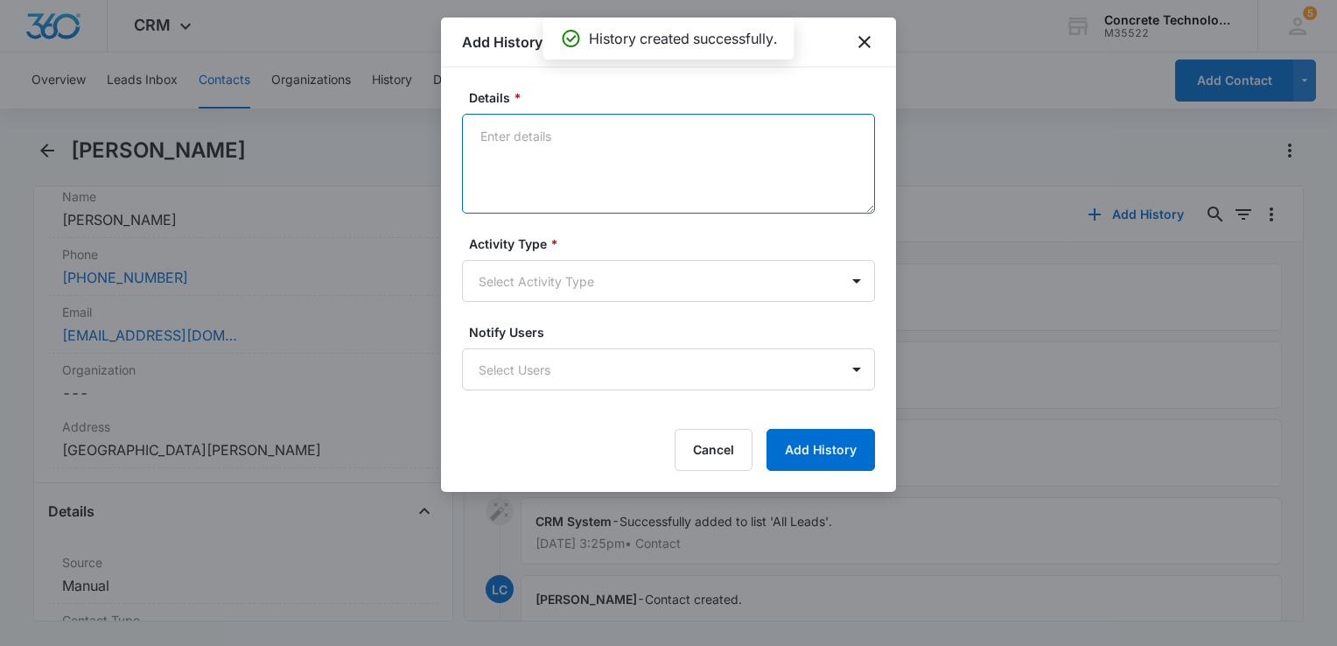
click at [559, 170] on textarea "Details *" at bounding box center [668, 164] width 413 height 100
type textarea "Intro"
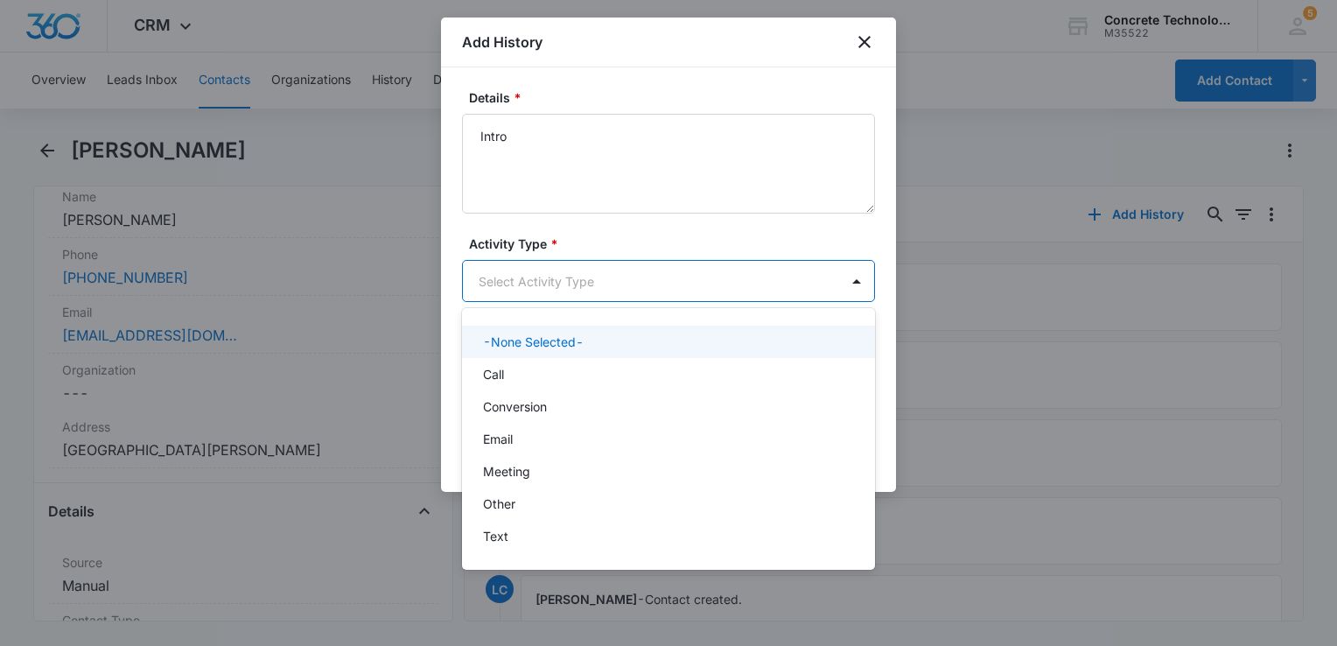
click at [570, 268] on body "CRM Apps Reputation Websites Forms CRM Email Social Content Ads Intelligence Fi…" at bounding box center [668, 323] width 1337 height 646
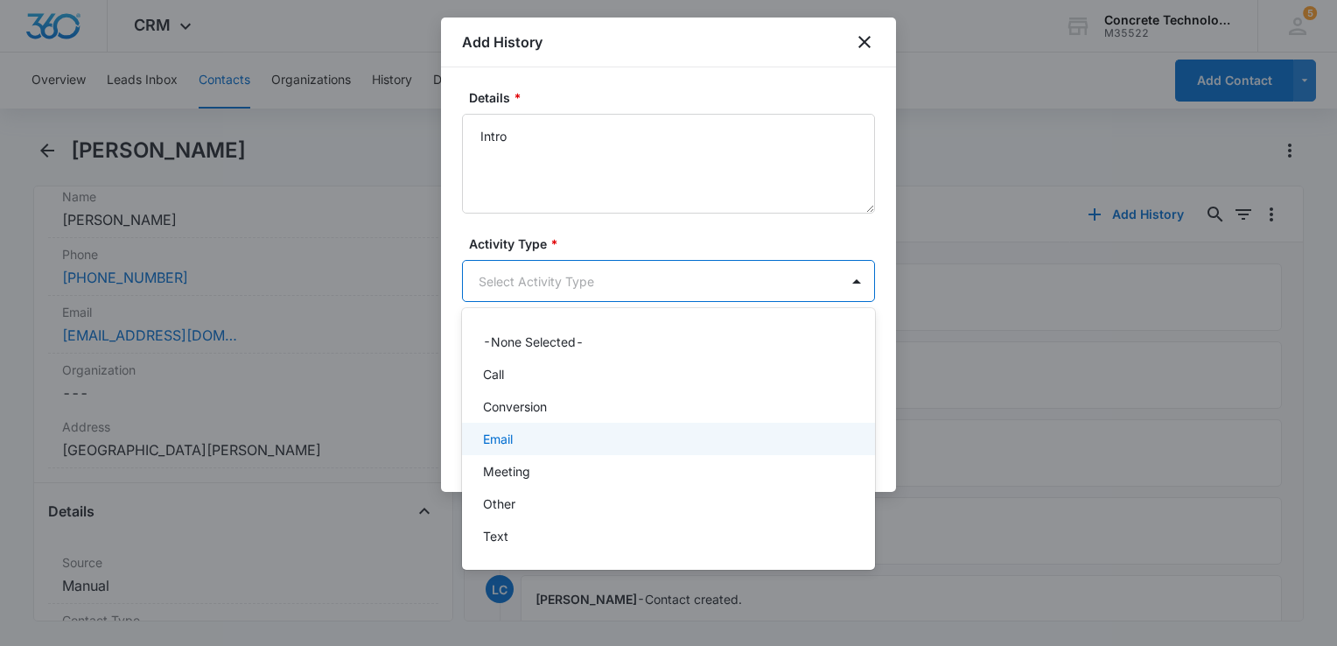
click at [522, 430] on div "Email" at bounding box center [666, 439] width 367 height 18
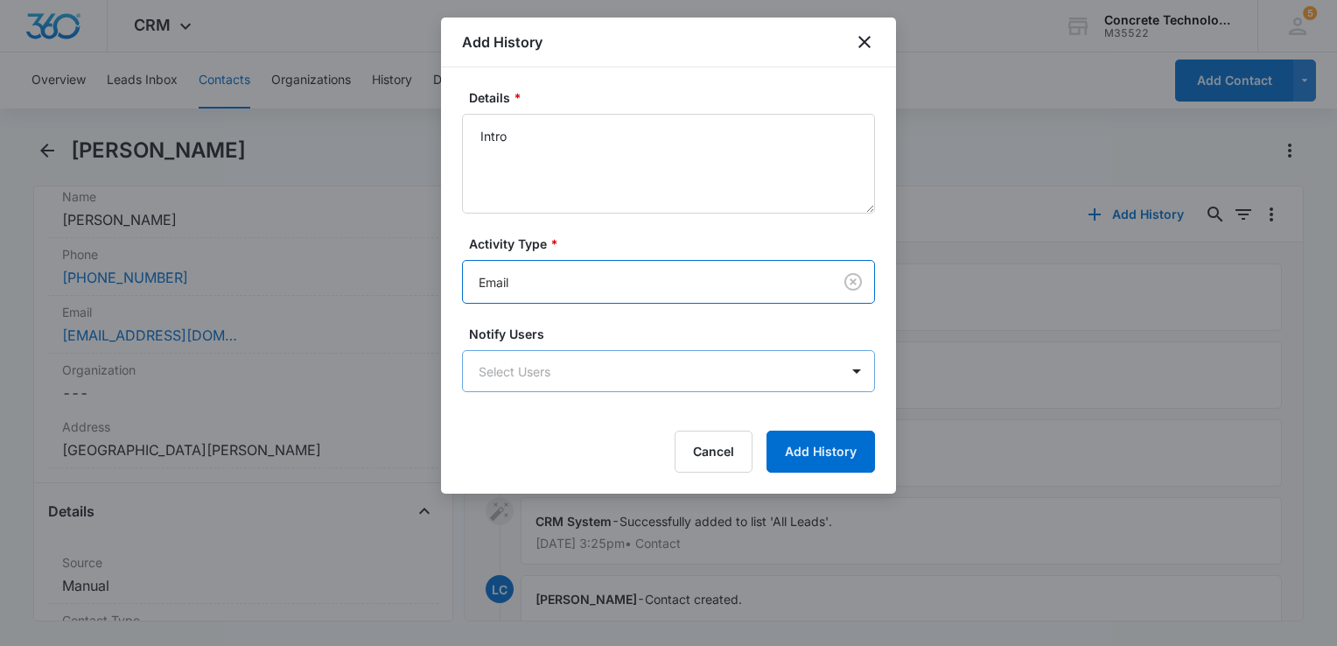
click at [556, 380] on body "CRM Apps Reputation Websites Forms CRM Email Social Content Ads Intelligence Fi…" at bounding box center [668, 323] width 1337 height 646
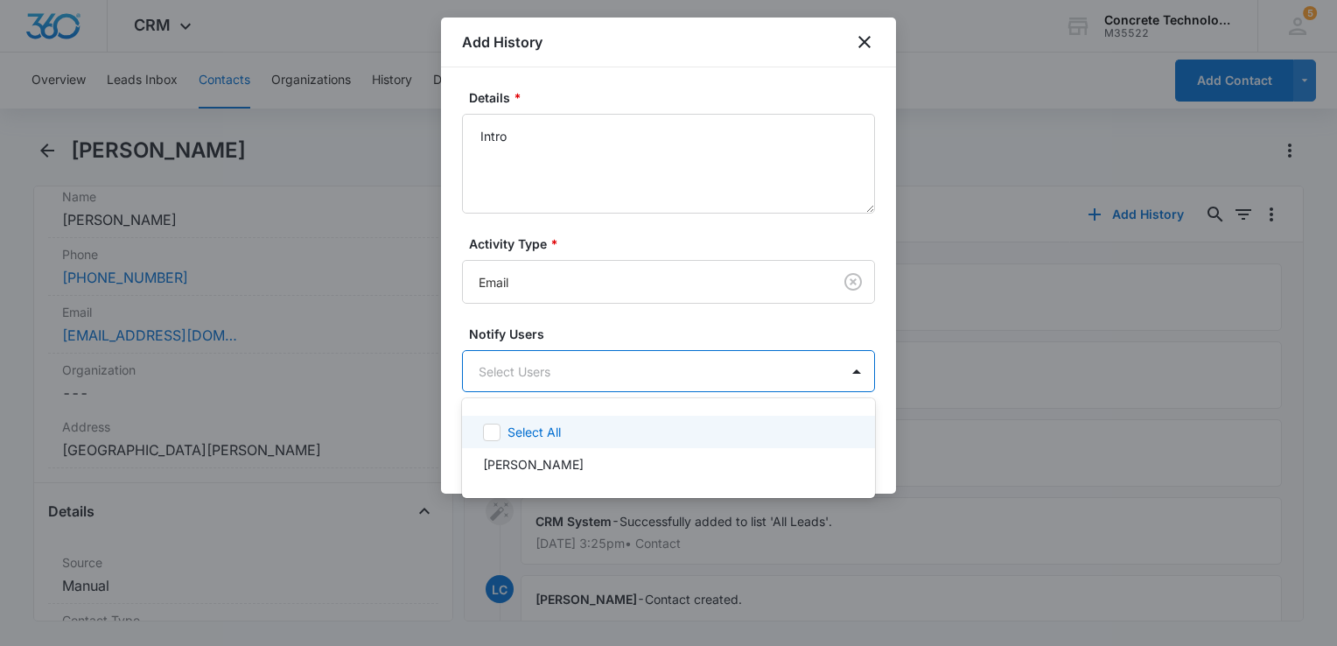
drag, startPoint x: 525, startPoint y: 423, endPoint x: 595, endPoint y: 422, distance: 70.0
click at [527, 423] on p "Select All" at bounding box center [533, 432] width 53 height 18
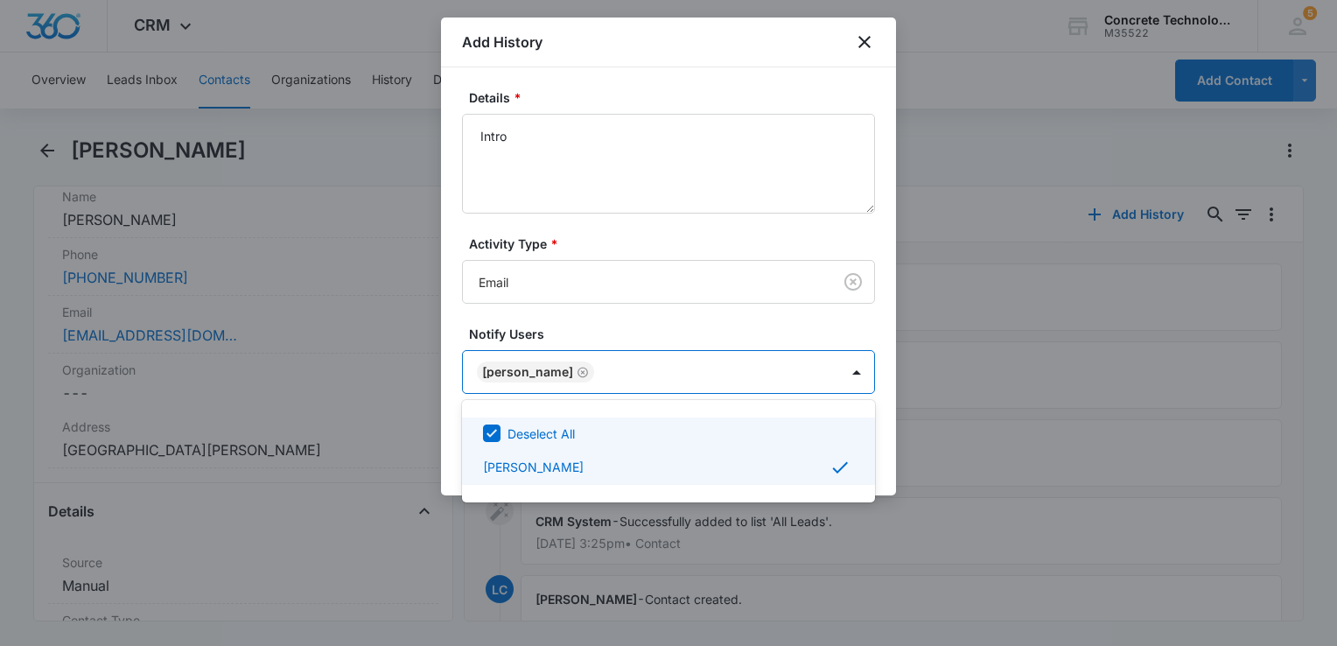
click at [875, 445] on div at bounding box center [668, 323] width 1337 height 646
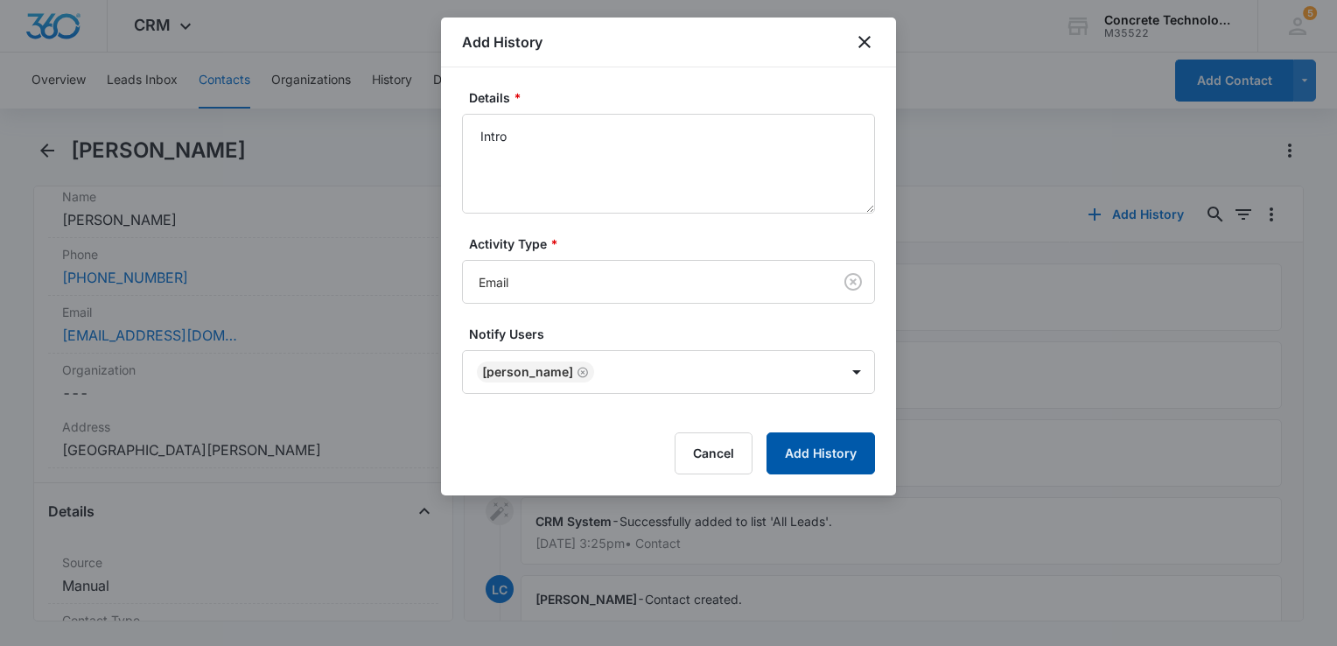
click at [824, 457] on button "Add History" at bounding box center [820, 453] width 108 height 42
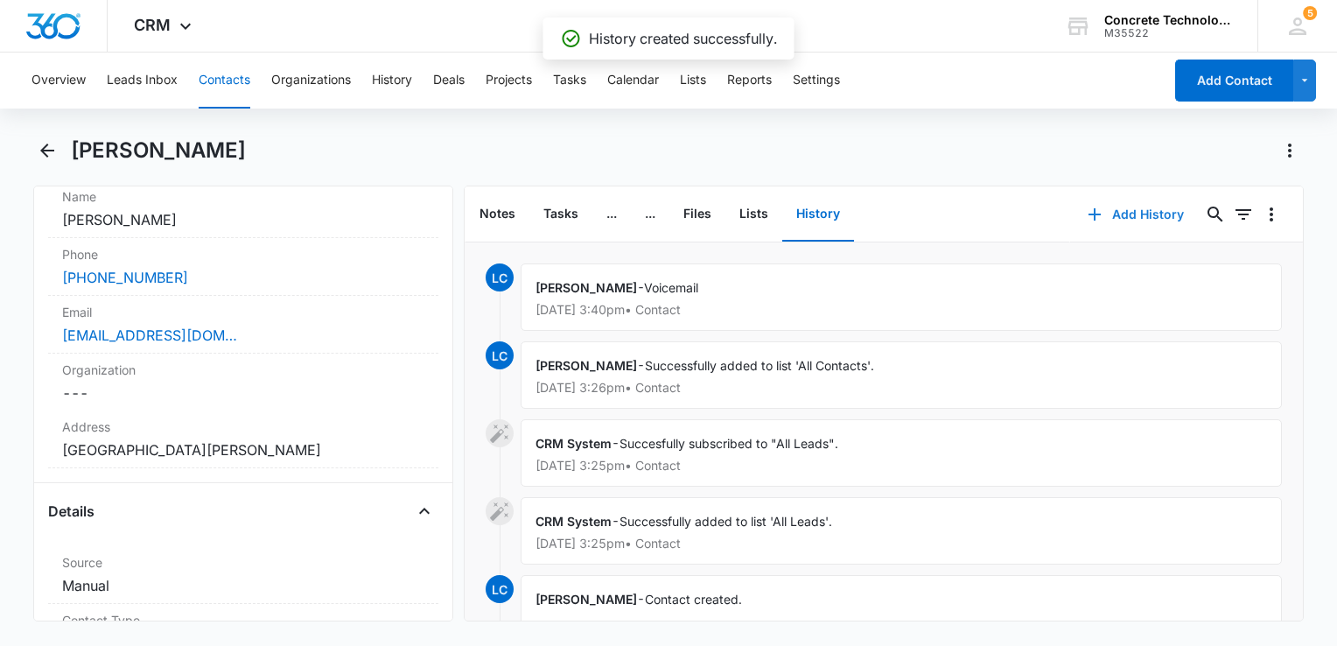
click at [1119, 213] on button "Add History" at bounding box center [1135, 214] width 131 height 42
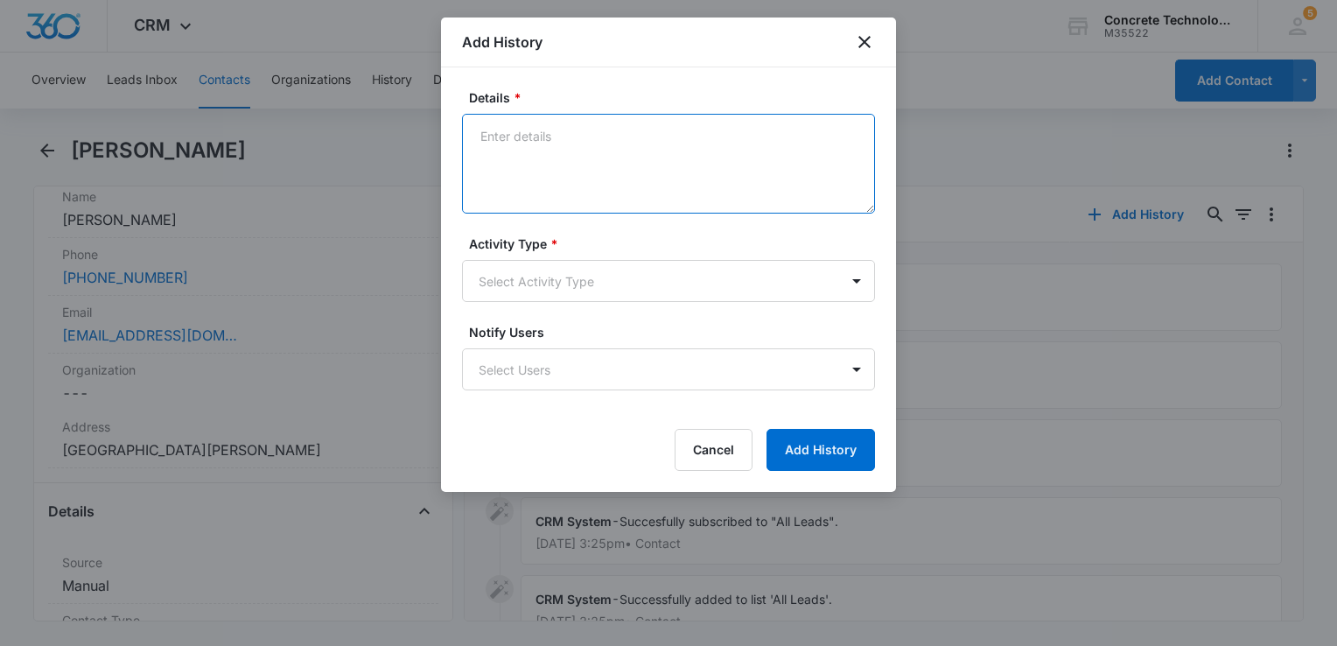
click at [518, 181] on textarea "Details *" at bounding box center [668, 164] width 413 height 100
type textarea "One"
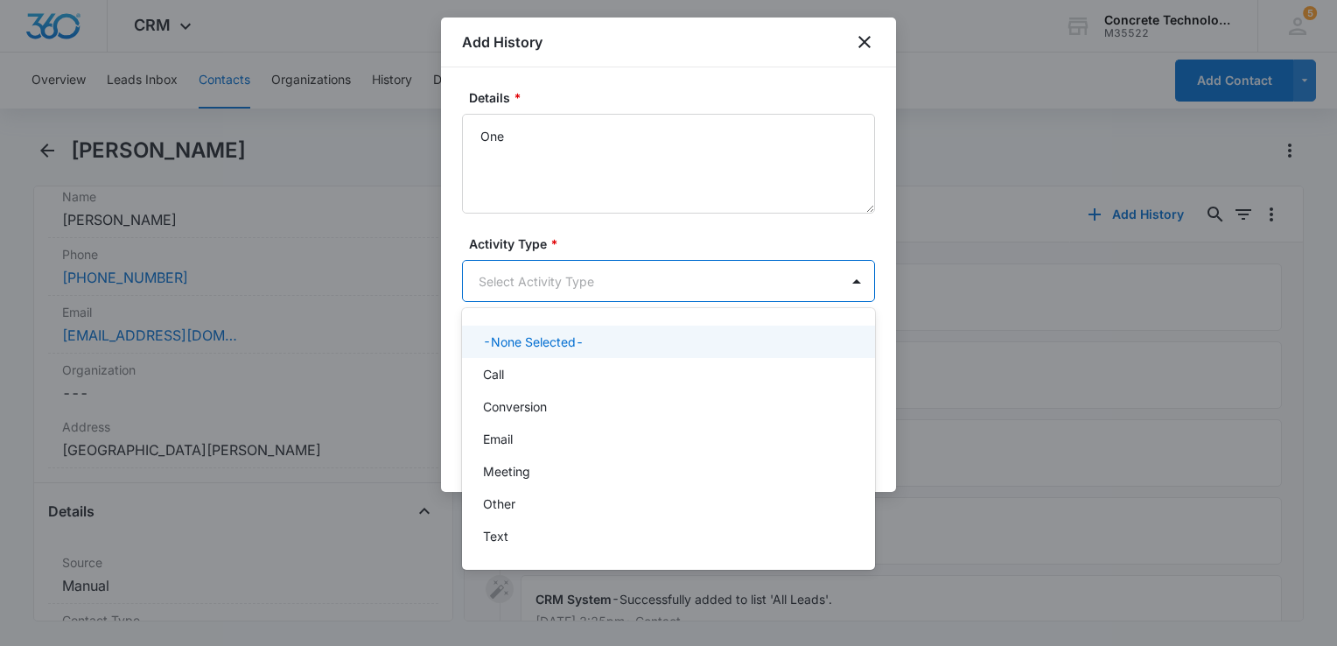
click at [535, 285] on body "CRM Apps Reputation Websites Forms CRM Email Social Content Ads Intelligence Fi…" at bounding box center [668, 323] width 1337 height 646
click at [535, 287] on div at bounding box center [668, 323] width 1337 height 646
click at [535, 287] on body "CRM Apps Reputation Websites Forms CRM Email Social Content Ads Intelligence Fi…" at bounding box center [668, 323] width 1337 height 646
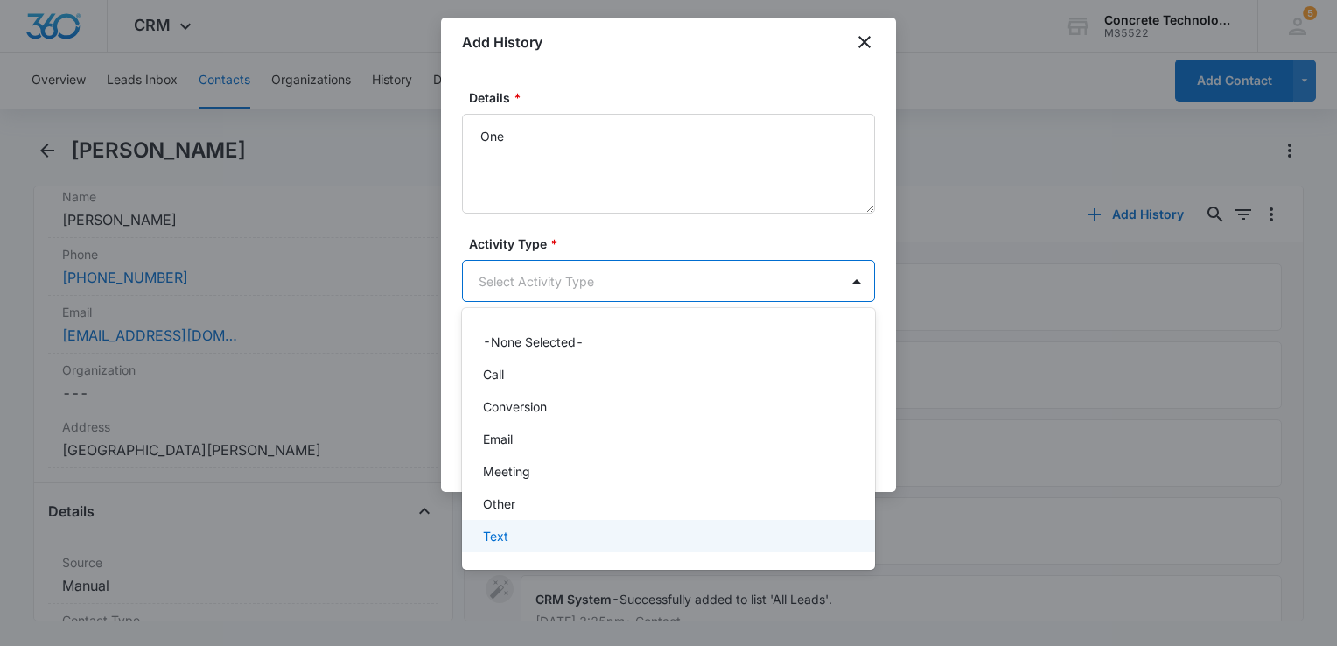
click at [513, 530] on div "Text" at bounding box center [666, 536] width 367 height 18
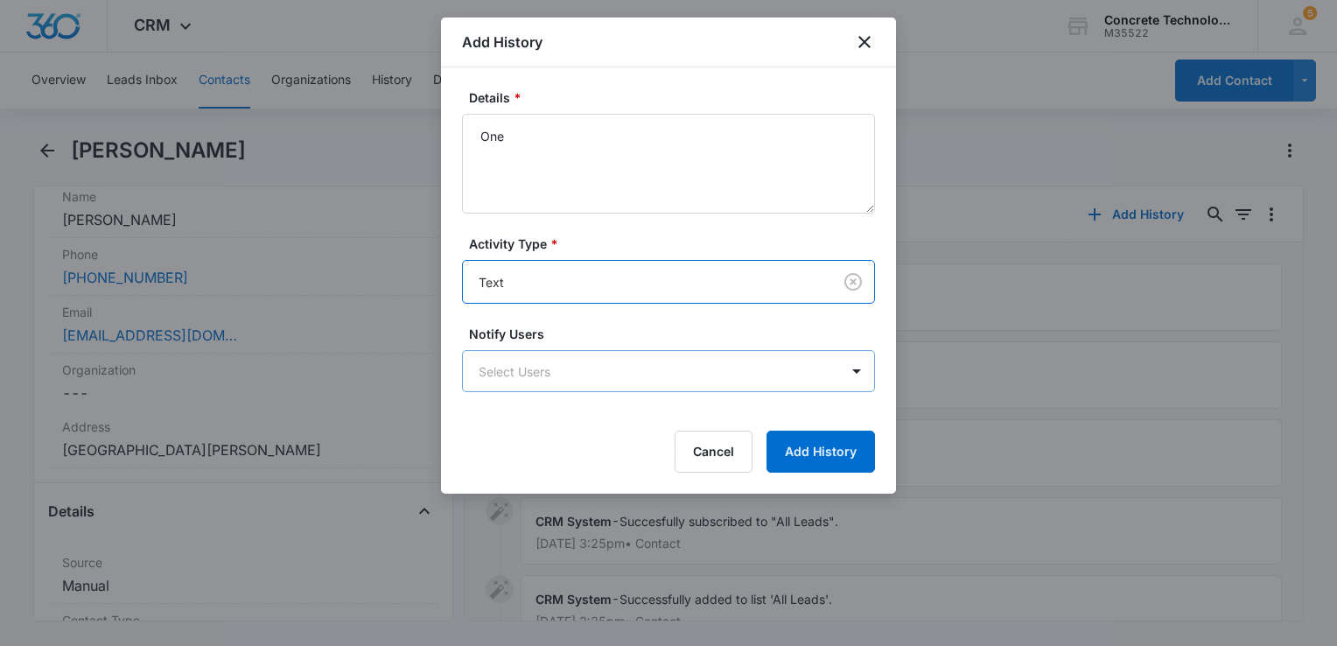
click at [532, 367] on body "CRM Apps Reputation Websites Forms CRM Email Social Content Ads Intelligence Fi…" at bounding box center [668, 323] width 1337 height 646
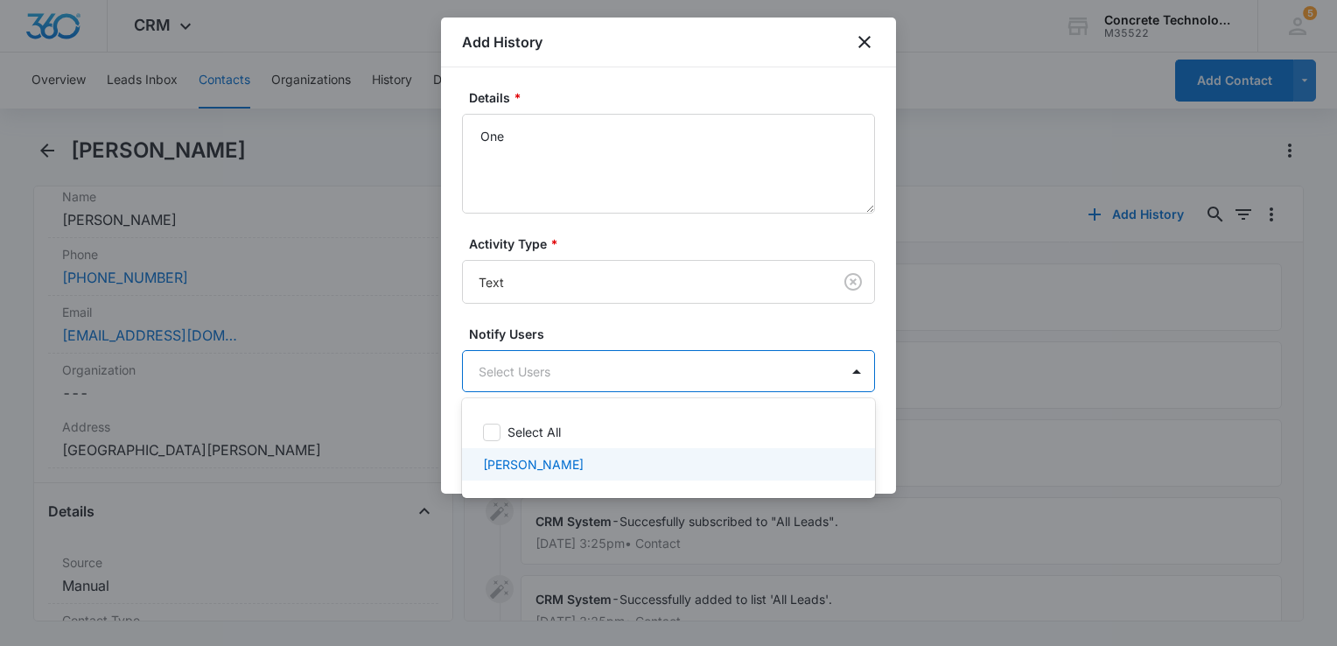
click at [521, 455] on p "[PERSON_NAME]" at bounding box center [533, 464] width 101 height 18
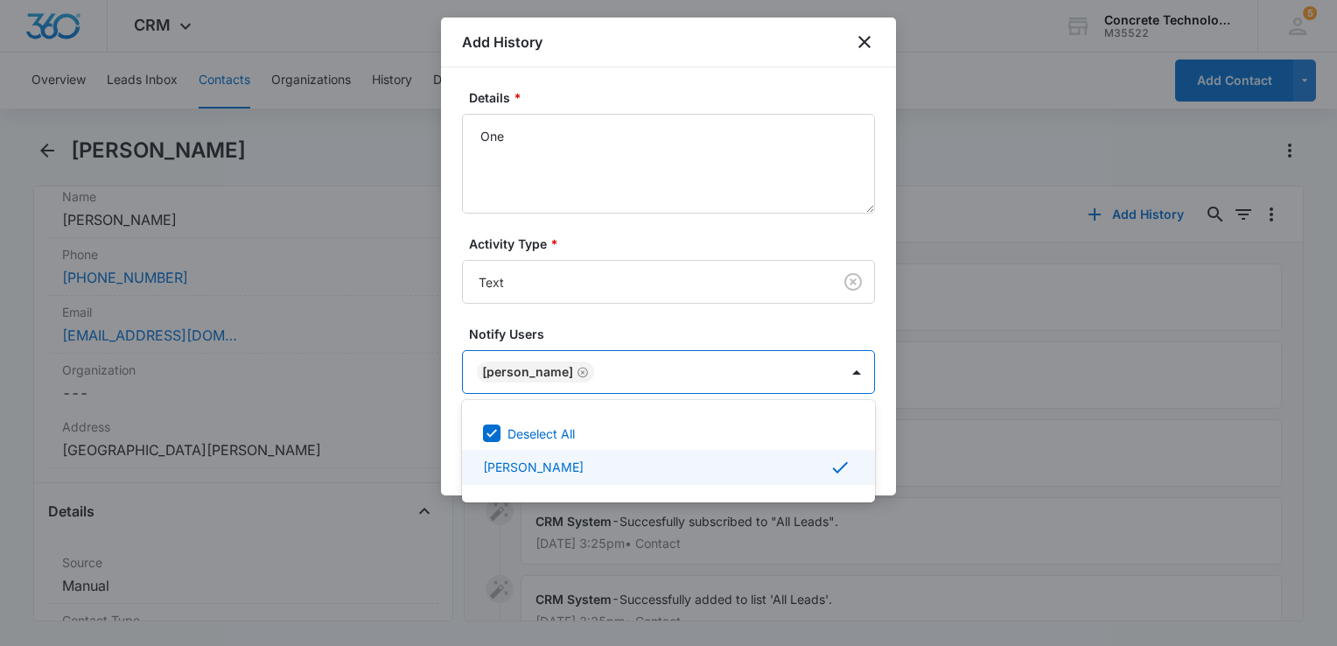
click at [892, 450] on div at bounding box center [668, 323] width 1337 height 646
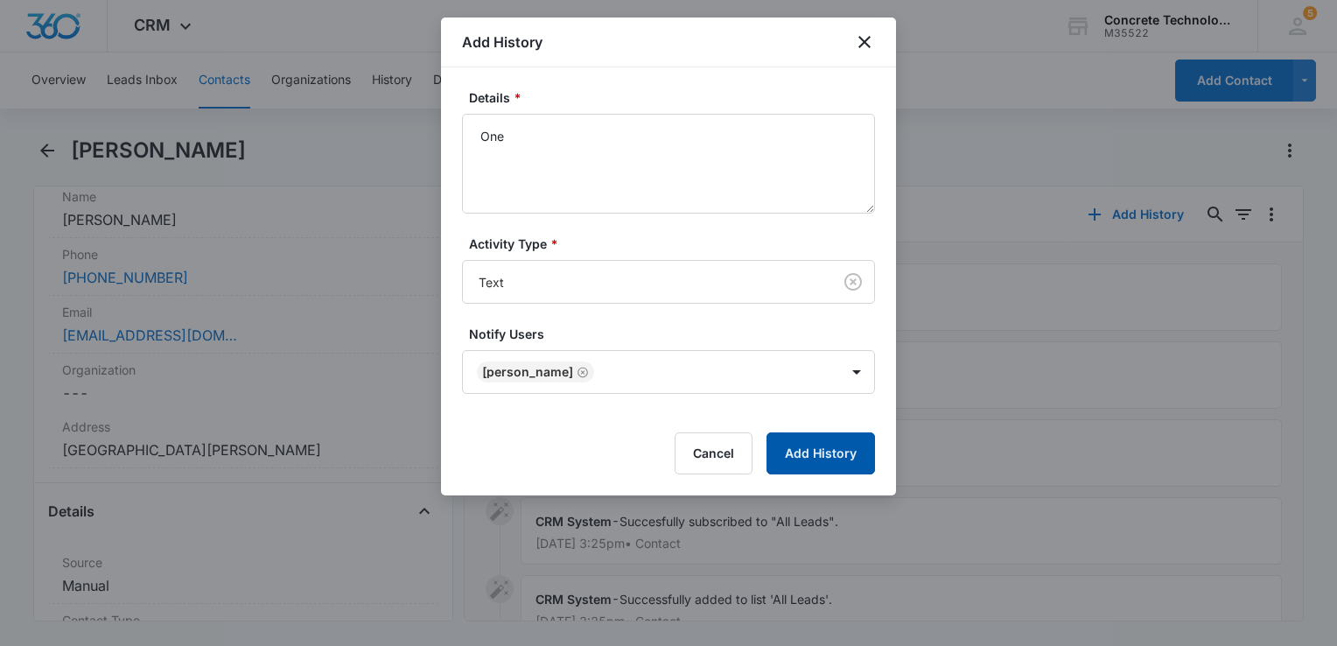
click at [845, 453] on button "Add History" at bounding box center [820, 453] width 108 height 42
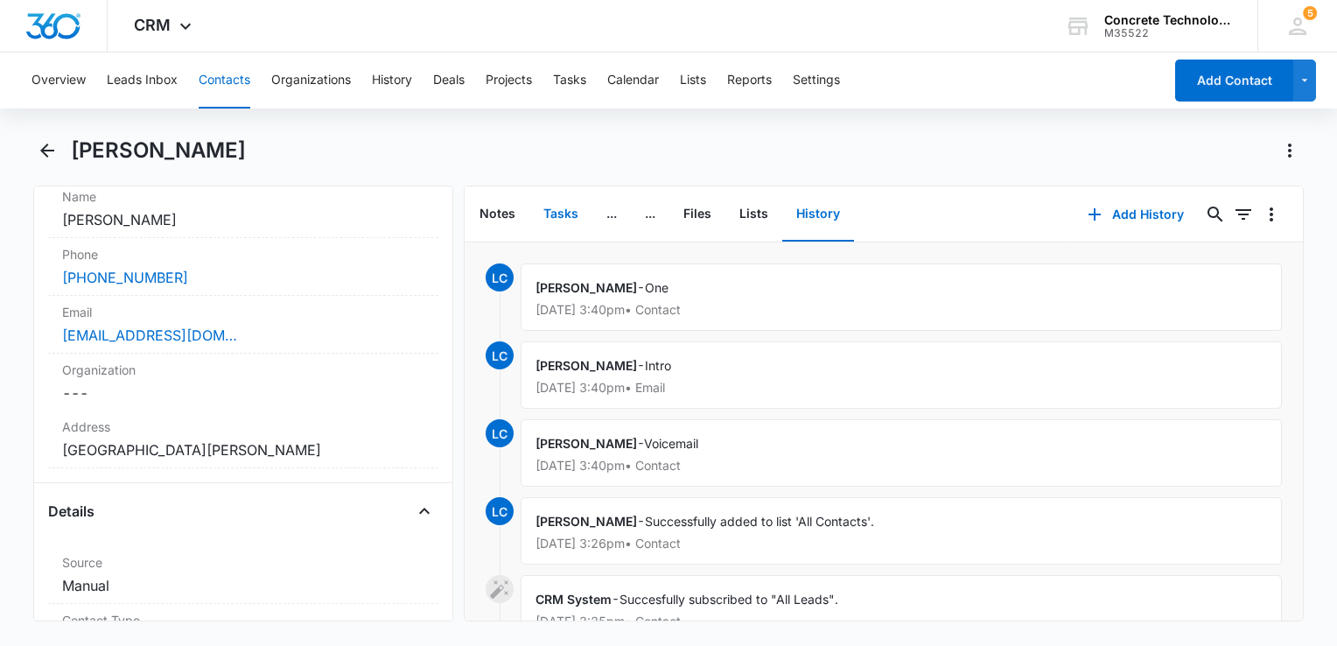
click at [571, 215] on button "Tasks" at bounding box center [560, 214] width 63 height 54
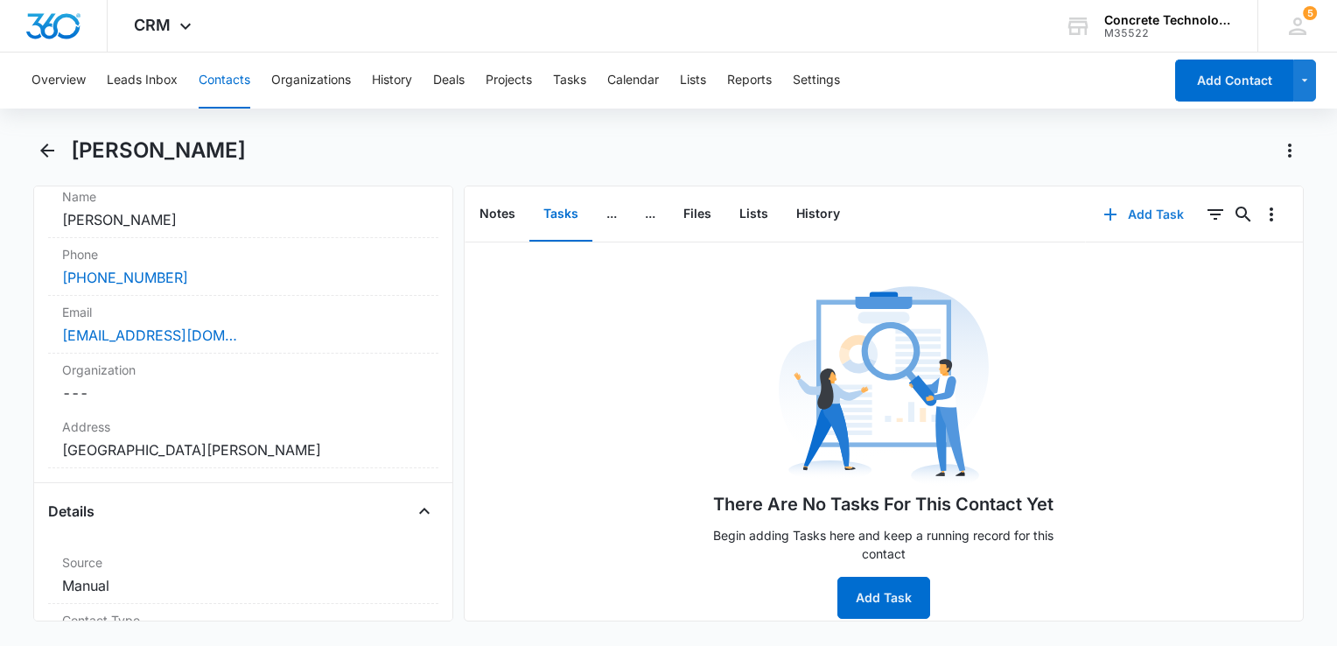
click at [1133, 215] on button "Add Task" at bounding box center [1143, 214] width 115 height 42
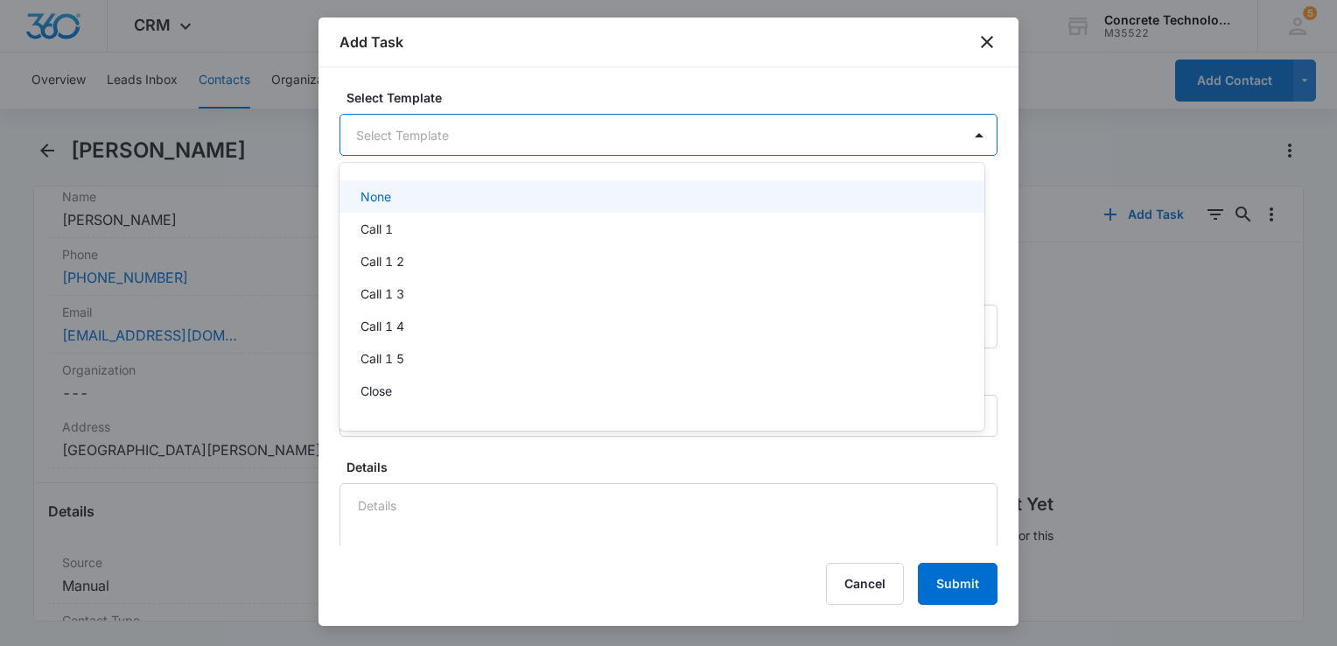
click at [497, 143] on body "CRM Apps Reputation Websites Forms CRM Email Social Content Ads Intelligence Fi…" at bounding box center [668, 323] width 1337 height 646
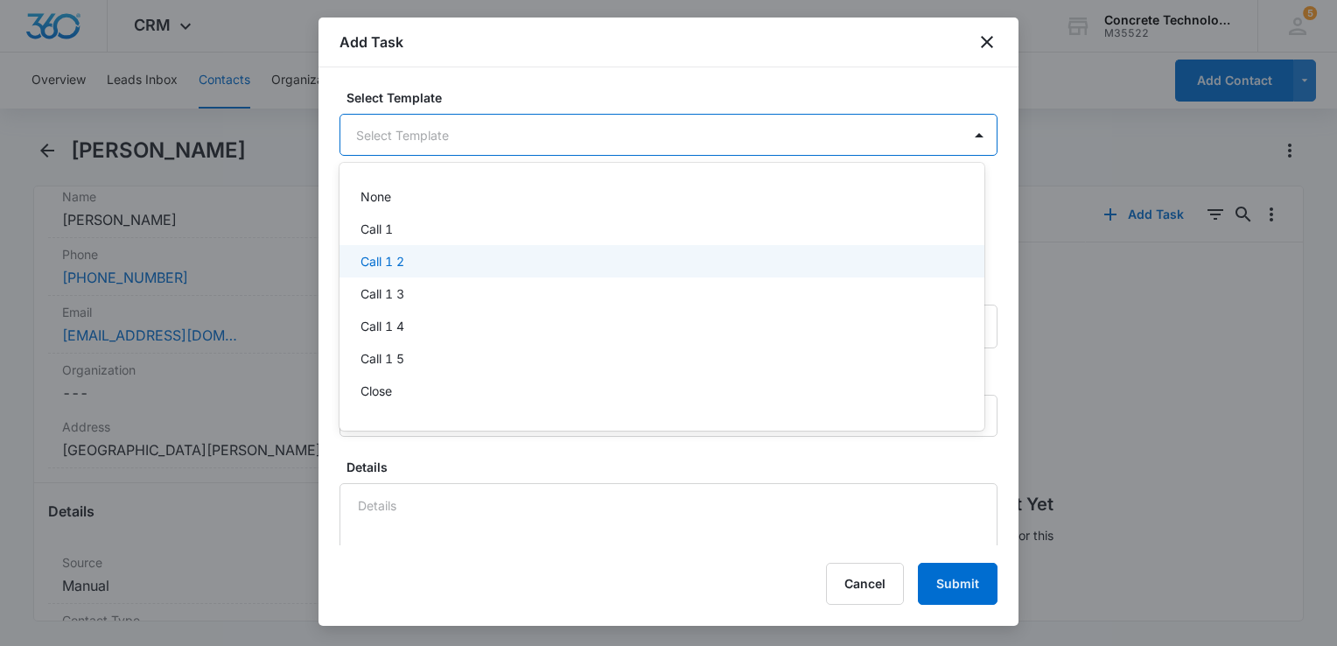
click at [447, 255] on div "Call 1 2" at bounding box center [659, 261] width 599 height 18
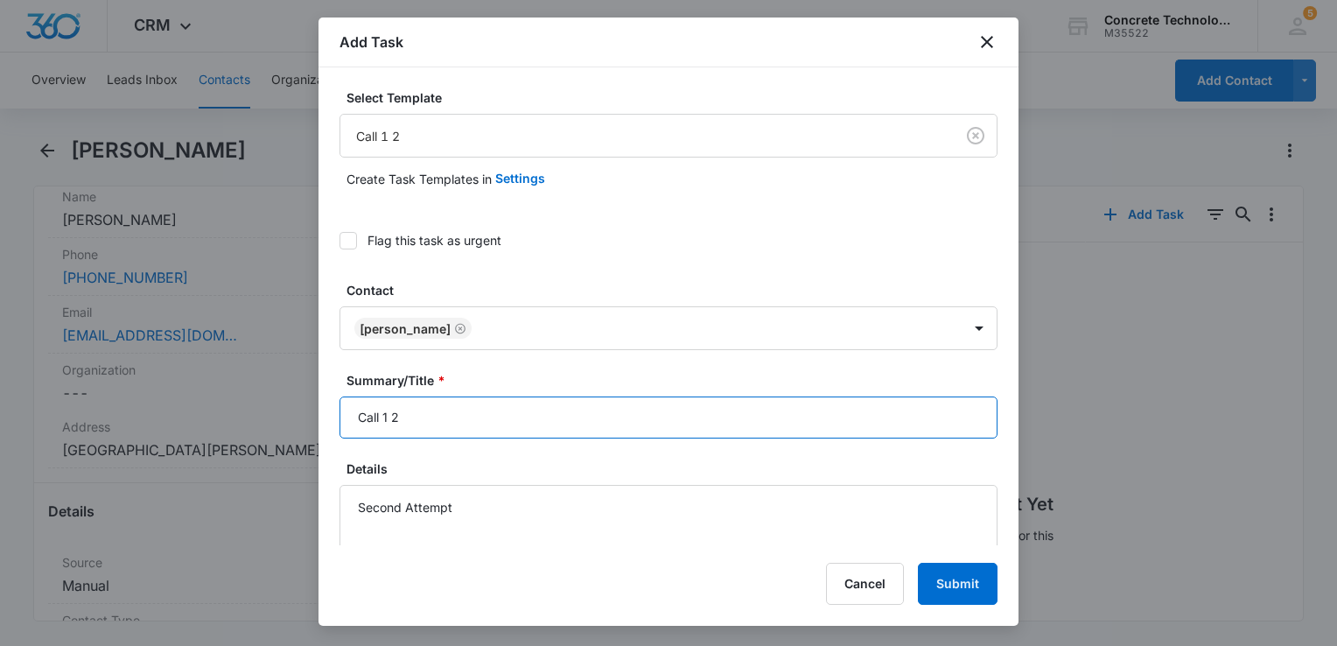
click at [493, 427] on input "Call 1 2" at bounding box center [668, 417] width 658 height 42
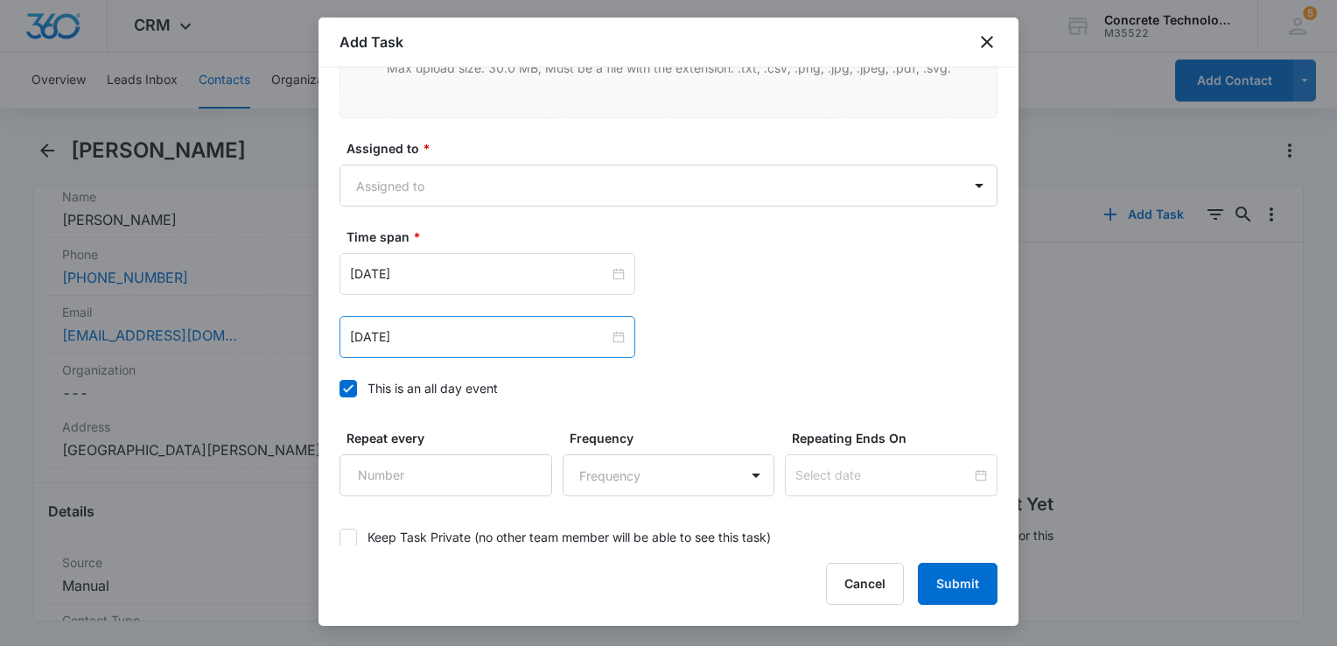
scroll to position [1137, 0]
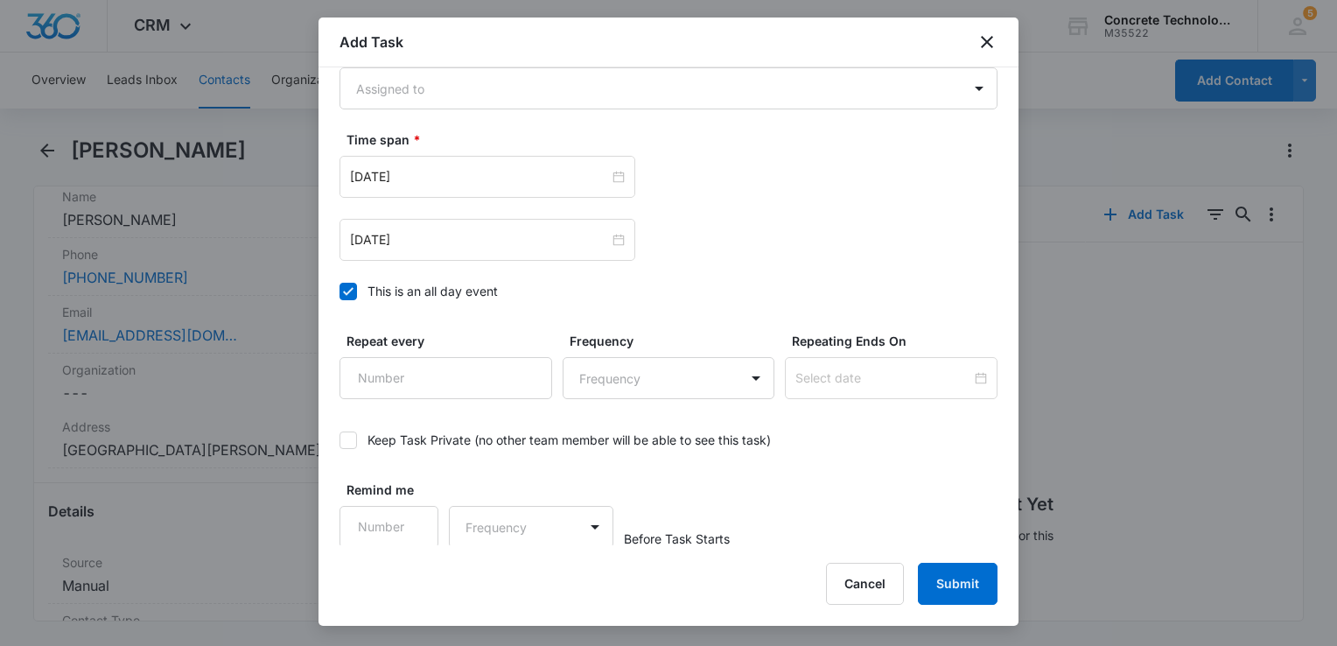
type input "Call 1 2"
click at [346, 292] on icon at bounding box center [348, 291] width 16 height 16
click at [339, 291] on input "This is an all day event" at bounding box center [339, 291] width 0 height 0
click at [490, 85] on body "CRM Apps Reputation Websites Forms CRM Email Social Content Ads Intelligence Fi…" at bounding box center [668, 323] width 1337 height 646
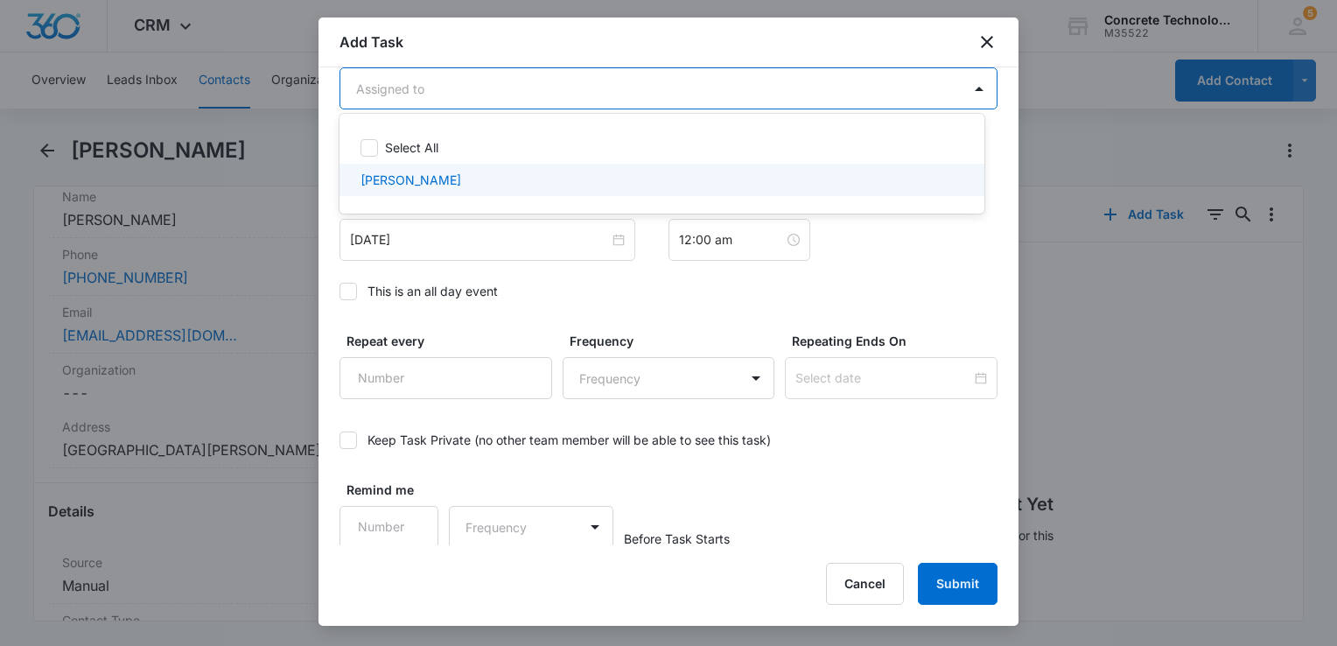
click at [451, 185] on div "[PERSON_NAME]" at bounding box center [659, 180] width 599 height 18
checkbox input "true"
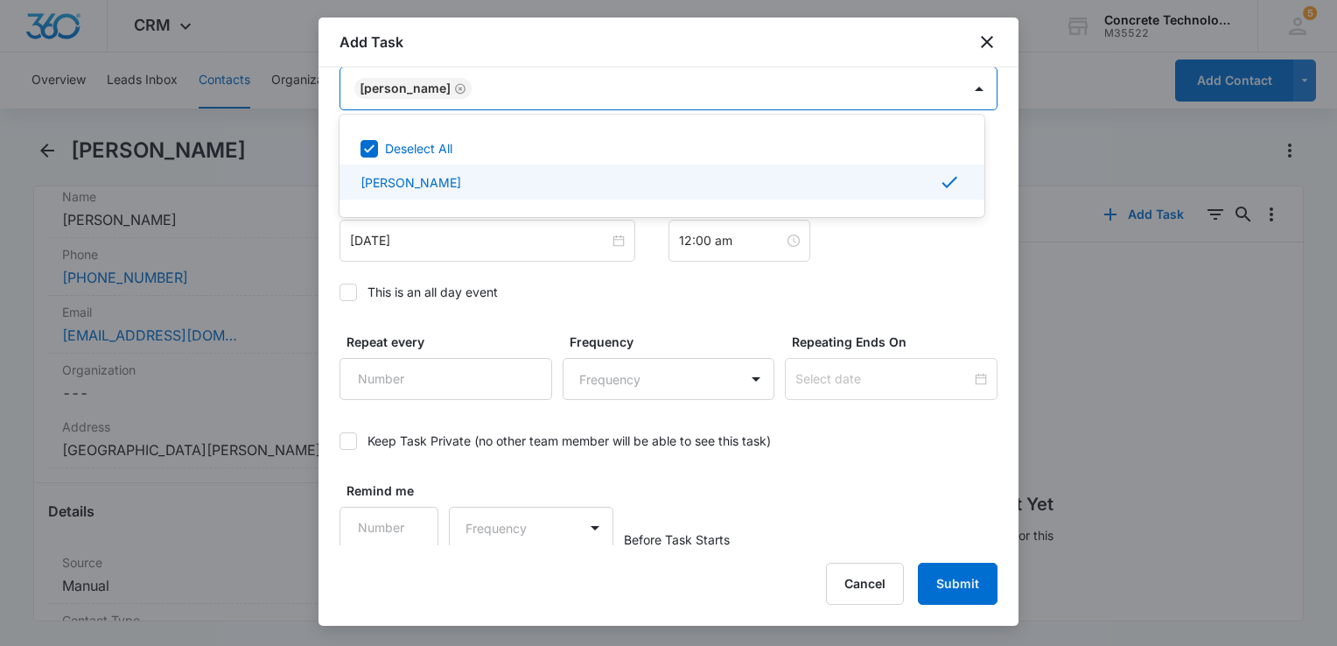
click at [437, 234] on div at bounding box center [668, 323] width 1337 height 646
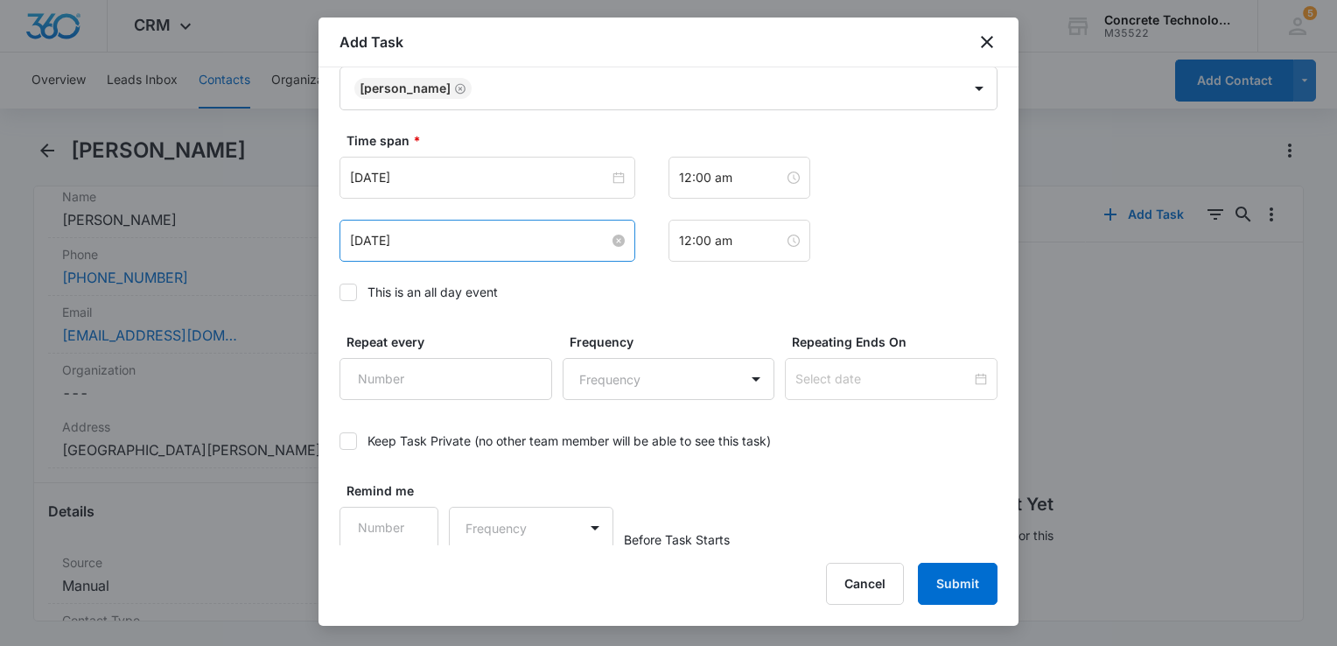
click at [438, 242] on input "Aug 5, 2025" at bounding box center [479, 240] width 259 height 19
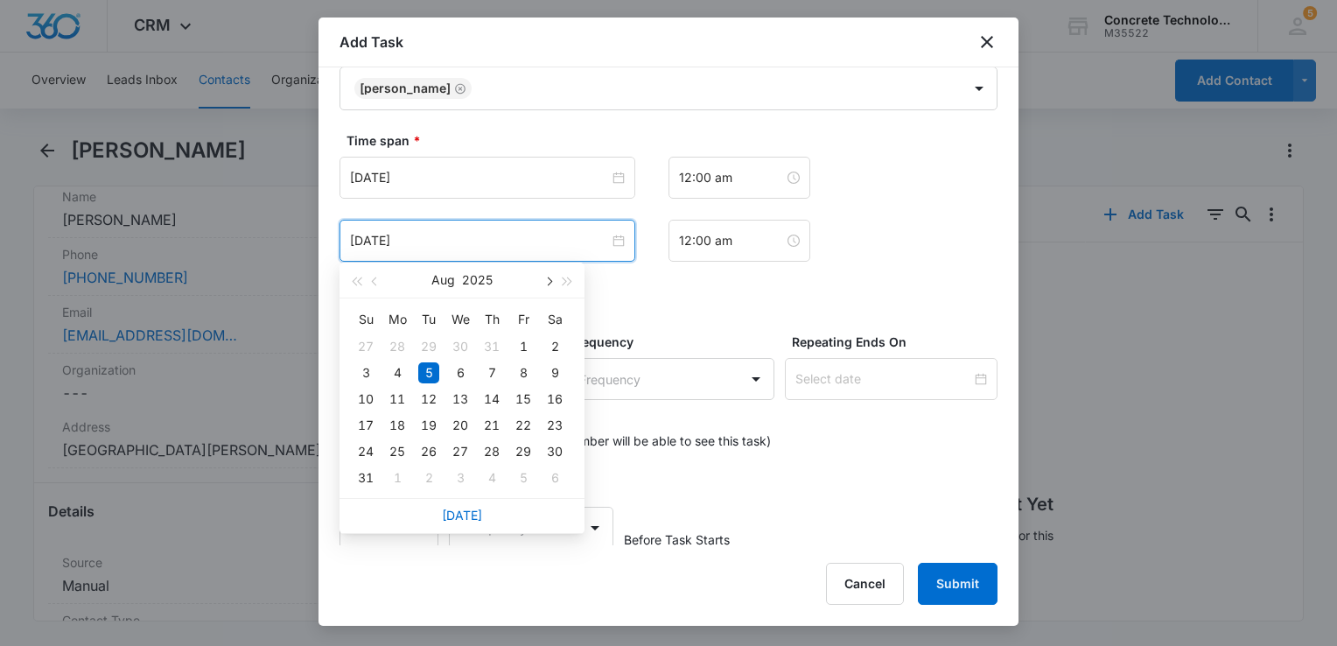
click at [546, 276] on button "button" at bounding box center [547, 279] width 19 height 35
click at [464, 402] on div "17" at bounding box center [460, 398] width 21 height 21
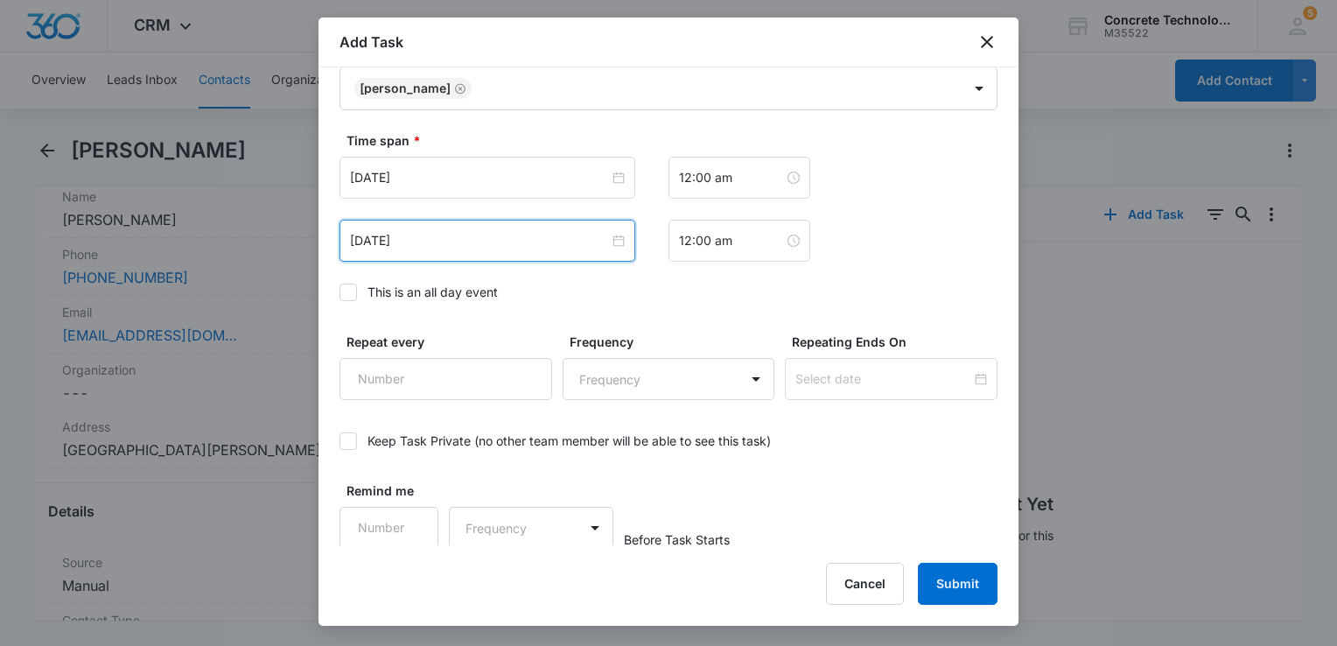
click at [478, 250] on div "[DATE]" at bounding box center [487, 241] width 296 height 42
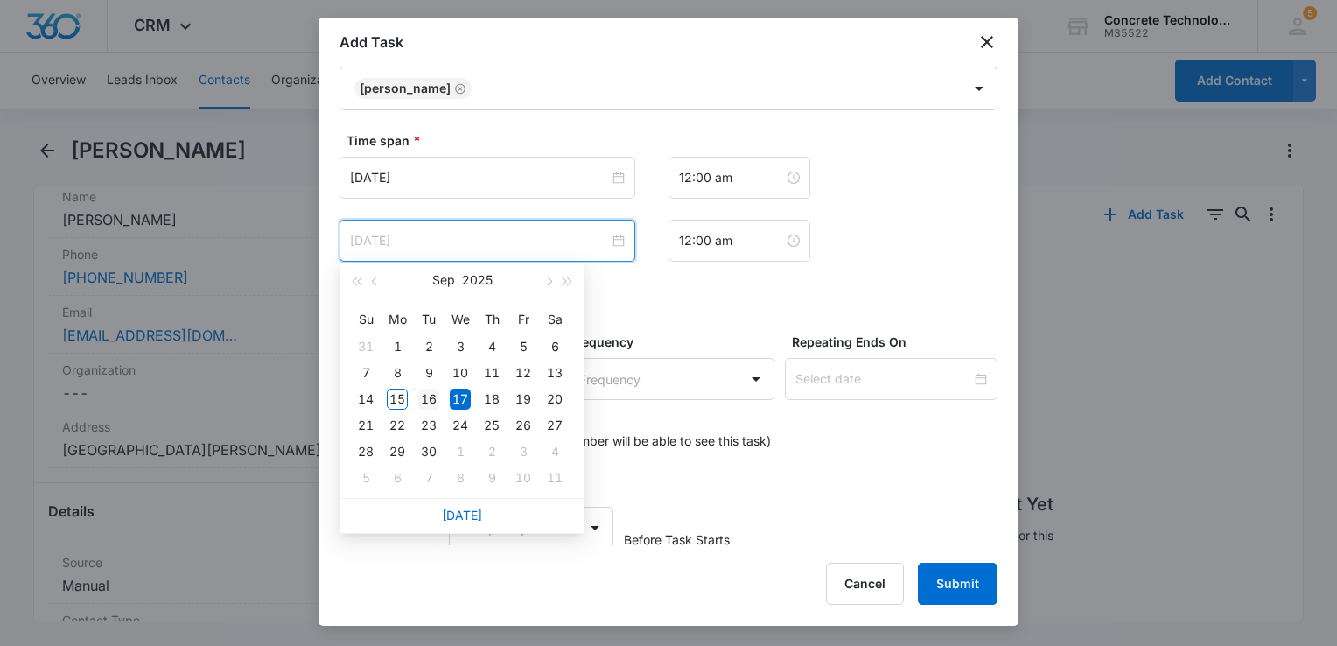
type input "Sep 16, 2025"
click at [430, 391] on div "16" at bounding box center [428, 398] width 21 height 21
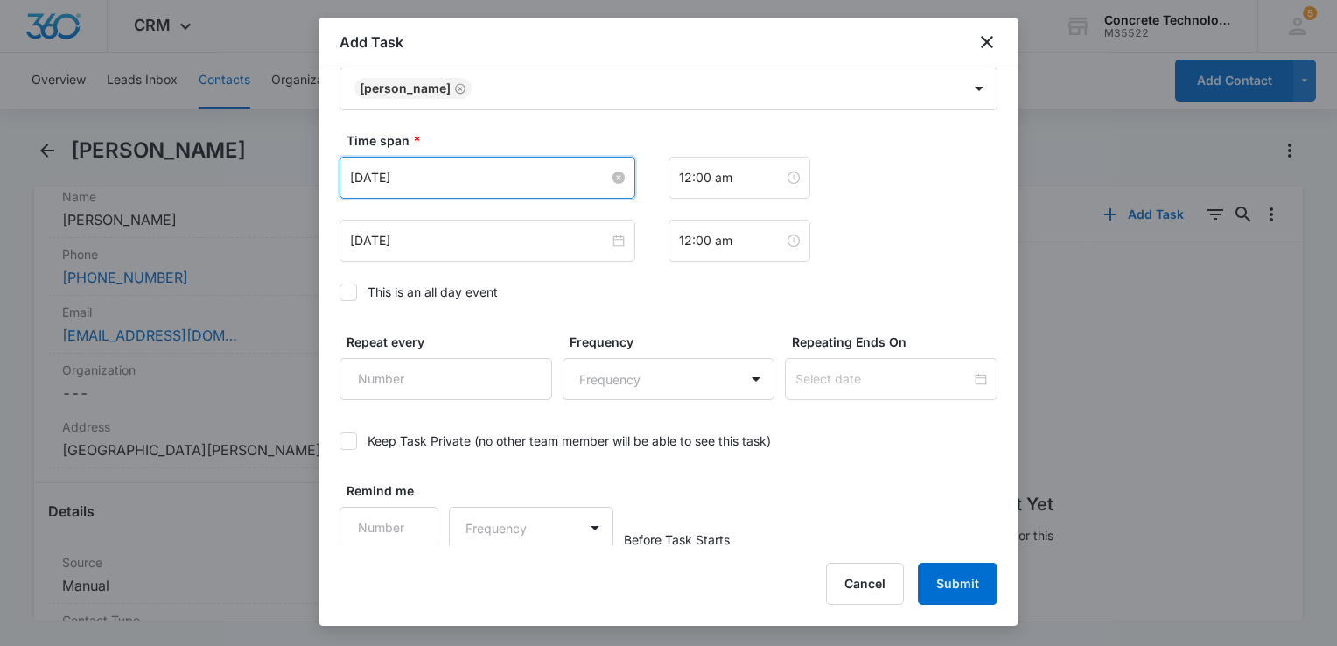
click at [490, 178] on input "Aug 5, 2025" at bounding box center [479, 177] width 259 height 19
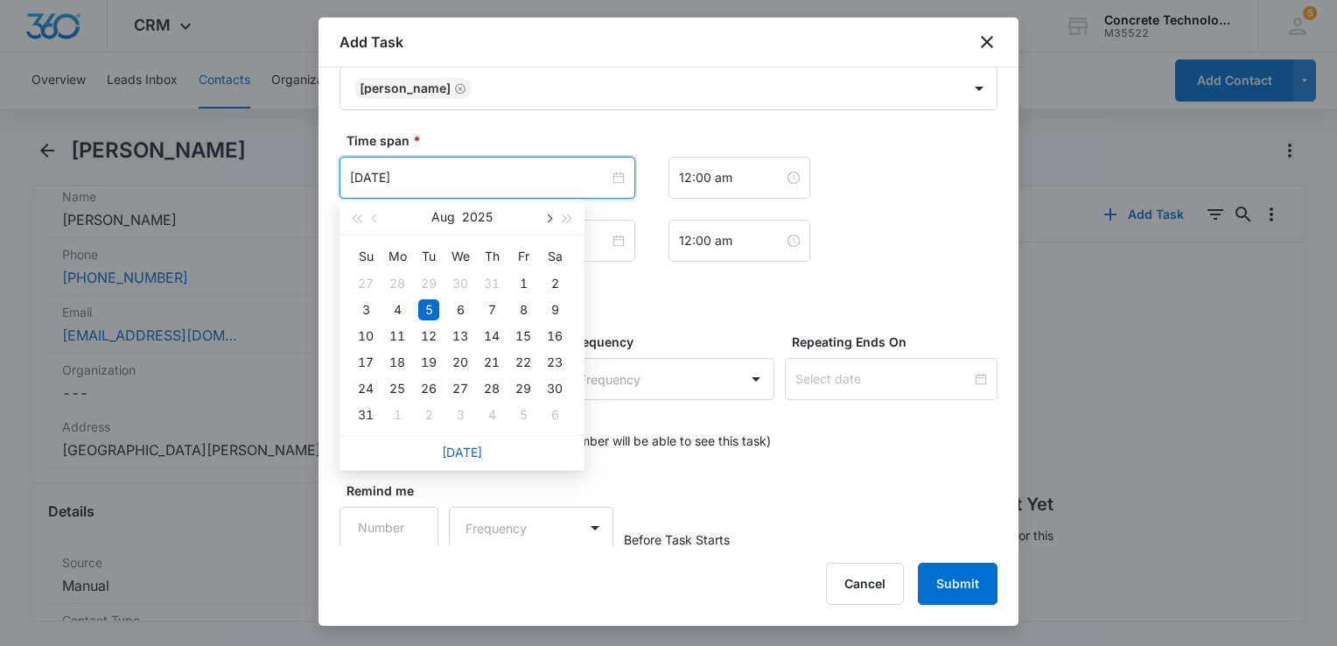
click at [556, 214] on button "button" at bounding box center [547, 216] width 19 height 35
type input "Sep 16, 2025"
click at [427, 334] on div "16" at bounding box center [428, 335] width 21 height 21
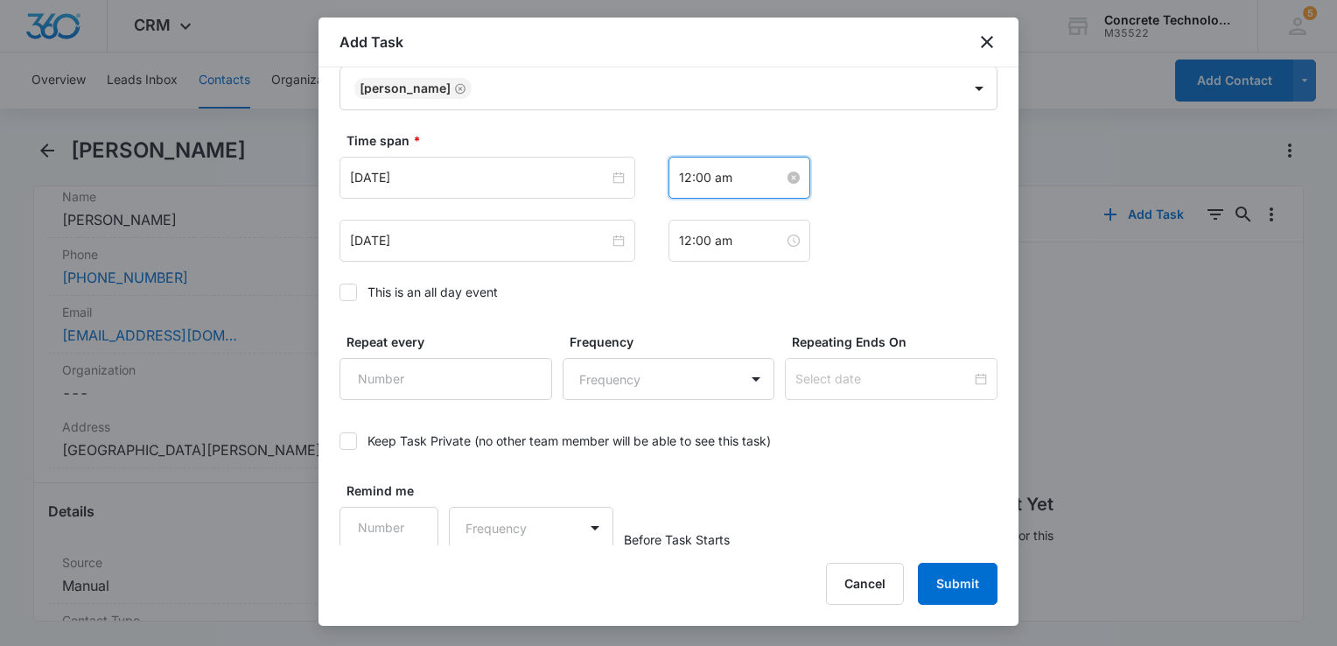
click at [735, 178] on input "12:00 am" at bounding box center [731, 177] width 105 height 19
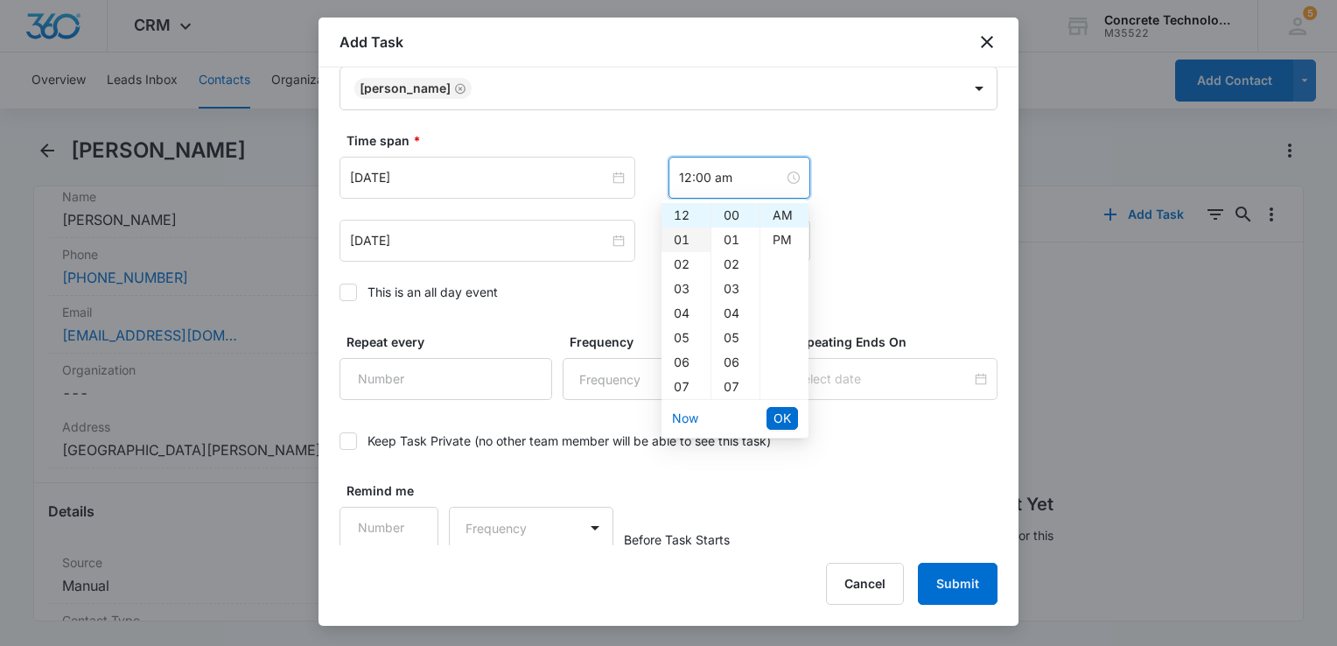
click at [682, 239] on div "01" at bounding box center [685, 239] width 49 height 24
click at [772, 236] on div "PM" at bounding box center [784, 239] width 48 height 24
type input "1:00 pm"
click at [785, 422] on span "OK" at bounding box center [781, 418] width 17 height 19
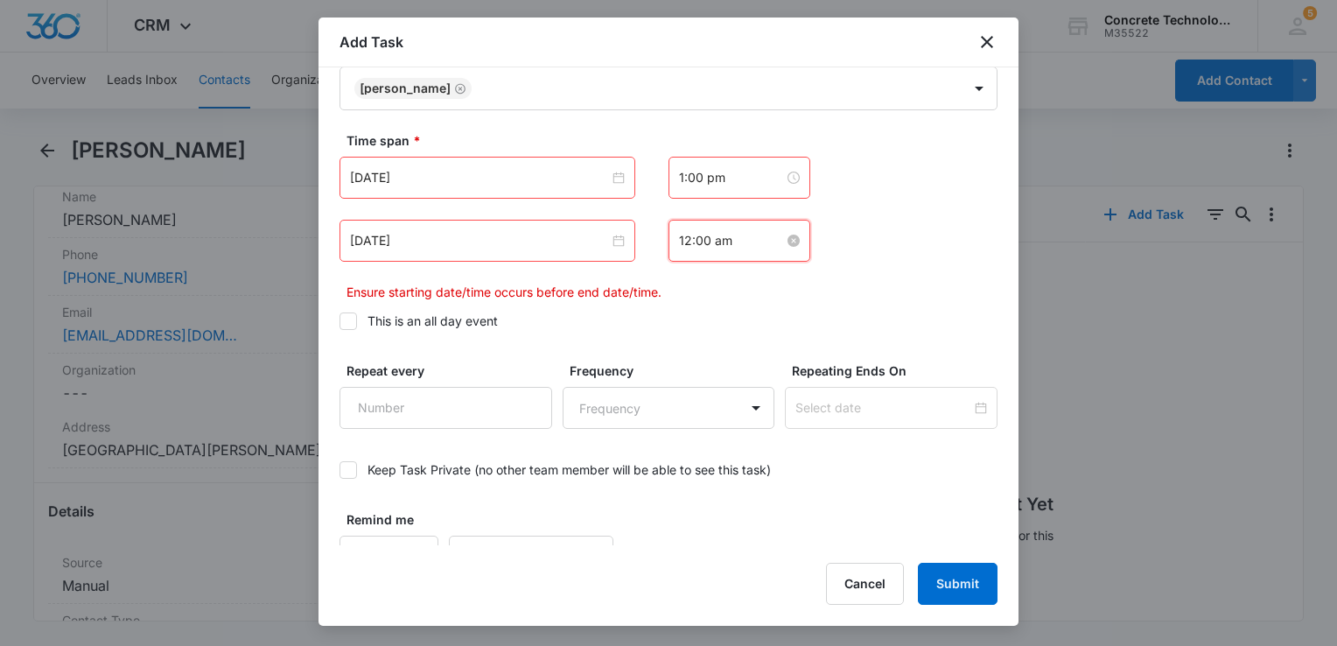
click at [714, 245] on input "12:00 am" at bounding box center [731, 240] width 105 height 19
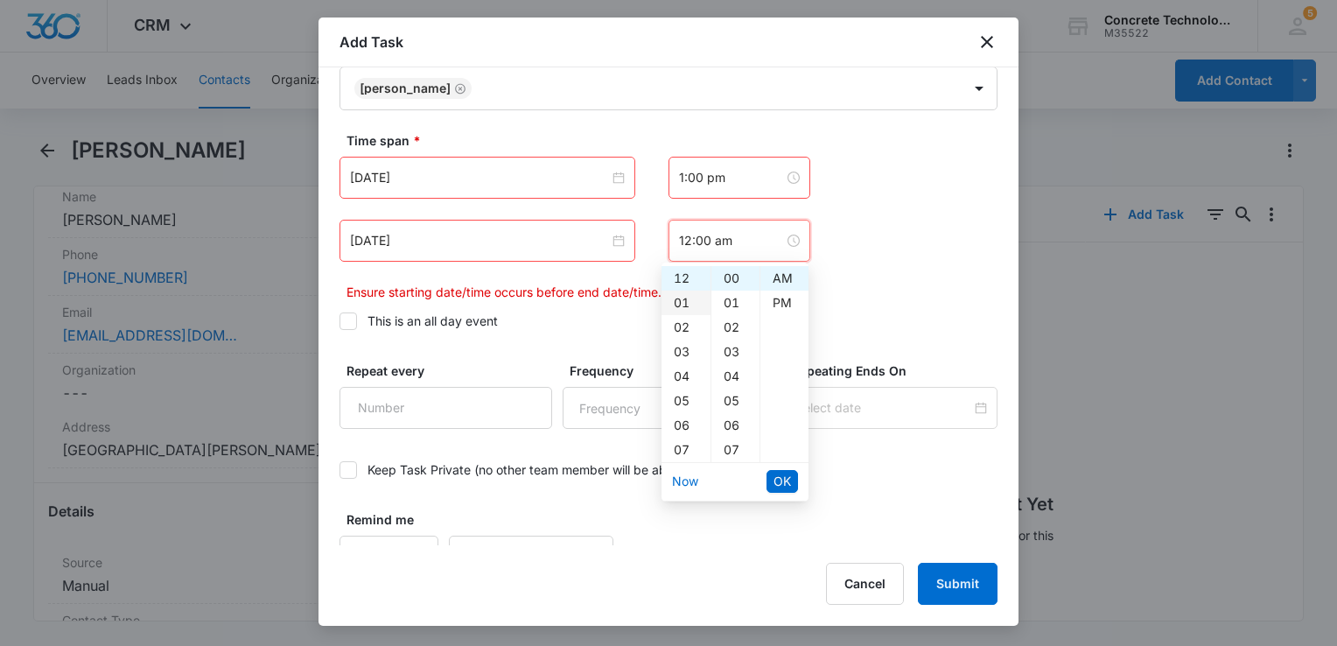
click at [686, 297] on div "01" at bounding box center [685, 302] width 49 height 24
click at [737, 395] on div "05" at bounding box center [735, 400] width 48 height 24
click at [776, 304] on div "PM" at bounding box center [784, 302] width 48 height 24
type input "1:05 pm"
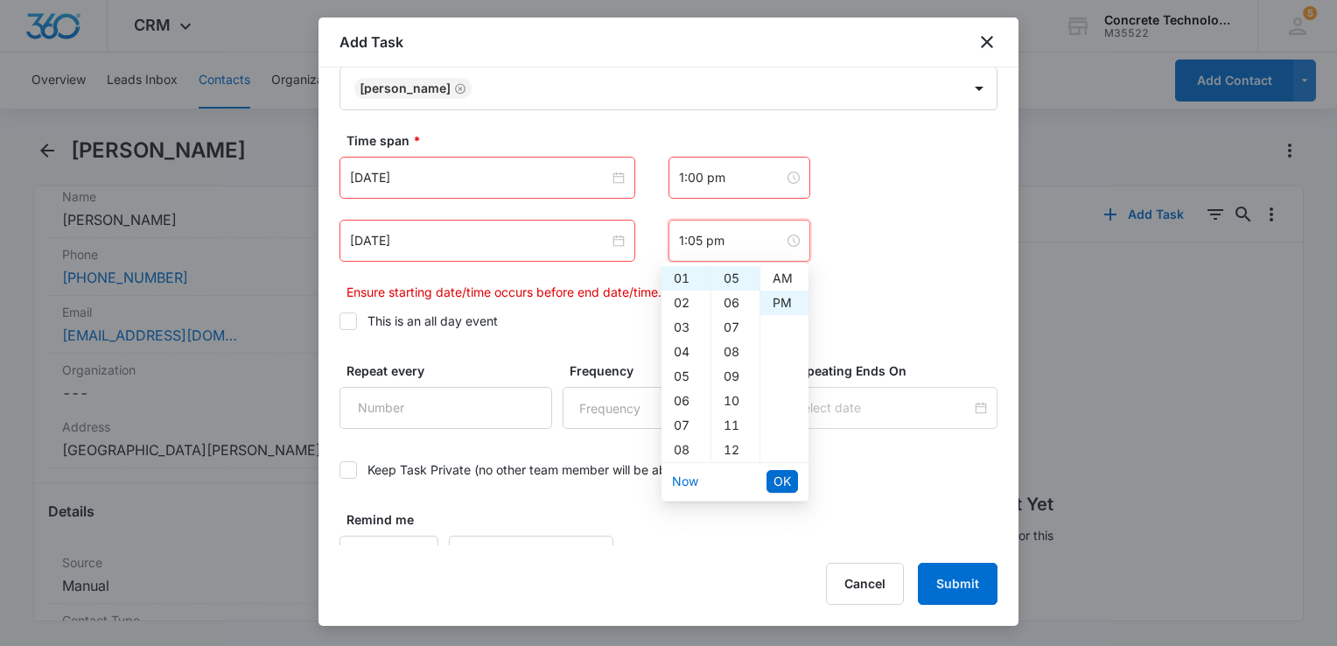
scroll to position [24, 0]
click at [780, 476] on span "OK" at bounding box center [781, 481] width 17 height 19
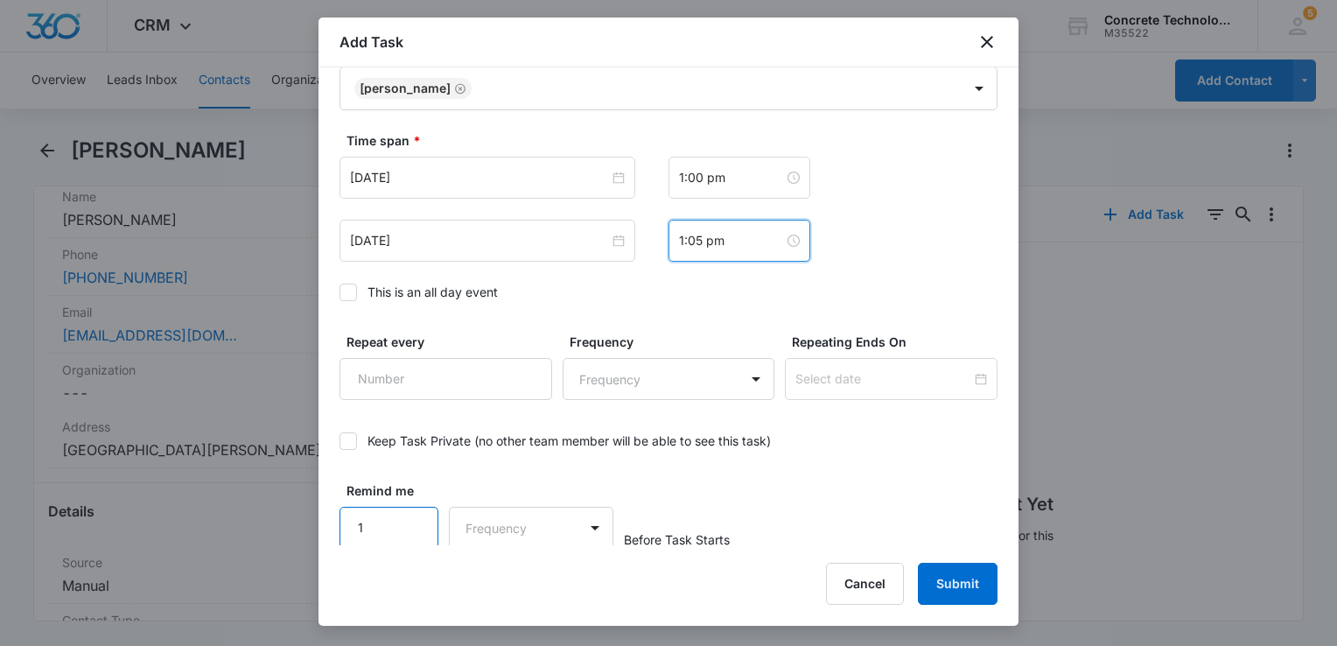
scroll to position [1139, 0]
click at [412, 518] on input "1" at bounding box center [388, 527] width 99 height 42
click at [409, 517] on input "2" at bounding box center [388, 527] width 99 height 42
click at [409, 517] on input "3" at bounding box center [388, 527] width 99 height 42
click at [409, 517] on input "4" at bounding box center [388, 527] width 99 height 42
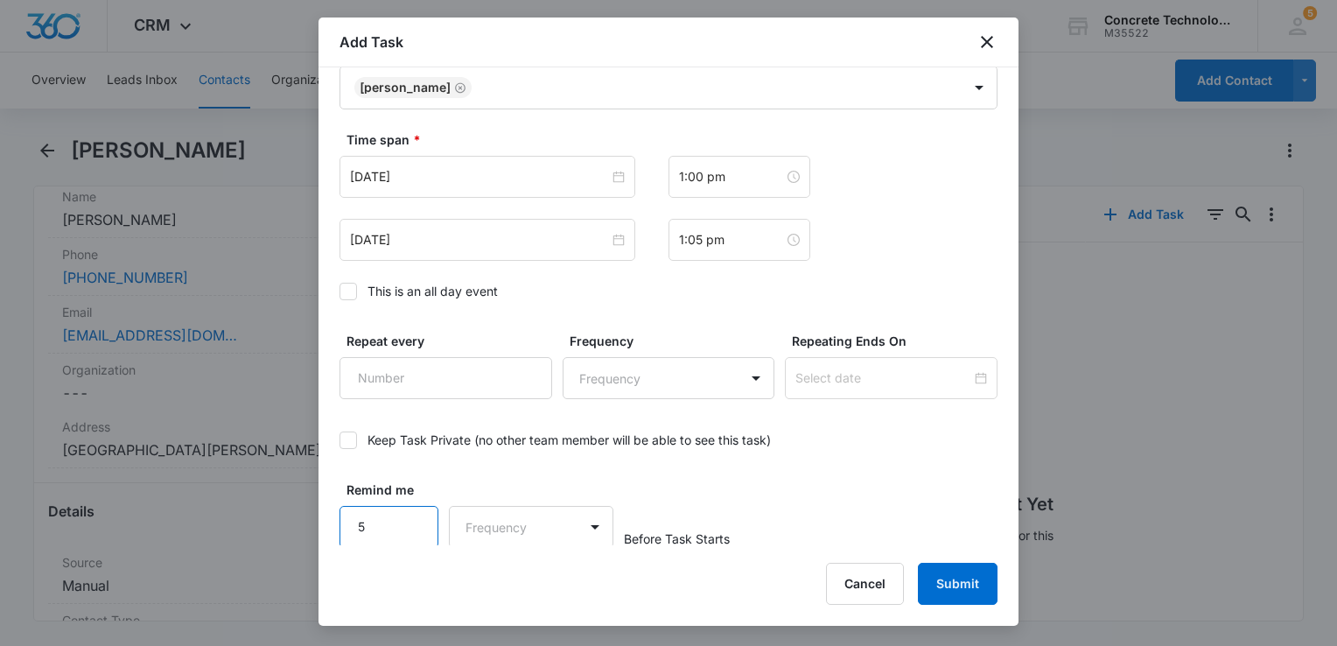
type input "5"
click at [409, 517] on input "5" at bounding box center [388, 527] width 99 height 42
click at [476, 529] on body "CRM Apps Reputation Websites Forms CRM Email Social Content Ads Intelligence Fi…" at bounding box center [668, 323] width 1337 height 646
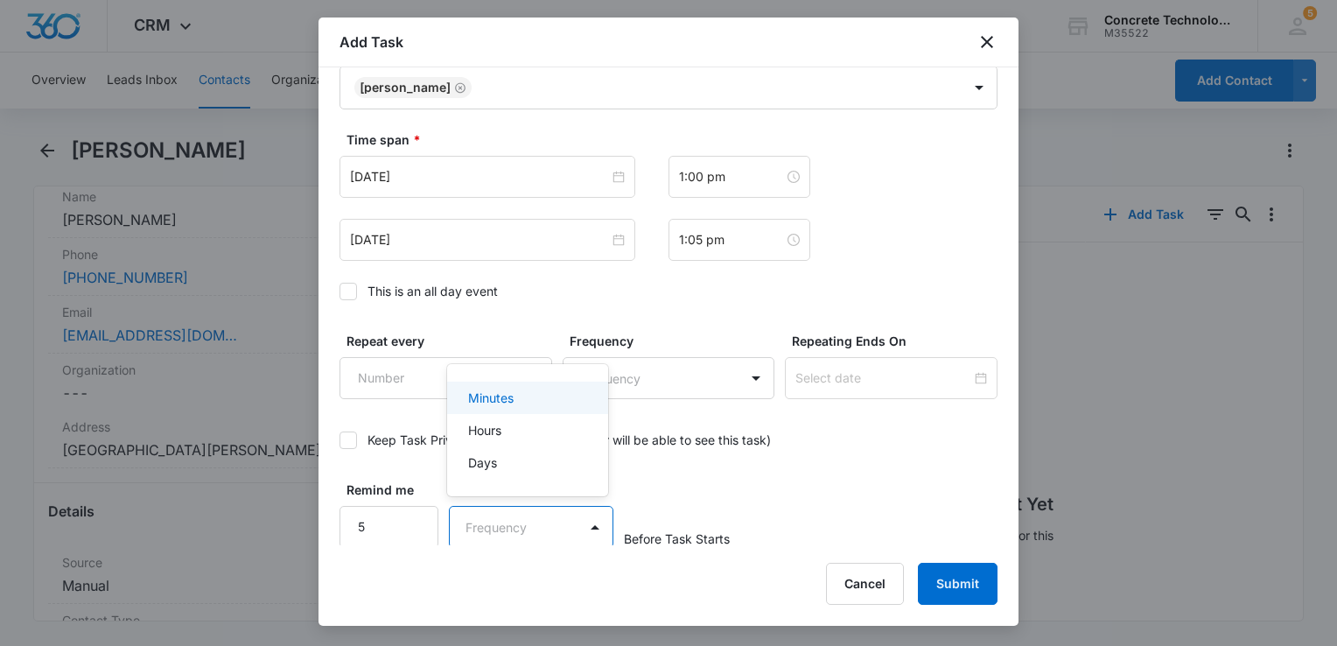
click at [499, 397] on p "Minutes" at bounding box center [490, 397] width 45 height 18
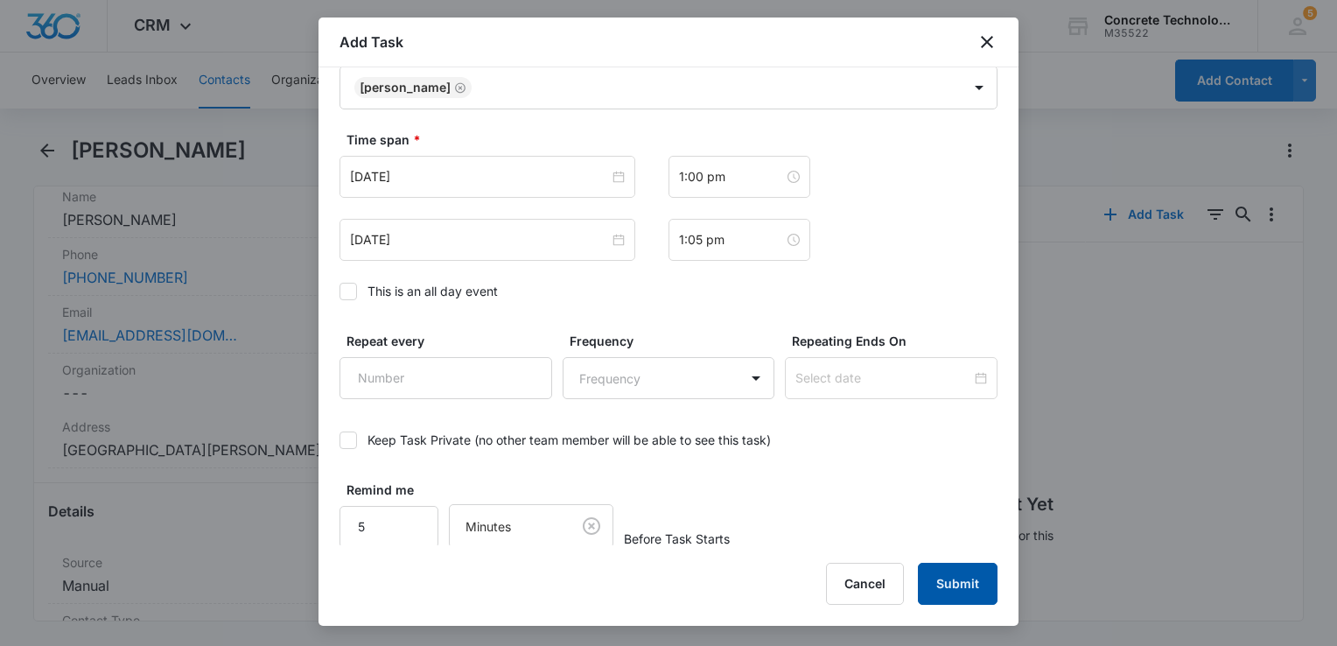
click at [938, 579] on button "Submit" at bounding box center [958, 584] width 80 height 42
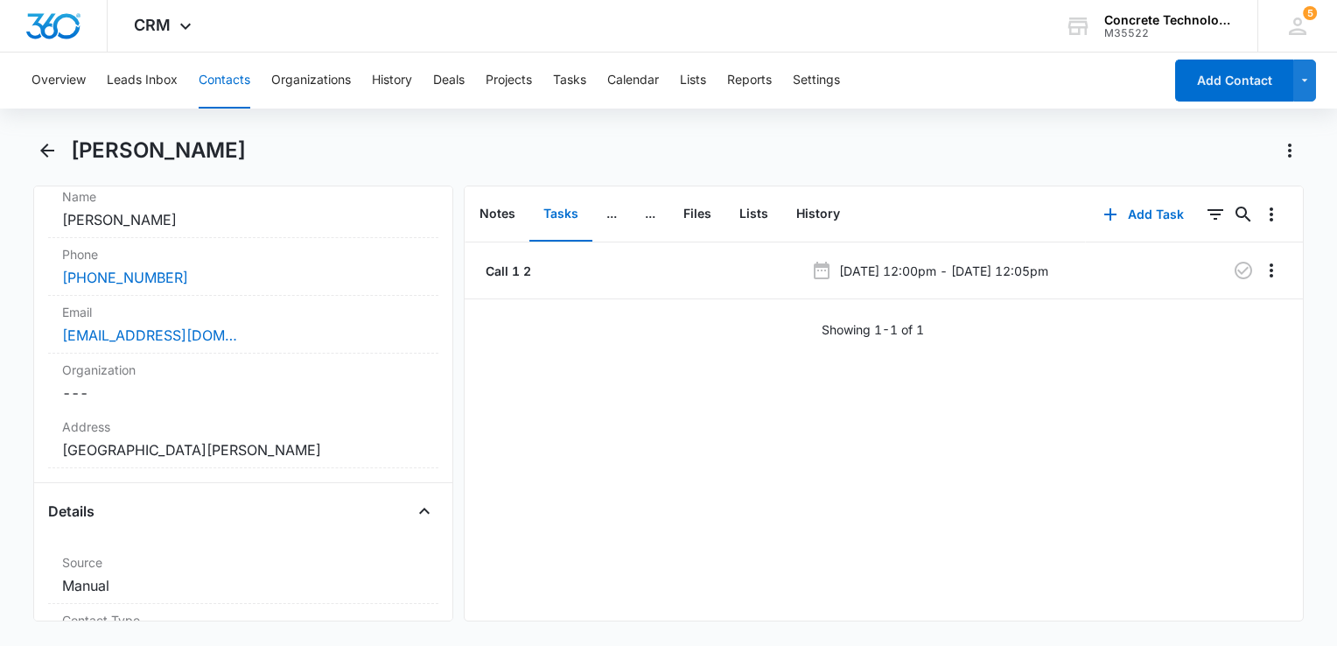
click at [224, 89] on button "Contacts" at bounding box center [225, 80] width 52 height 56
click at [224, 88] on button "Contacts" at bounding box center [225, 80] width 52 height 56
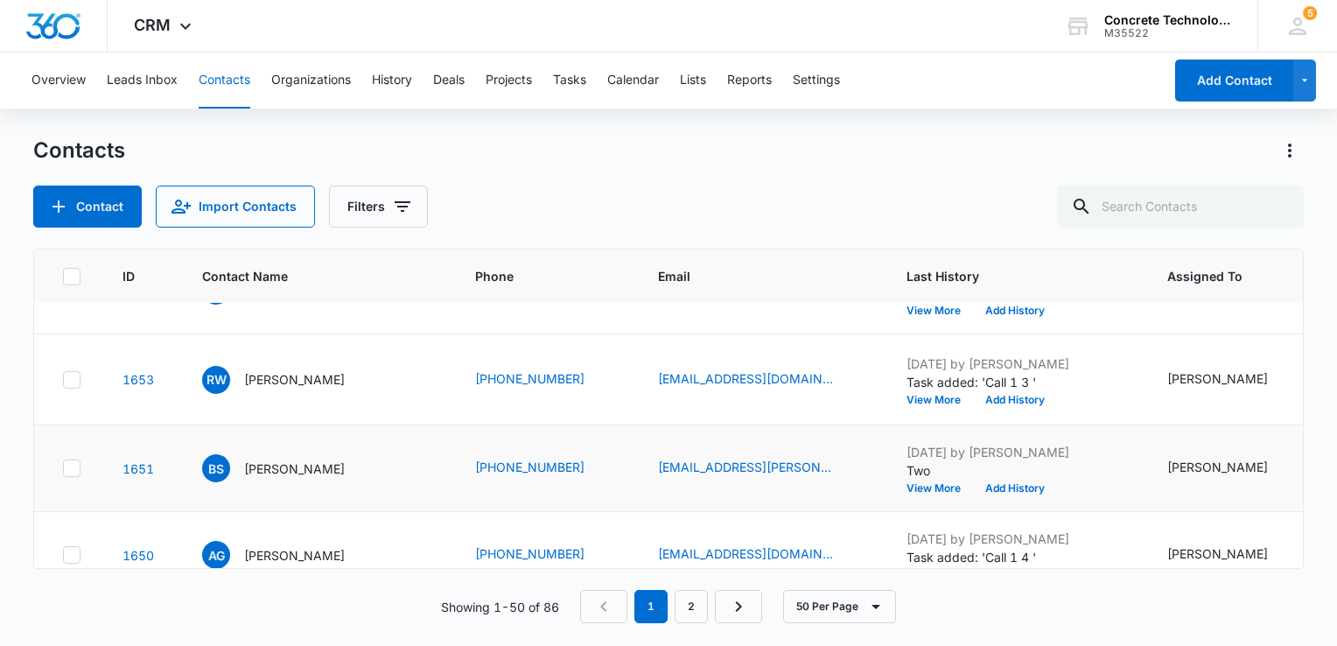
scroll to position [1018, 0]
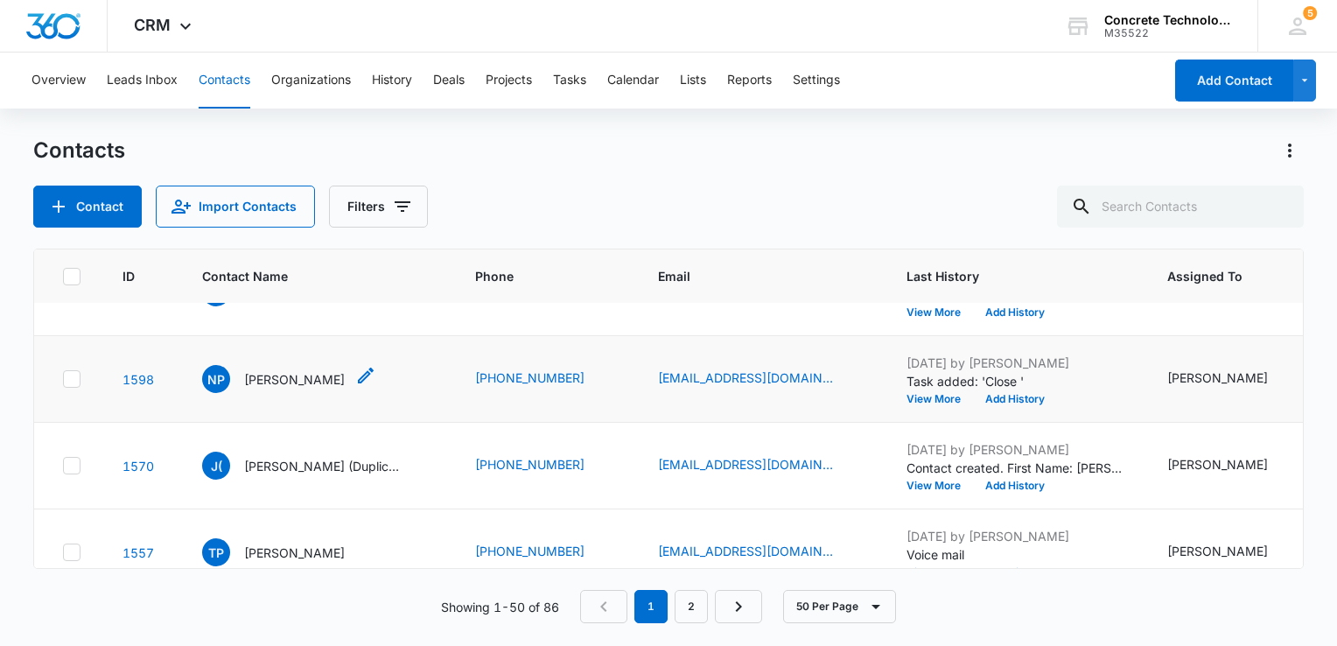
click at [315, 381] on p "[PERSON_NAME]" at bounding box center [294, 379] width 101 height 18
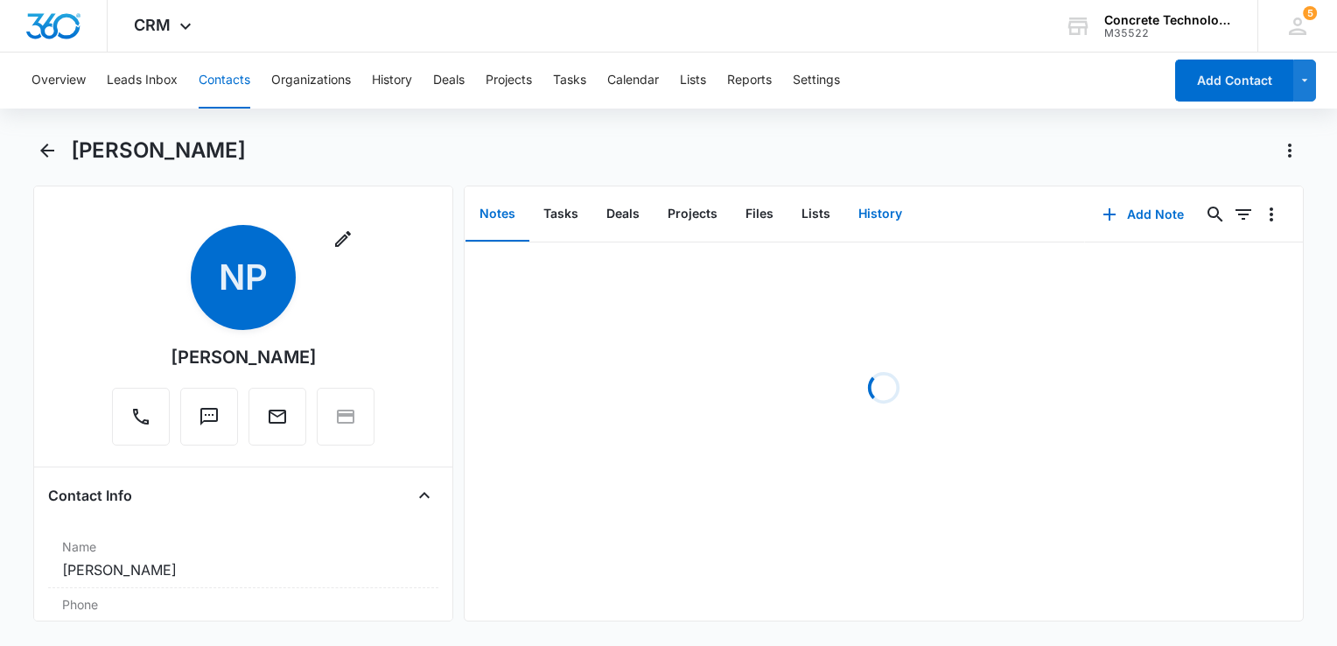
click at [881, 218] on button "History" at bounding box center [880, 214] width 72 height 54
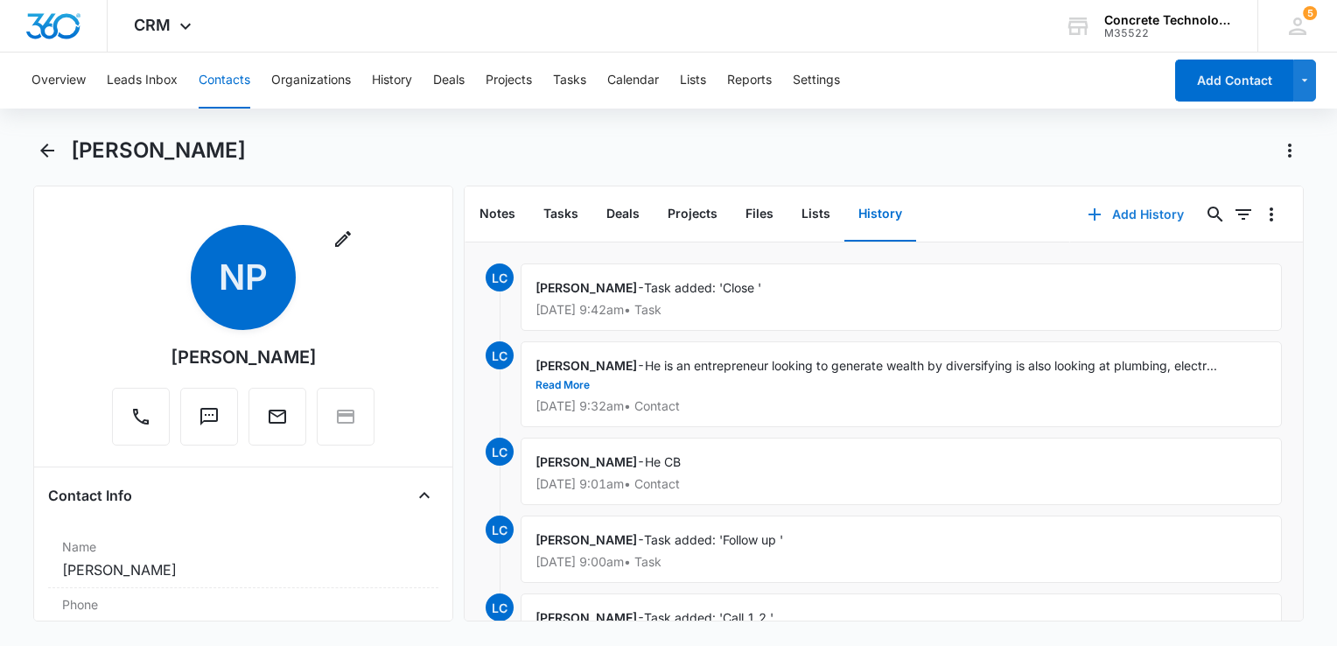
click at [1103, 215] on button "Add History" at bounding box center [1135, 214] width 131 height 42
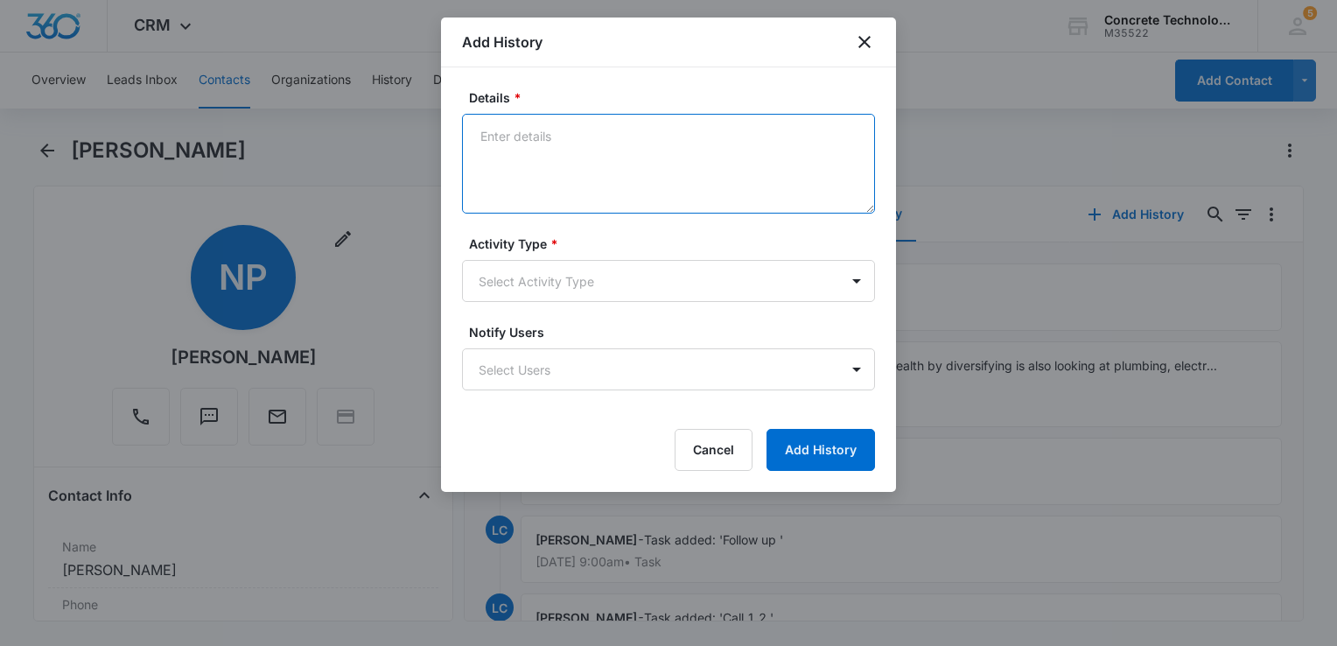
click at [654, 156] on textarea "Details *" at bounding box center [668, 164] width 413 height 100
type textarea "He is still looking for another individual may not make it till Oct."
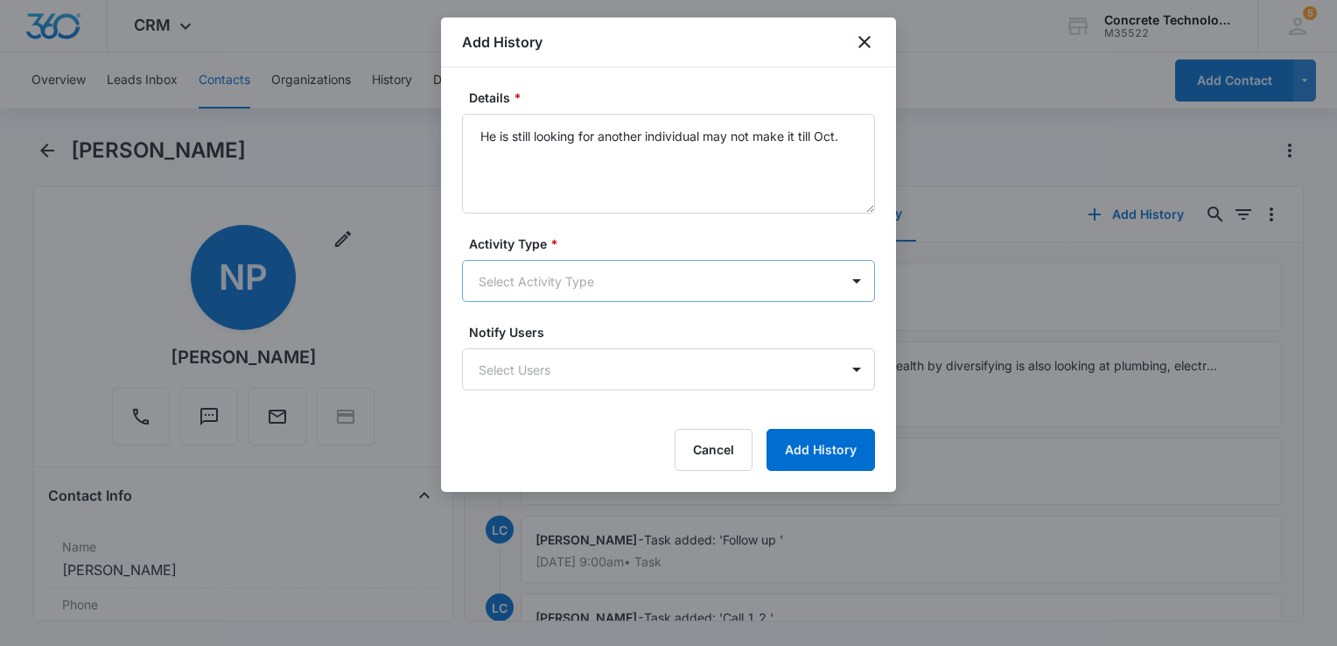
click at [580, 276] on body "CRM Apps Reputation Websites Forms CRM Email Social Content Ads Intelligence Fi…" at bounding box center [668, 323] width 1337 height 646
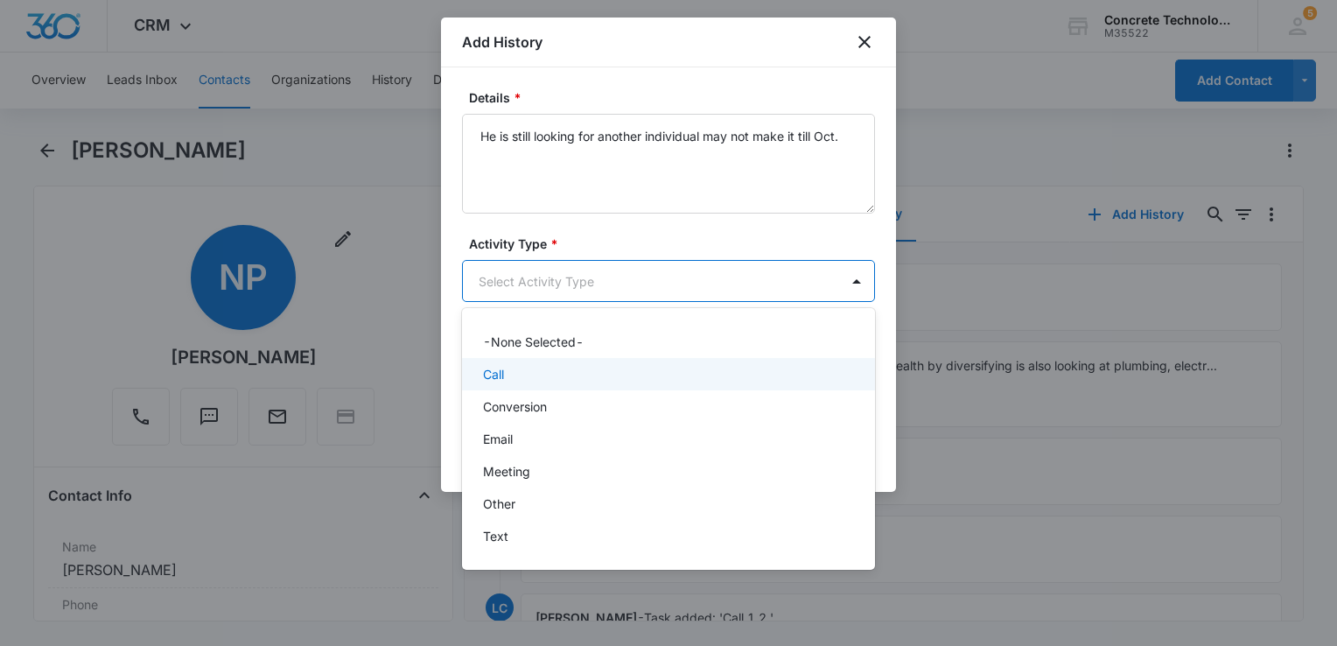
click at [553, 384] on div "Call" at bounding box center [668, 374] width 413 height 32
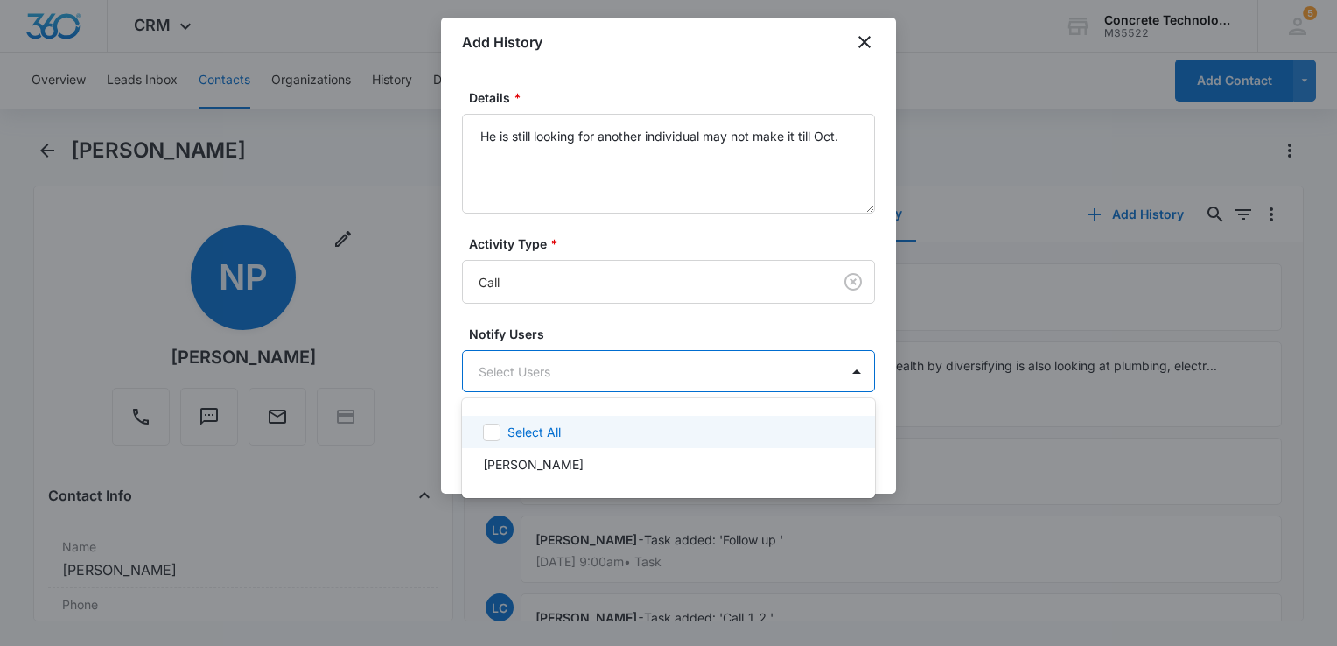
click at [553, 384] on body "CRM Apps Reputation Websites Forms CRM Email Social Content Ads Intelligence Fi…" at bounding box center [668, 323] width 1337 height 646
click at [546, 421] on div "Select All" at bounding box center [668, 432] width 413 height 32
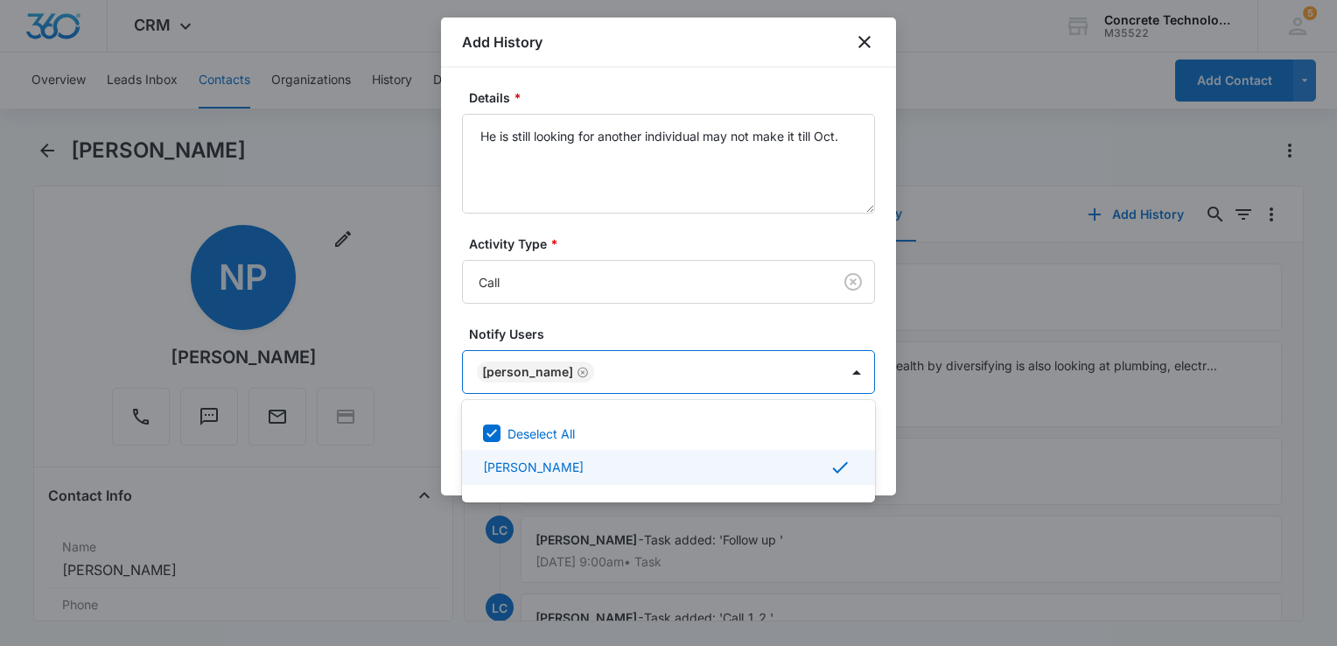
click at [880, 463] on div at bounding box center [668, 323] width 1337 height 646
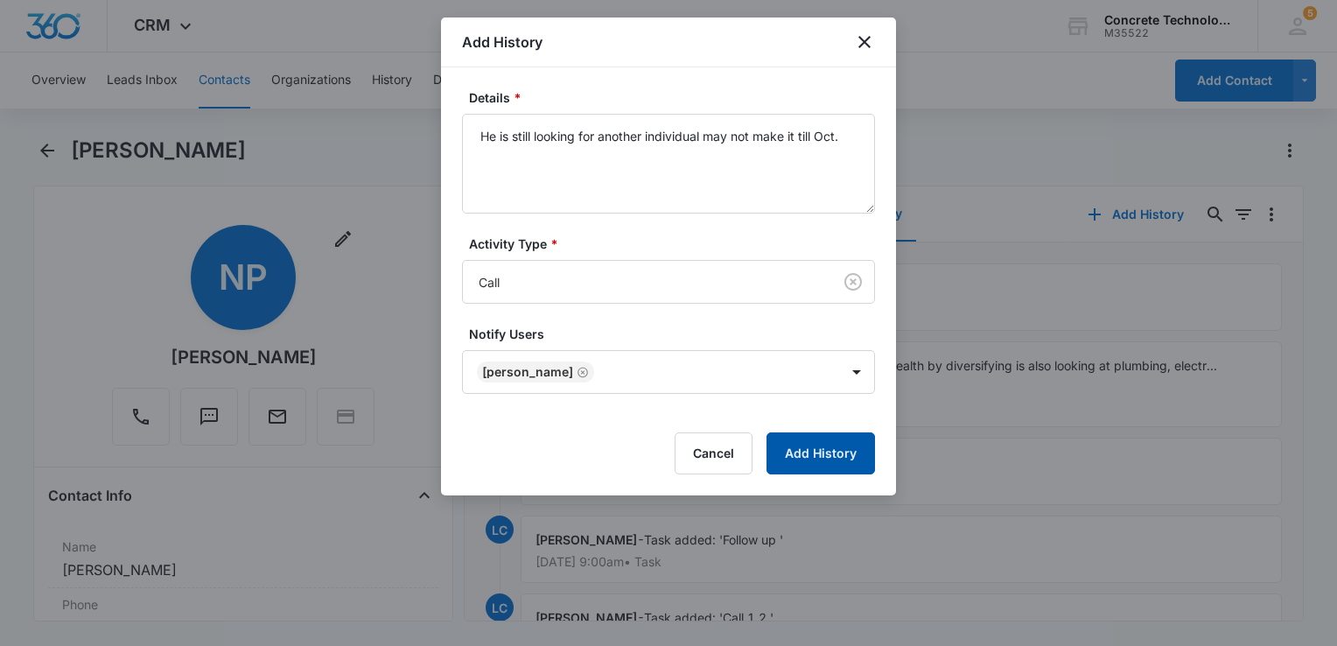
click at [849, 458] on button "Add History" at bounding box center [820, 453] width 108 height 42
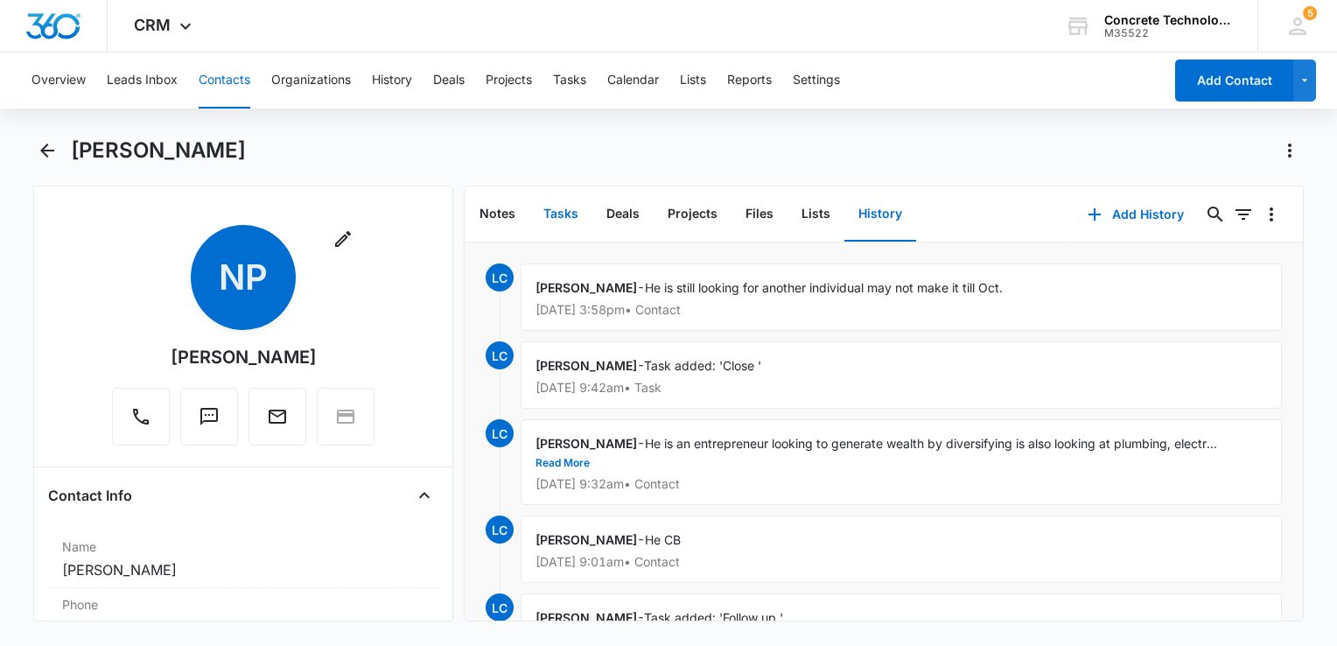
click at [562, 209] on button "Tasks" at bounding box center [560, 214] width 63 height 54
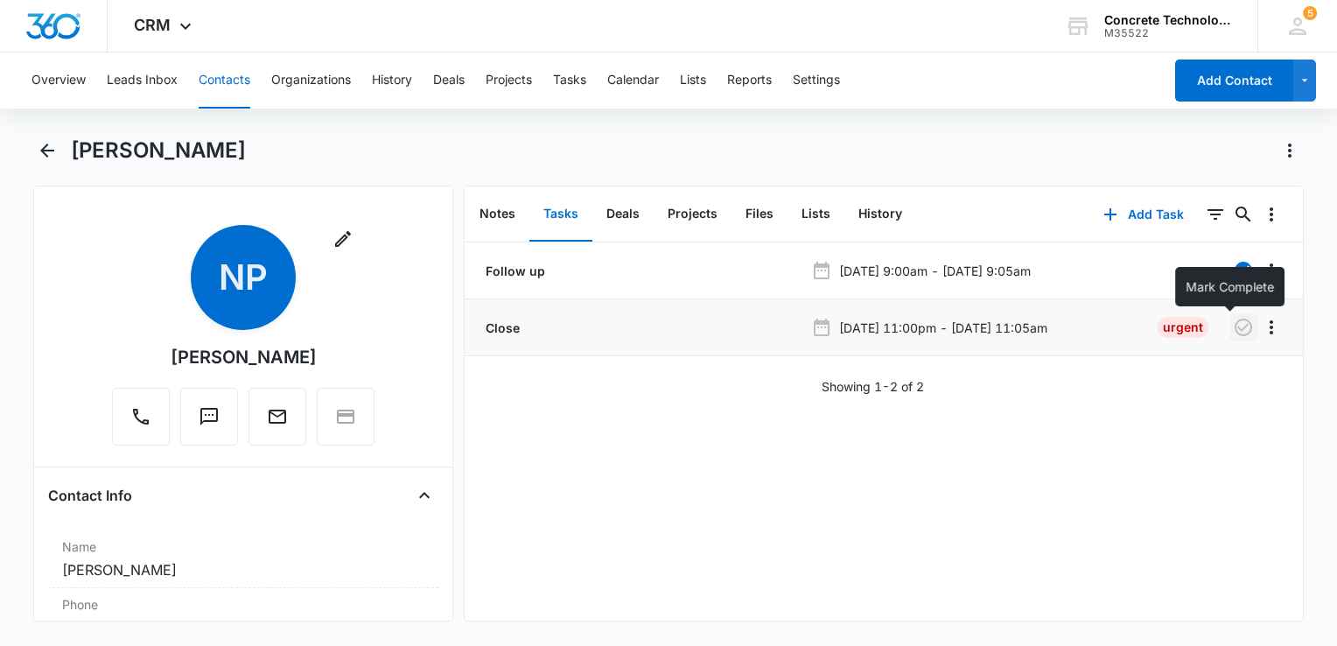
click at [1233, 332] on icon "button" at bounding box center [1243, 327] width 21 height 21
click at [1125, 214] on button "Add Task" at bounding box center [1143, 214] width 115 height 42
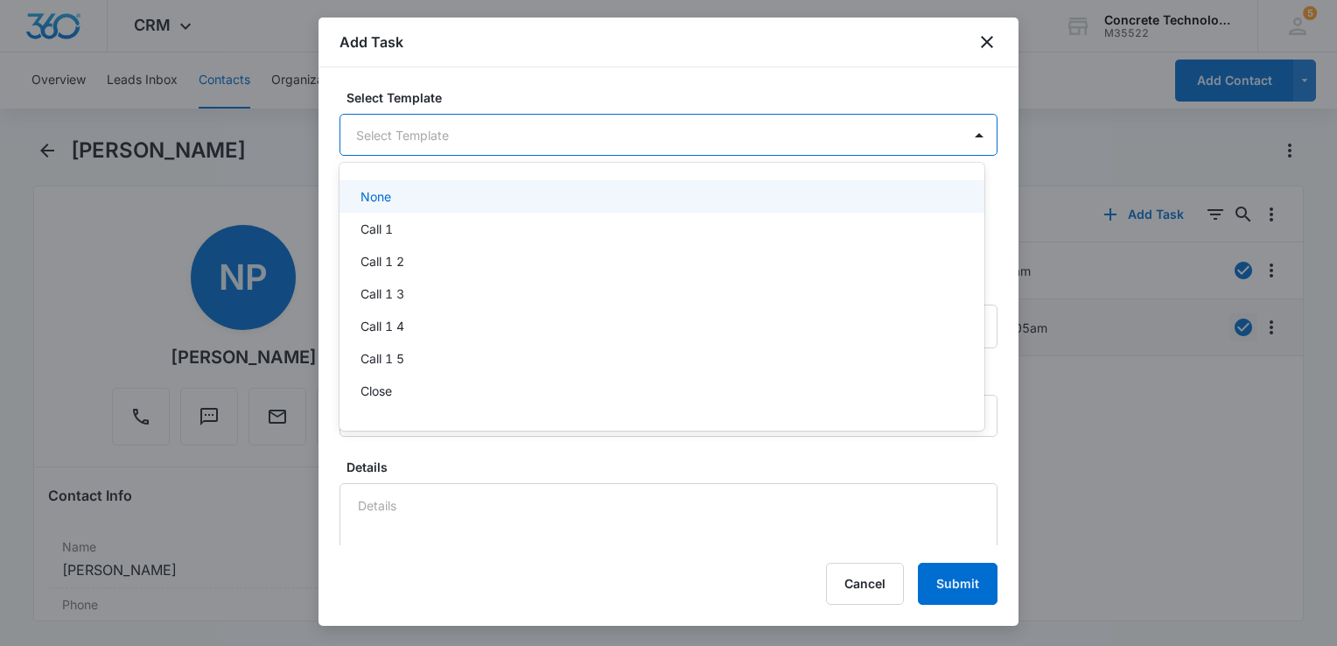
click at [510, 143] on body "CRM Apps Reputation Websites Forms CRM Email Social Content Ads Intelligence Fi…" at bounding box center [668, 323] width 1337 height 646
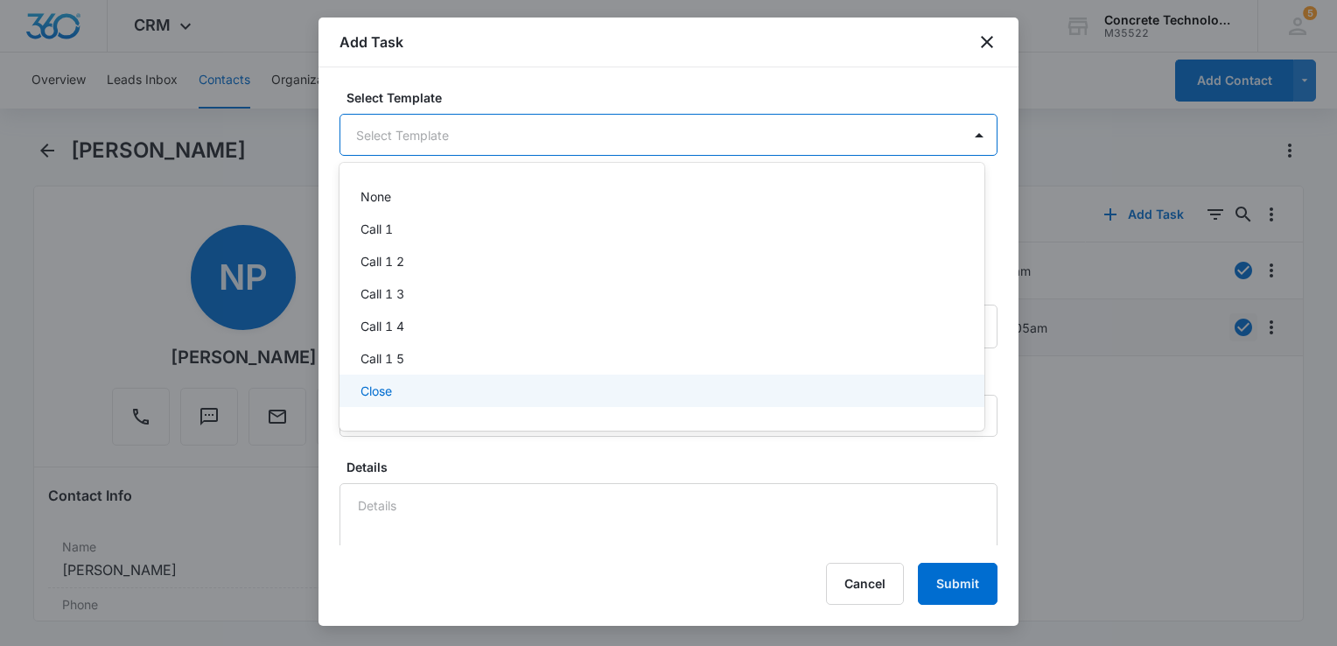
click at [451, 387] on div "Close" at bounding box center [659, 390] width 599 height 18
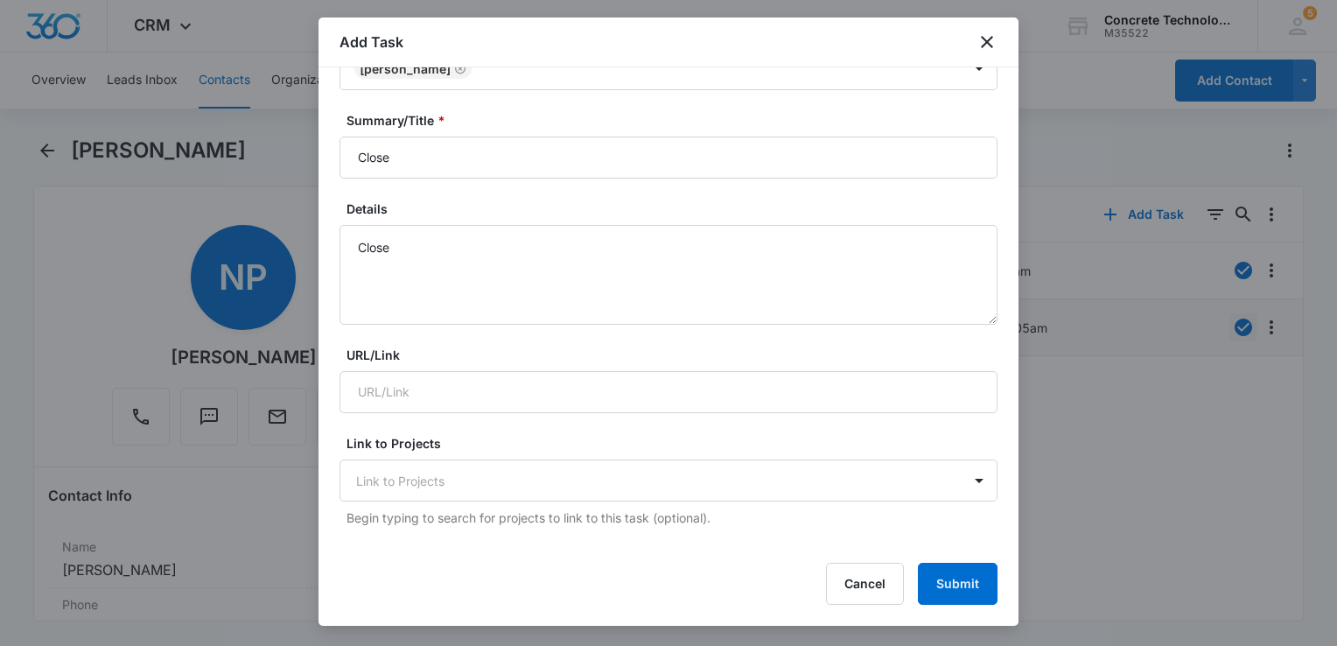
scroll to position [262, 0]
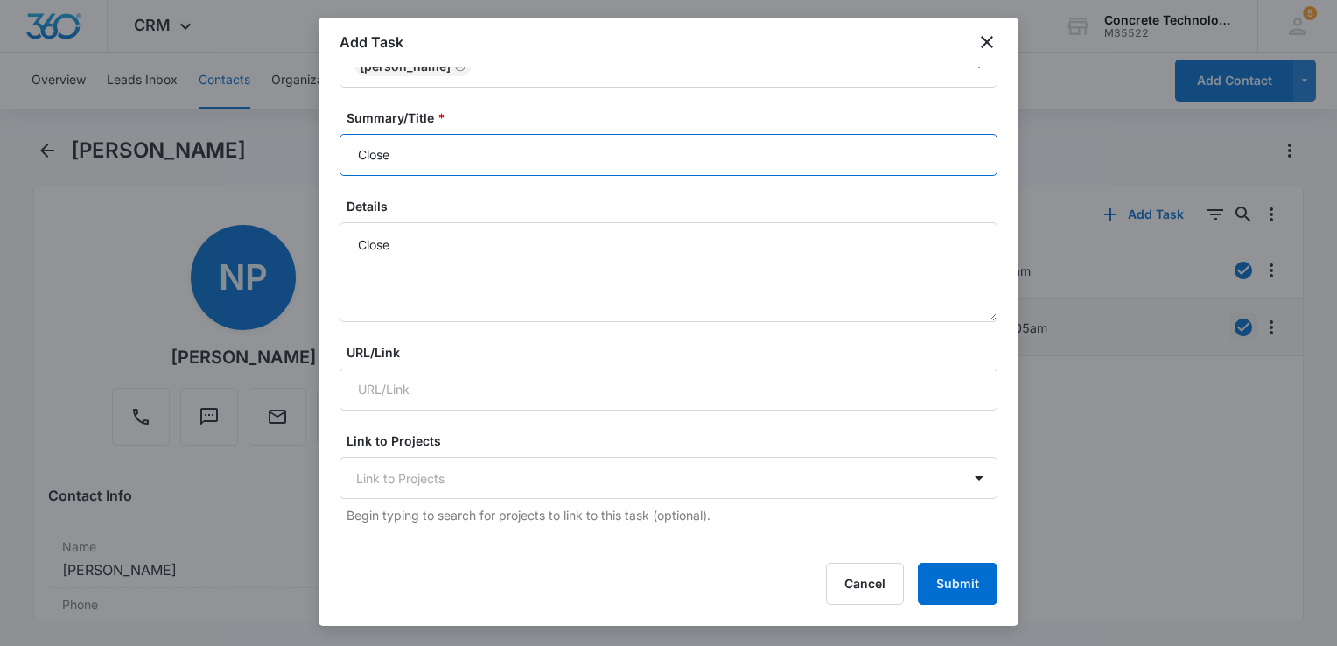
click at [521, 147] on input "Close" at bounding box center [668, 155] width 658 height 42
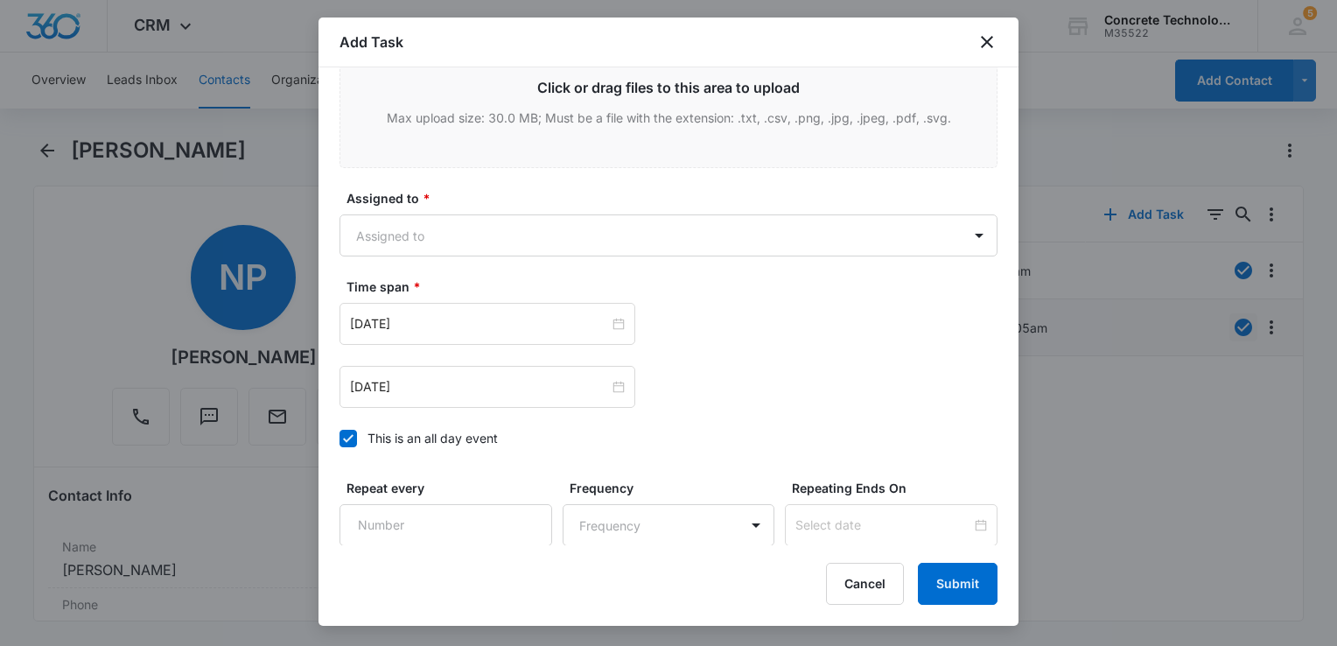
scroll to position [1050, 0]
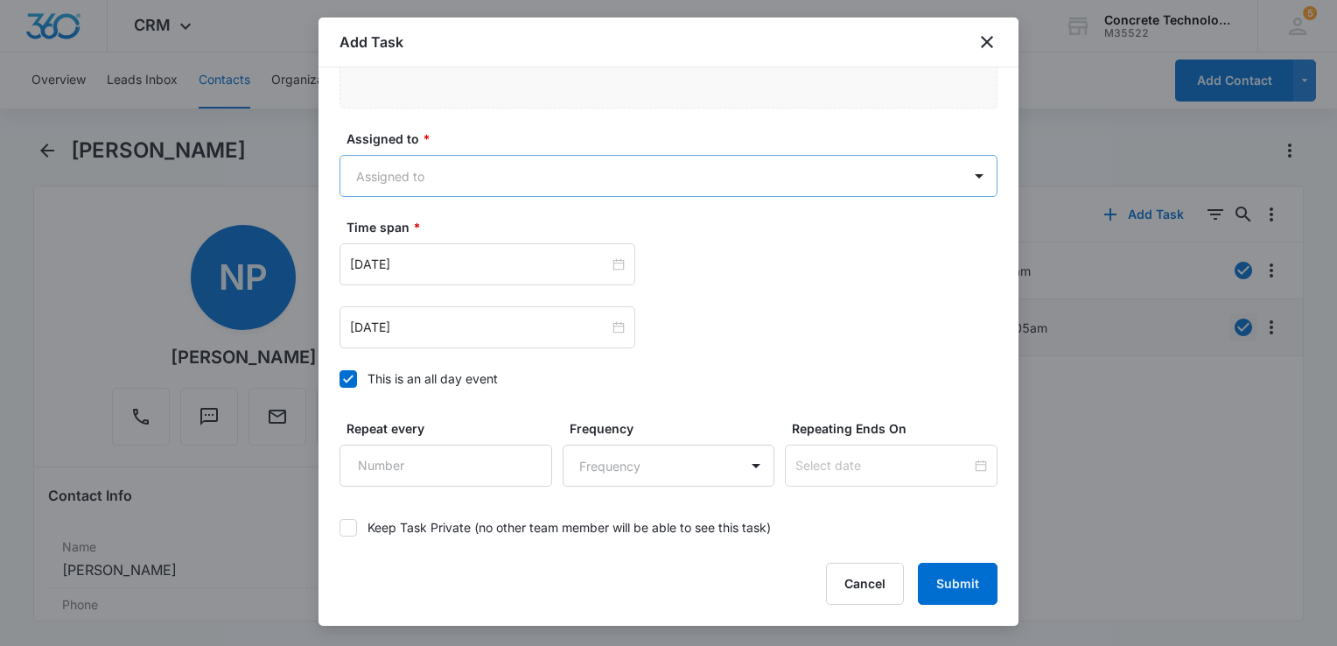
type input "Close"
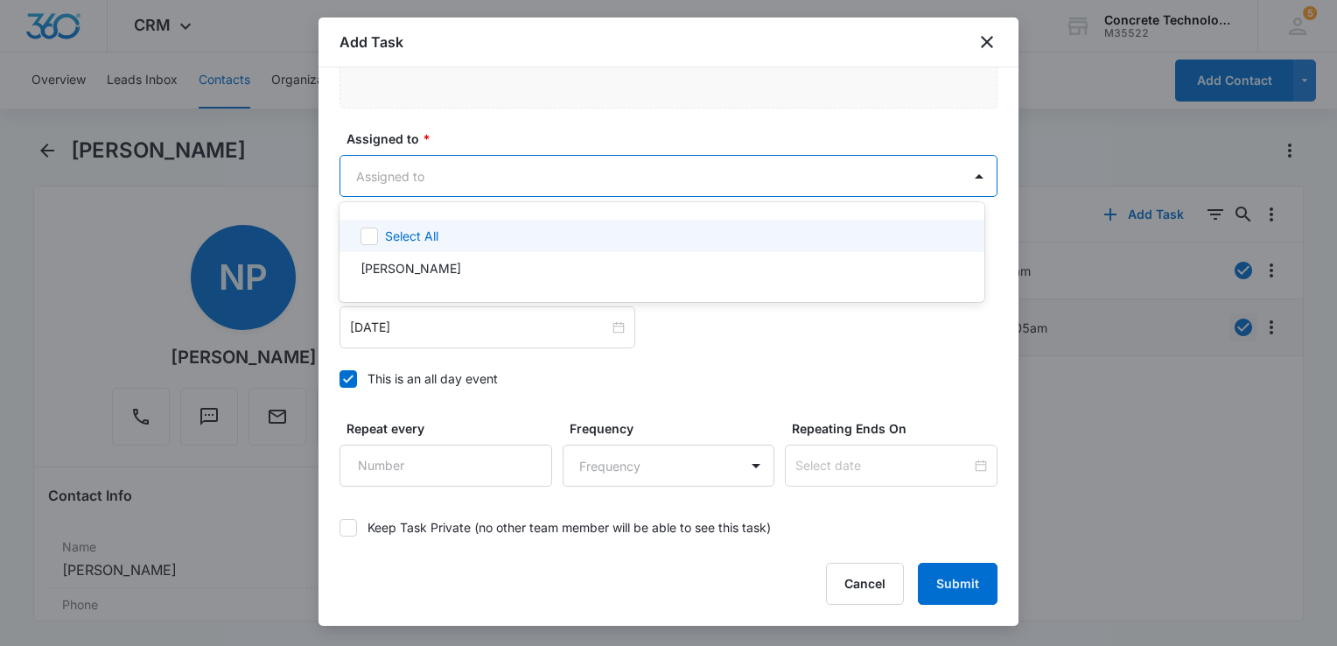
click at [441, 169] on body "CRM Apps Reputation Websites Forms CRM Email Social Content Ads Intelligence Fi…" at bounding box center [668, 323] width 1337 height 646
click at [381, 247] on div "Select All" at bounding box center [661, 236] width 645 height 32
checkbox input "true"
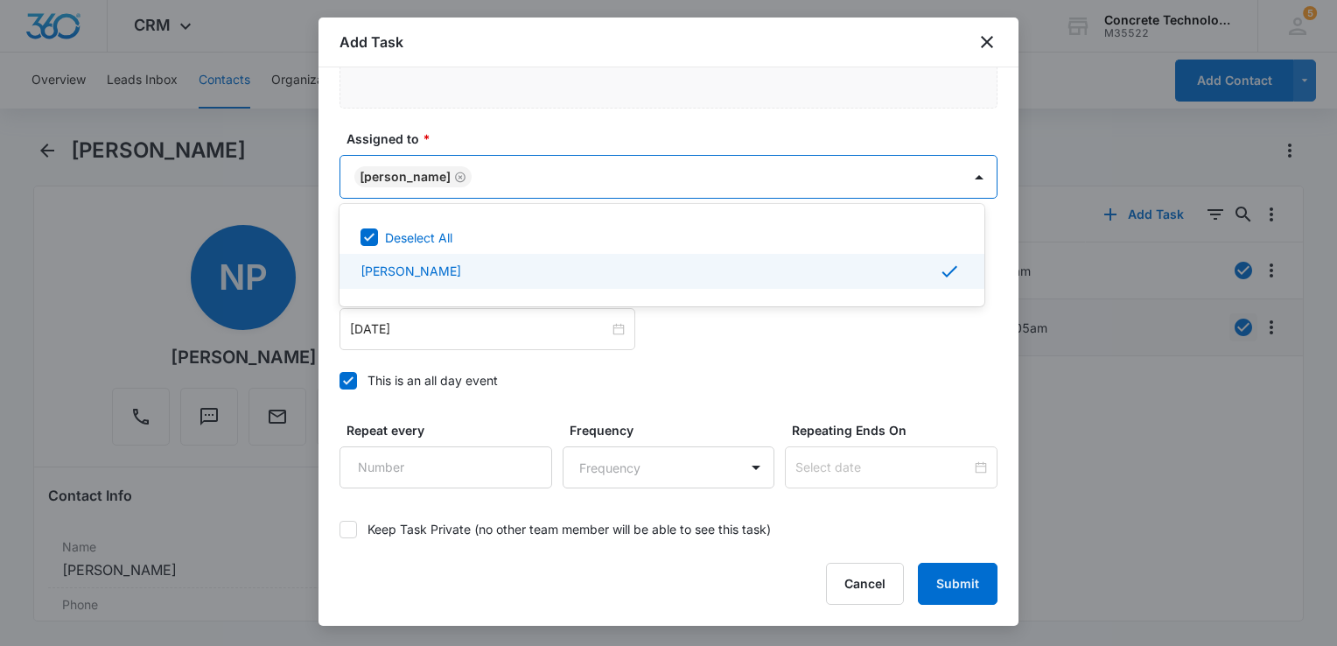
click at [712, 354] on div at bounding box center [668, 323] width 1337 height 646
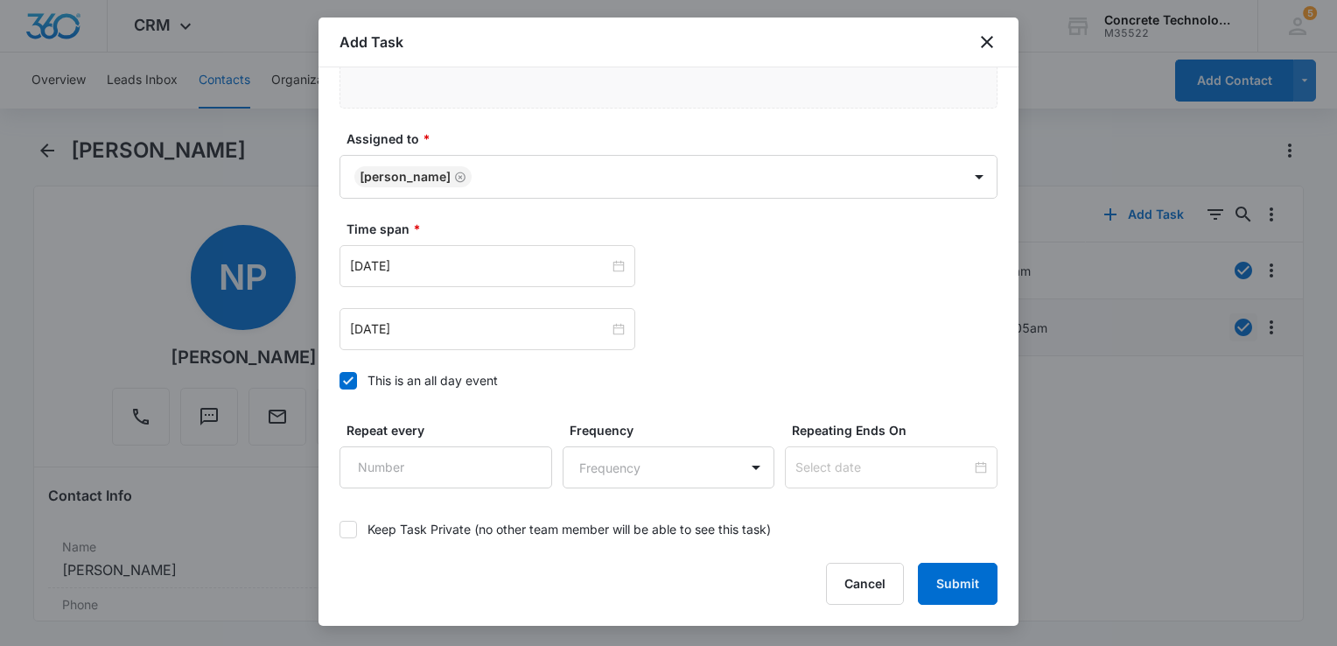
click at [354, 376] on icon at bounding box center [348, 381] width 16 height 16
click at [339, 381] on input "This is an all day event" at bounding box center [339, 381] width 0 height 0
type input "[DATE]"
type input "12:00 am"
type input "[DATE]"
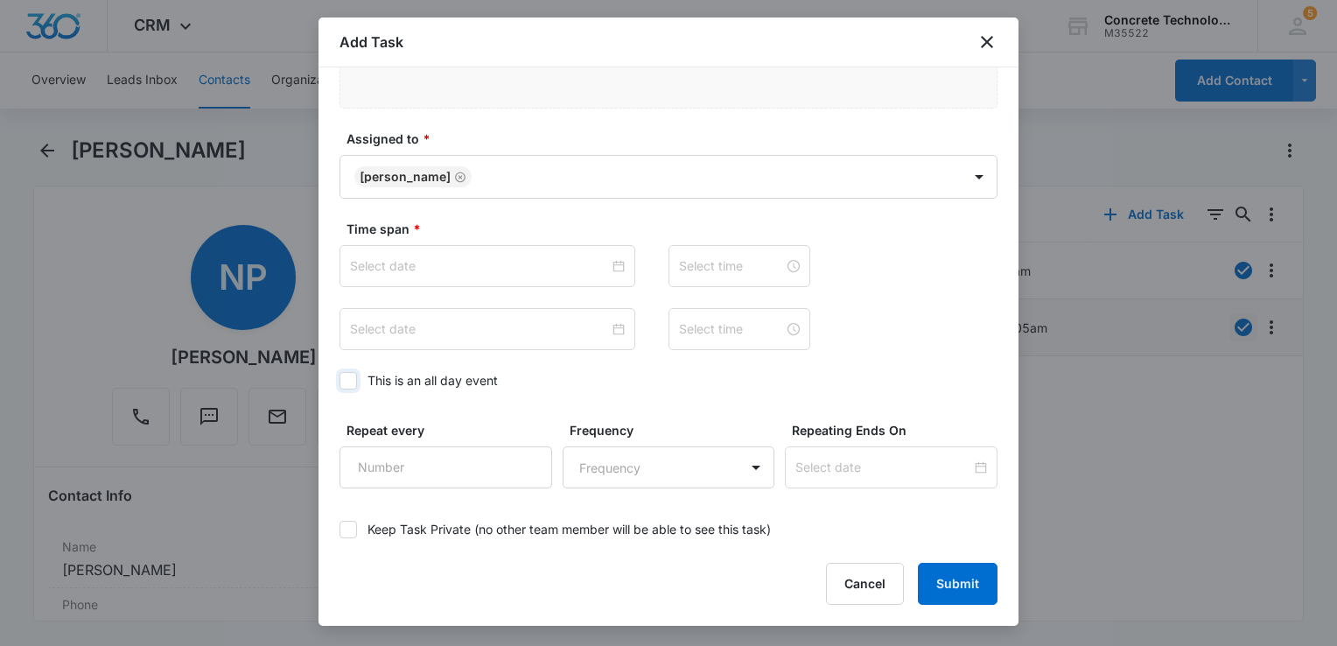
type input "12:00 am"
click at [490, 251] on div "[DATE]" at bounding box center [487, 266] width 296 height 42
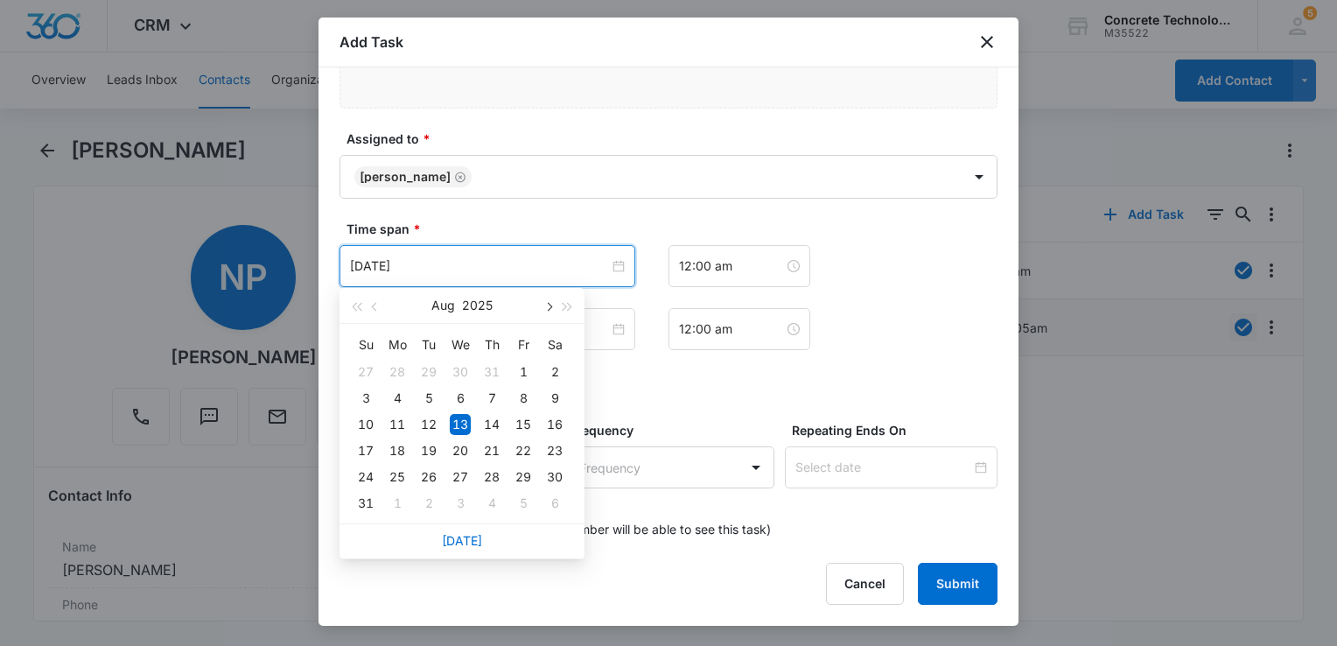
click at [550, 310] on button "button" at bounding box center [547, 305] width 19 height 35
type input "[DATE]"
click at [400, 450] on div "22" at bounding box center [397, 450] width 21 height 21
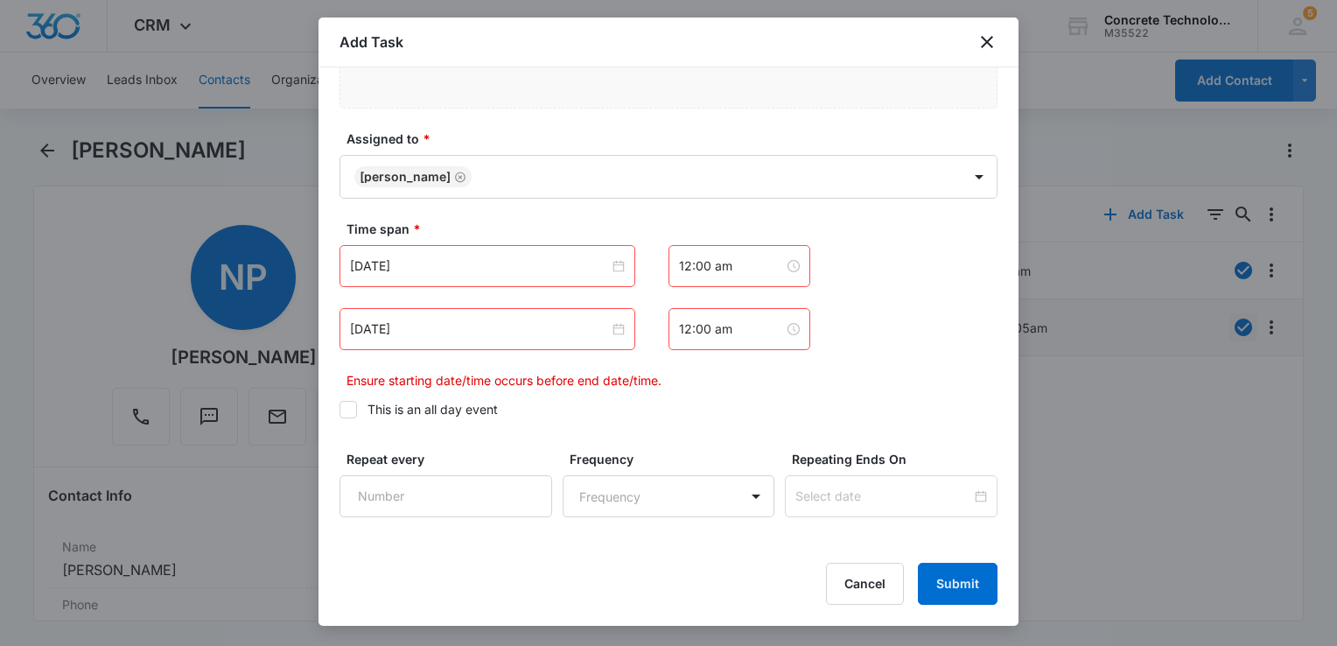
click at [539, 346] on div "[DATE]" at bounding box center [487, 329] width 296 height 42
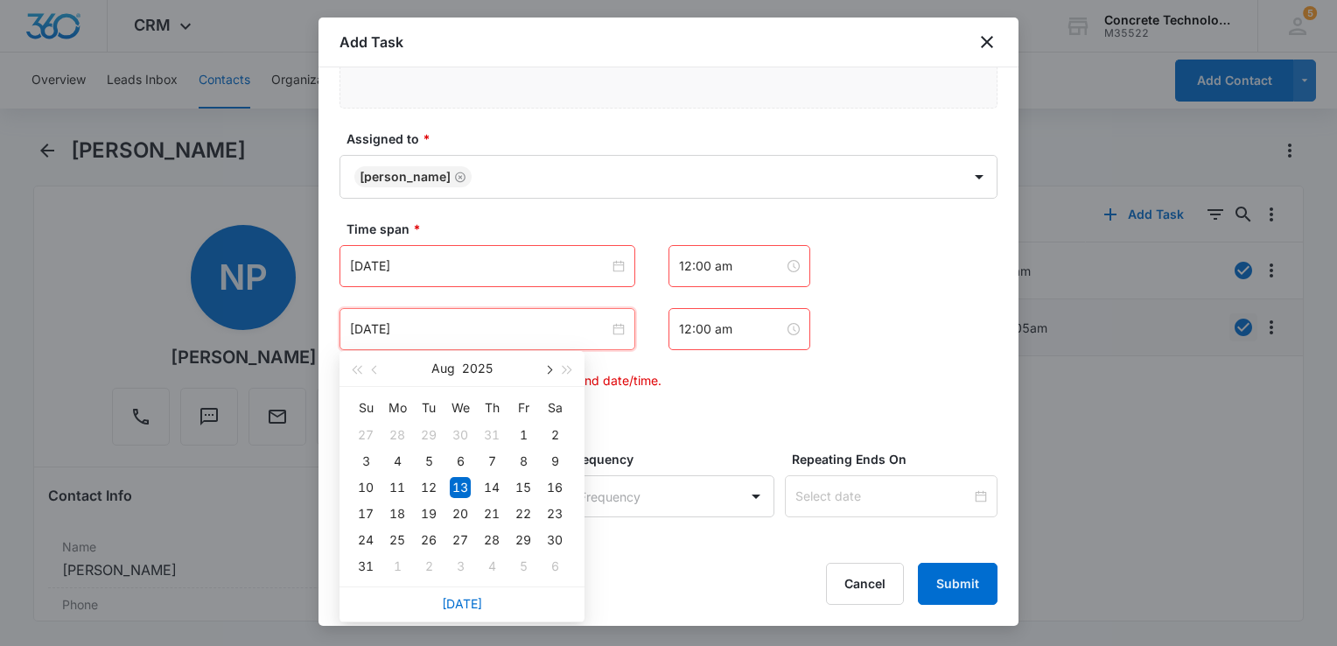
click at [544, 368] on span "button" at bounding box center [547, 370] width 9 height 9
type input "[DATE]"
click at [394, 513] on div "22" at bounding box center [397, 513] width 21 height 21
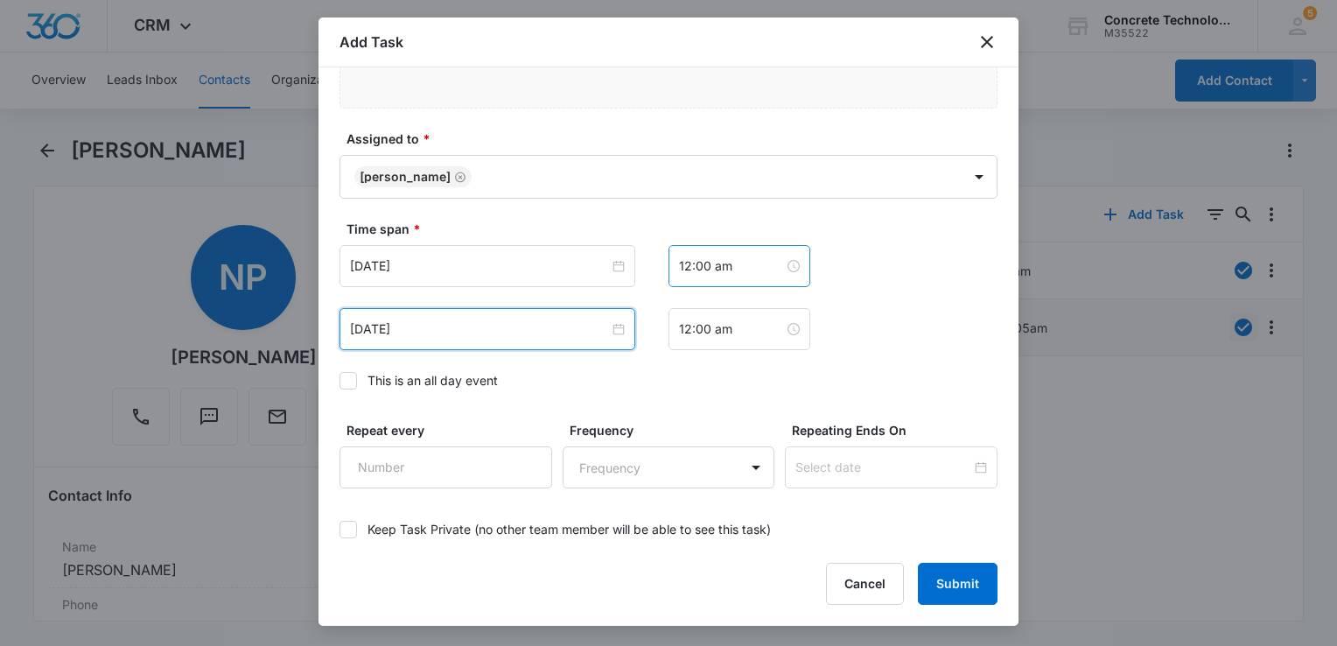
click at [741, 276] on div "12:00 am" at bounding box center [739, 266] width 142 height 42
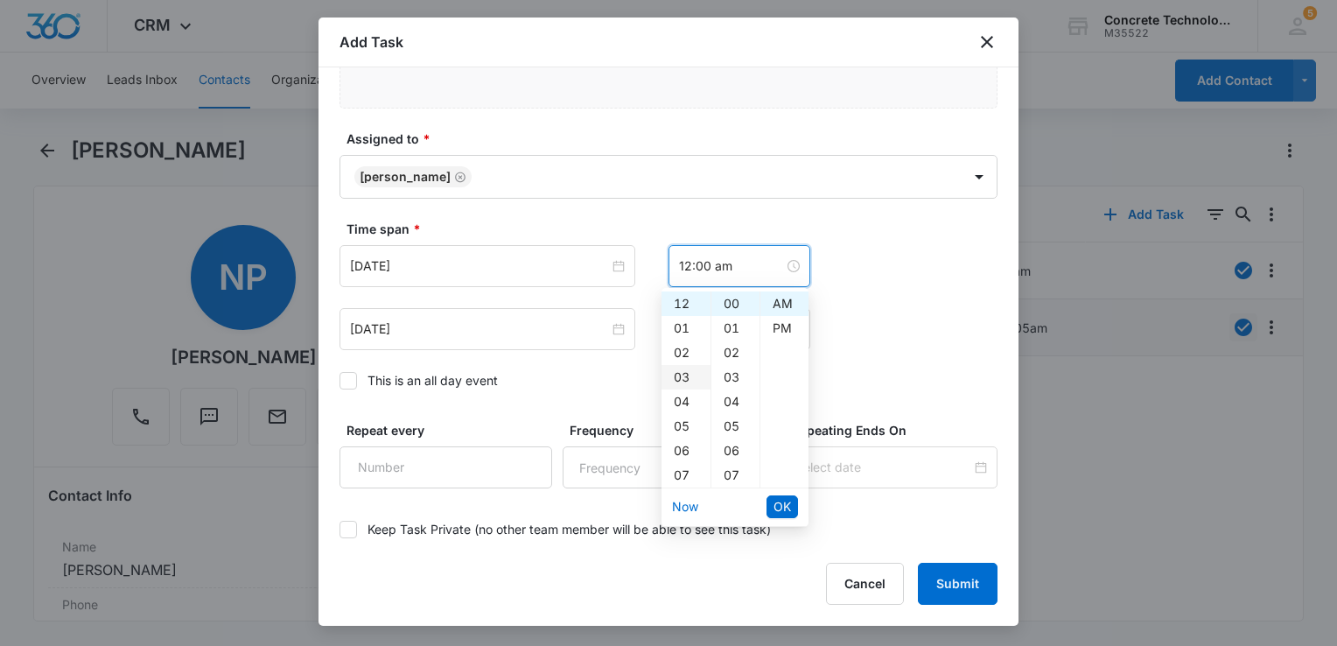
click at [682, 379] on div "03" at bounding box center [685, 377] width 49 height 24
click at [774, 332] on div "PM" at bounding box center [784, 328] width 48 height 24
type input "3:00 pm"
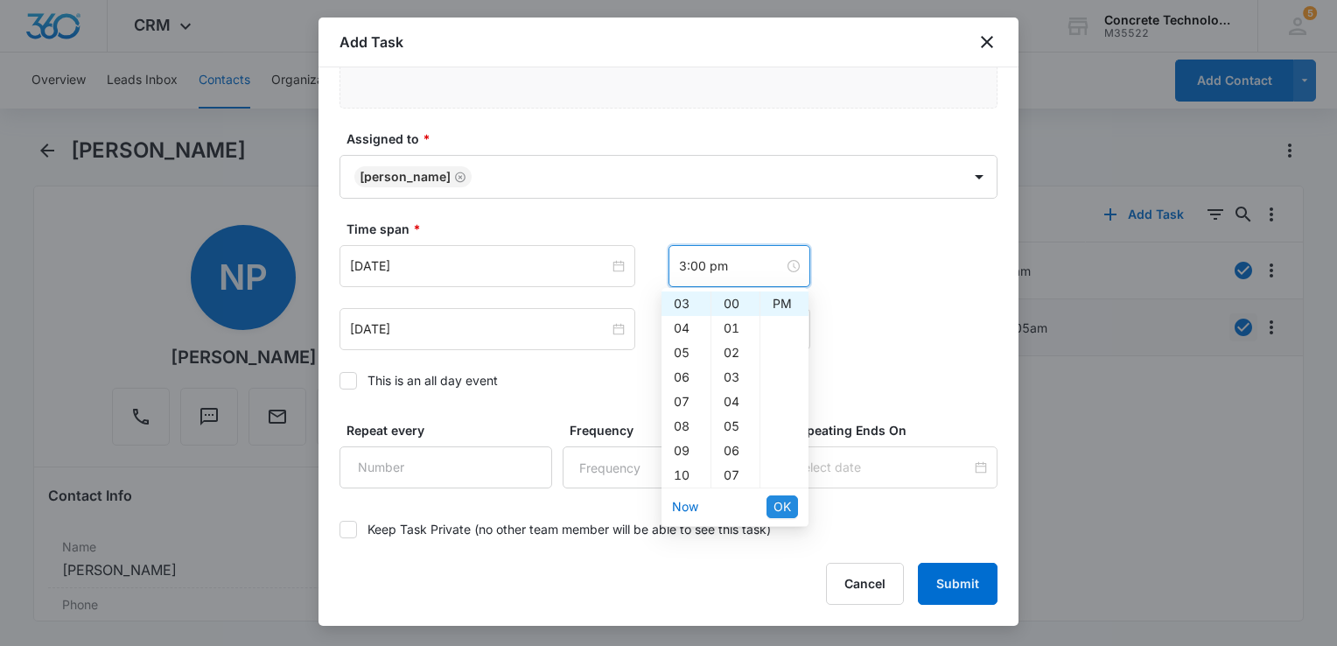
click at [785, 503] on span "OK" at bounding box center [781, 506] width 17 height 19
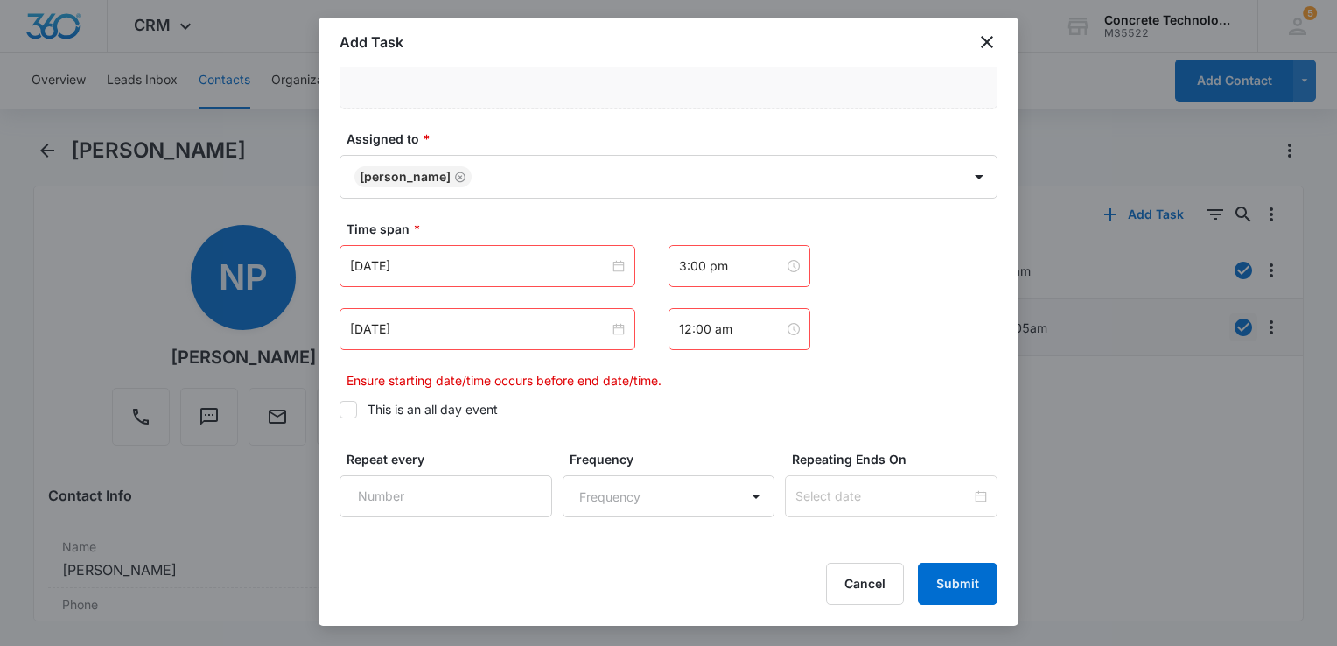
click at [740, 338] on div "12:00 am" at bounding box center [739, 329] width 142 height 42
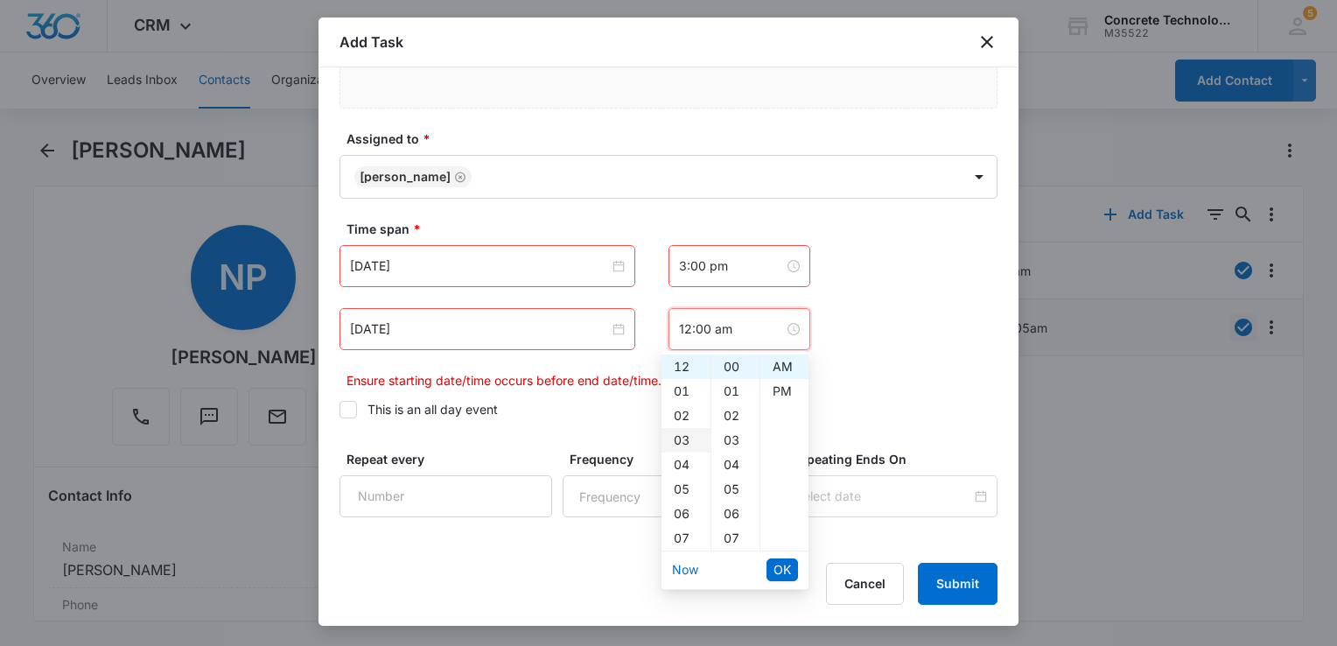
click at [670, 439] on div "03" at bounding box center [685, 440] width 49 height 24
click at [732, 485] on div "05" at bounding box center [735, 489] width 48 height 24
click at [773, 394] on div "PM" at bounding box center [784, 391] width 48 height 24
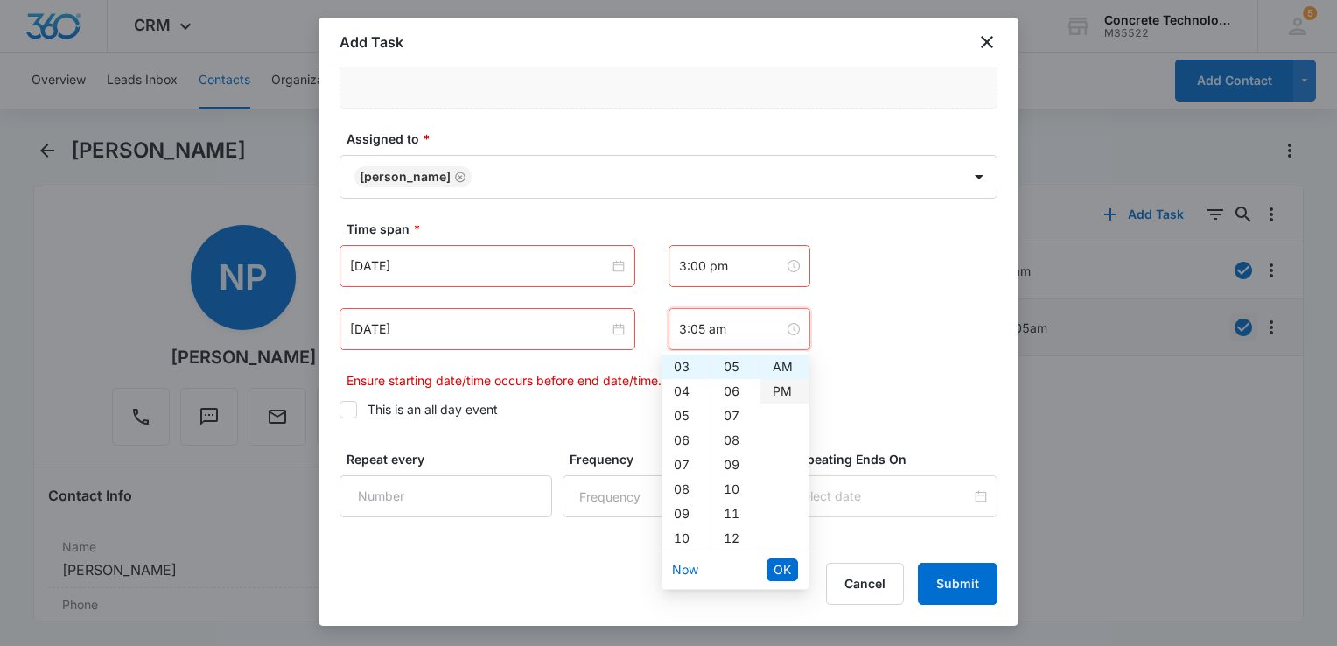
type input "3:05 pm"
click at [785, 570] on span "OK" at bounding box center [781, 569] width 17 height 19
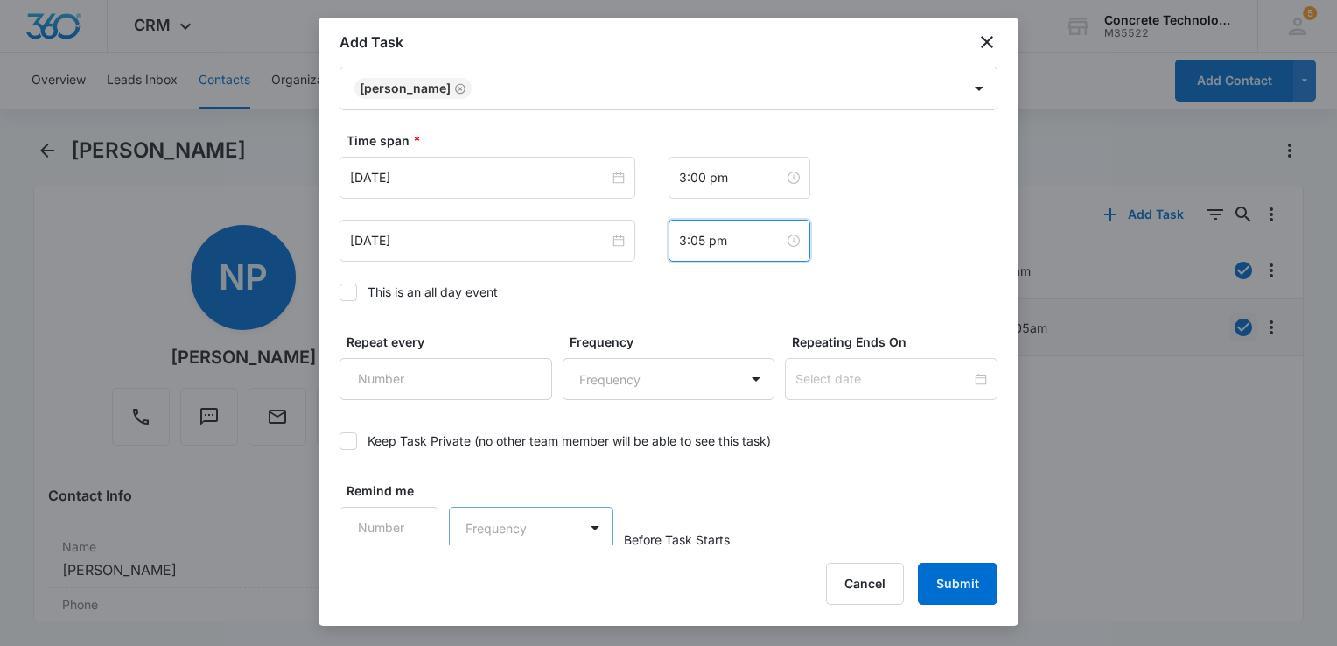
scroll to position [1139, 0]
click at [361, 526] on input "Remind me" at bounding box center [388, 527] width 99 height 42
click at [369, 527] on input "Remind me" at bounding box center [388, 527] width 99 height 42
click at [416, 509] on input "1" at bounding box center [388, 527] width 99 height 42
click at [410, 513] on input "2" at bounding box center [388, 527] width 99 height 42
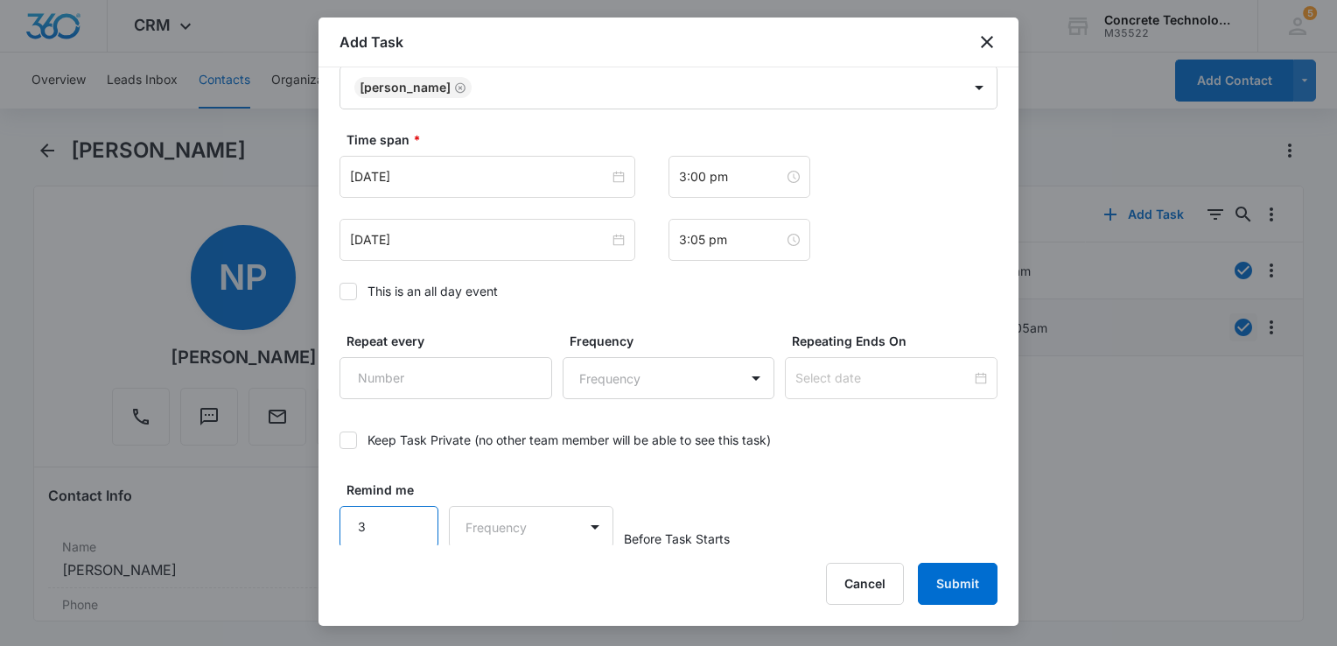
click at [410, 513] on input "3" at bounding box center [388, 527] width 99 height 42
click at [410, 513] on input "4" at bounding box center [388, 527] width 99 height 42
type input "5"
click at [410, 513] on input "5" at bounding box center [388, 527] width 99 height 42
click at [504, 524] on body "CRM Apps Reputation Websites Forms CRM Email Social Content Ads Intelligence Fi…" at bounding box center [668, 323] width 1337 height 646
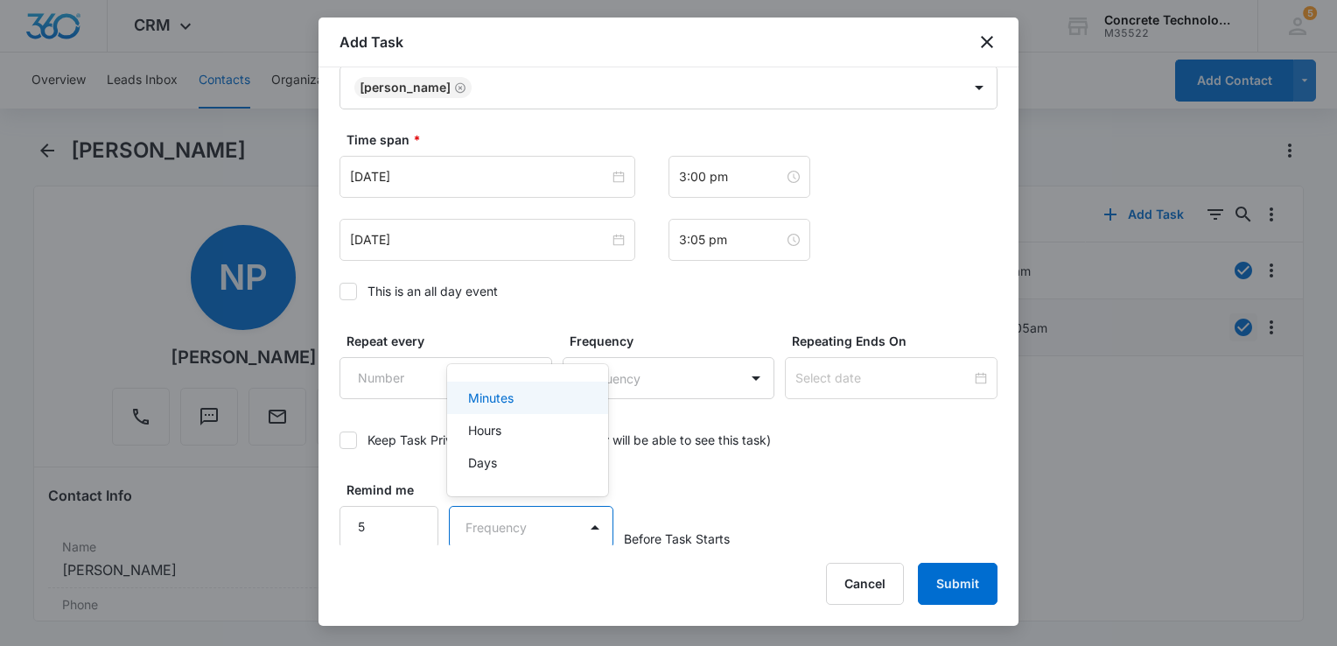
click at [515, 401] on div "Minutes" at bounding box center [525, 397] width 115 height 18
click at [967, 584] on button "Submit" at bounding box center [958, 584] width 80 height 42
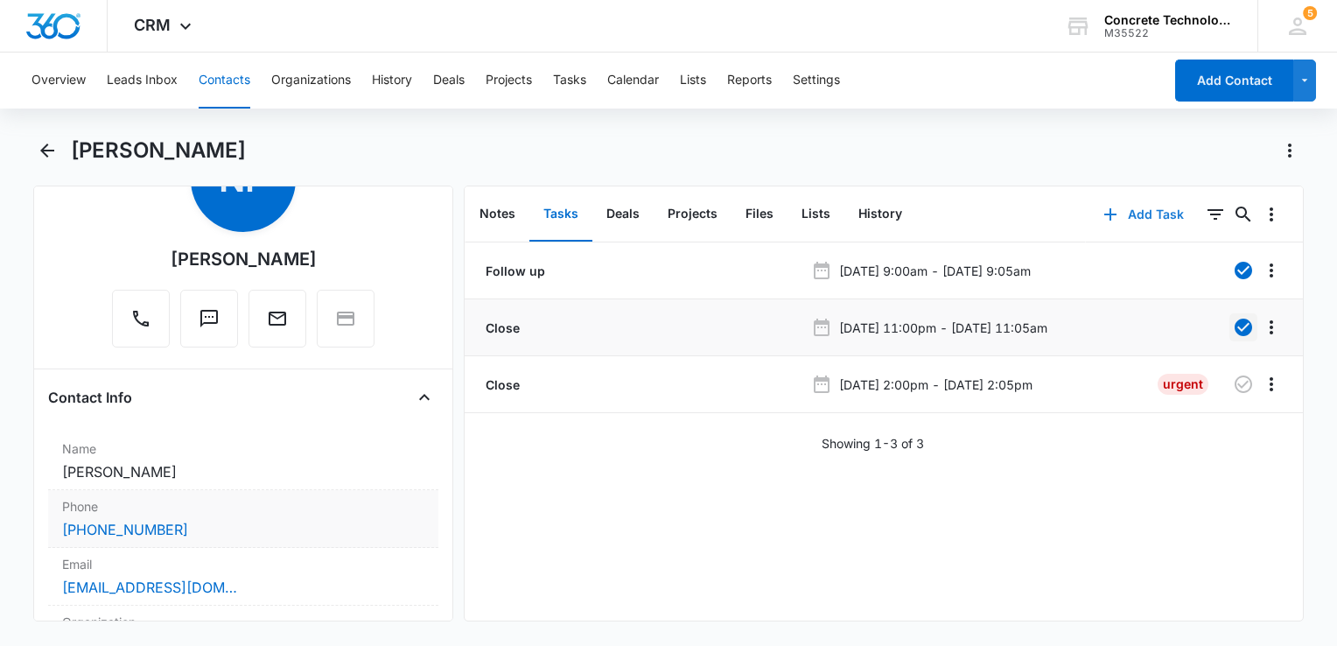
scroll to position [0, 0]
